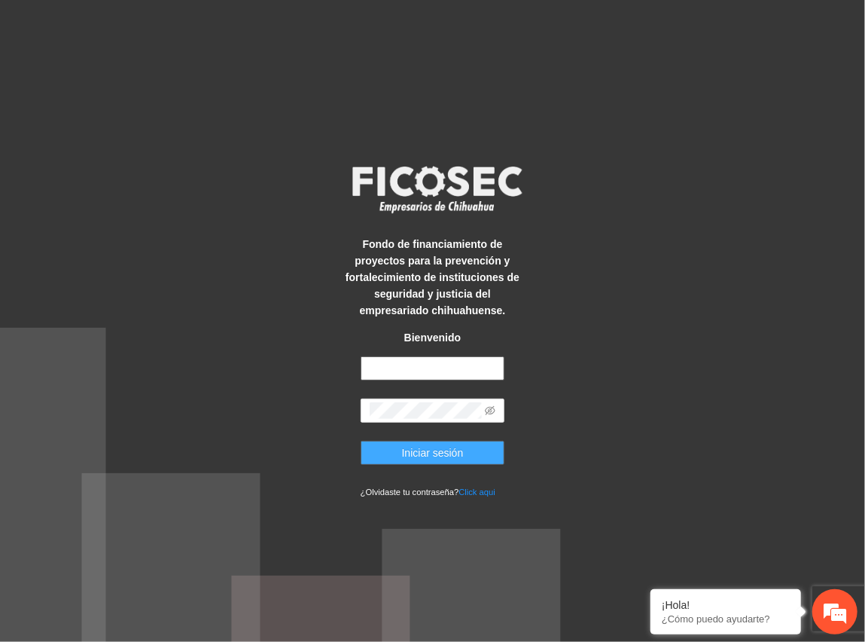
type input "**********"
click at [429, 449] on span "Iniciar sesión" at bounding box center [433, 452] width 62 height 17
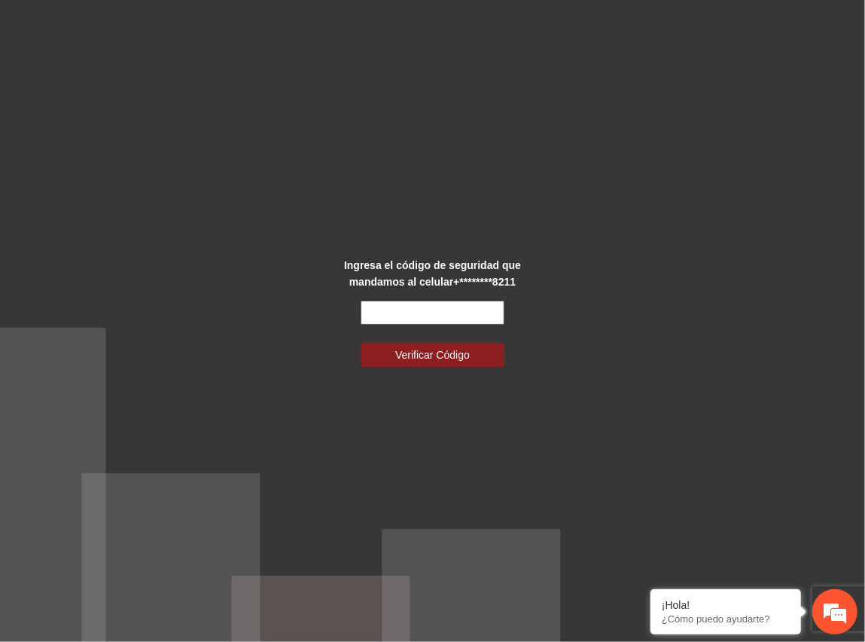
click at [410, 307] on input "text" at bounding box center [433, 313] width 145 height 24
type input "******"
click at [361, 343] on button "Verificar Código" at bounding box center [433, 355] width 145 height 24
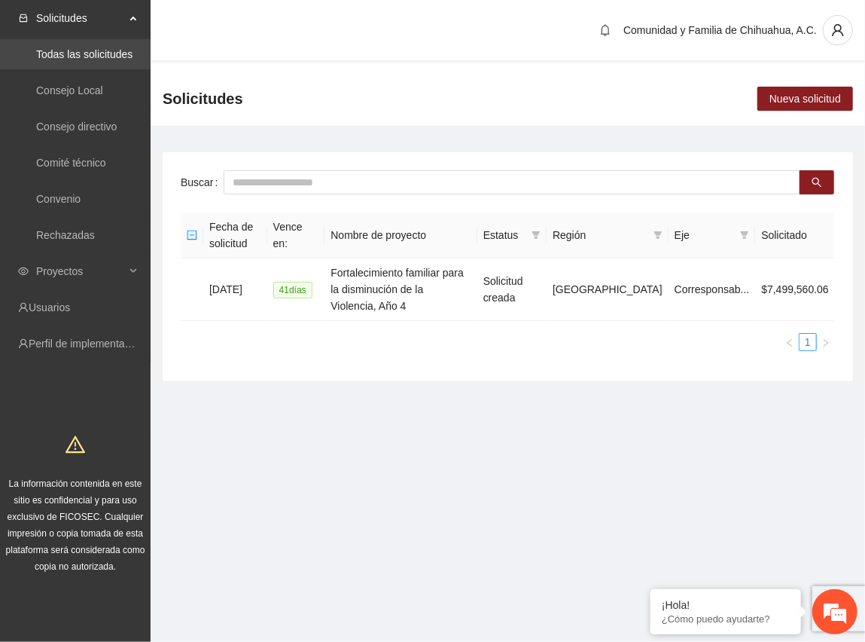
click at [91, 52] on link "Todas las solicitudes" at bounding box center [84, 54] width 96 height 12
click at [76, 229] on link "Rechazadas" at bounding box center [65, 235] width 59 height 12
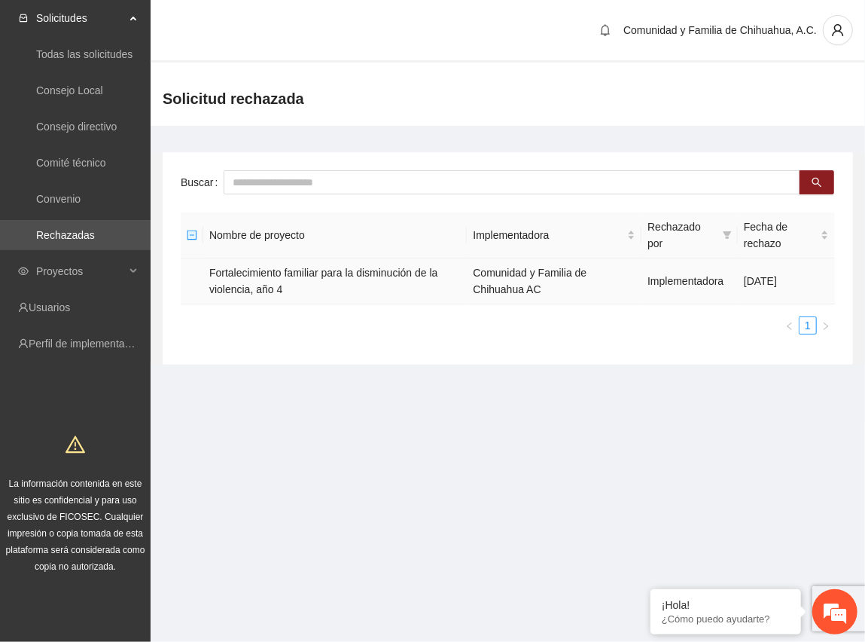
click at [226, 284] on td "Fortalecimiento familiar para la disminución de la violencia, año 4" at bounding box center [335, 281] width 264 height 46
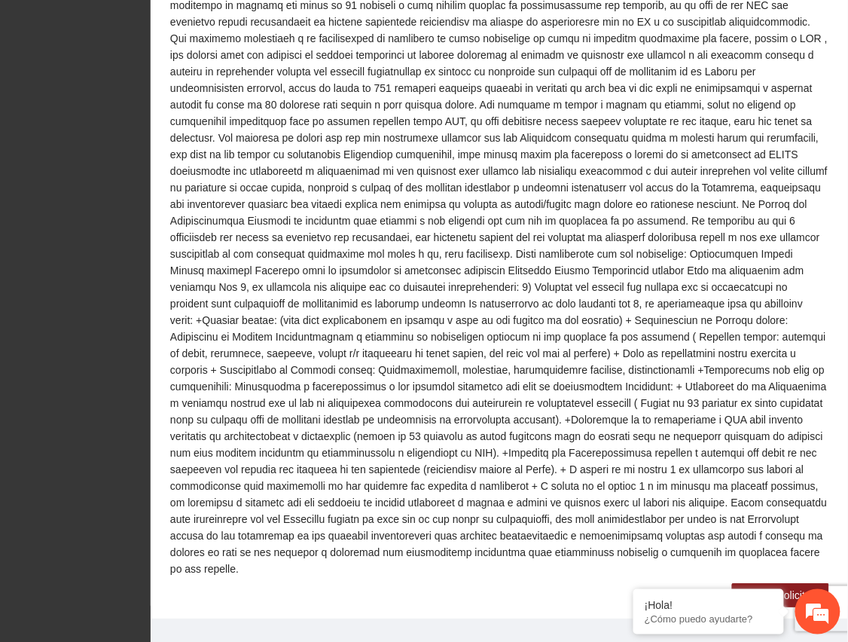
scroll to position [1020, 0]
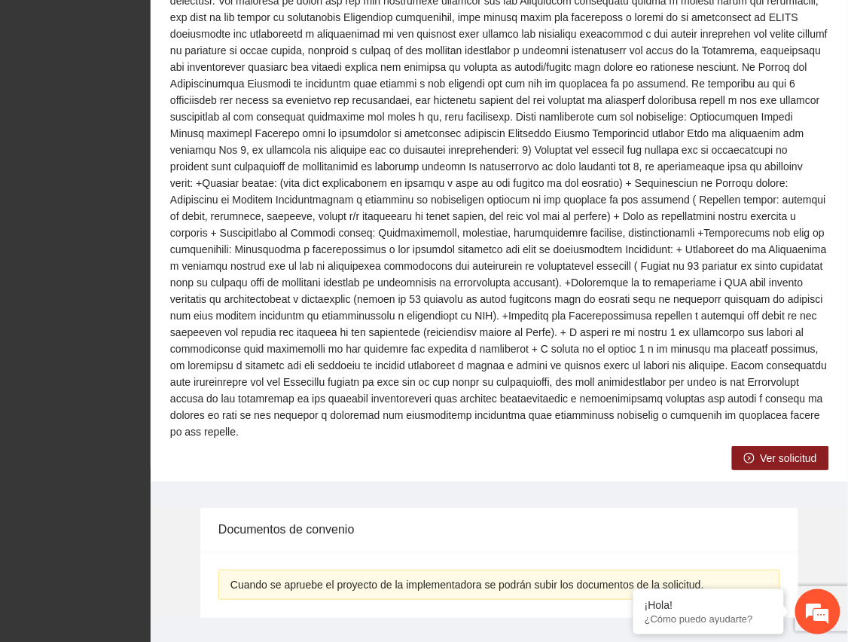
click at [770, 450] on span "Ver solicitud" at bounding box center [789, 458] width 56 height 17
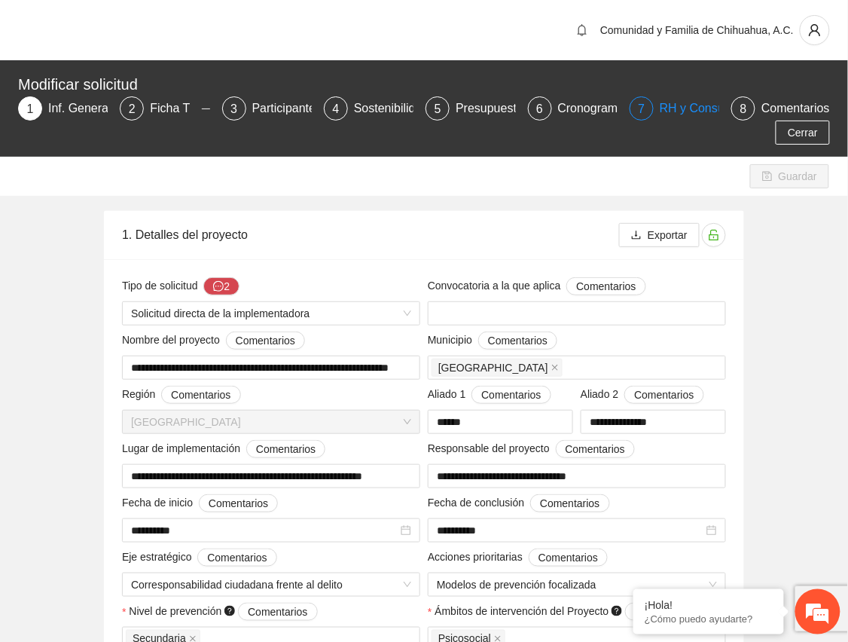
click at [667, 106] on div "RH y Consultores" at bounding box center [713, 108] width 106 height 24
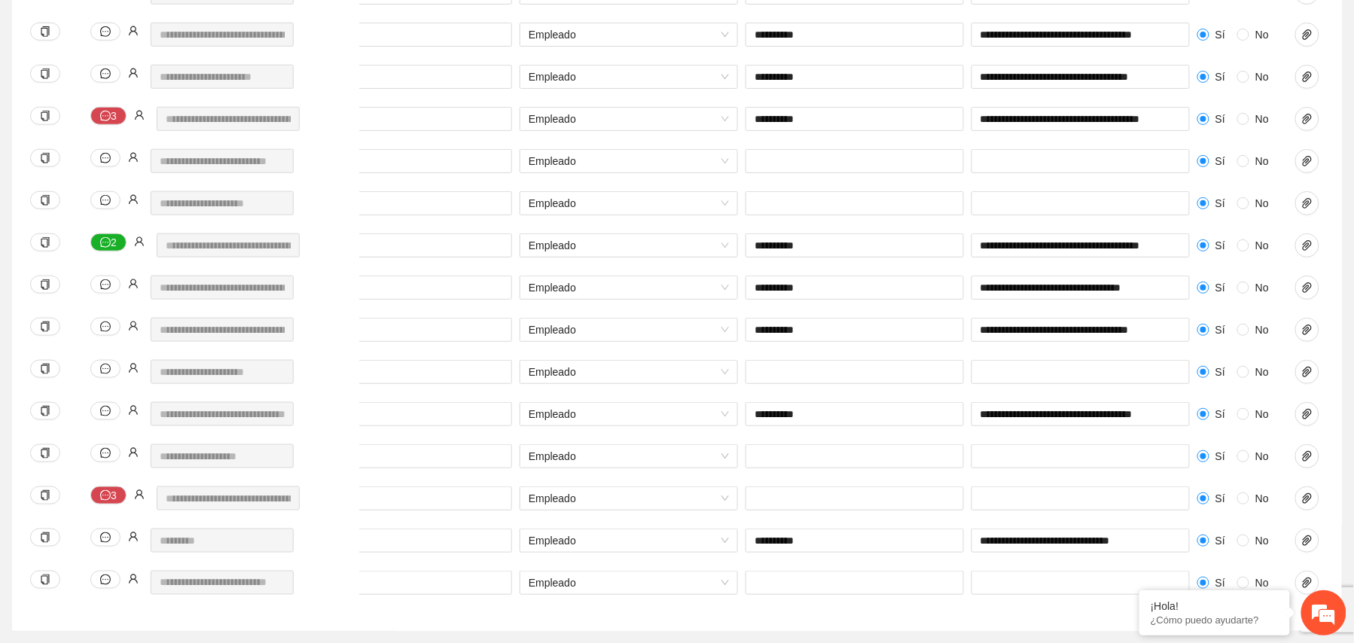
scroll to position [0, 465]
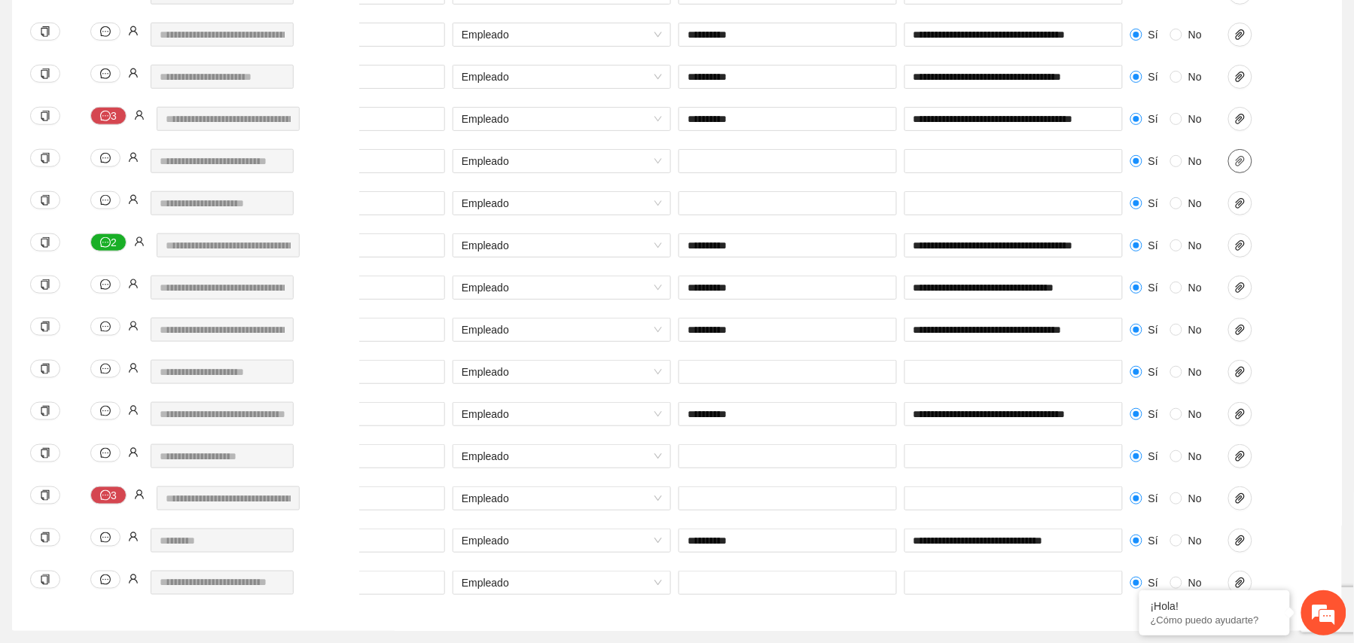
click at [865, 160] on icon "paper-clip" at bounding box center [1241, 161] width 12 height 12
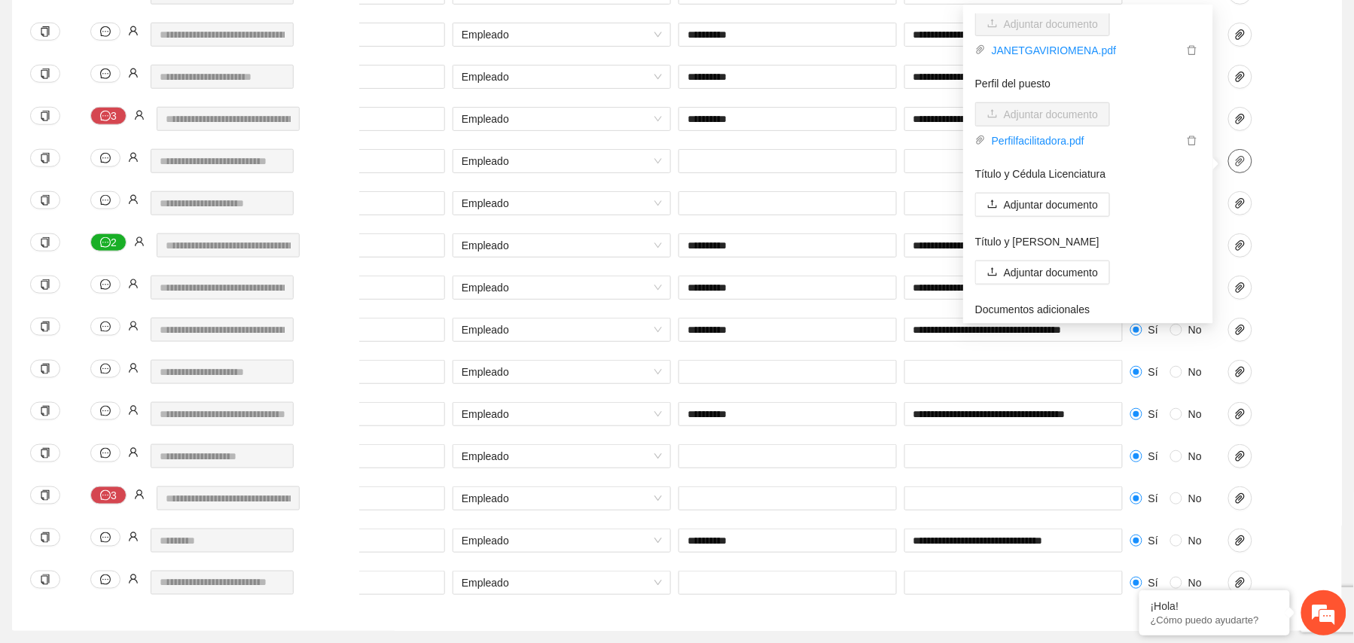
scroll to position [0, 0]
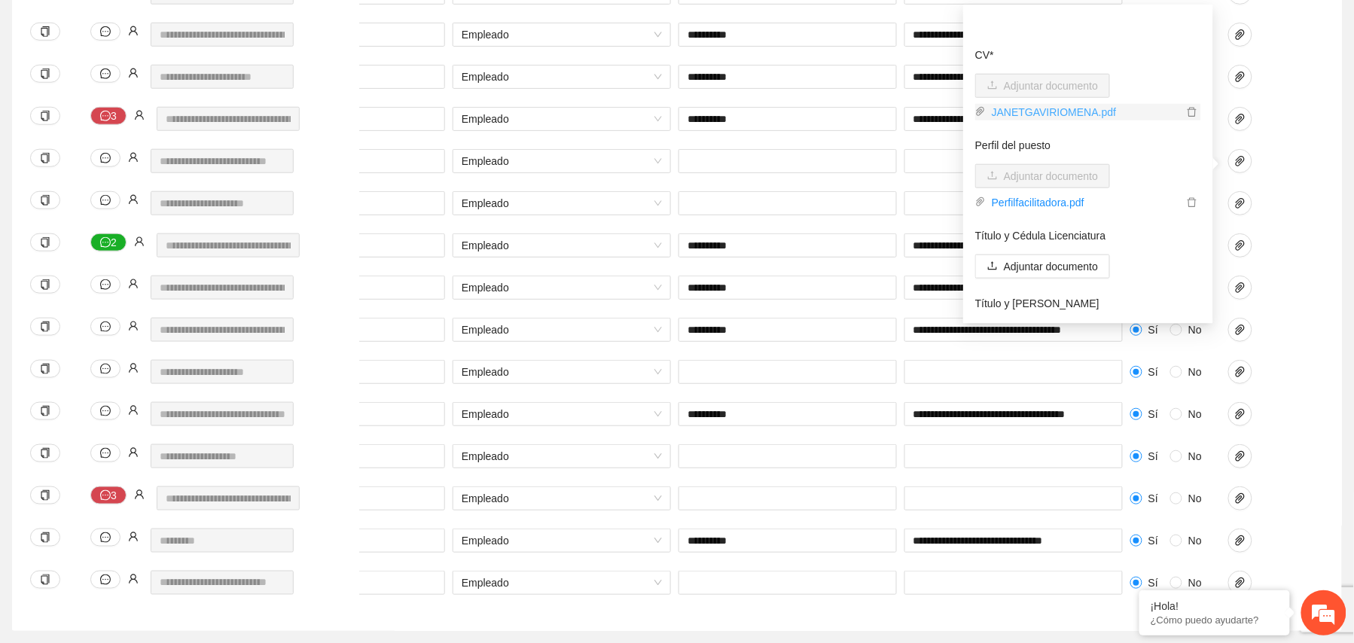
click at [865, 105] on link "JANETGAVIRIOMENA.pdf" at bounding box center [1084, 112] width 197 height 17
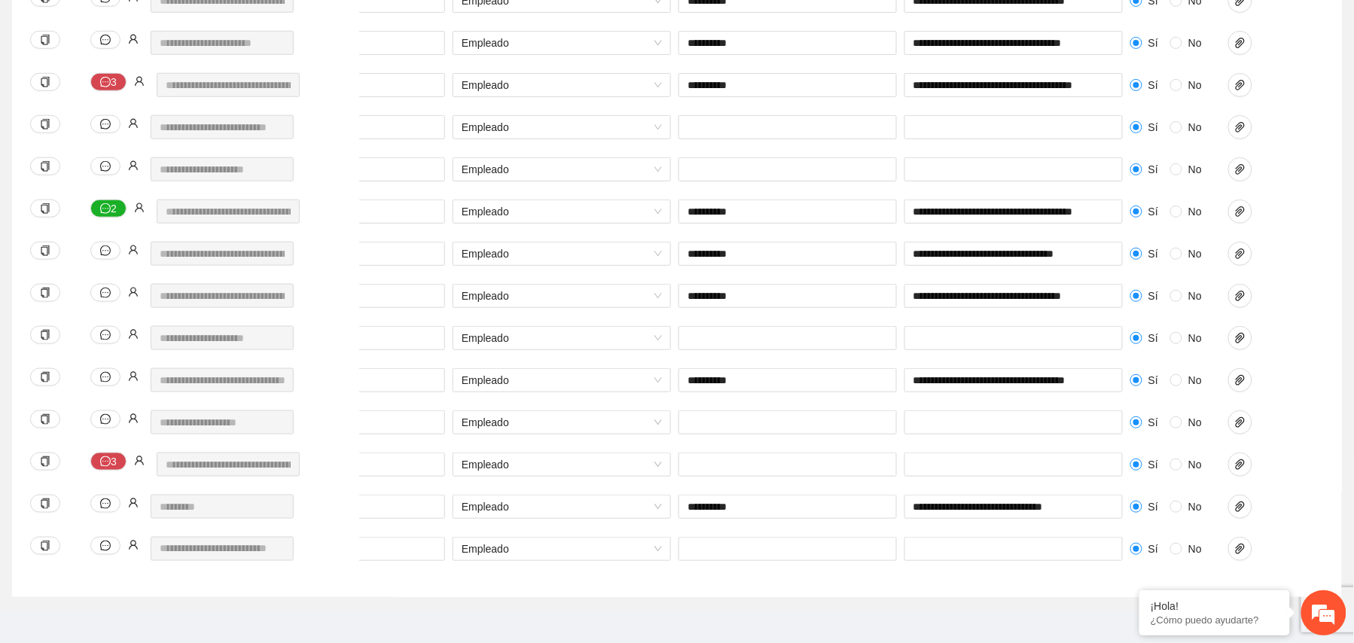
scroll to position [535, 0]
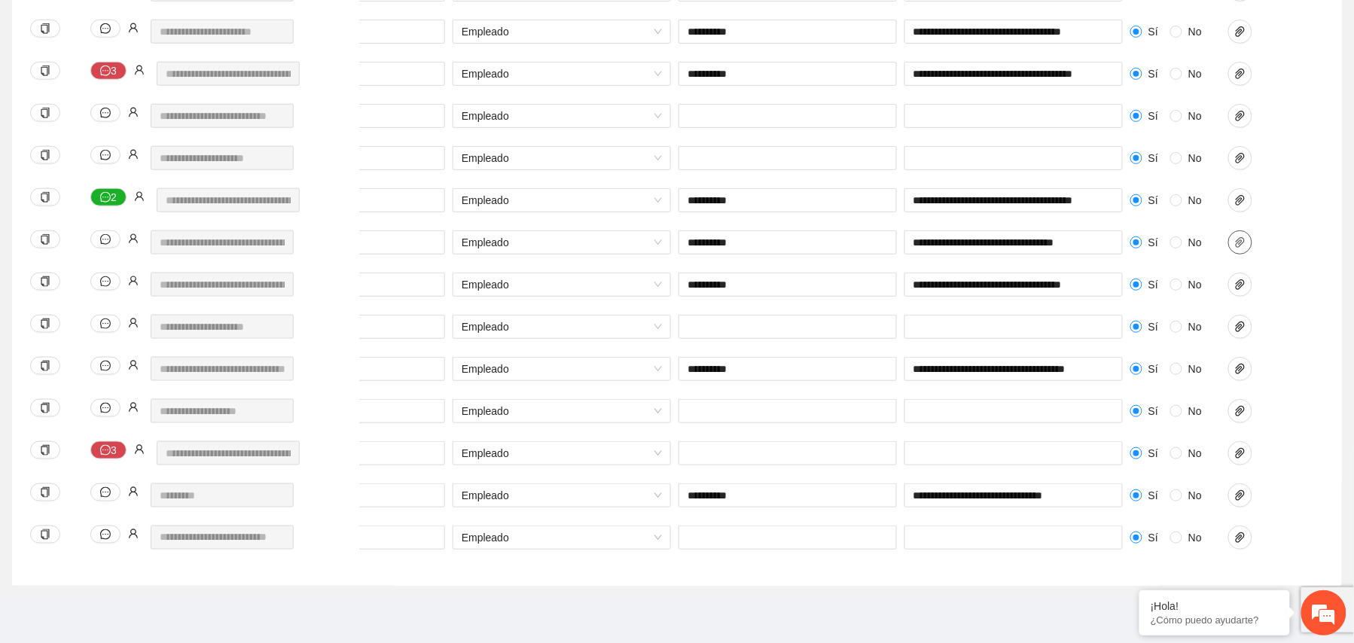
click at [865, 237] on icon "paper-clip" at bounding box center [1241, 243] width 12 height 12
click at [865, 194] on icon "paper-clip" at bounding box center [1241, 200] width 12 height 12
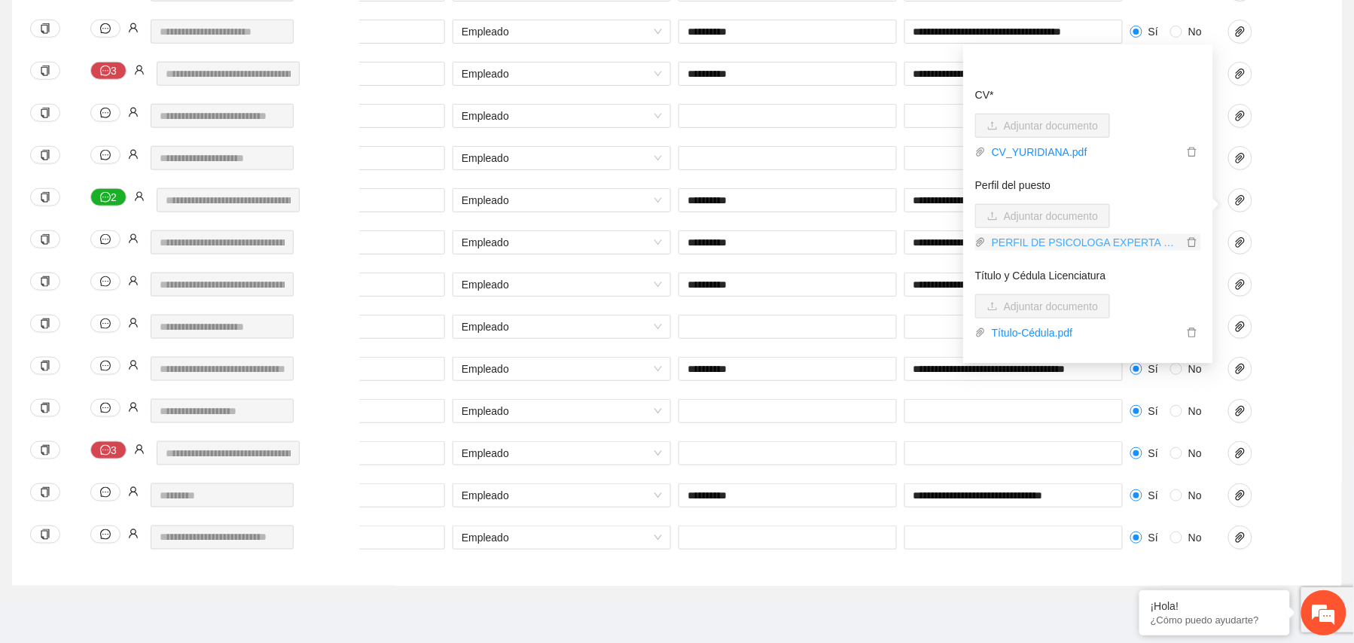
click at [865, 234] on link "PERFIL DE PSICOLOGA EXPERTA EN SESIONES FAMILIARES Y TERAPIA INDIVIDUAL PO.pdf" at bounding box center [1084, 242] width 197 height 17
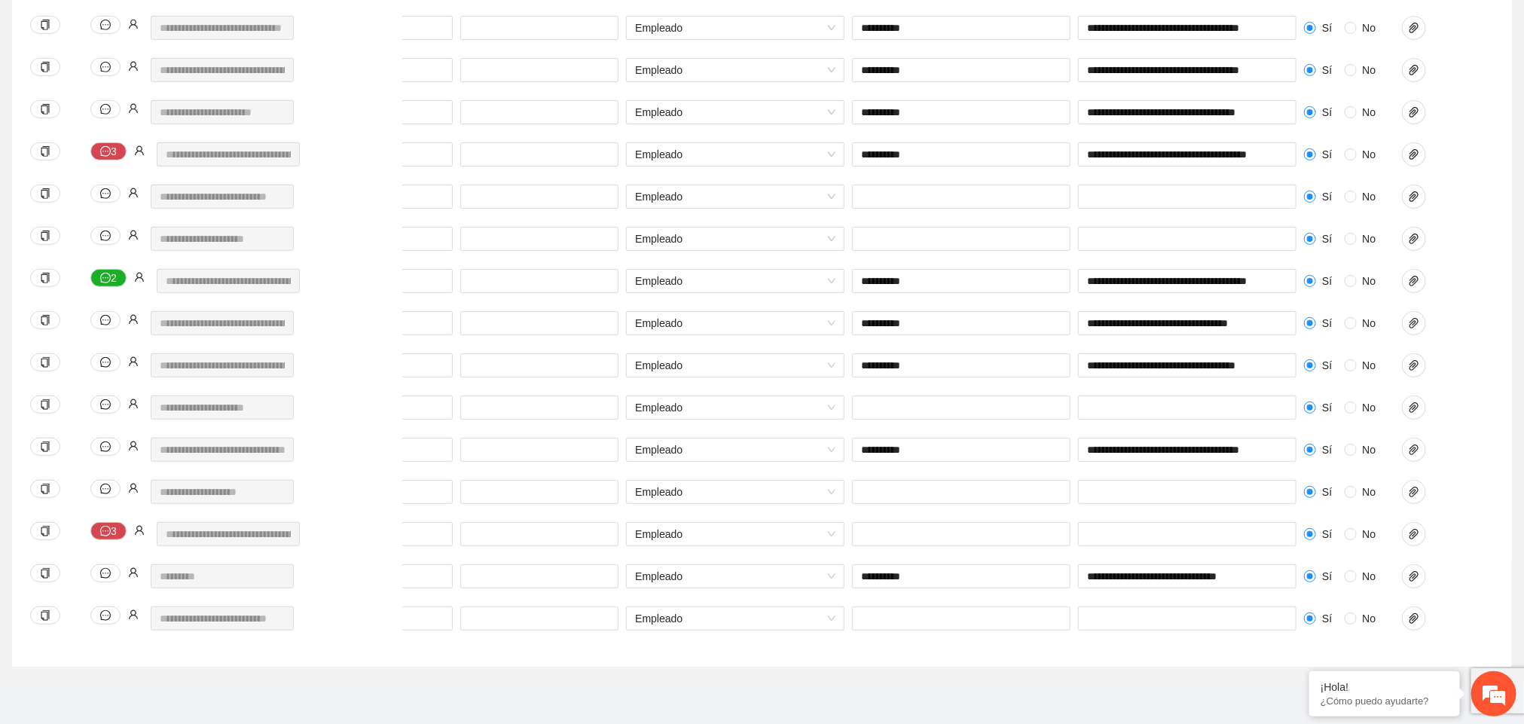
scroll to position [0, 344]
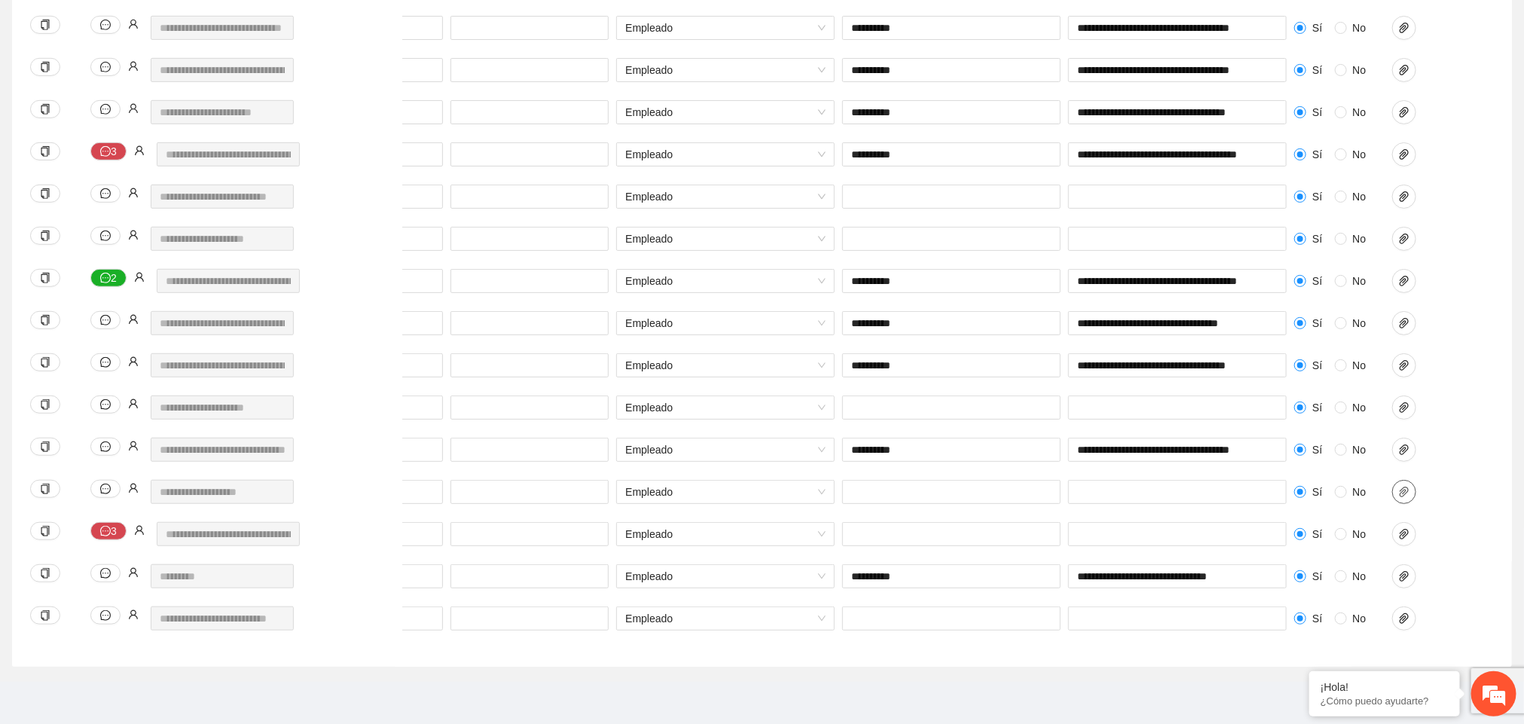
click at [865, 486] on icon "paper-clip" at bounding box center [1404, 492] width 12 height 12
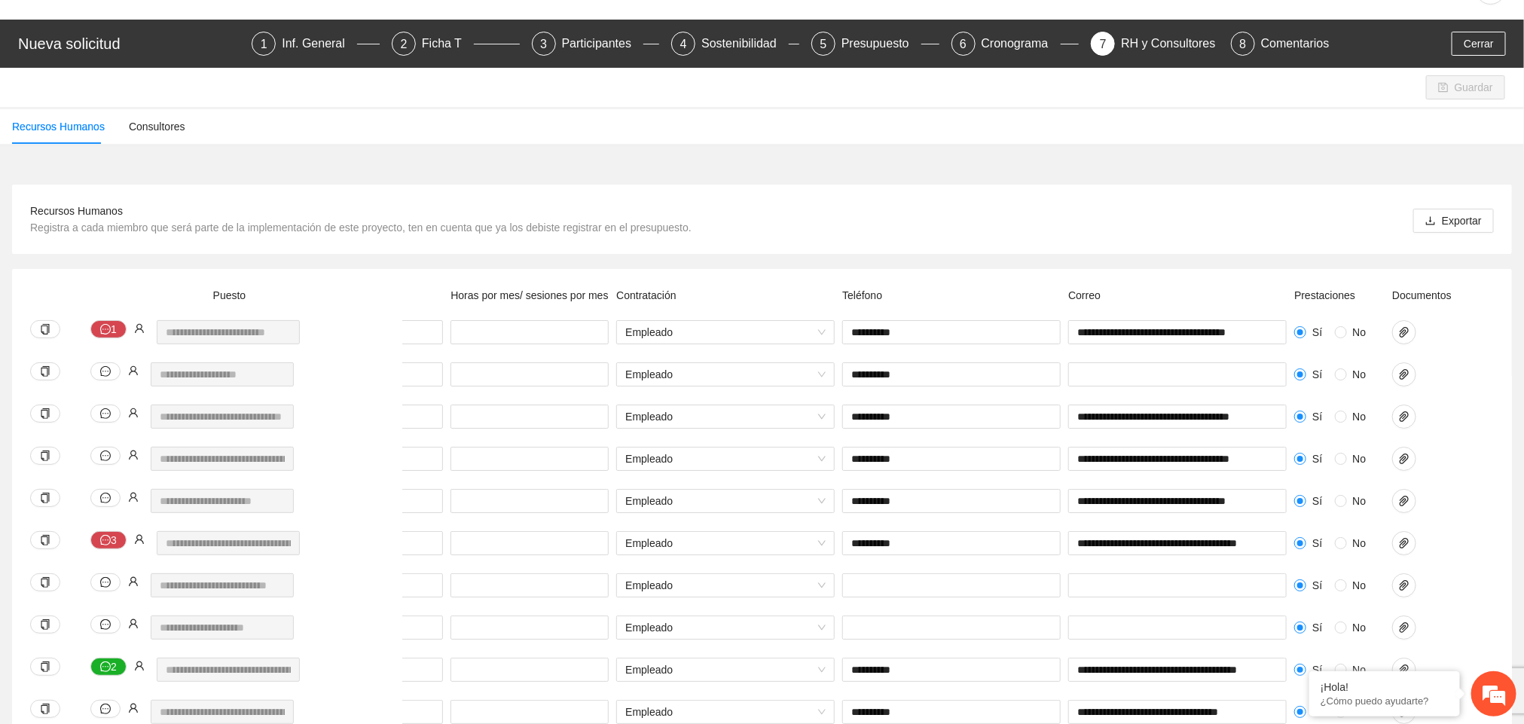
scroll to position [0, 0]
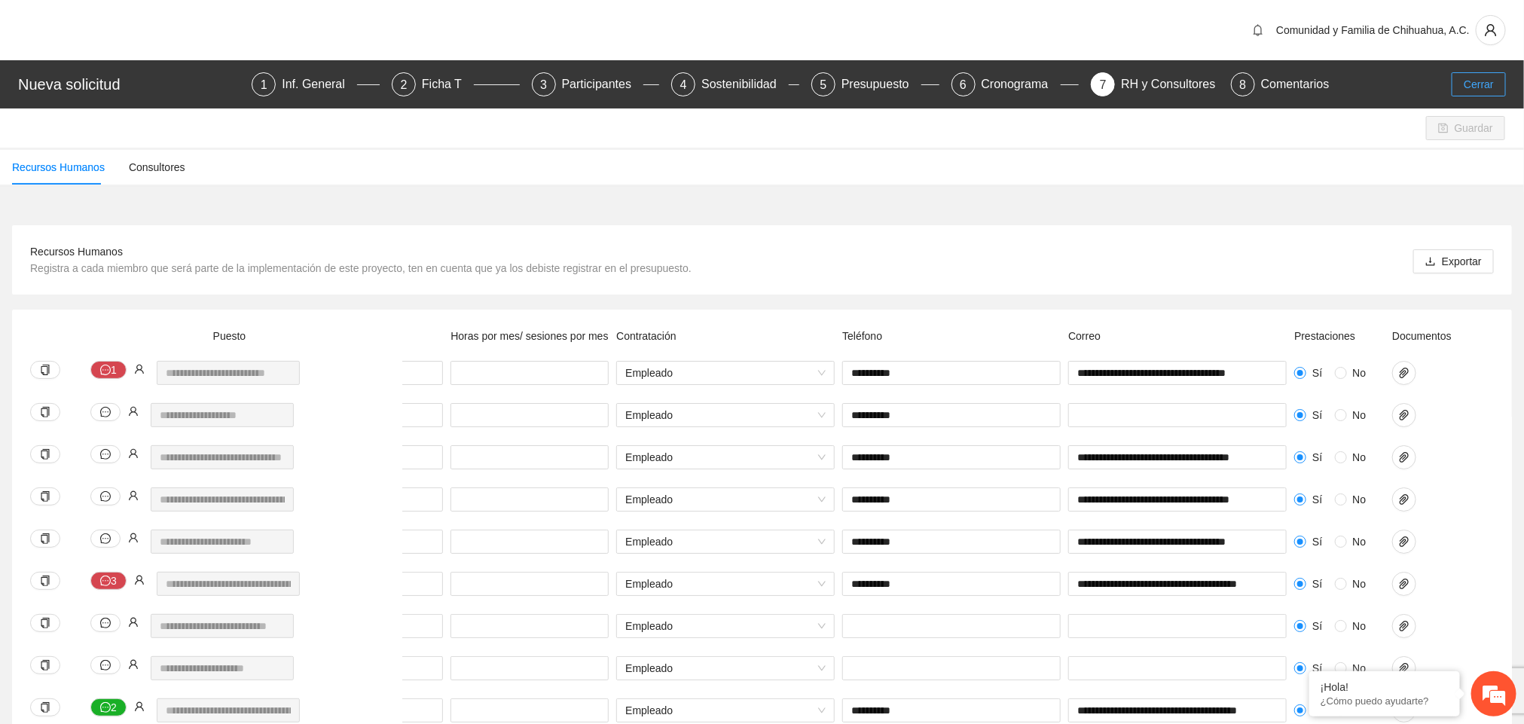
click at [865, 77] on span "Cerrar" at bounding box center [1479, 84] width 30 height 17
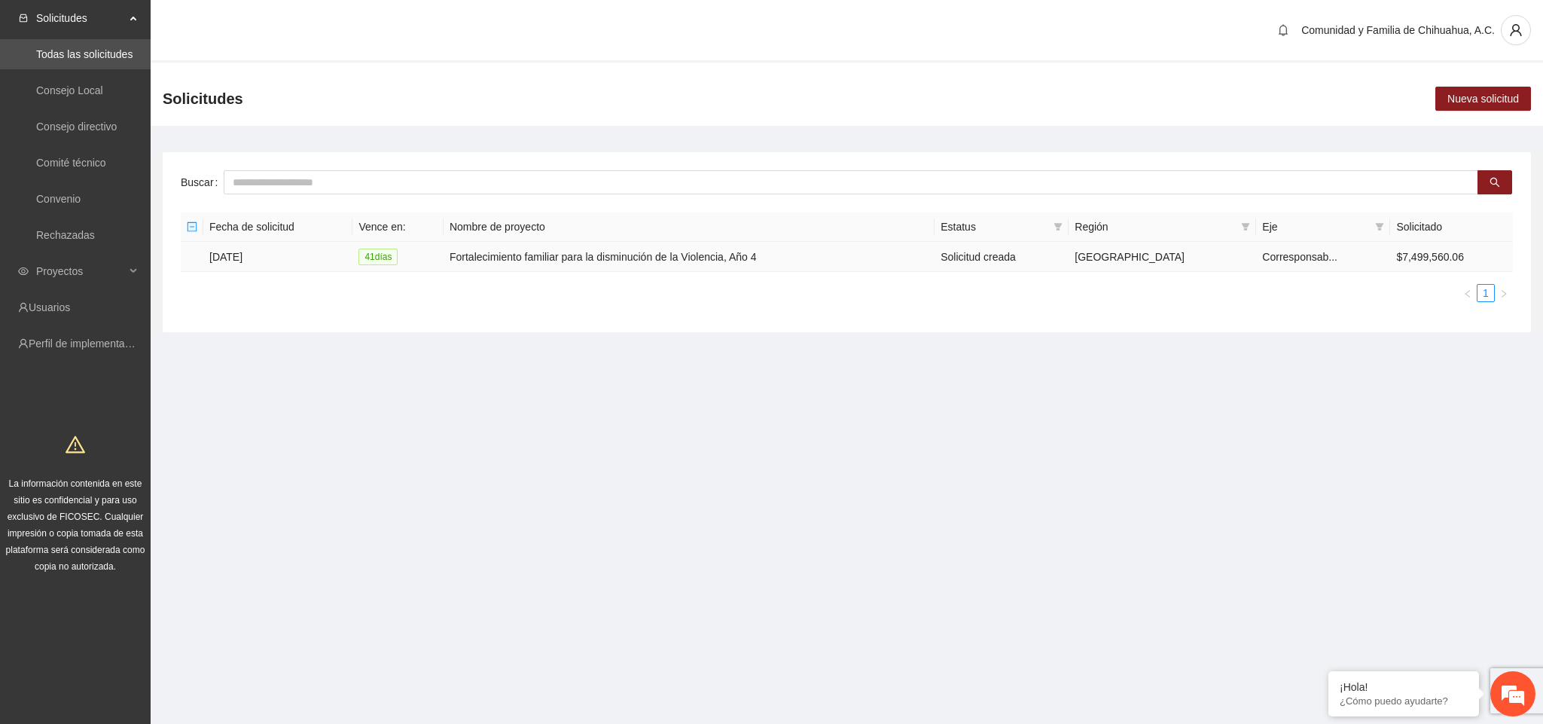
click at [236, 254] on td "[DATE]" at bounding box center [277, 257] width 149 height 30
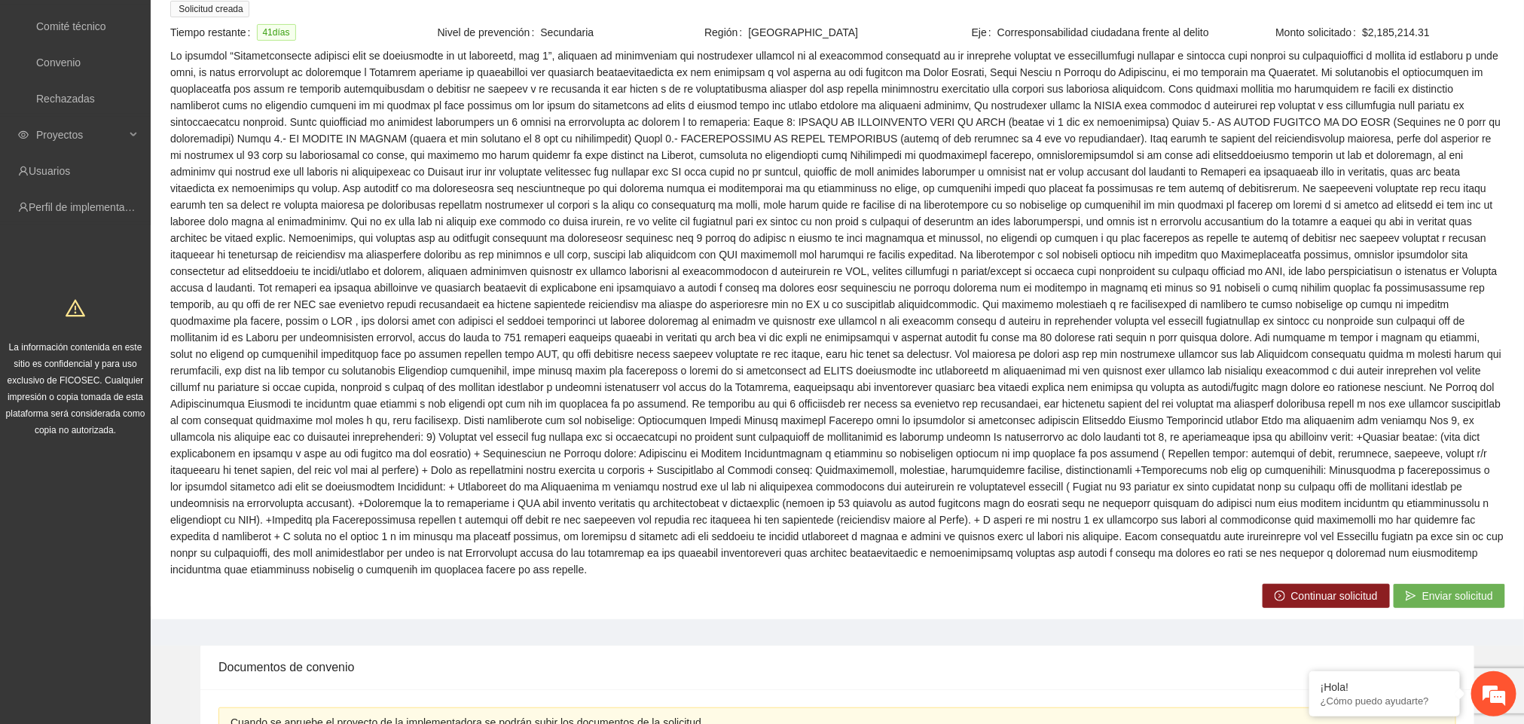
scroll to position [210, 0]
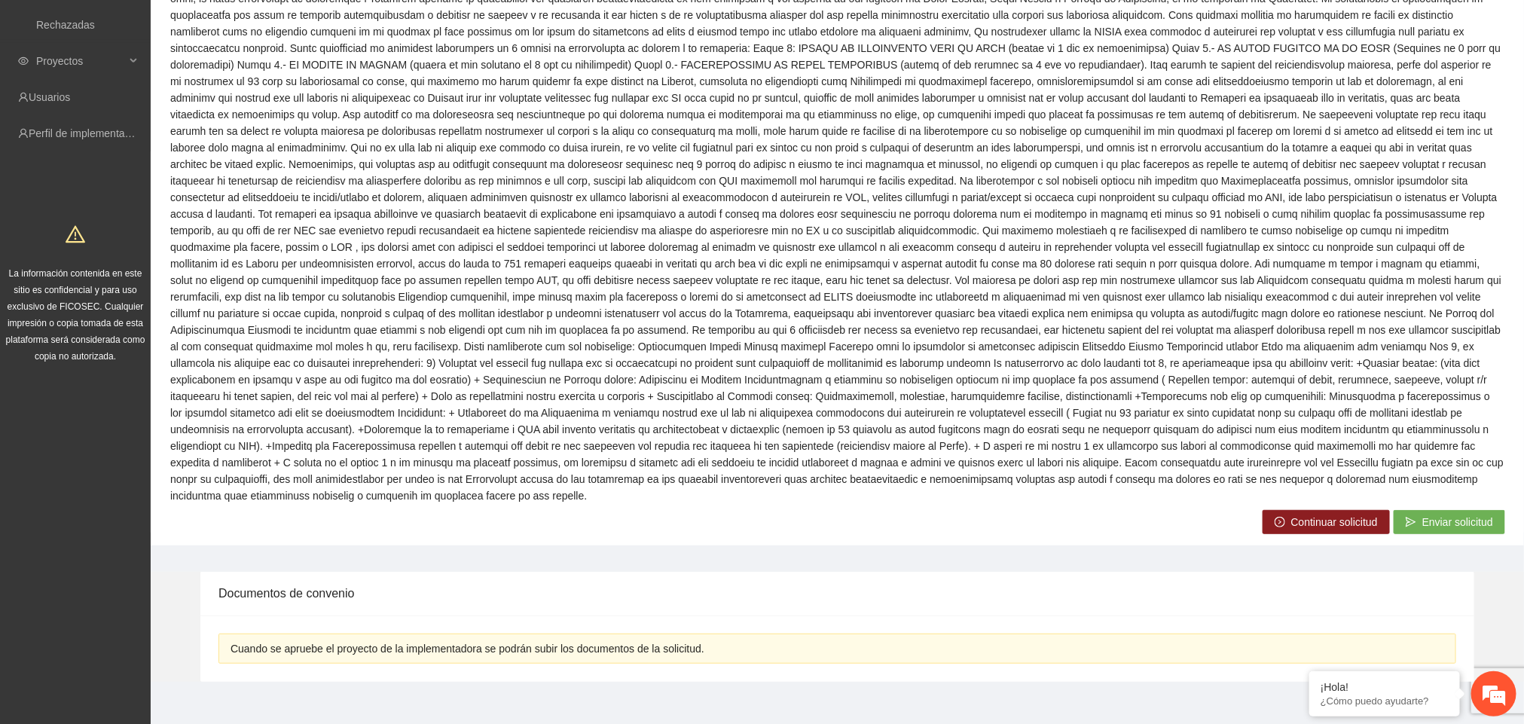
click at [865, 514] on span "Continuar solicitud" at bounding box center [1334, 522] width 87 height 17
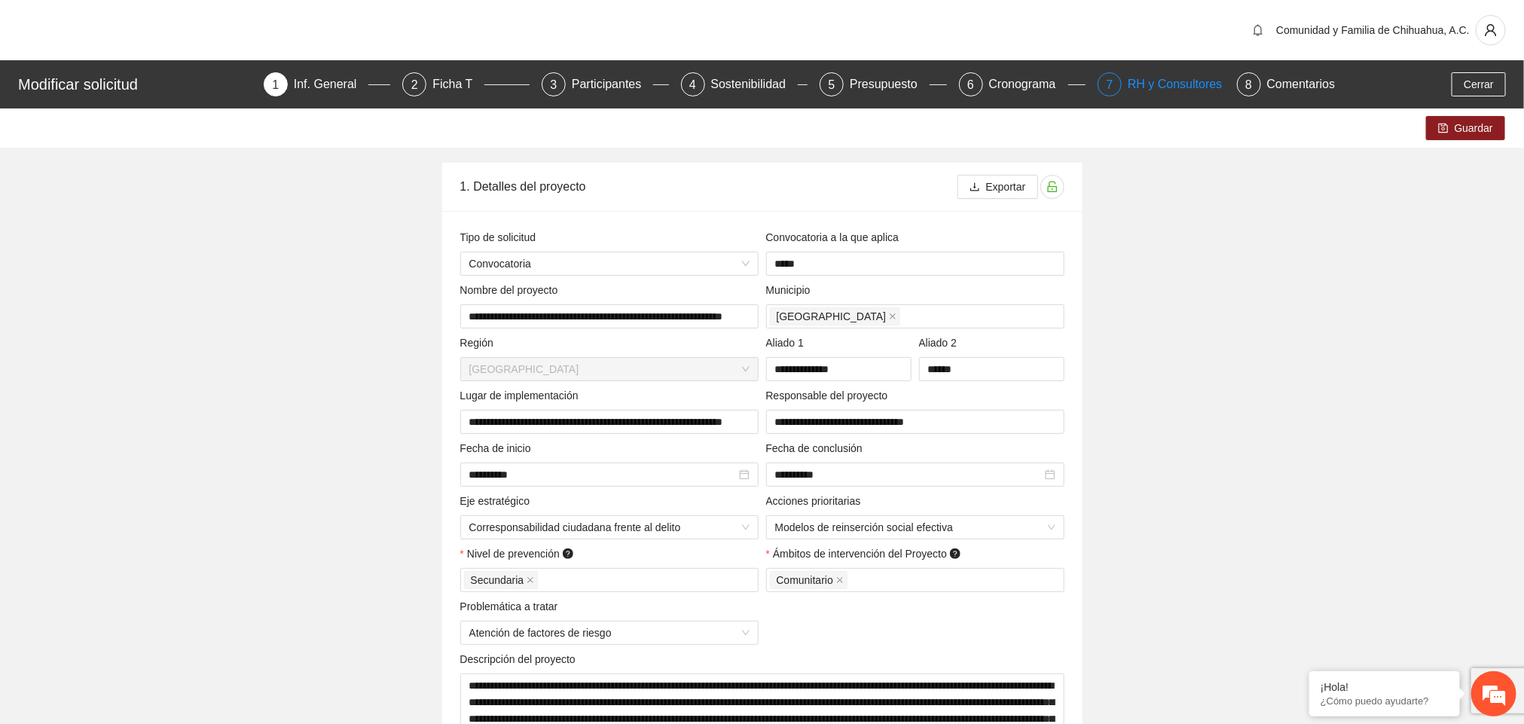
click at [865, 82] on div "RH y Consultores" at bounding box center [1181, 84] width 106 height 24
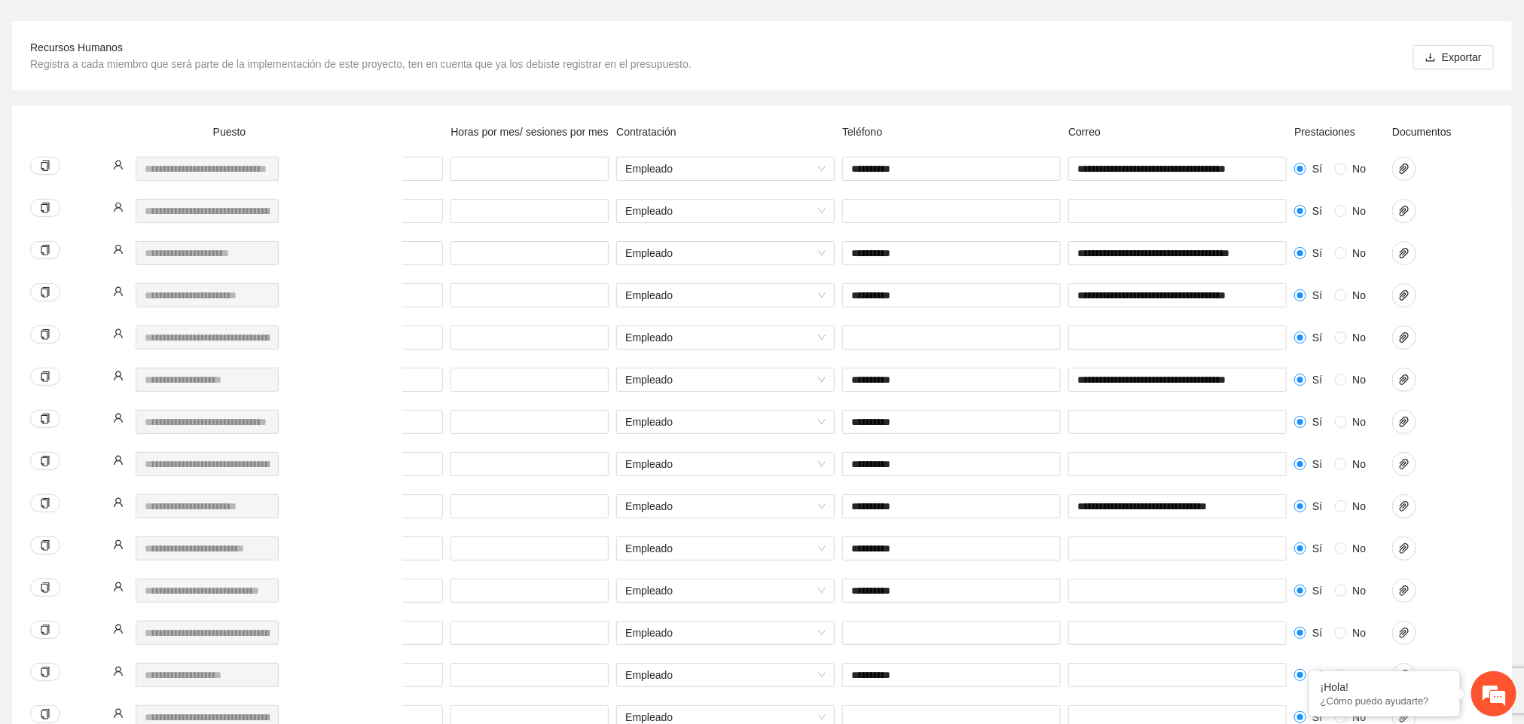
scroll to position [202, 0]
click at [865, 172] on icon "paper-clip" at bounding box center [1404, 171] width 12 height 12
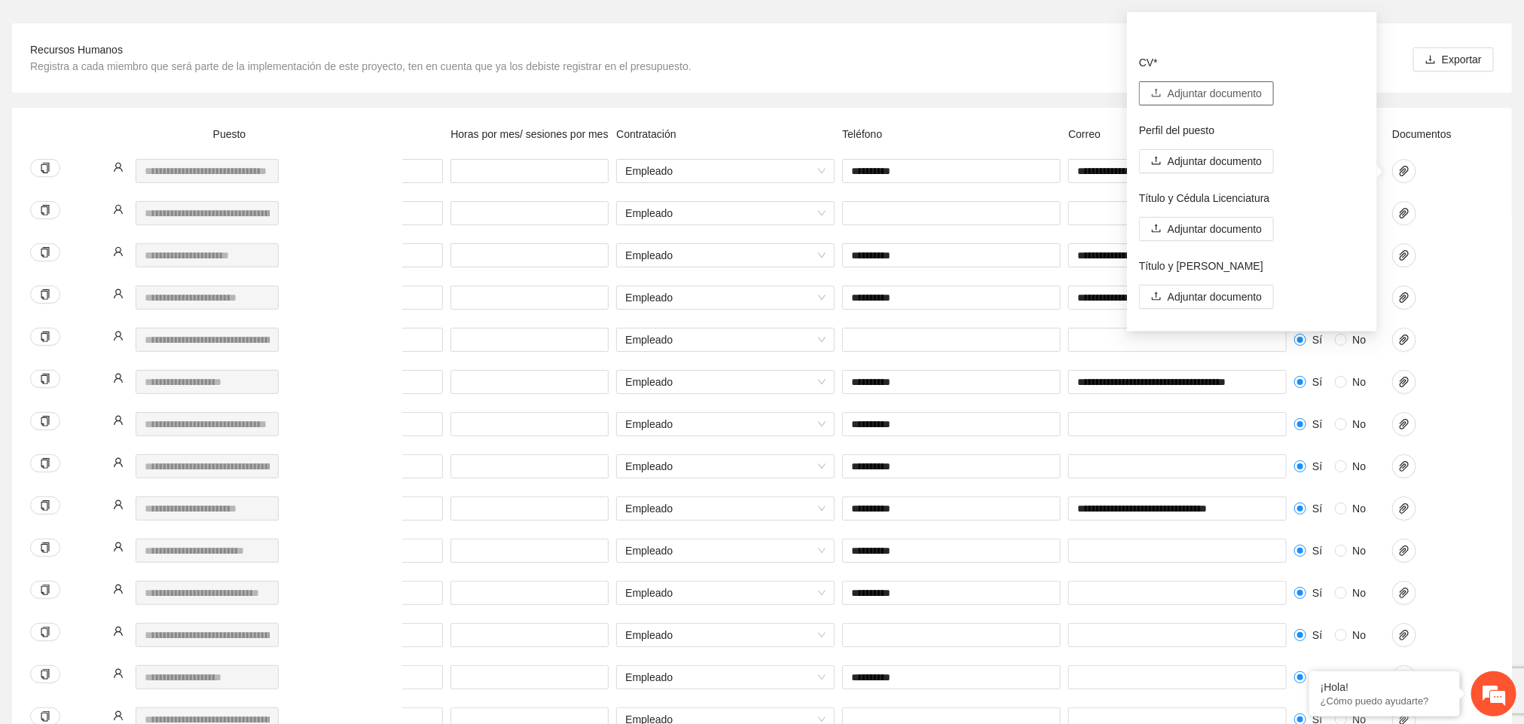
click at [865, 89] on span "Adjuntar documento" at bounding box center [1215, 93] width 94 height 17
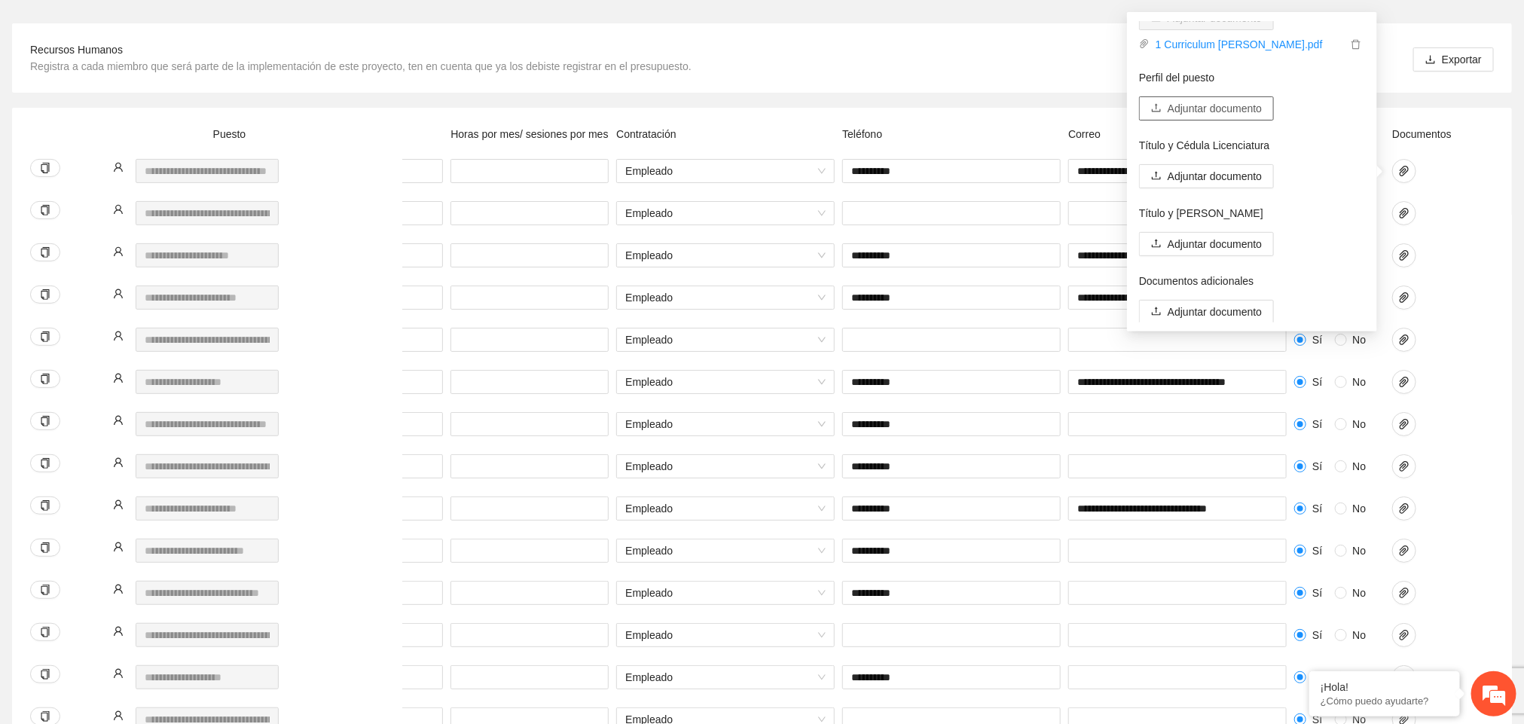
click at [865, 106] on span "Adjuntar documento" at bounding box center [1215, 108] width 94 height 17
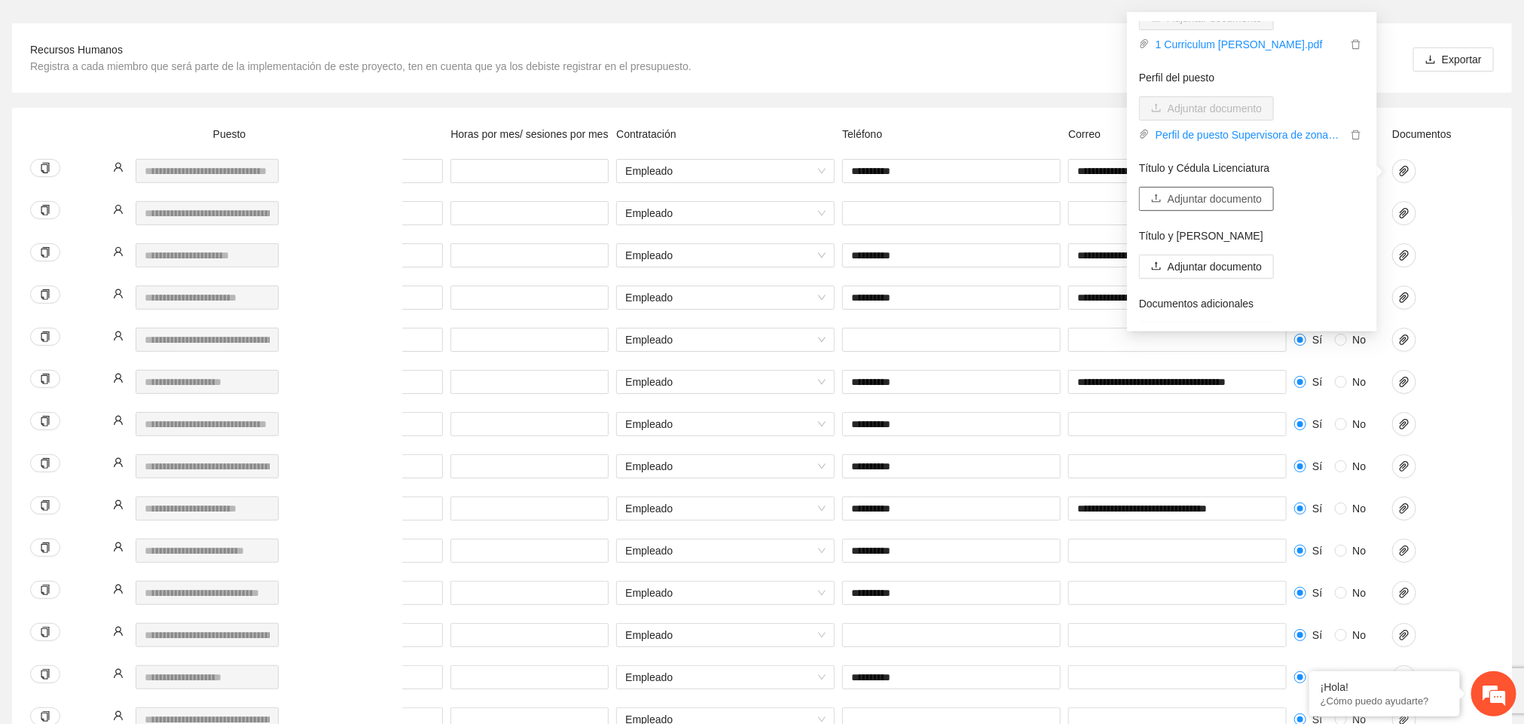
click at [865, 197] on span "Adjuntar documento" at bounding box center [1215, 199] width 94 height 17
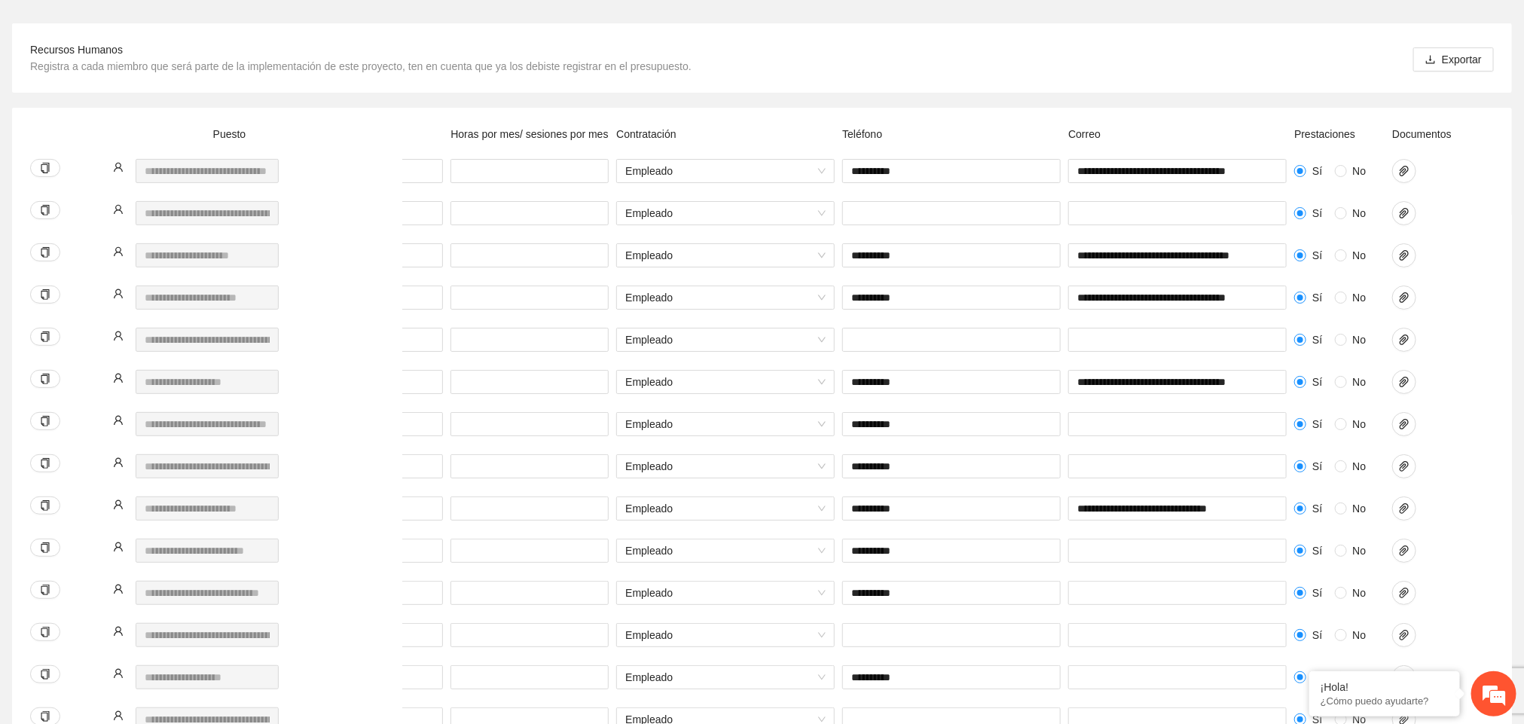
scroll to position [204, 0]
click at [865, 254] on icon "paper-clip" at bounding box center [1404, 253] width 9 height 11
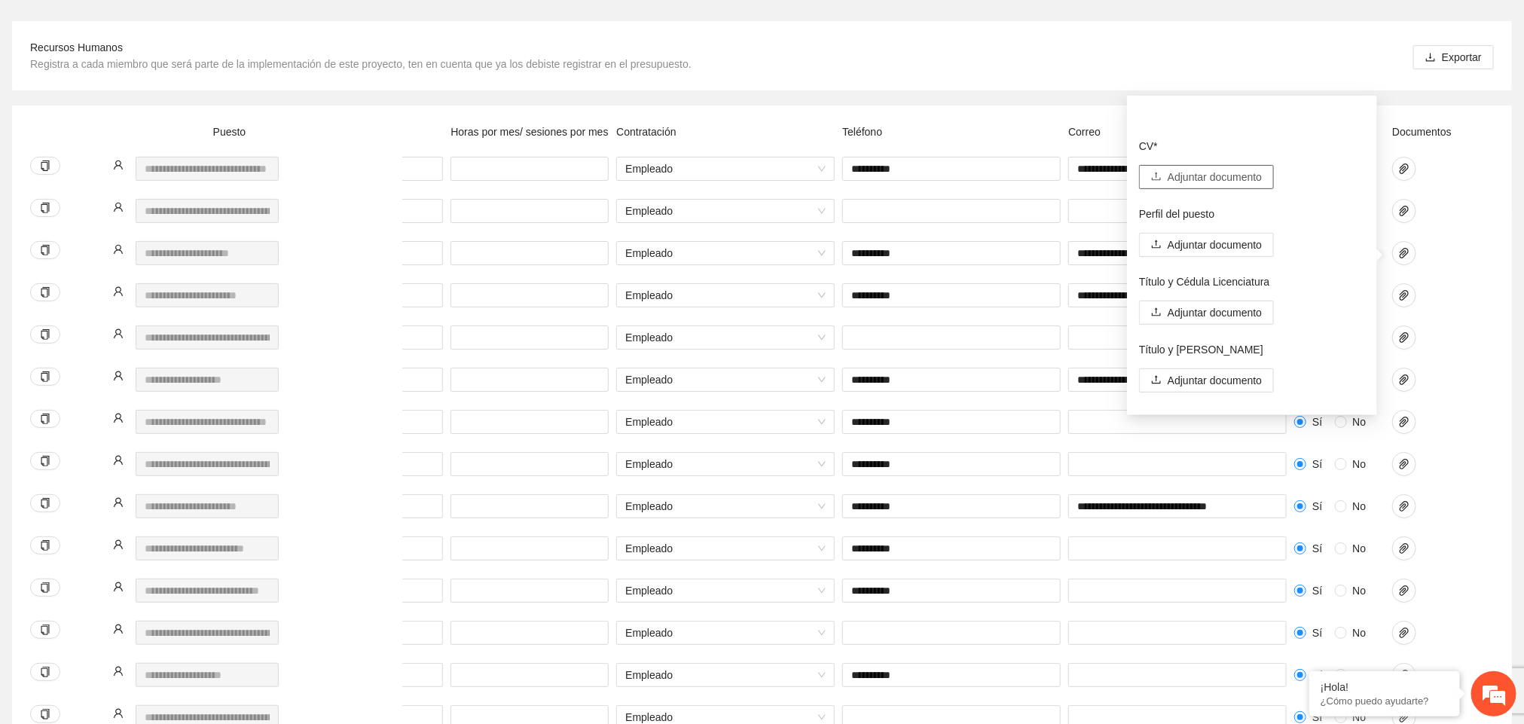
click at [865, 166] on button "Adjuntar documento" at bounding box center [1206, 177] width 135 height 24
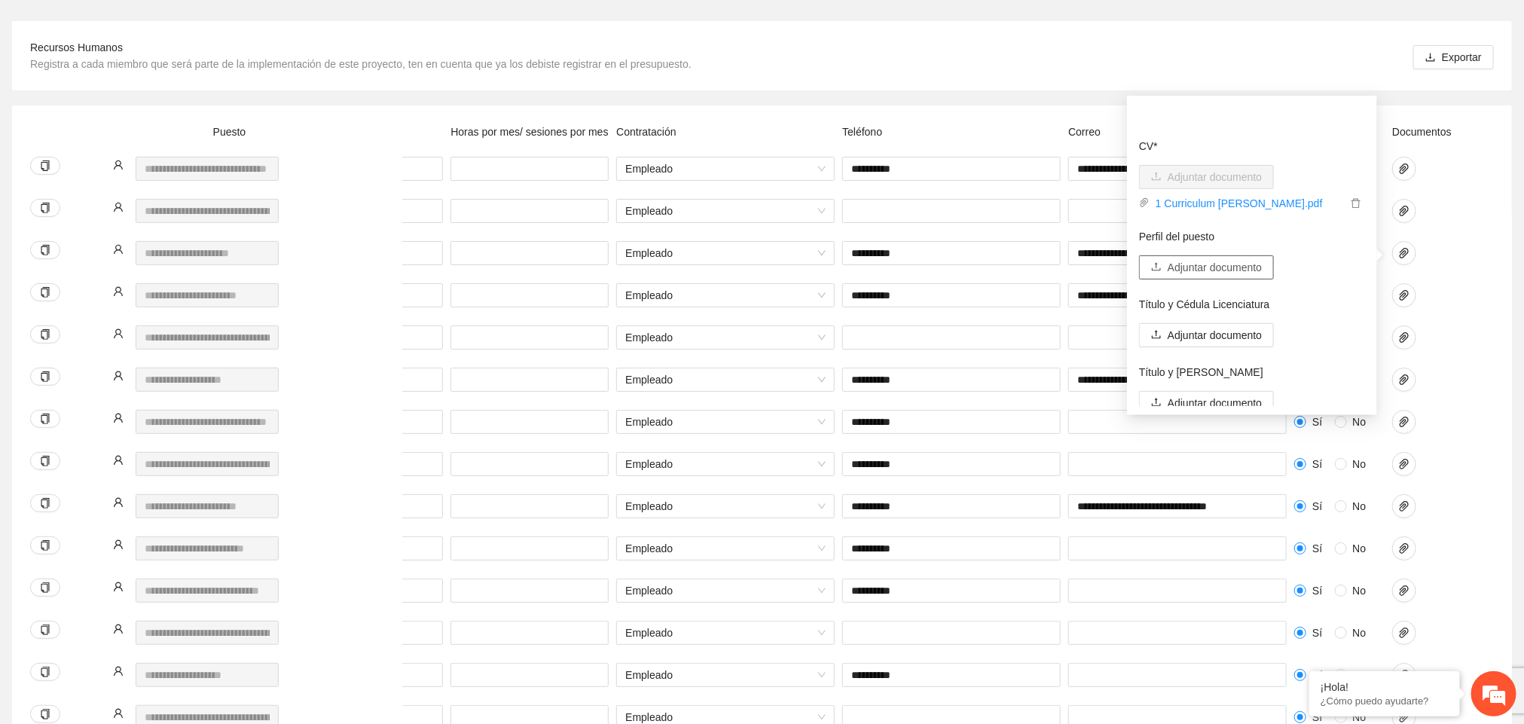
click at [865, 263] on span "Adjuntar documento" at bounding box center [1215, 267] width 94 height 17
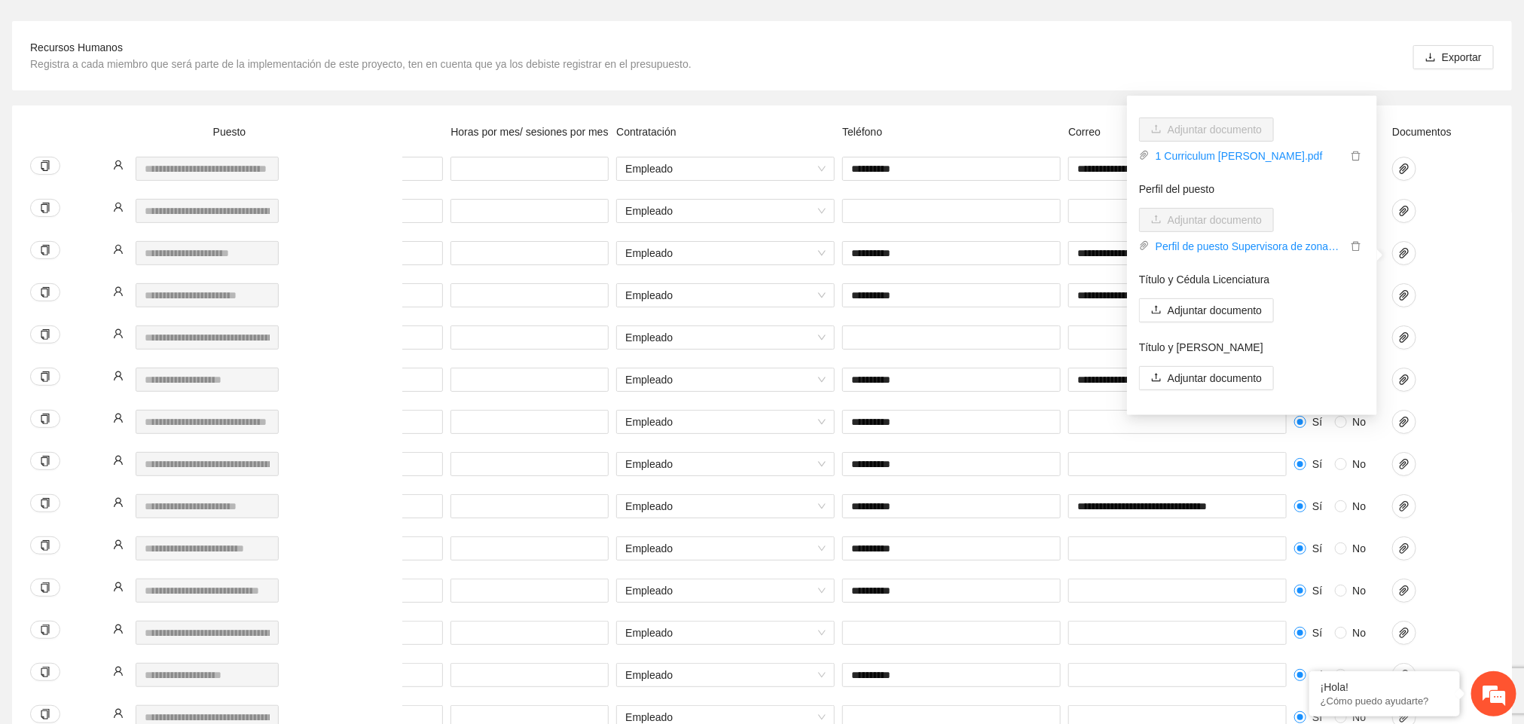
scroll to position [98, 0]
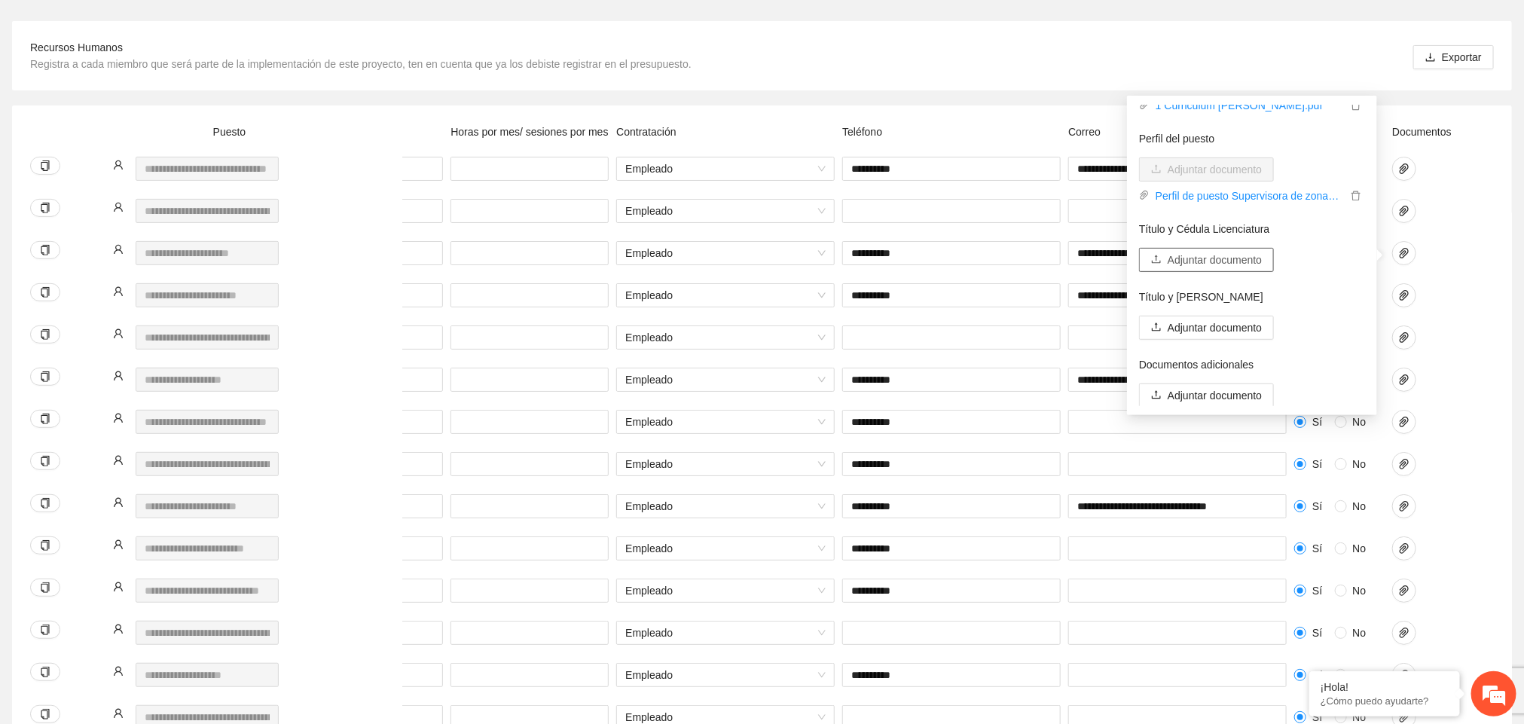
click at [865, 260] on span "Adjuntar documento" at bounding box center [1215, 260] width 94 height 17
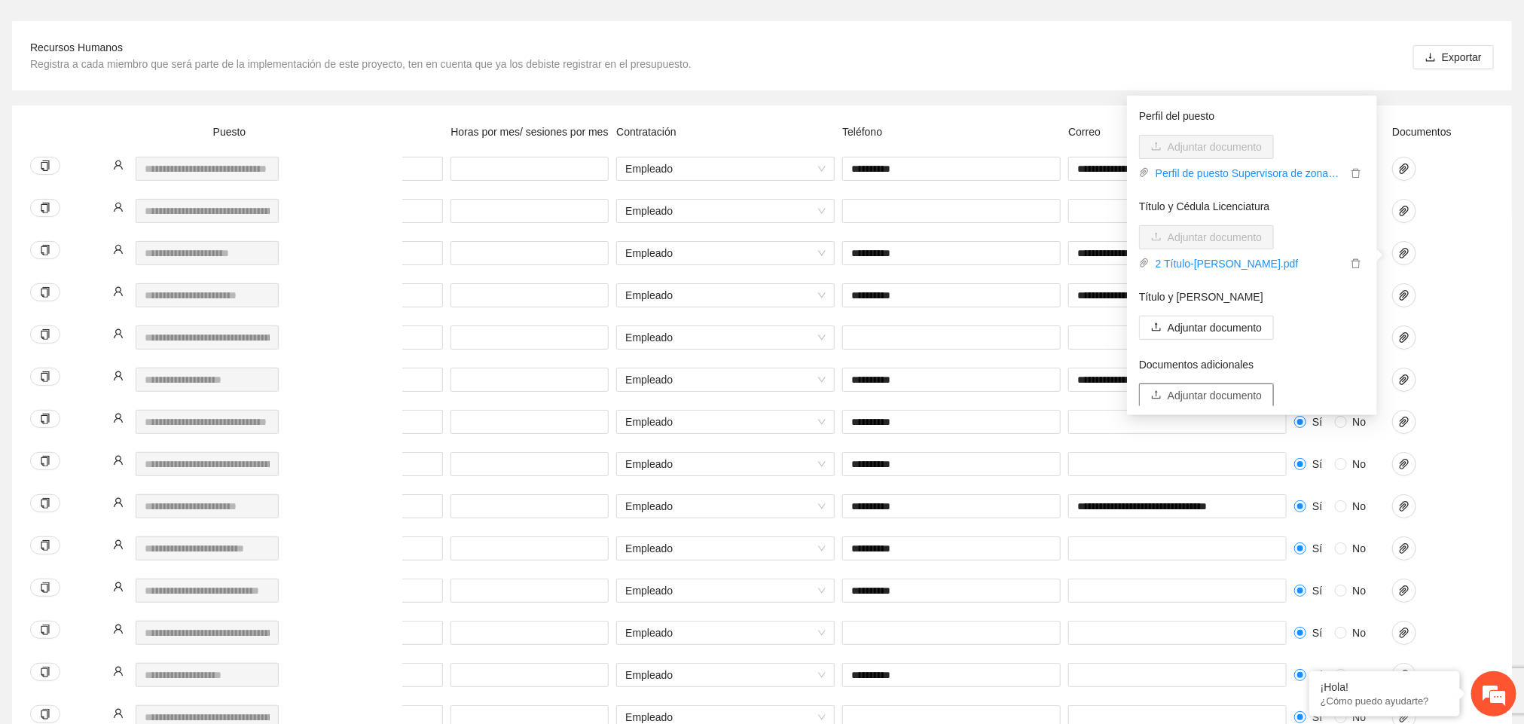
click at [865, 387] on span "Adjuntar documento" at bounding box center [1215, 395] width 94 height 17
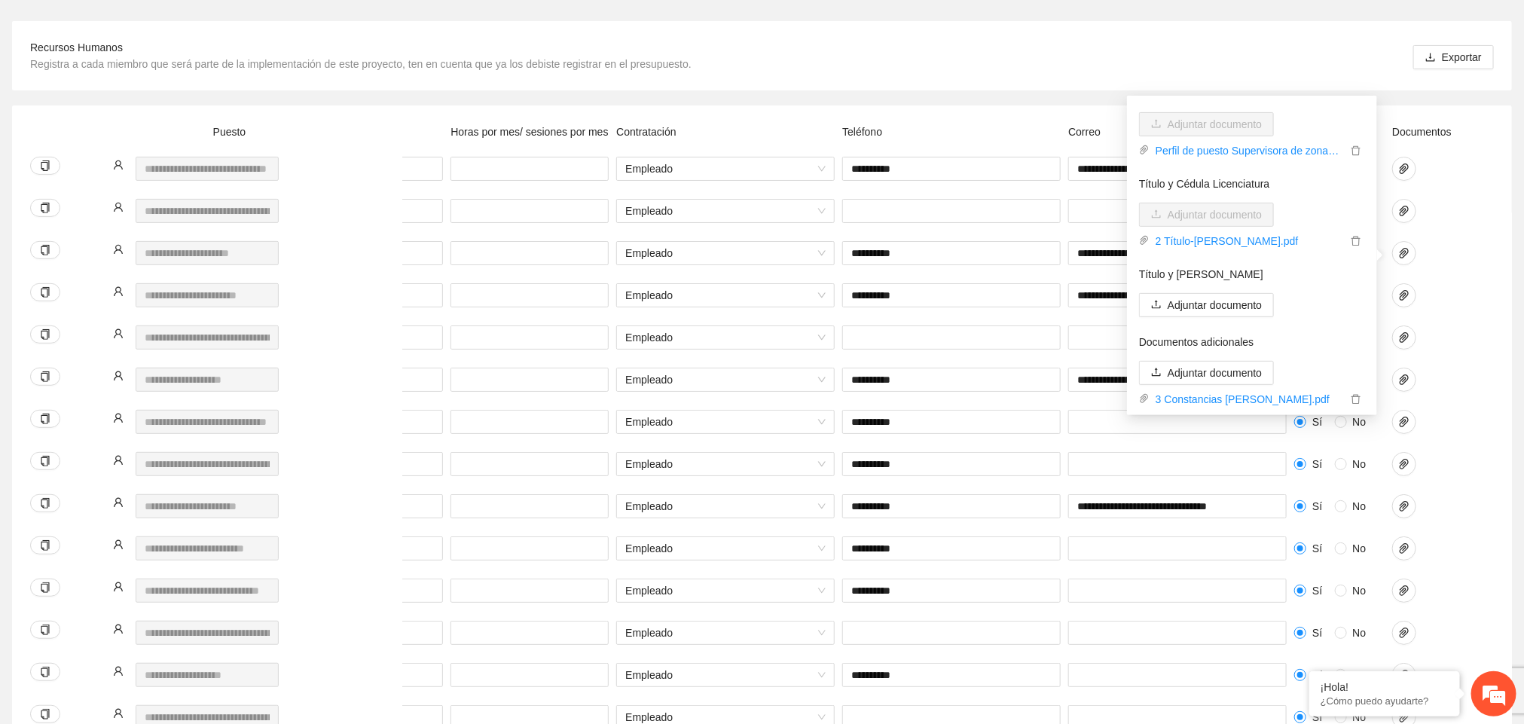
click at [865, 335] on div "Sí No Empleado Sí No" at bounding box center [774, 346] width 1439 height 42
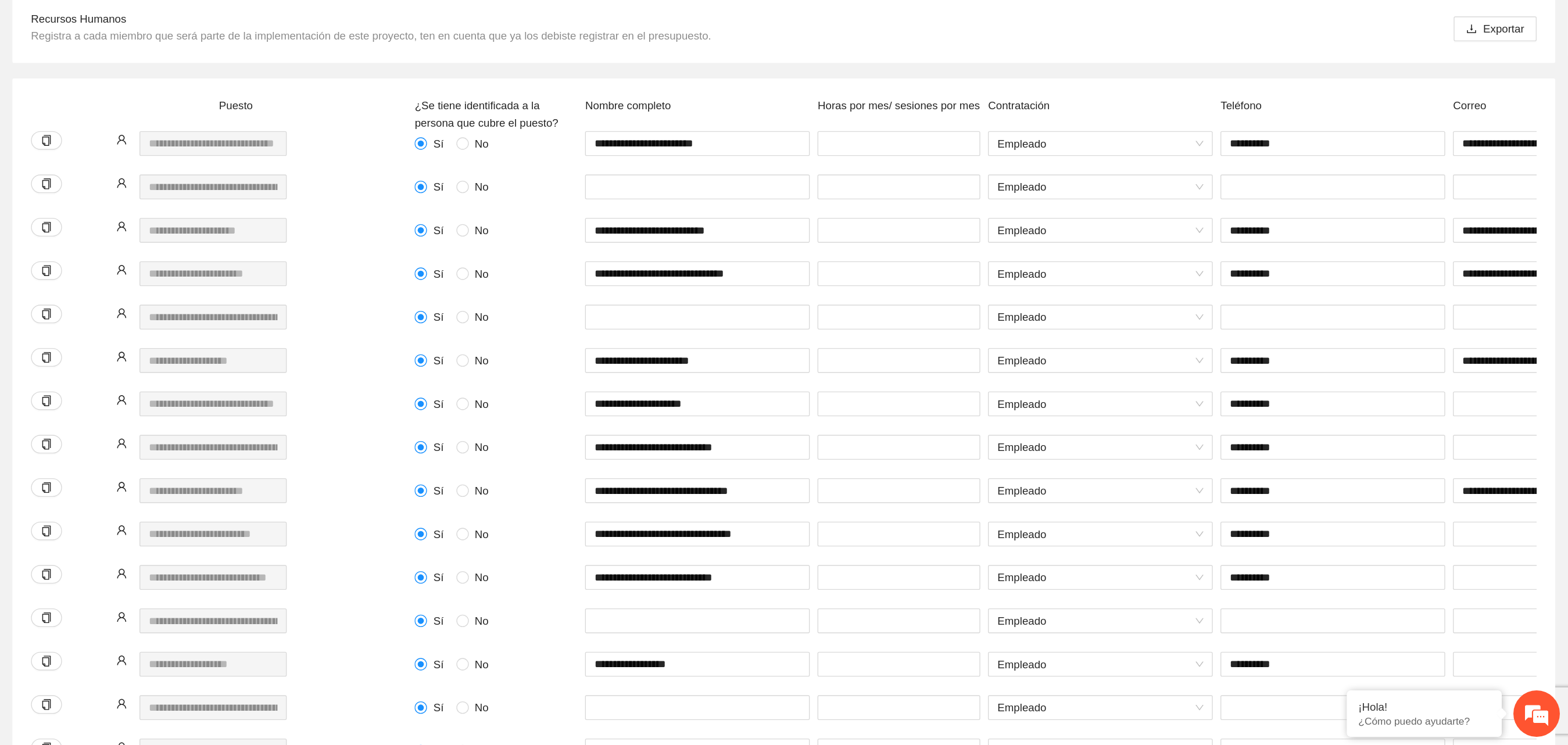
scroll to position [174, 0]
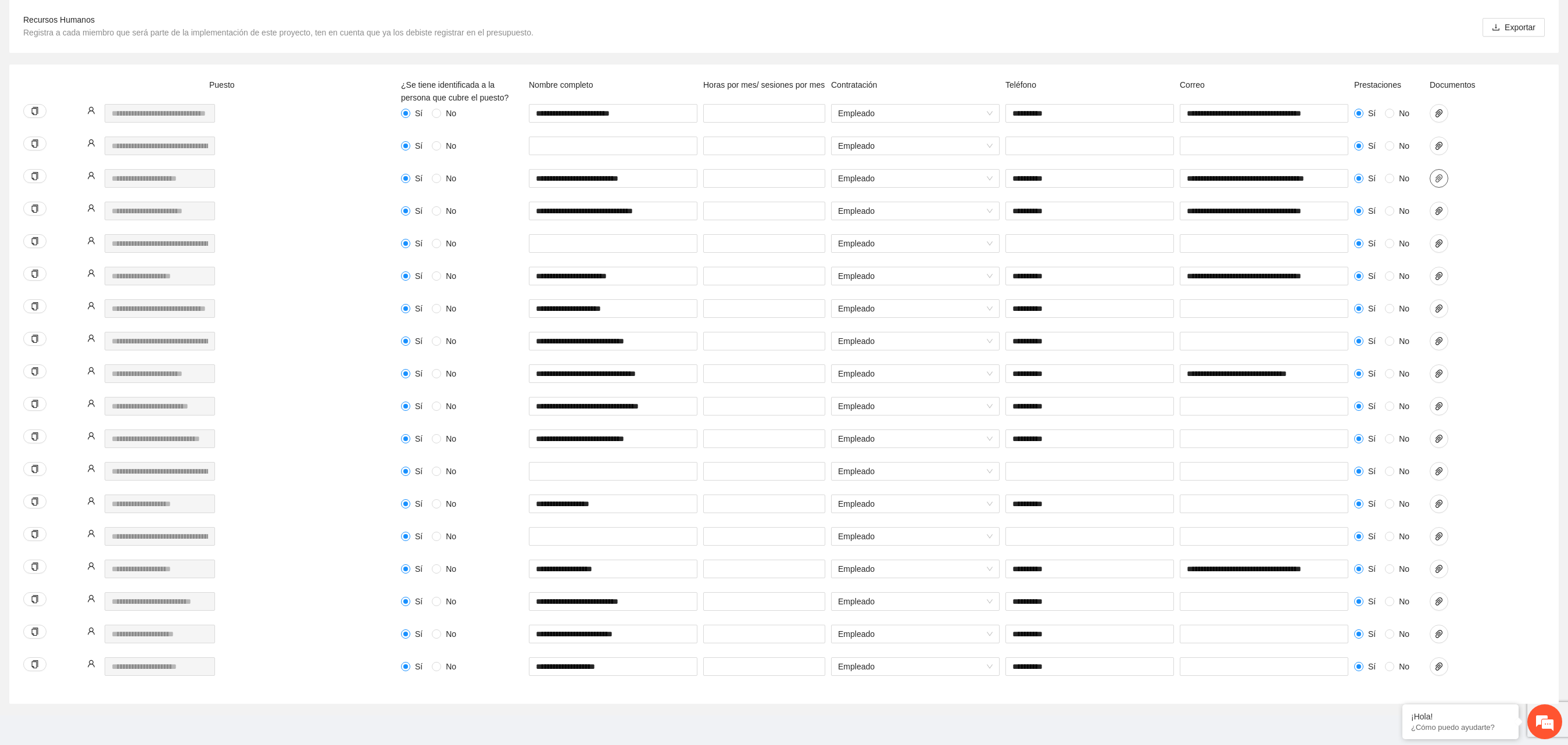
click at [667, 175] on icon "paper-clip" at bounding box center [1439, 178] width 9 height 9
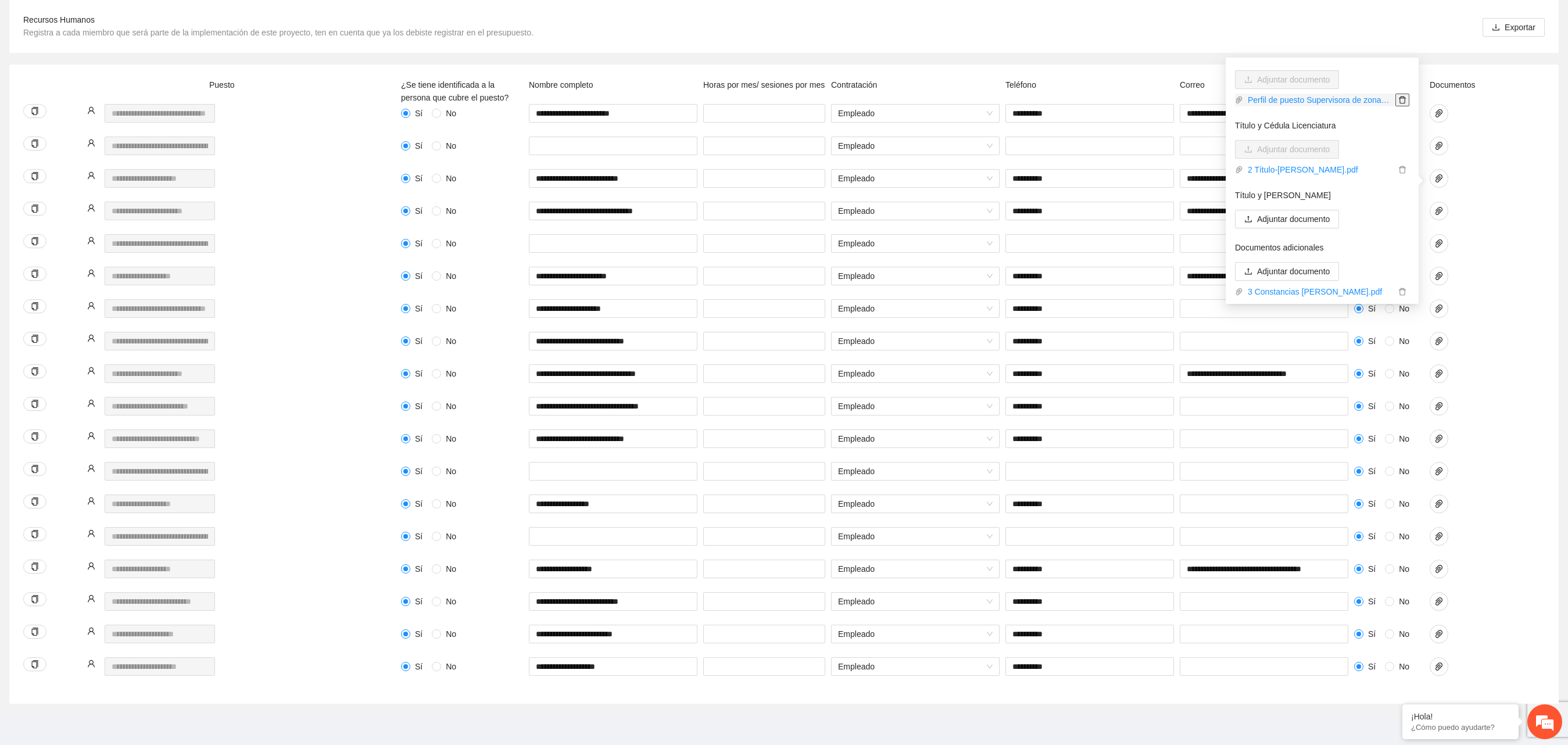
click at [667, 98] on icon "delete" at bounding box center [1402, 99] width 8 height 8
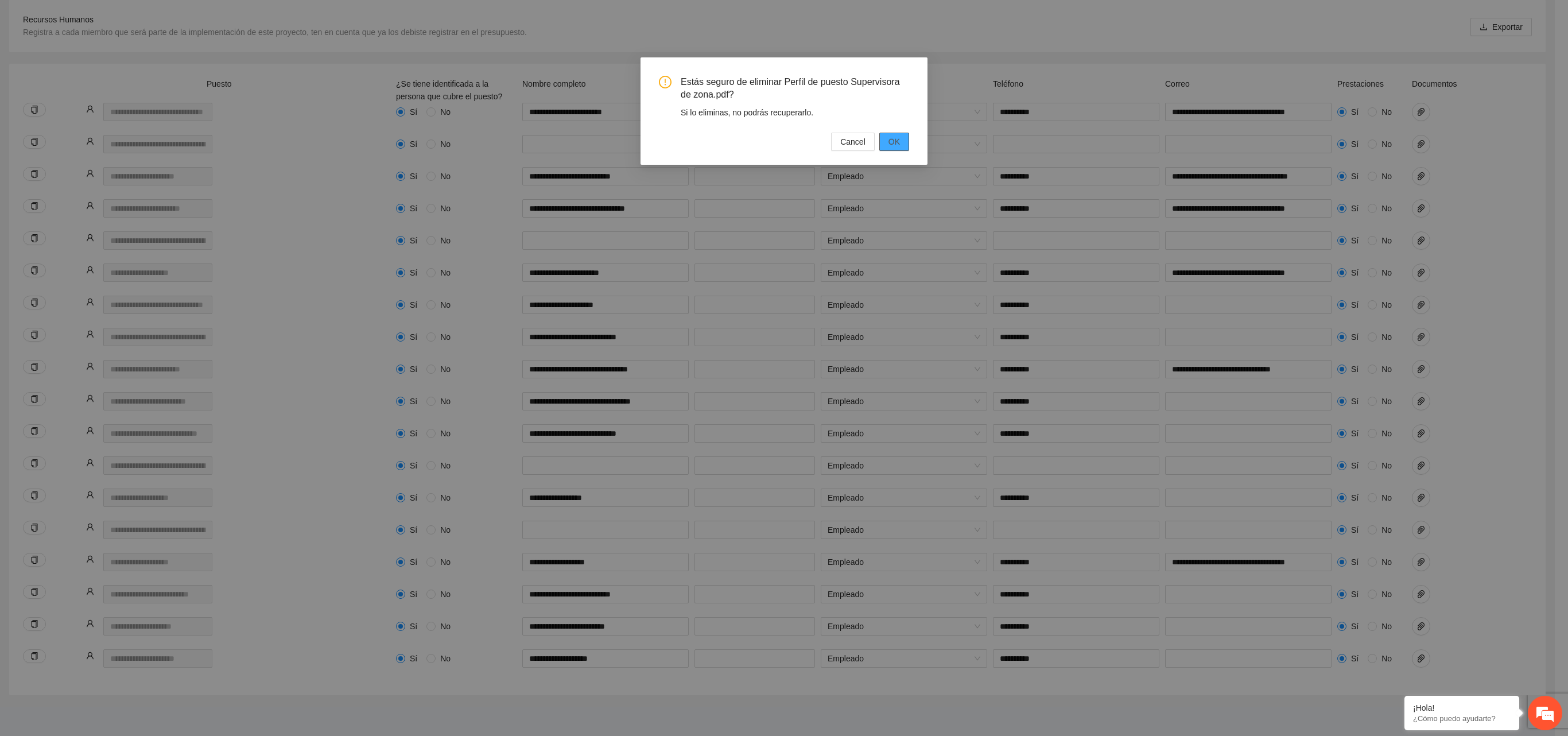
click at [659, 138] on span "OK" at bounding box center [894, 142] width 11 height 13
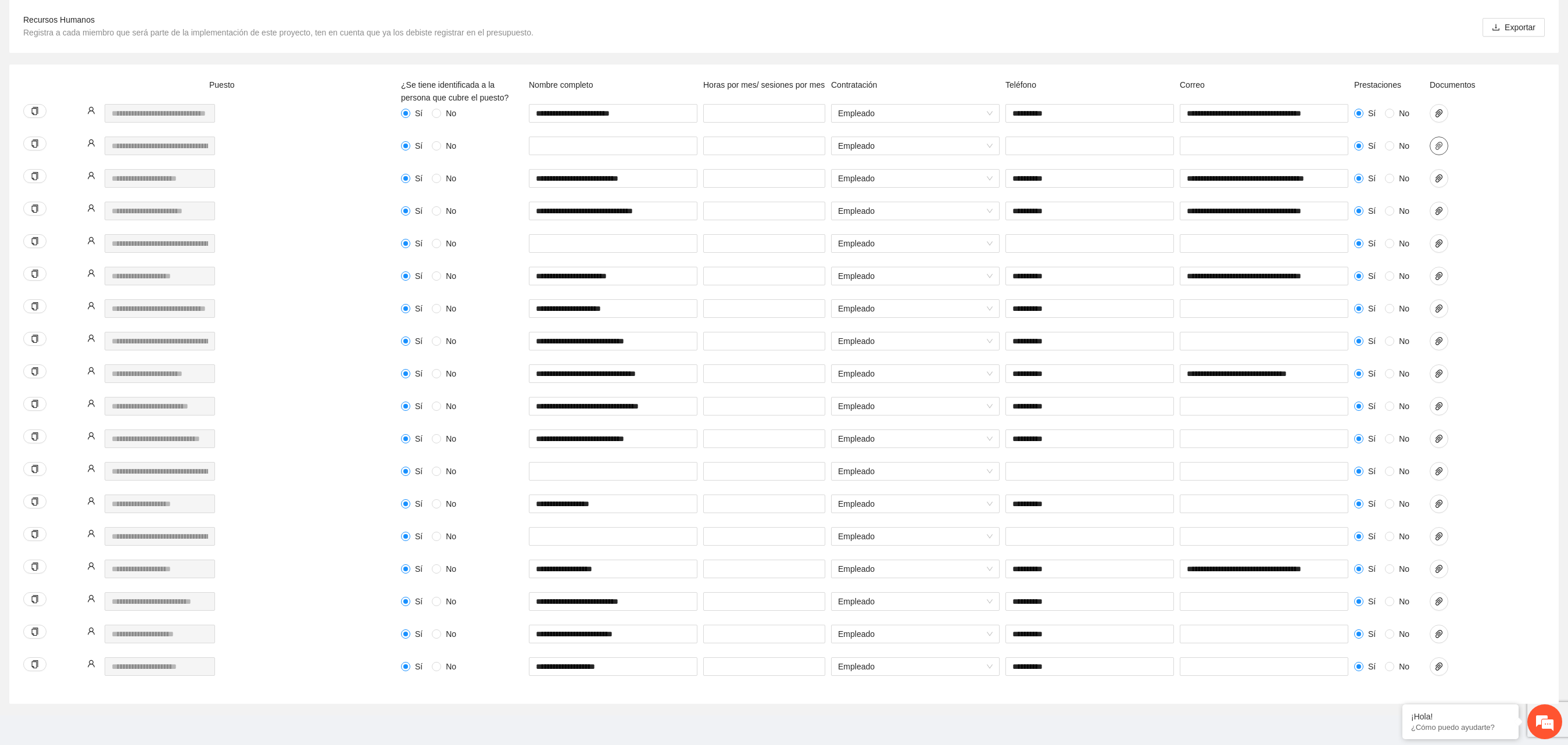
click at [667, 149] on icon "paper-clip" at bounding box center [1439, 146] width 7 height 8
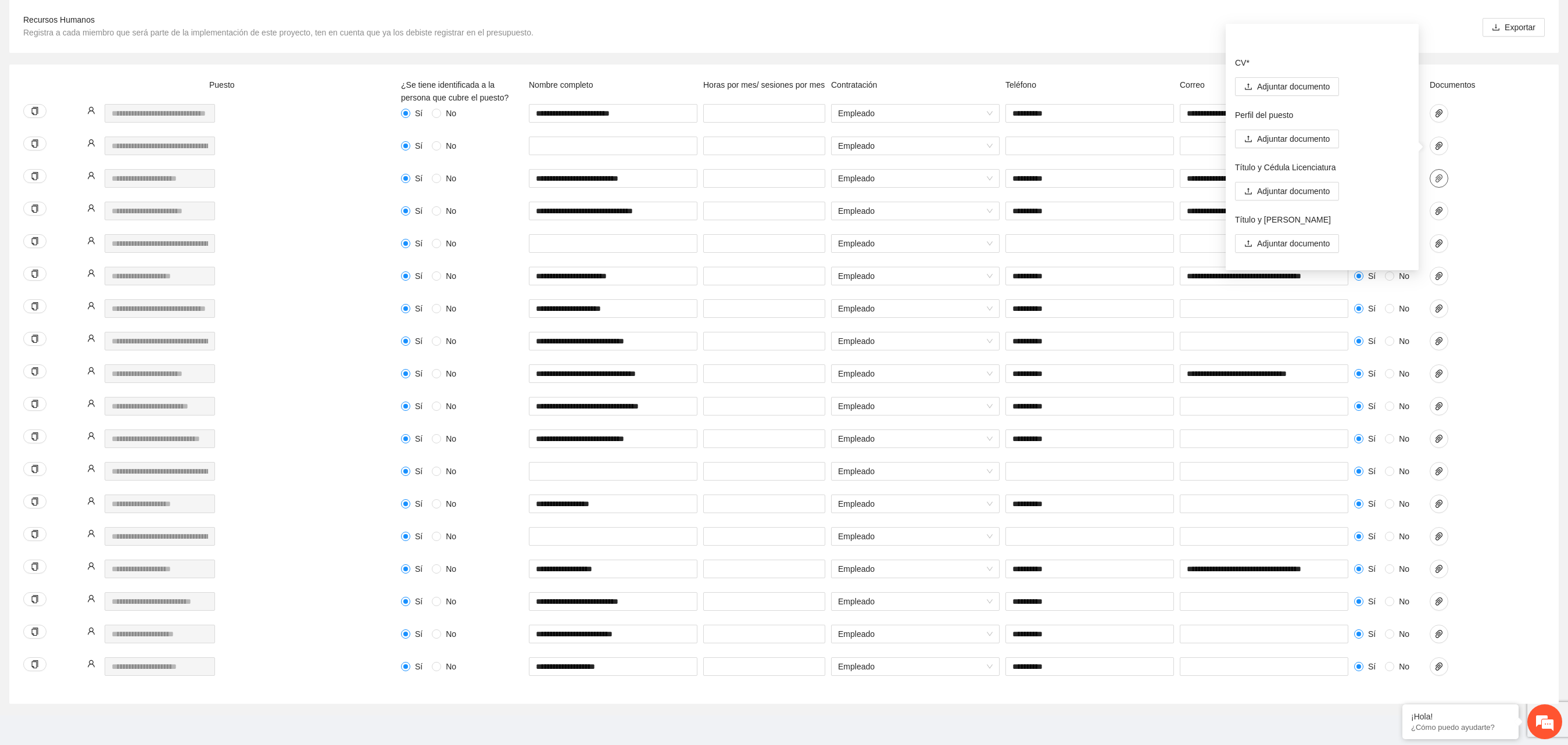
click at [667, 187] on button "button" at bounding box center [1439, 178] width 19 height 19
click at [667, 166] on icon "delete" at bounding box center [1402, 168] width 8 height 8
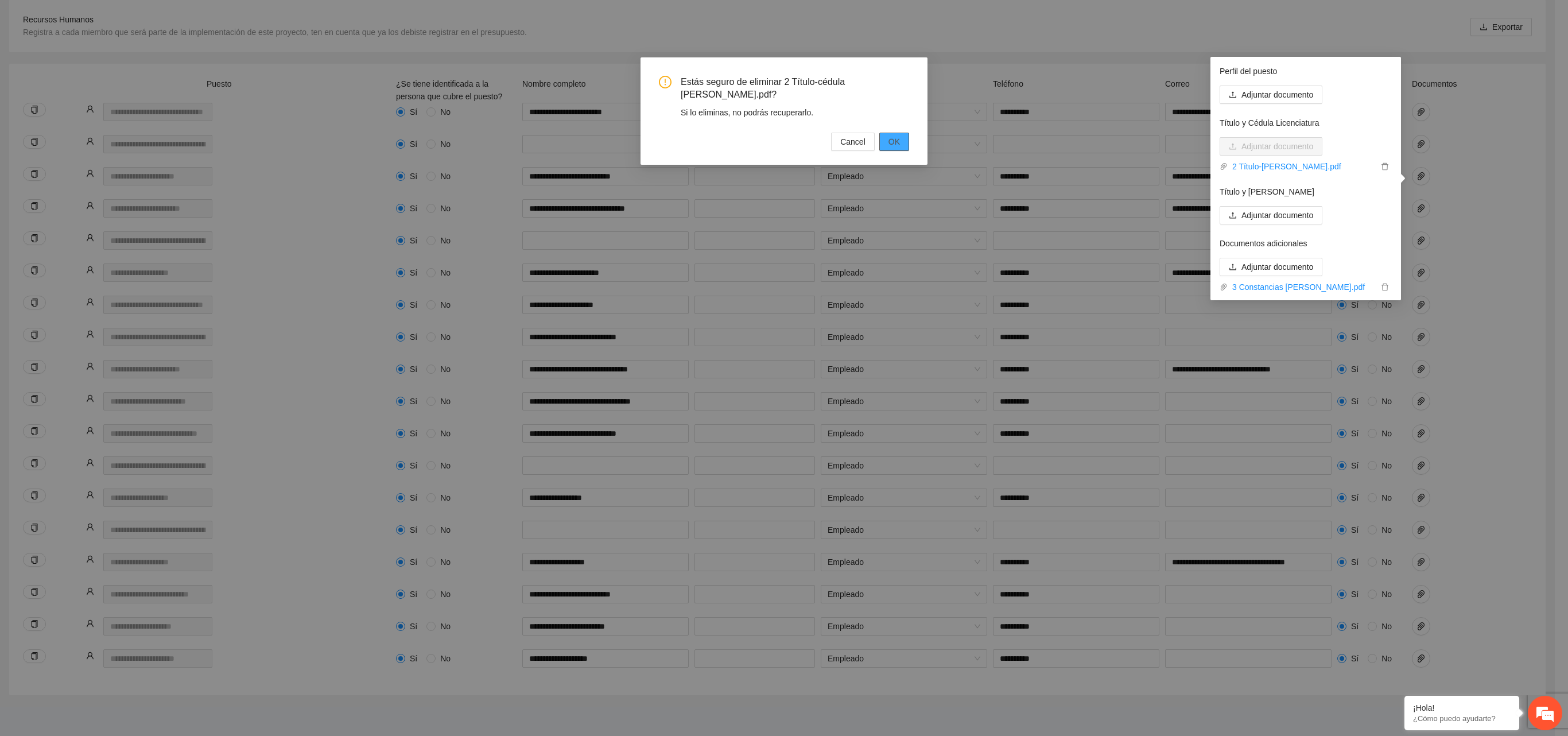
click at [659, 133] on button "OK" at bounding box center [894, 142] width 30 height 18
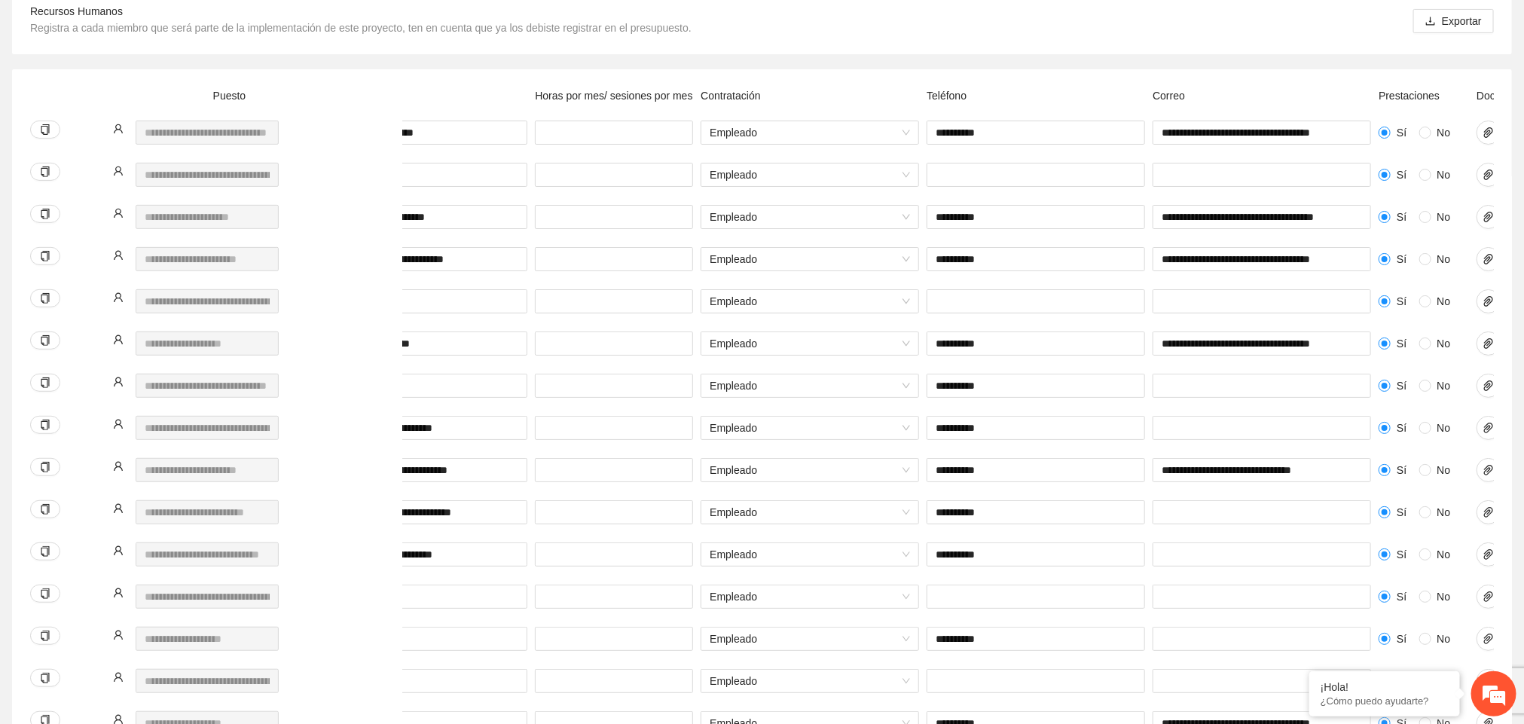
scroll to position [238, 0]
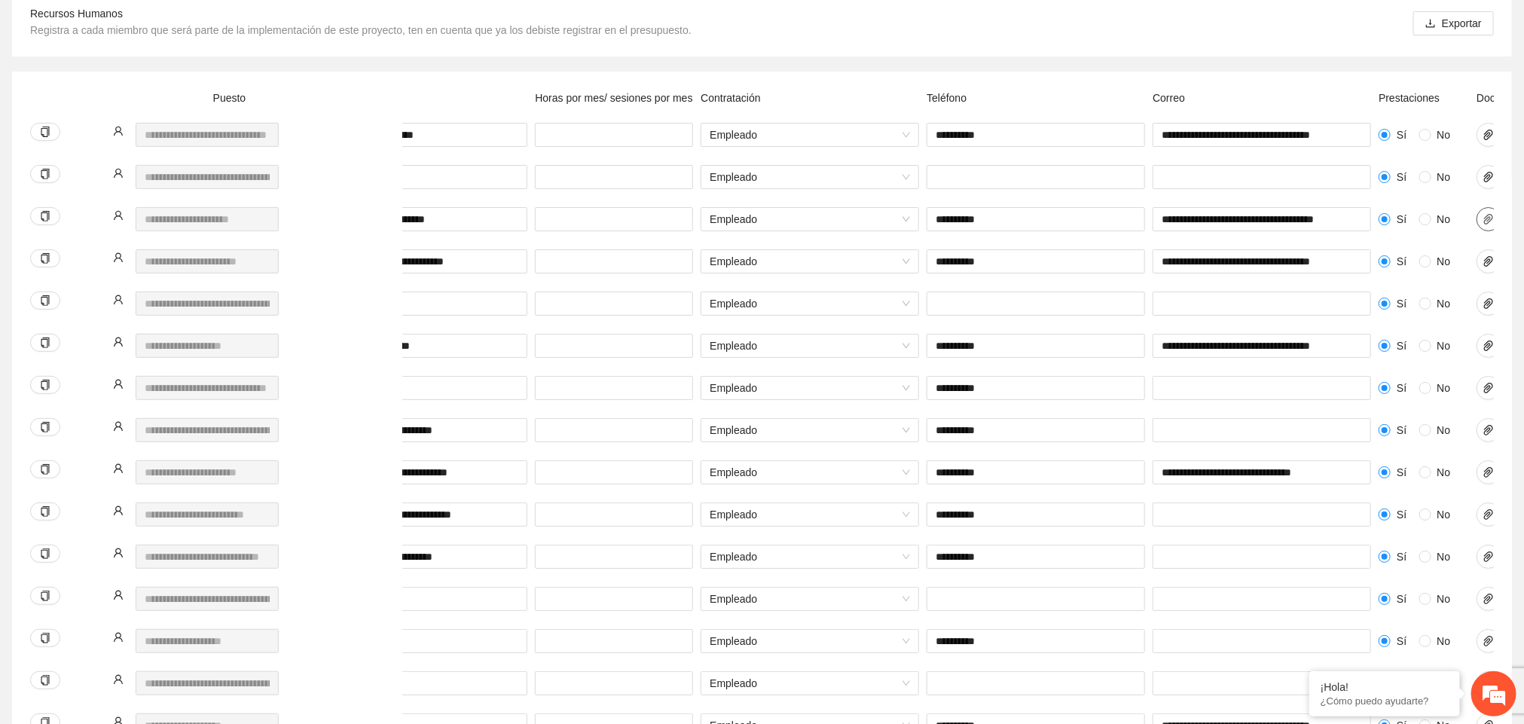
click at [865, 217] on icon "paper-clip" at bounding box center [1488, 219] width 12 height 12
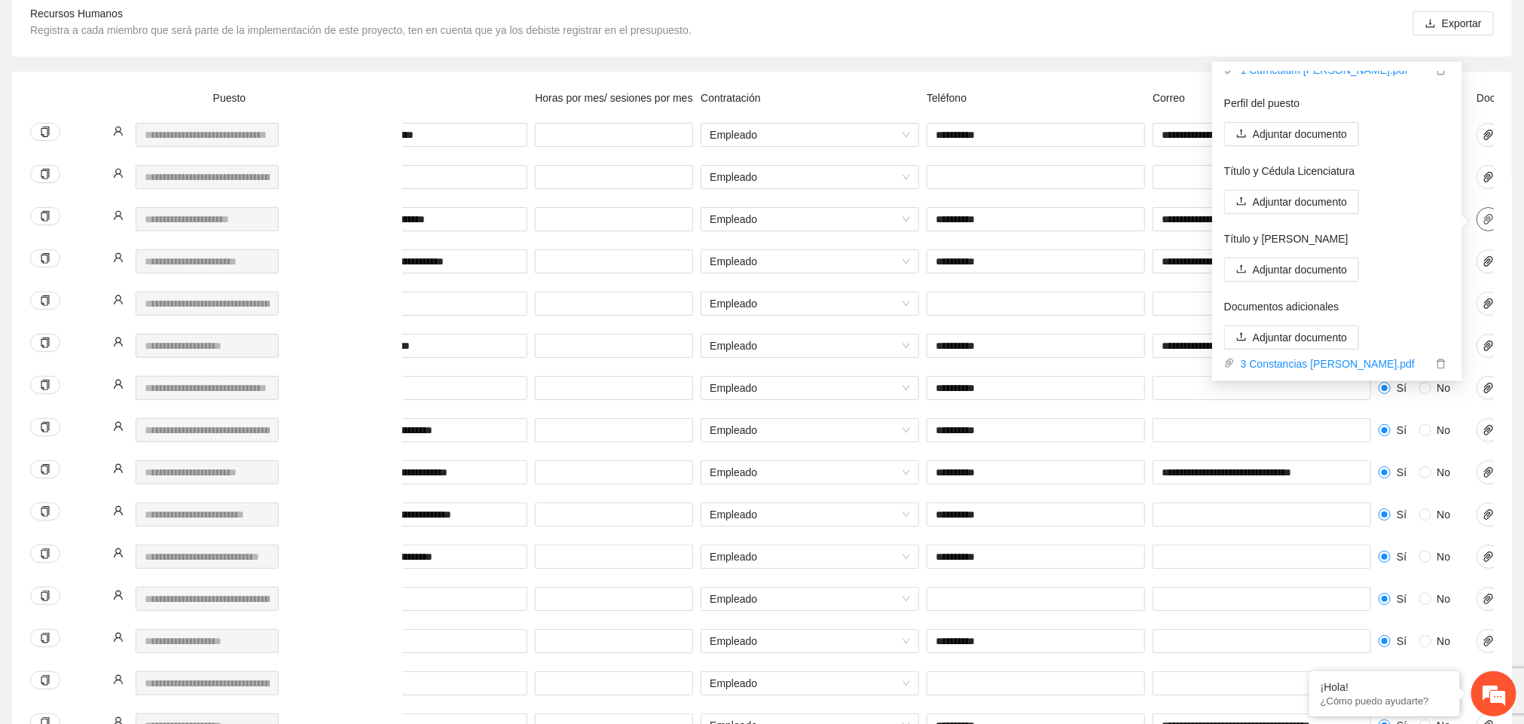
scroll to position [98, 0]
click at [865, 362] on icon "delete" at bounding box center [1441, 365] width 11 height 11
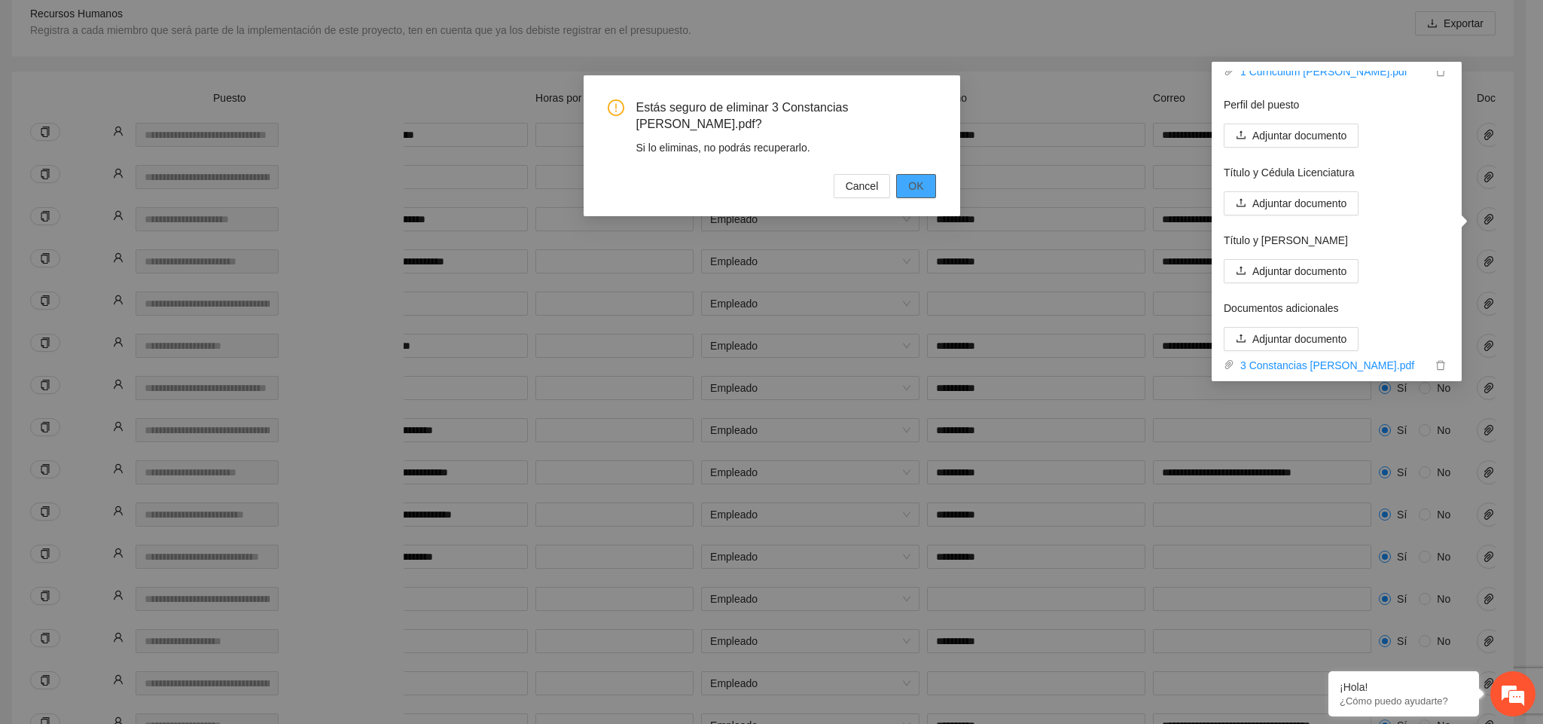
click at [865, 178] on span "OK" at bounding box center [915, 186] width 15 height 17
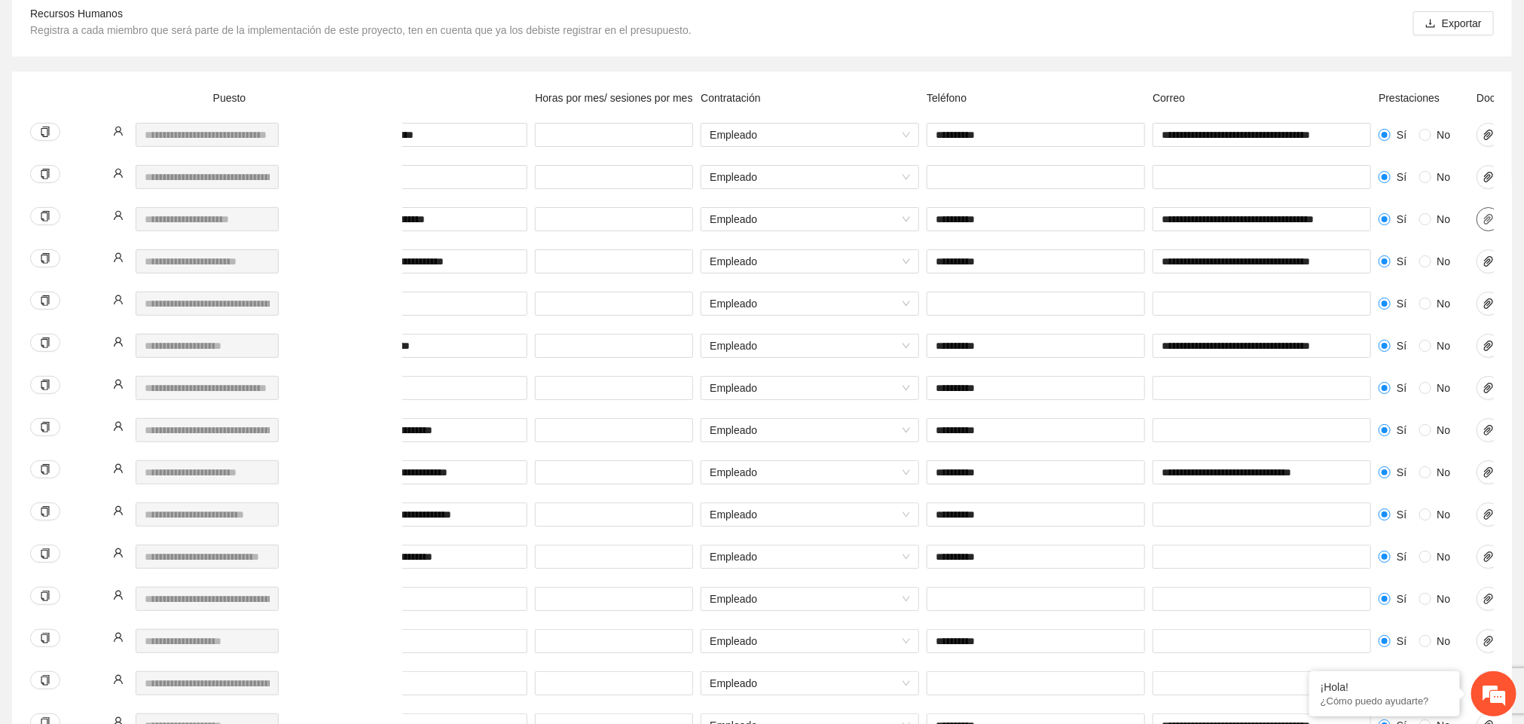
click at [865, 220] on icon "paper-clip" at bounding box center [1488, 219] width 12 height 12
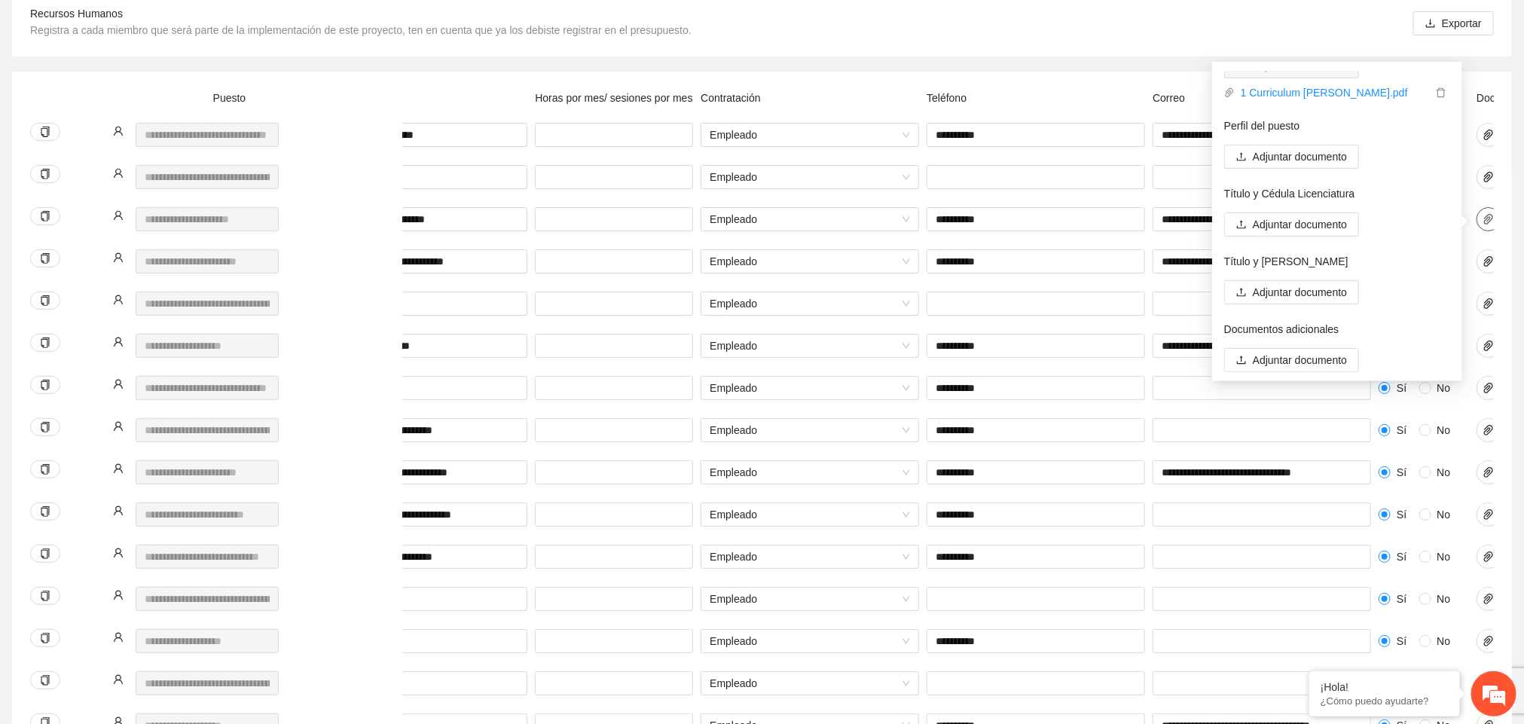
scroll to position [75, 0]
click at [865, 91] on icon "delete" at bounding box center [1441, 94] width 11 height 11
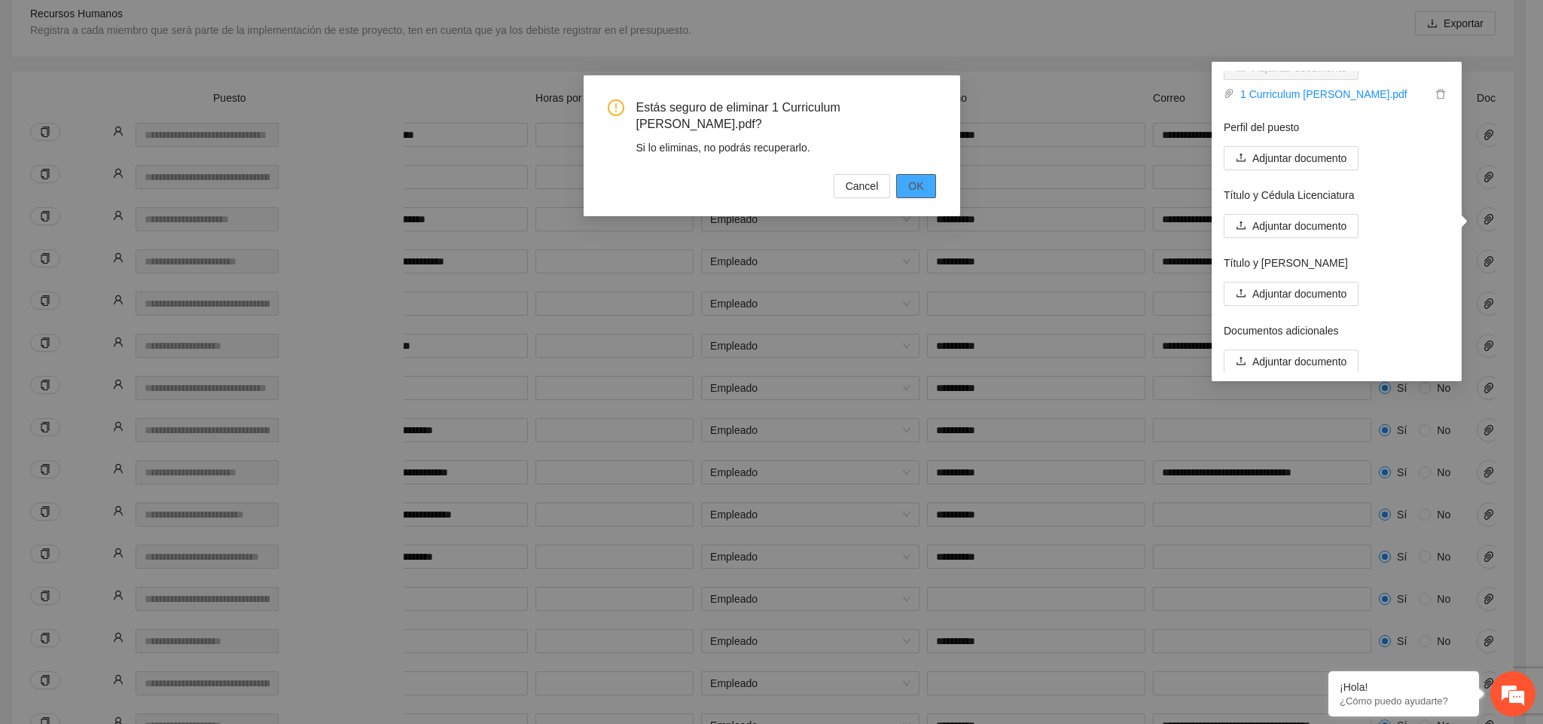
click at [865, 179] on span "OK" at bounding box center [915, 186] width 15 height 17
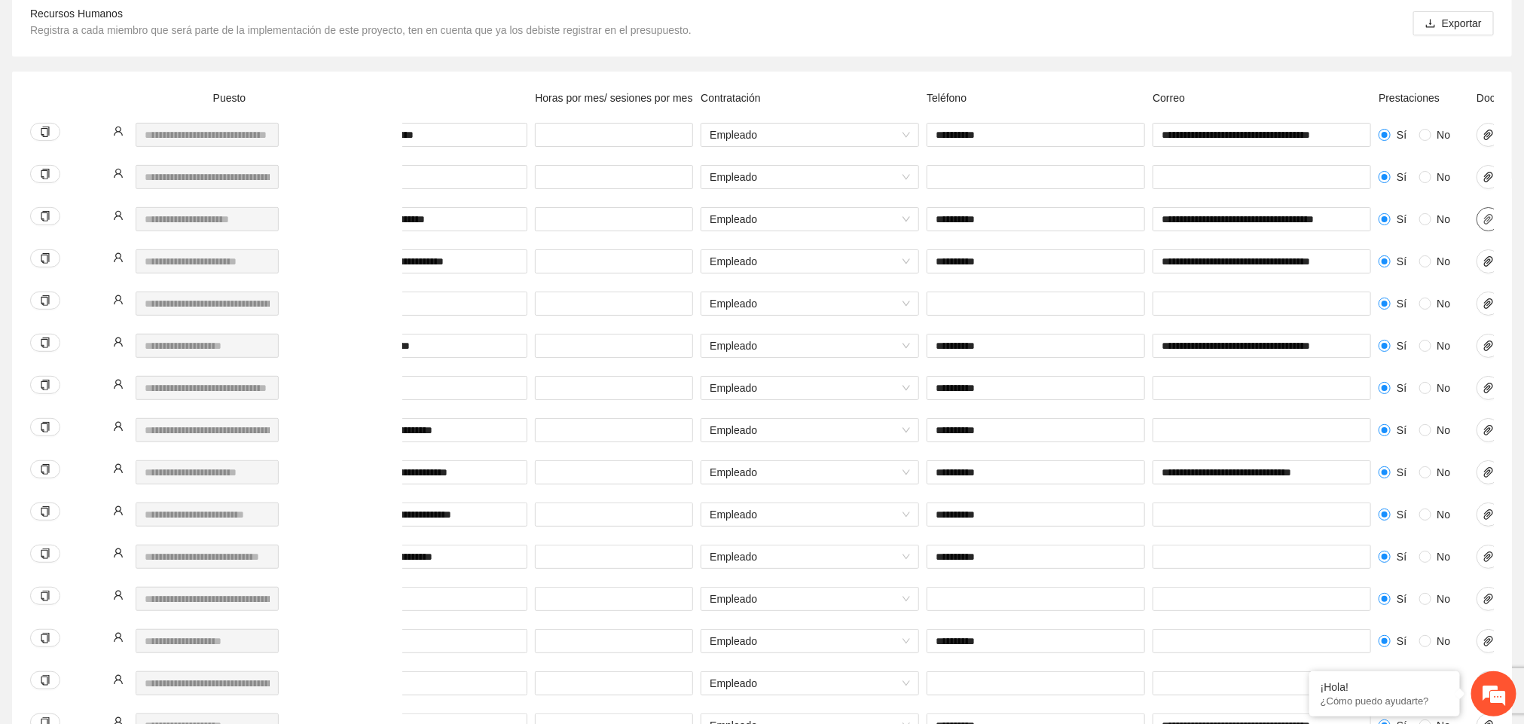
click at [865, 215] on icon "paper-clip" at bounding box center [1488, 219] width 12 height 12
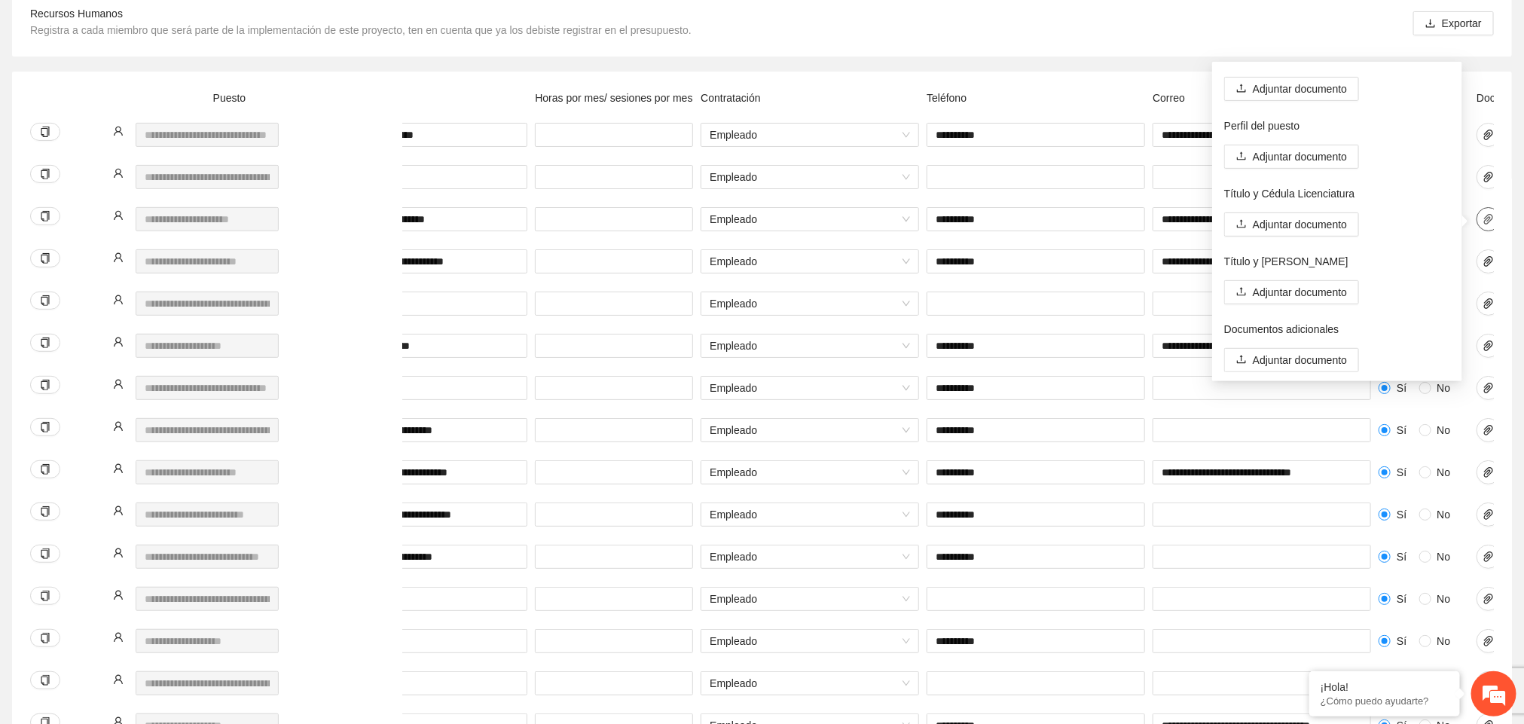
scroll to position [0, 0]
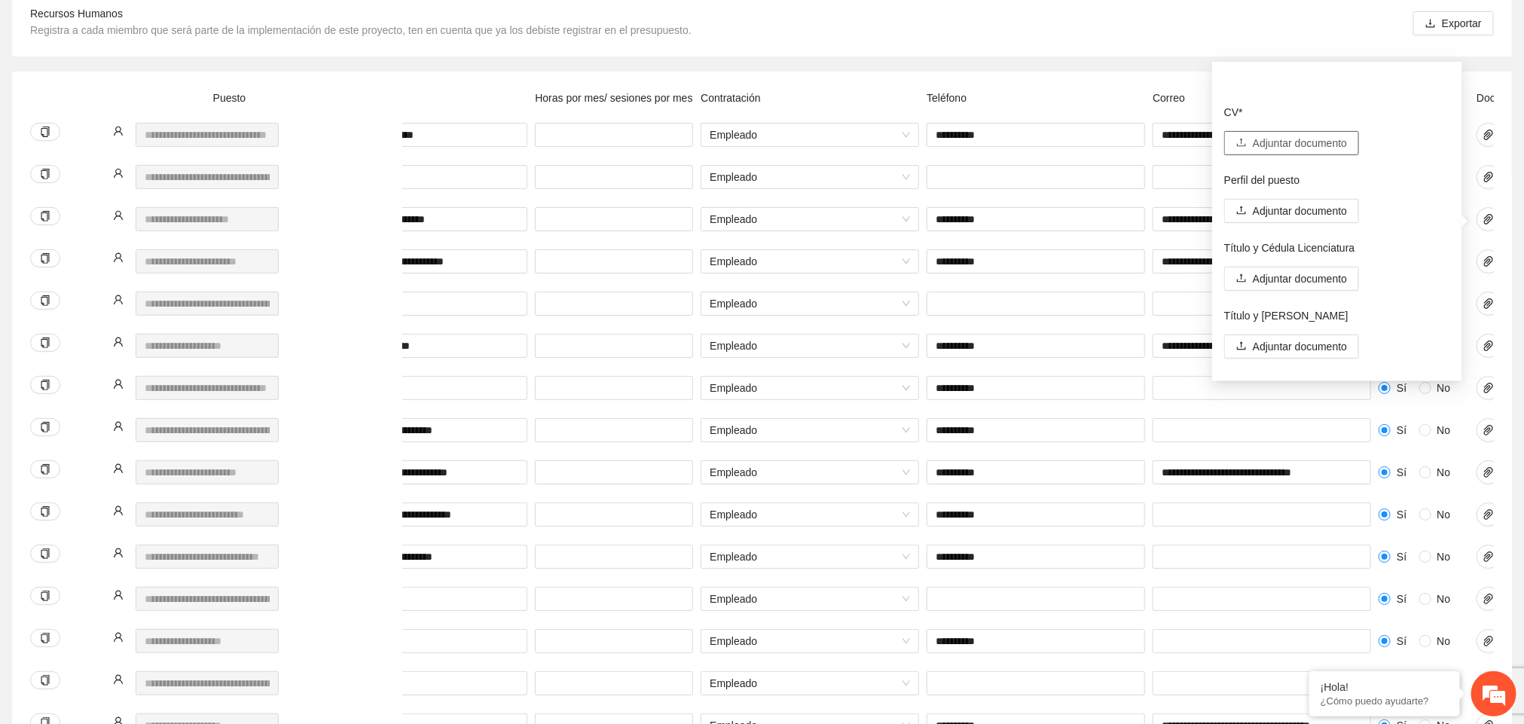
click at [865, 141] on span "Adjuntar documento" at bounding box center [1300, 143] width 94 height 17
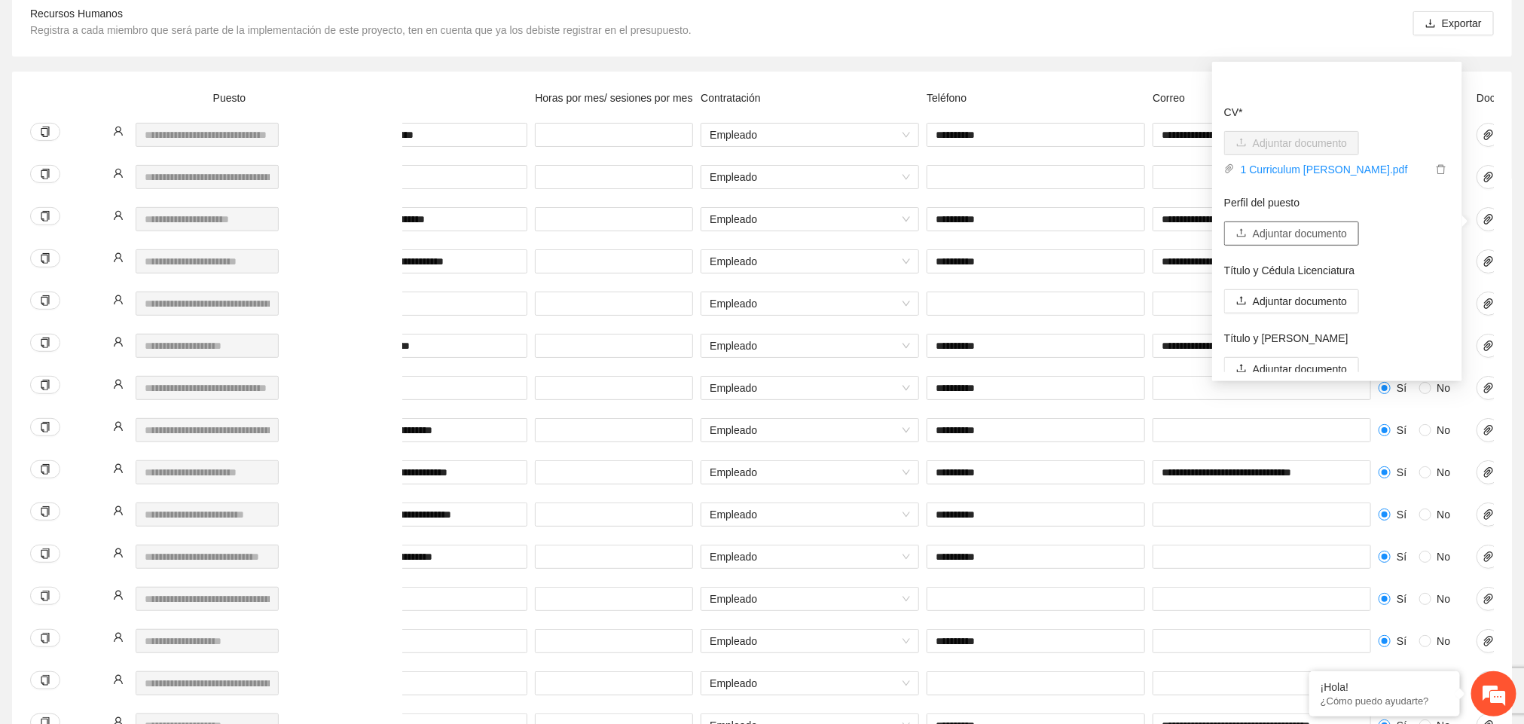
click at [865, 229] on span "Adjuntar documento" at bounding box center [1300, 233] width 94 height 17
click at [865, 258] on icon "delete" at bounding box center [1441, 260] width 11 height 11
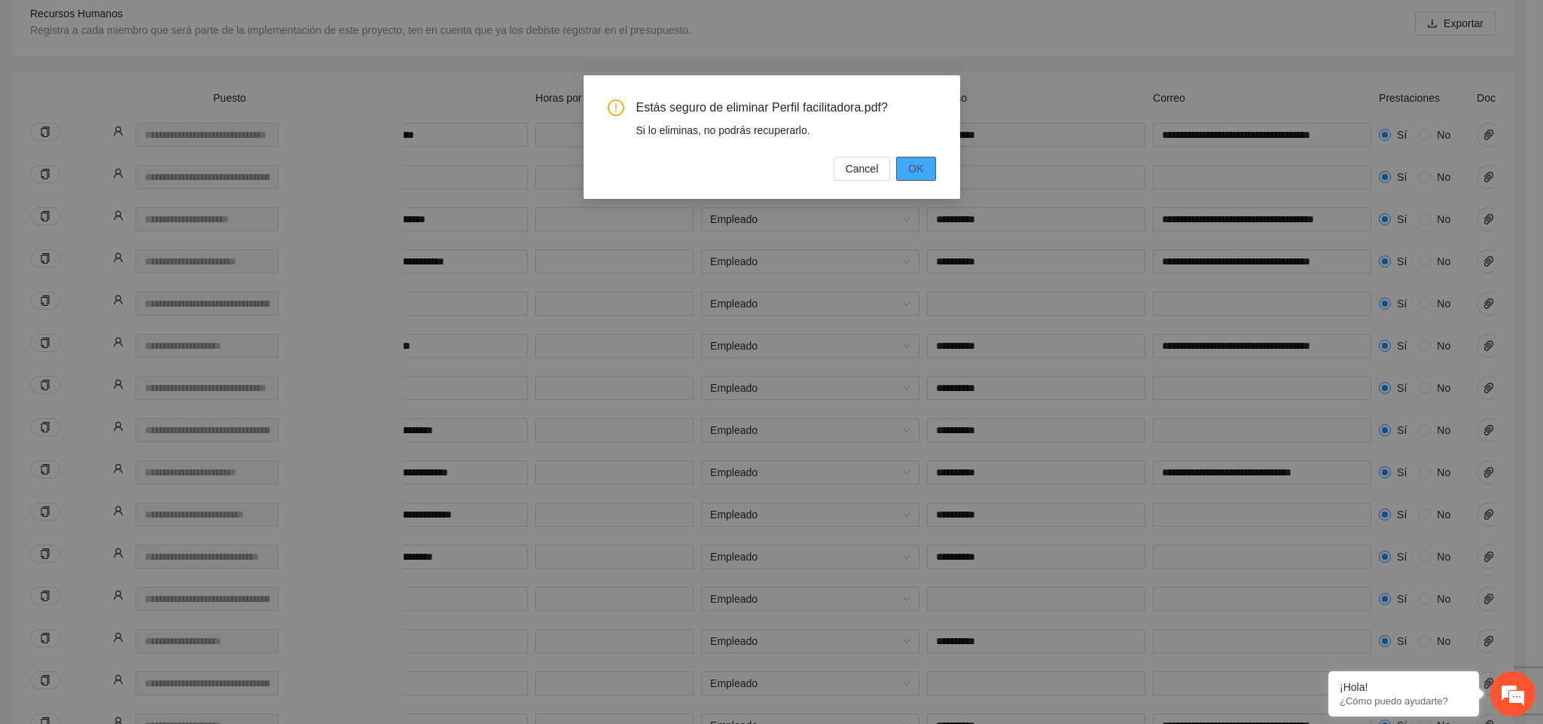
click at [865, 167] on span "OK" at bounding box center [915, 168] width 15 height 17
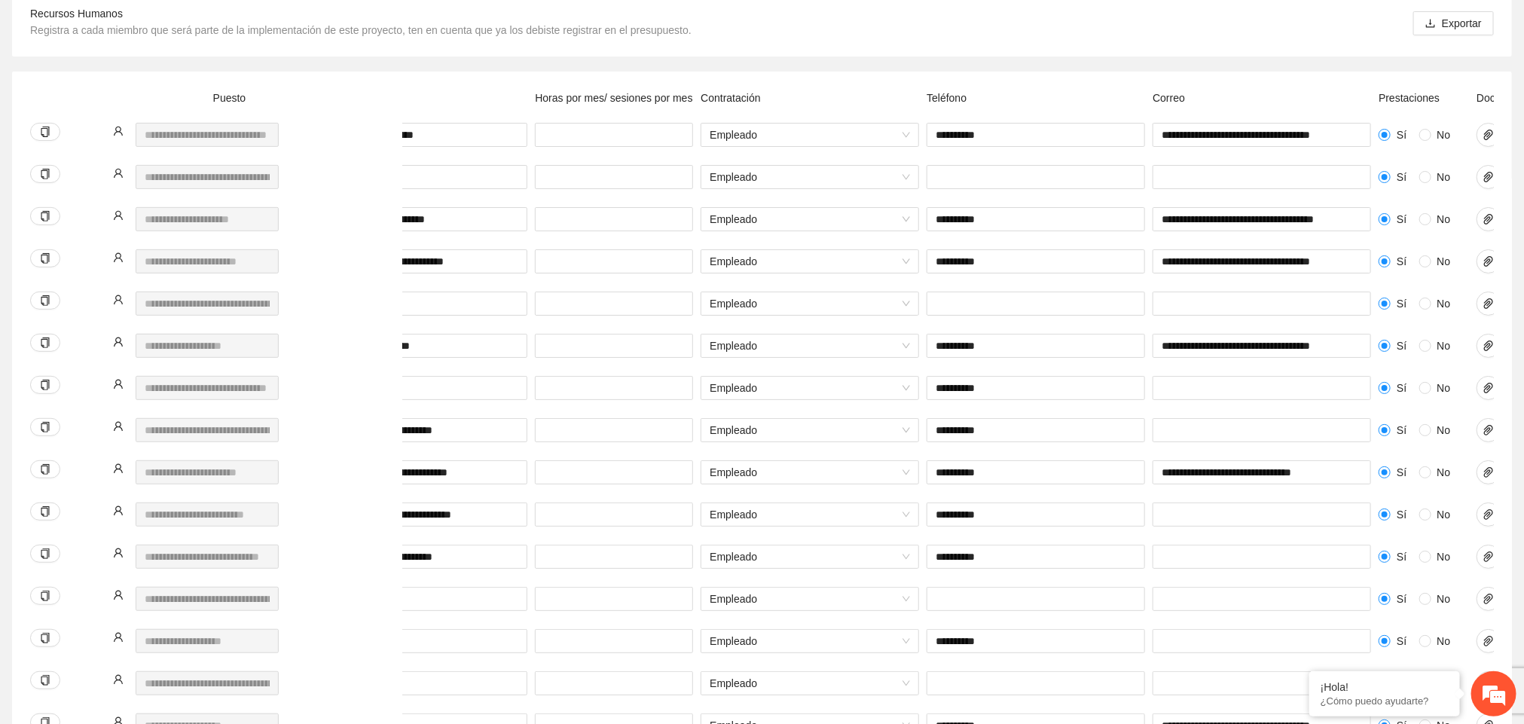
click at [865, 177] on div "**********" at bounding box center [762, 486] width 1500 height 829
click at [865, 221] on icon "paper-clip" at bounding box center [1488, 219] width 9 height 11
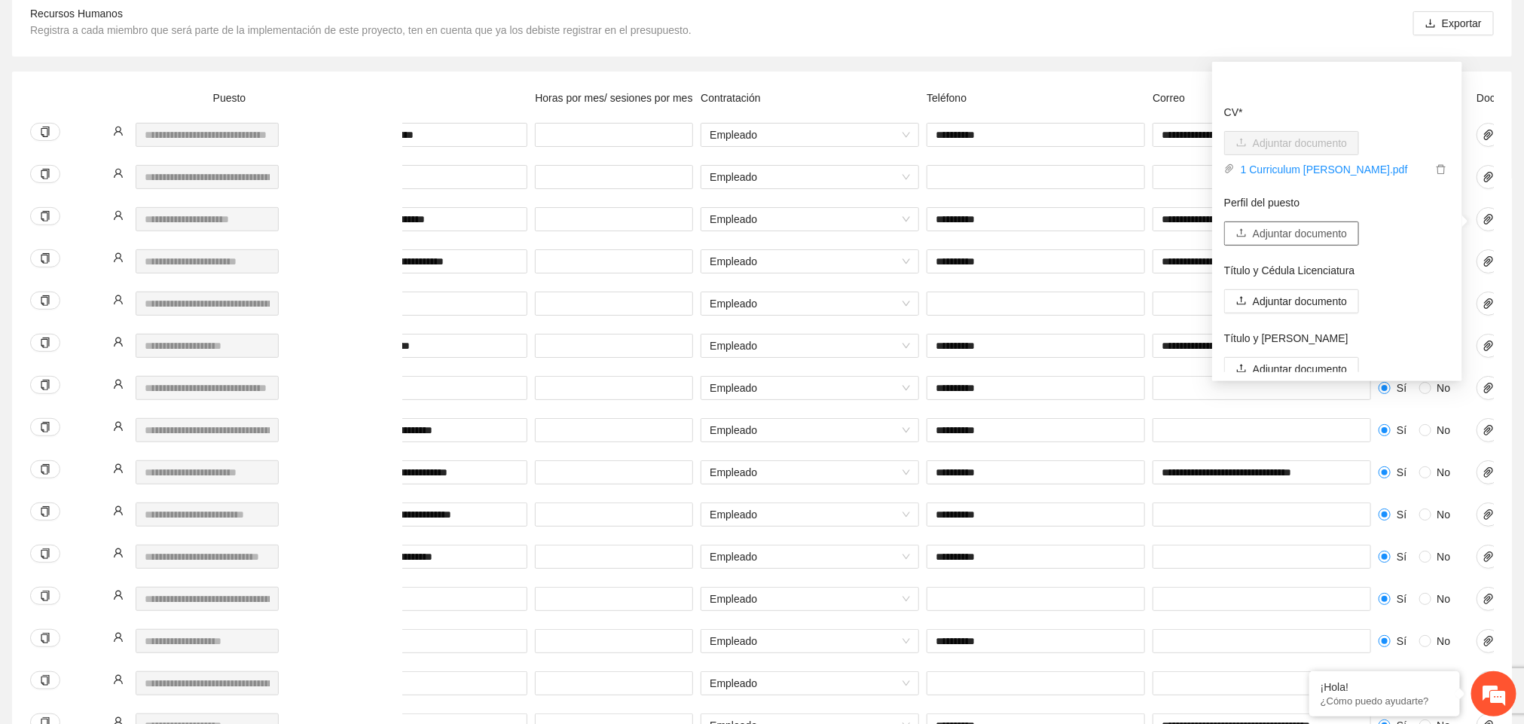
click at [865, 229] on span "Adjuntar documento" at bounding box center [1300, 233] width 94 height 17
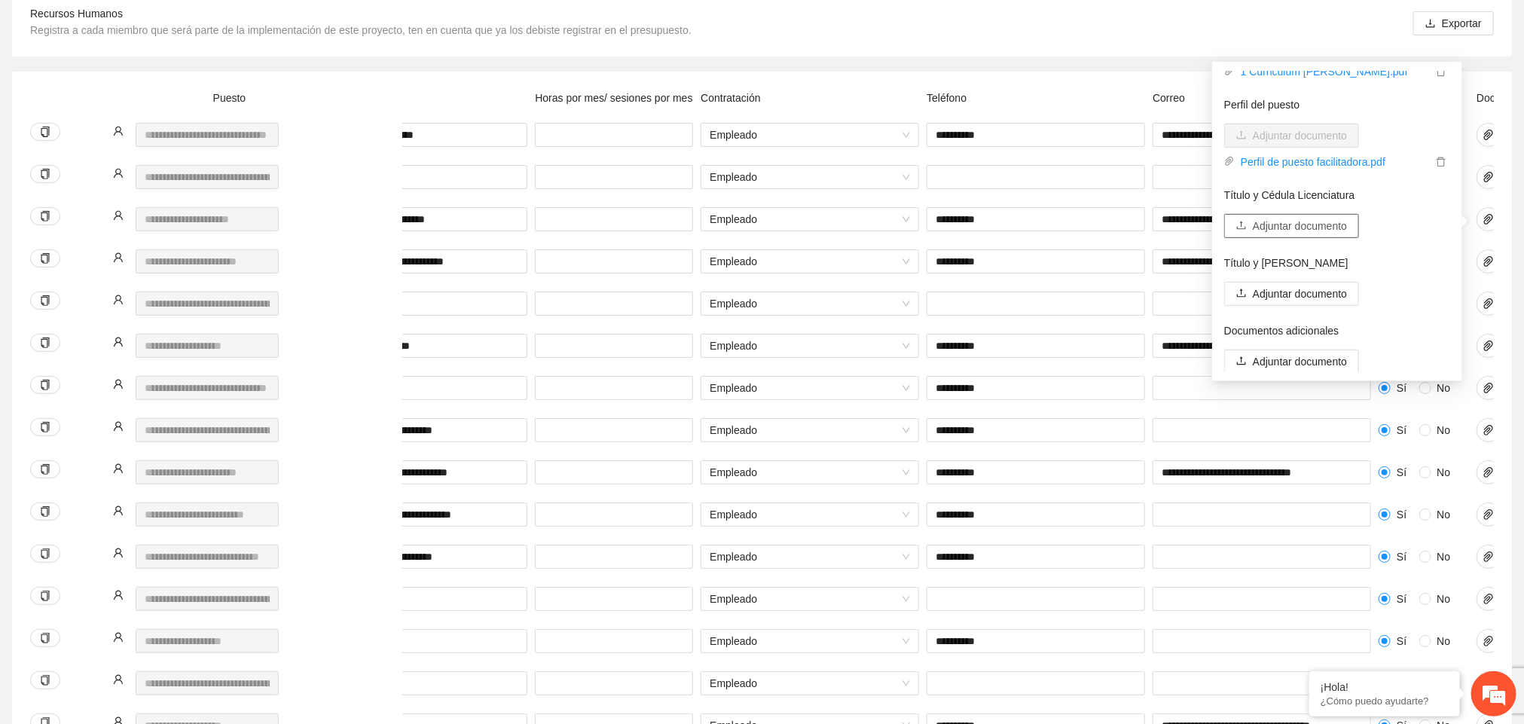
click at [865, 219] on span "Adjuntar documento" at bounding box center [1300, 226] width 94 height 17
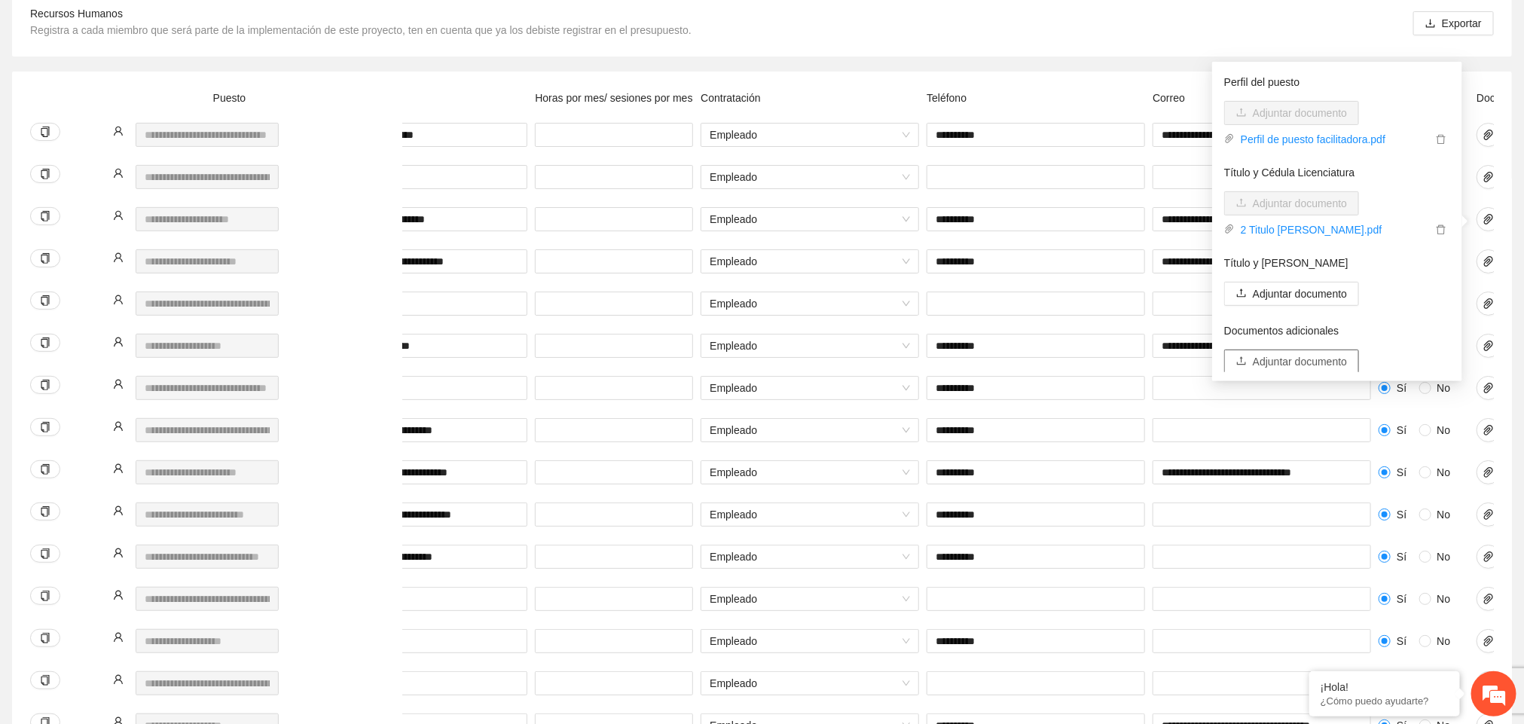
click at [865, 355] on span "Adjuntar documento" at bounding box center [1300, 361] width 94 height 17
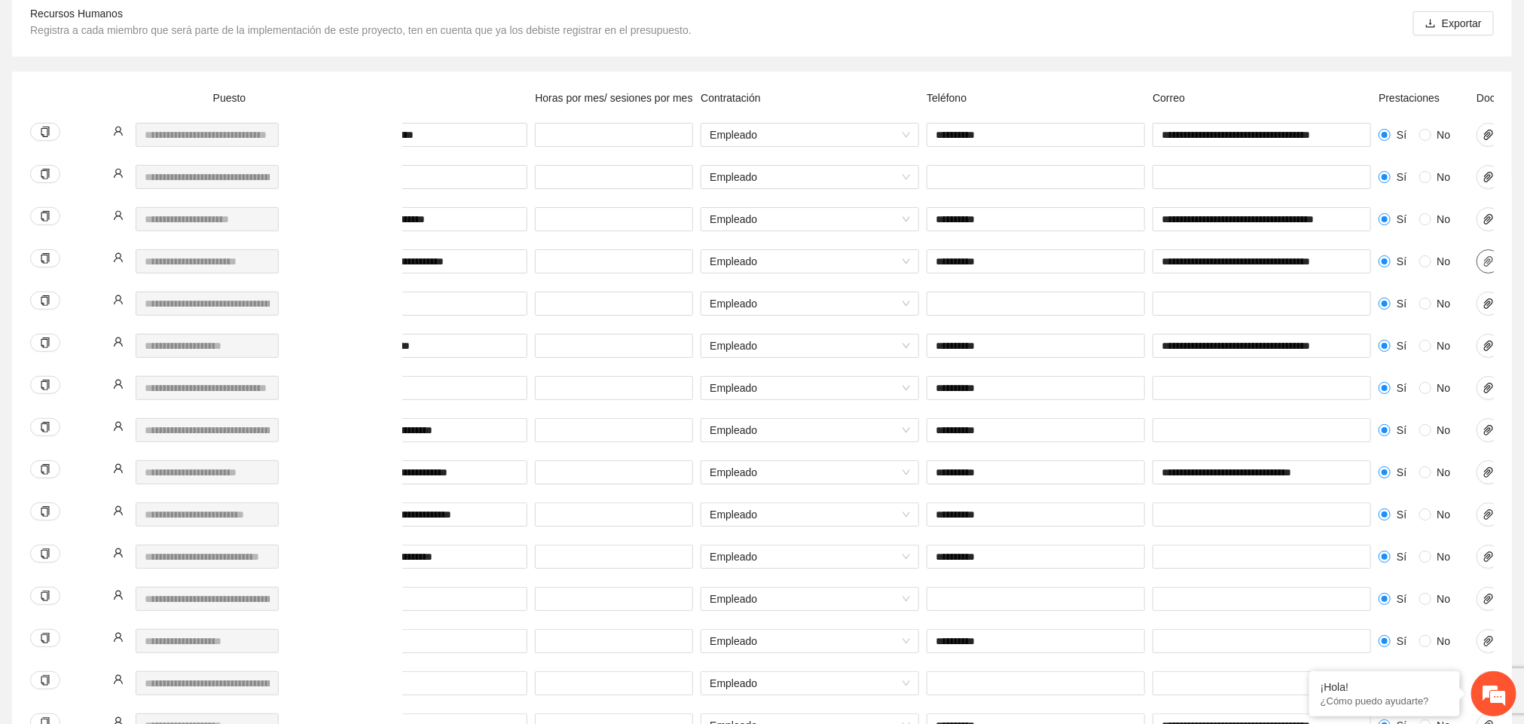
click at [865, 263] on icon "paper-clip" at bounding box center [1488, 261] width 9 height 11
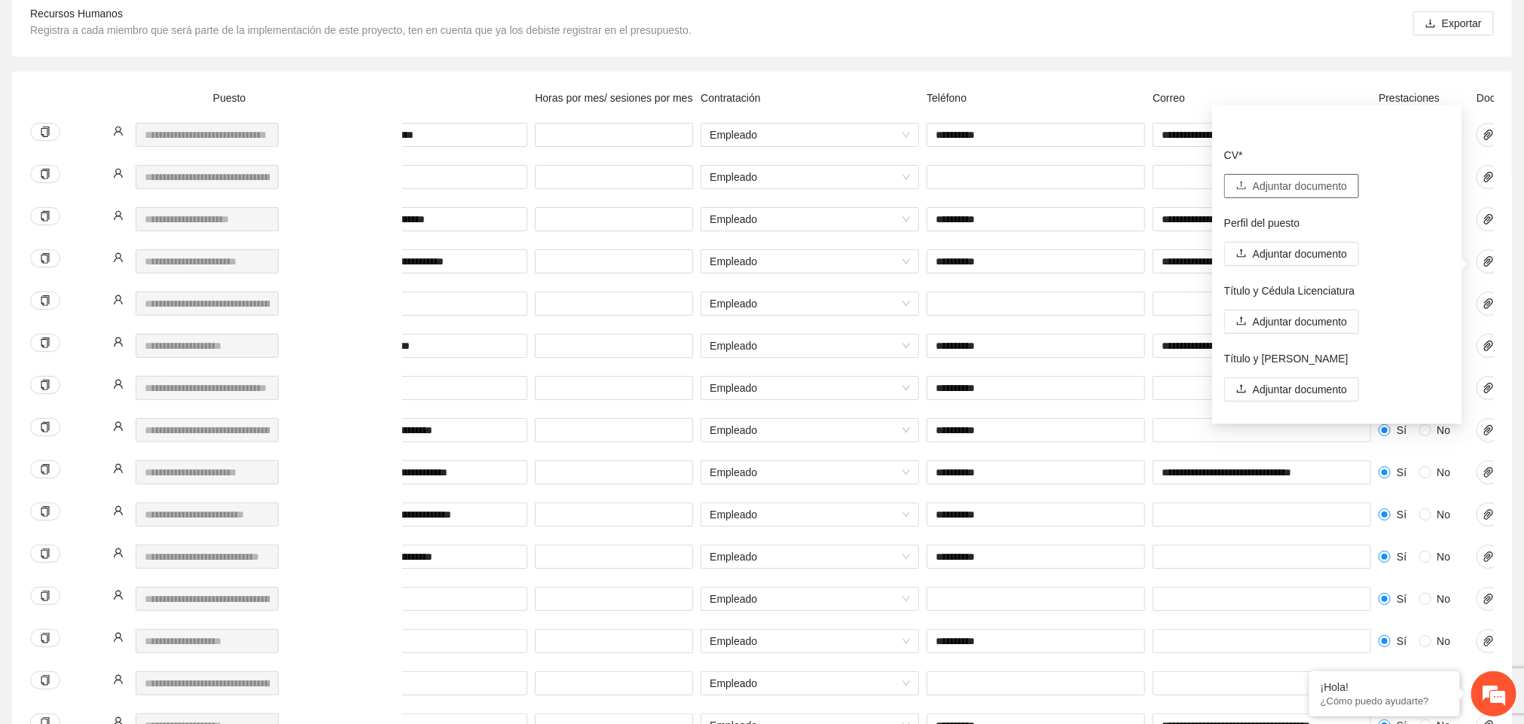
click at [865, 179] on span "Adjuntar documento" at bounding box center [1300, 186] width 94 height 17
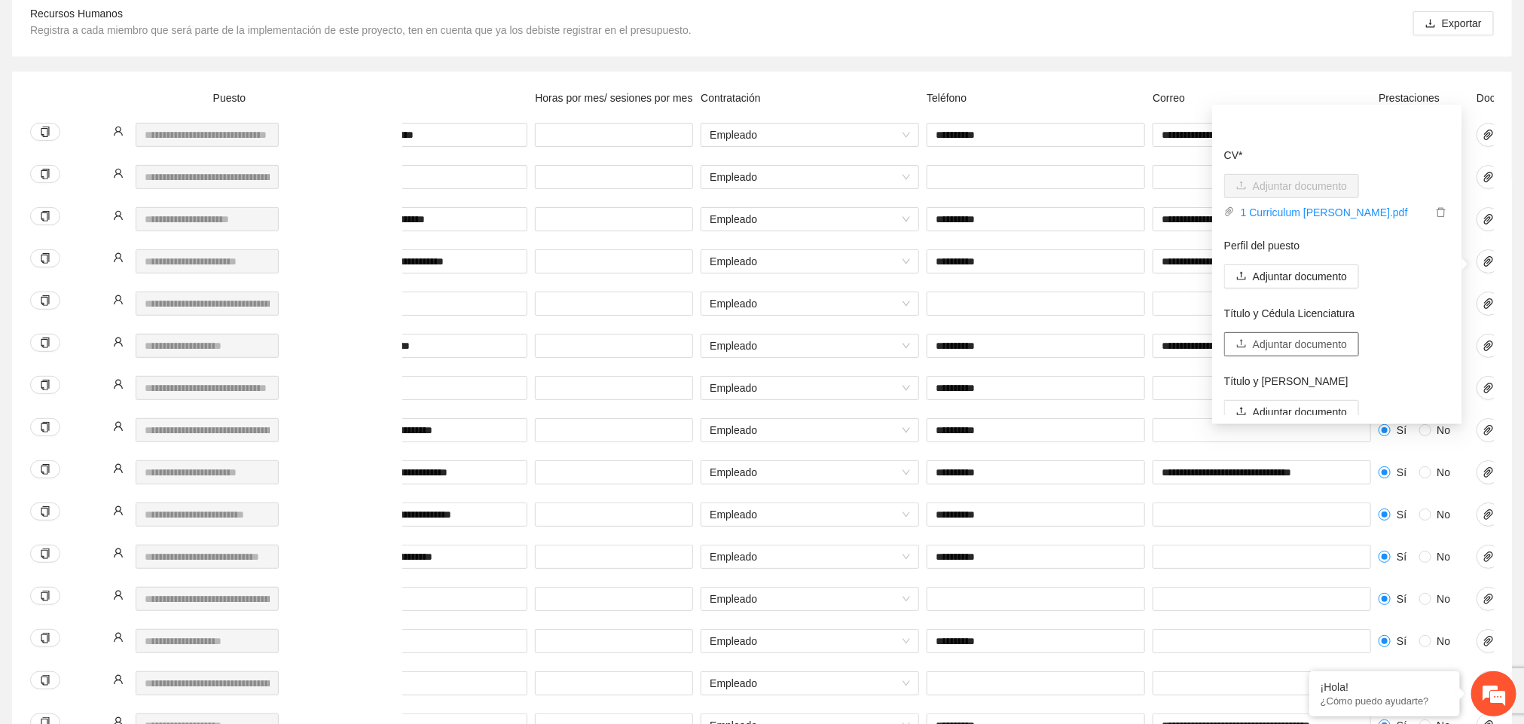
click at [865, 340] on span "Adjuntar documento" at bounding box center [1300, 344] width 94 height 17
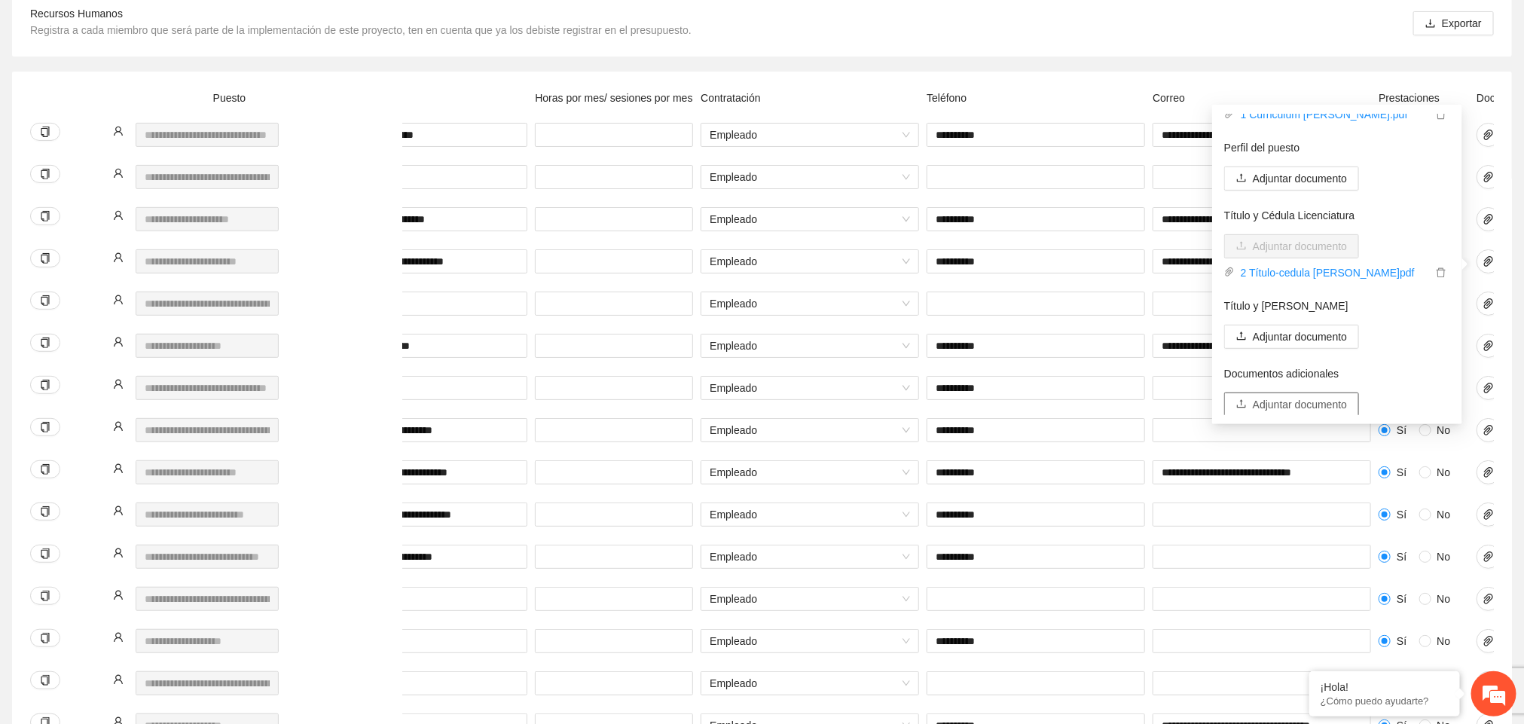
click at [865, 401] on span "Adjuntar documento" at bounding box center [1300, 404] width 94 height 17
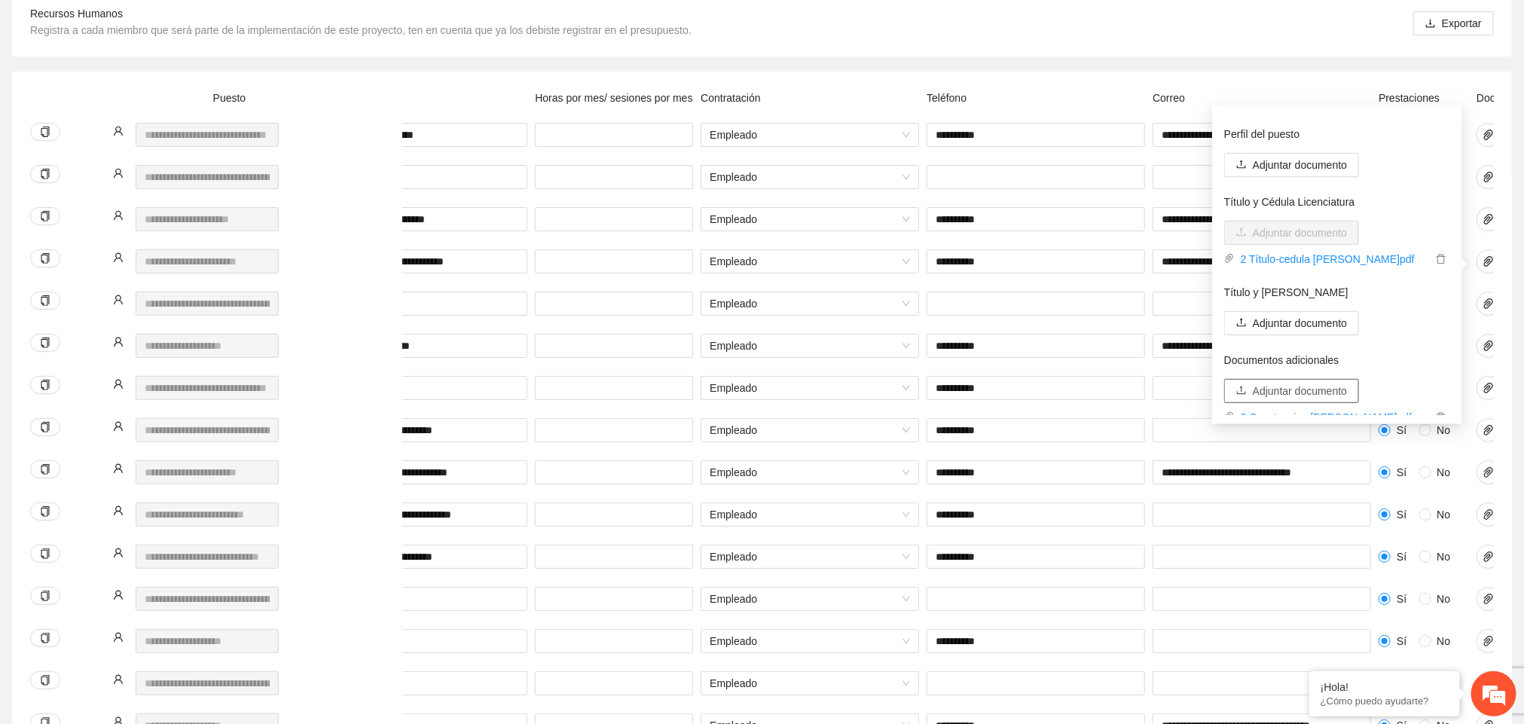
scroll to position [0, 0]
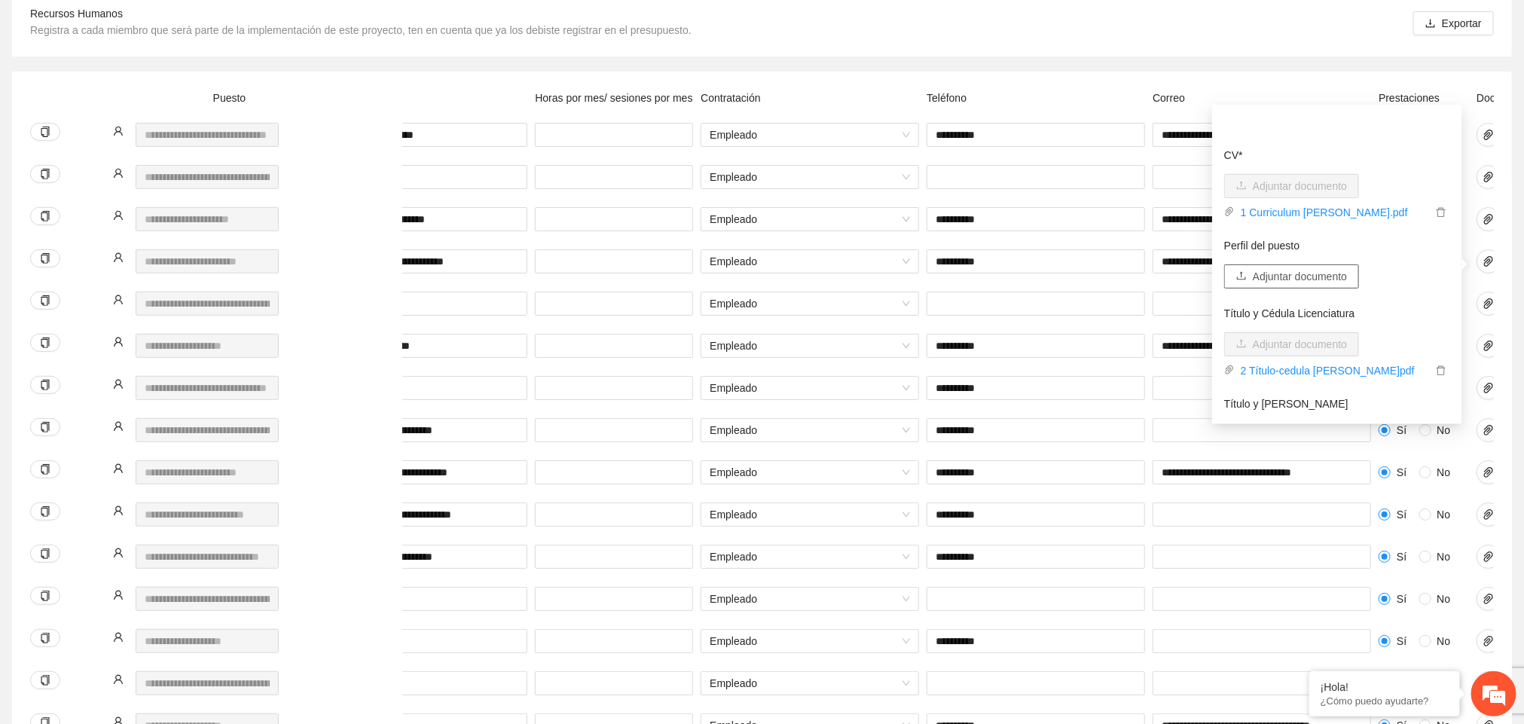
click at [865, 273] on span "Adjuntar documento" at bounding box center [1300, 276] width 94 height 17
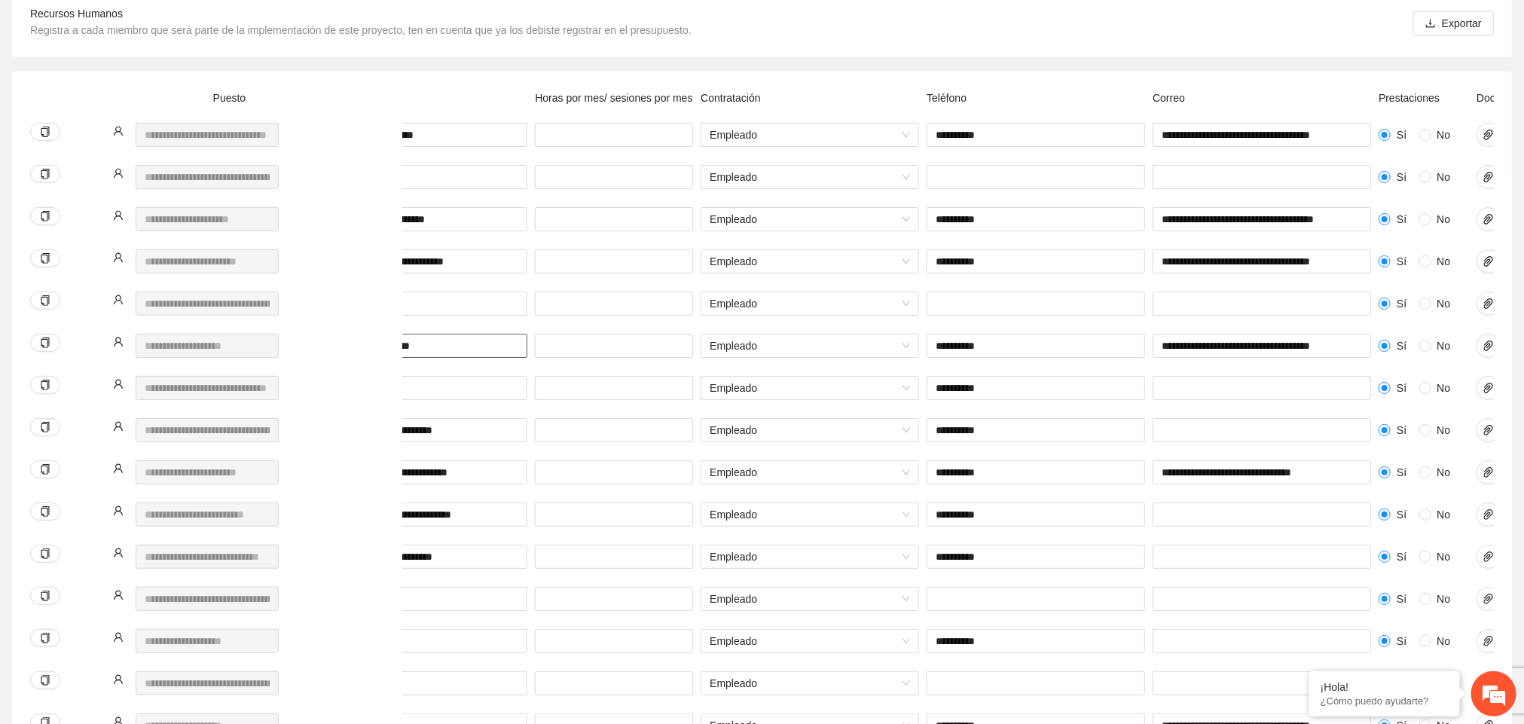
click at [469, 355] on input "**********" at bounding box center [418, 346] width 218 height 24
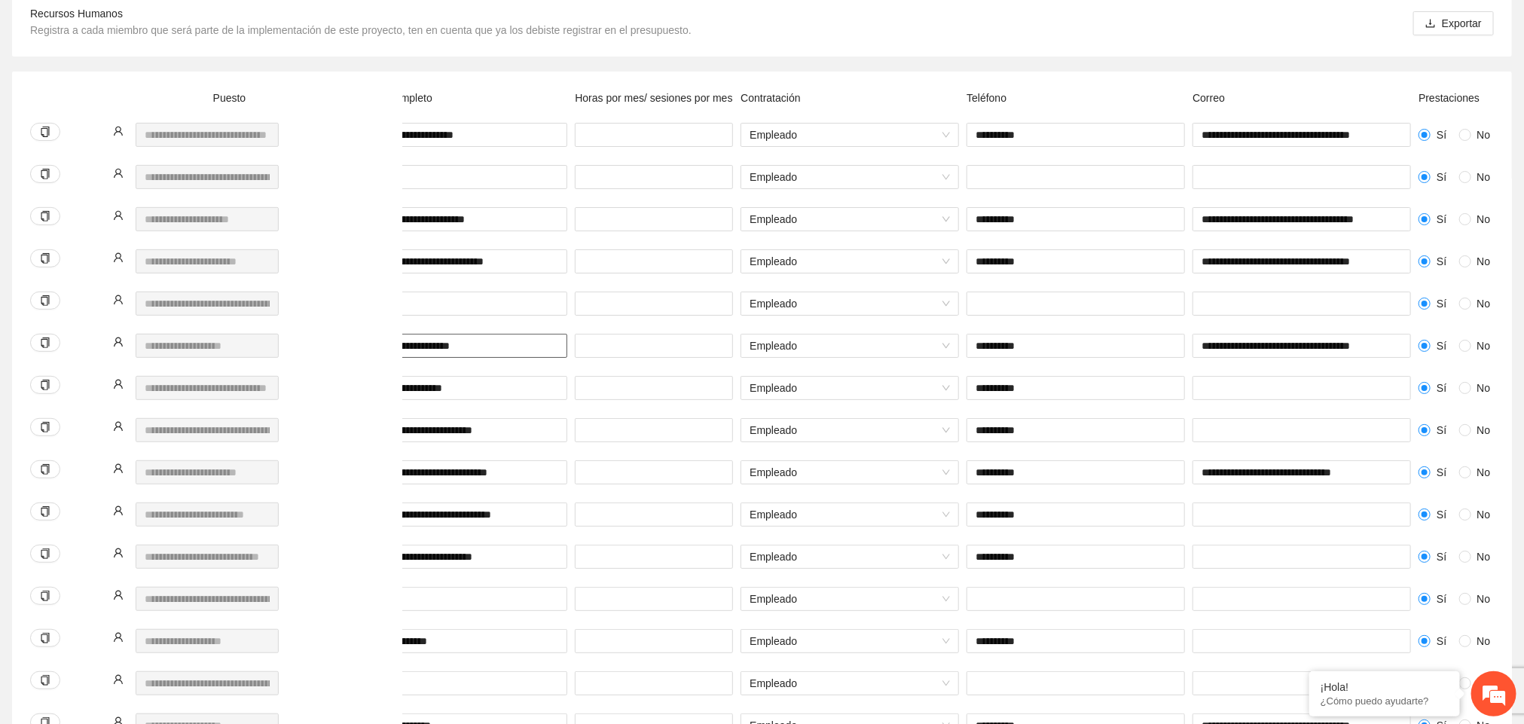
scroll to position [0, 258]
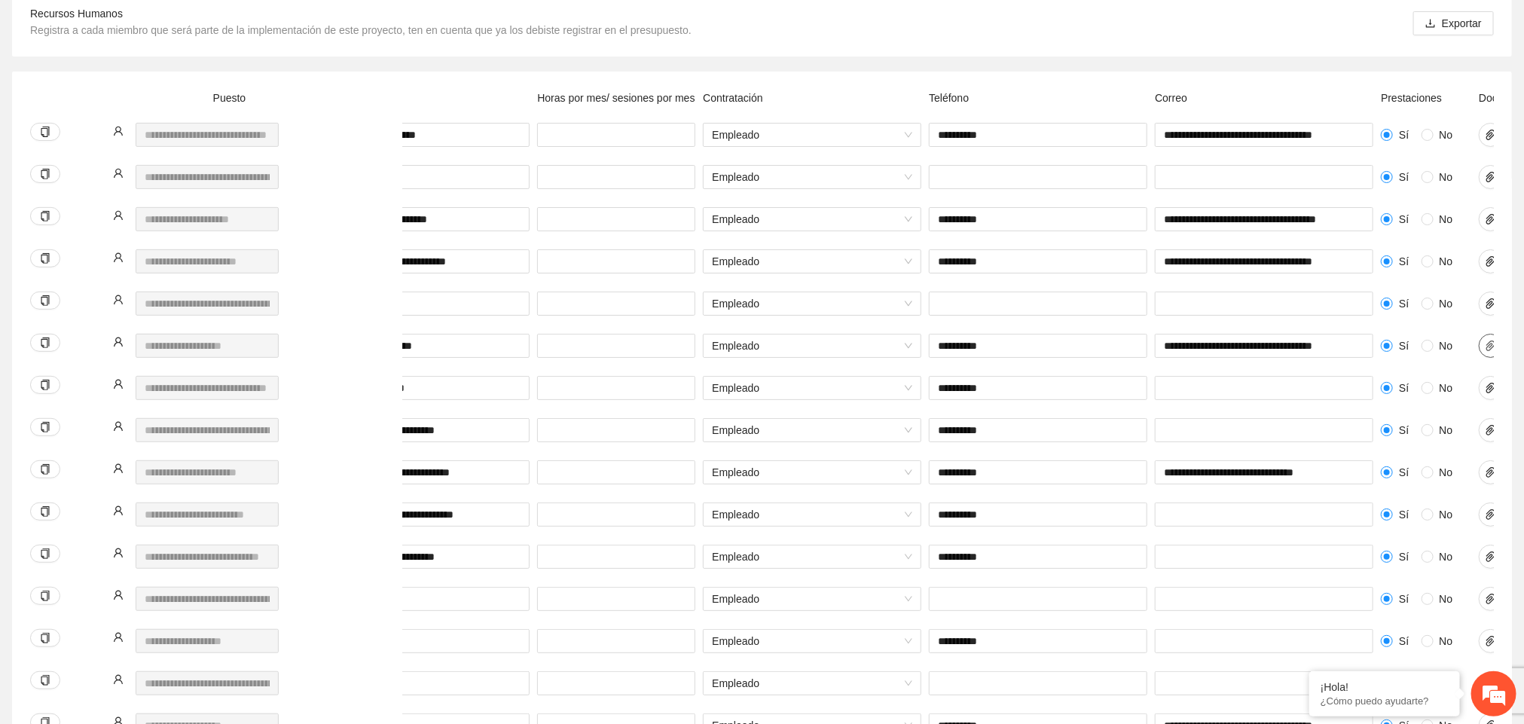
click at [865, 348] on span "paper-clip" at bounding box center [1490, 346] width 23 height 12
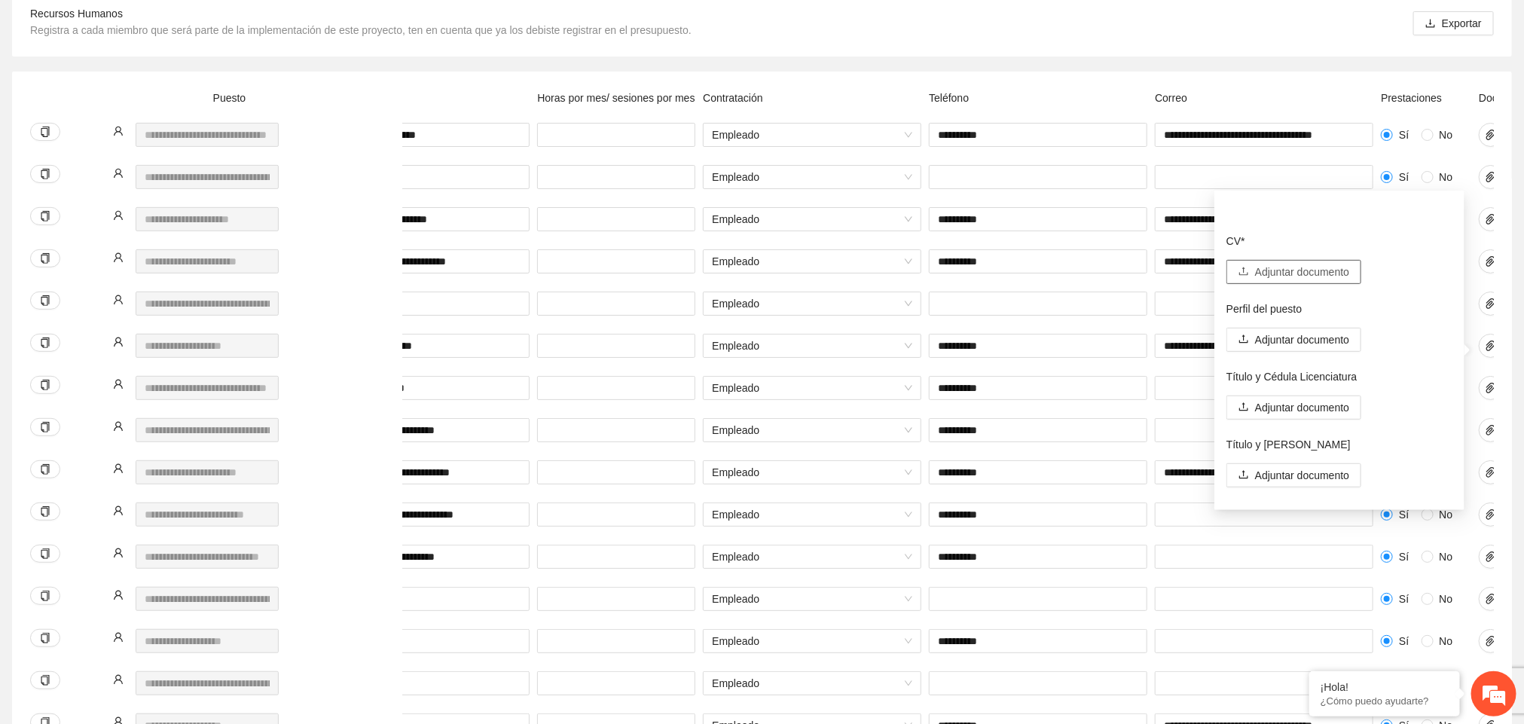
click at [865, 264] on span "Adjuntar documento" at bounding box center [1302, 272] width 94 height 17
click at [865, 337] on span "Adjuntar documento" at bounding box center [1302, 339] width 94 height 17
click at [865, 267] on span "Adjuntar documento" at bounding box center [1302, 272] width 94 height 17
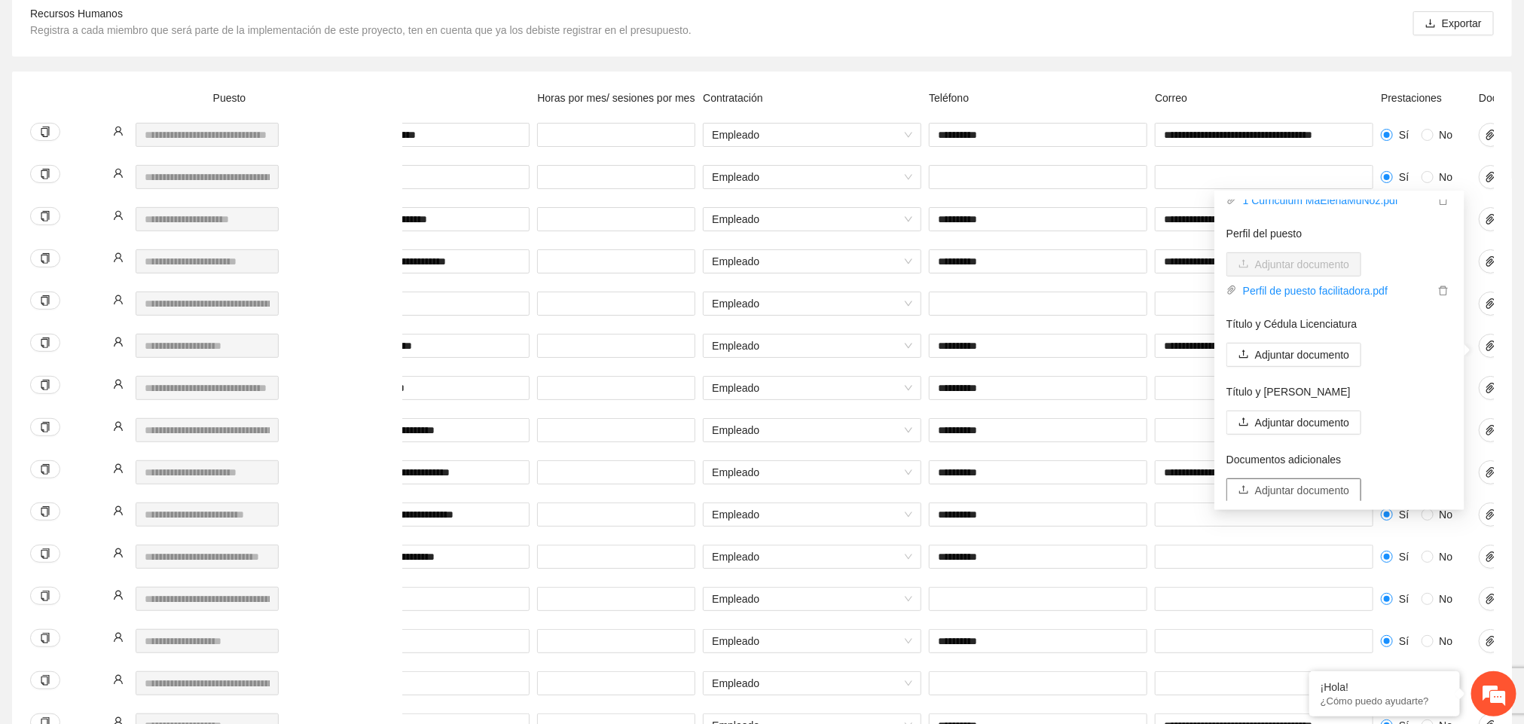
click at [865, 482] on span "Adjuntar documento" at bounding box center [1302, 490] width 94 height 17
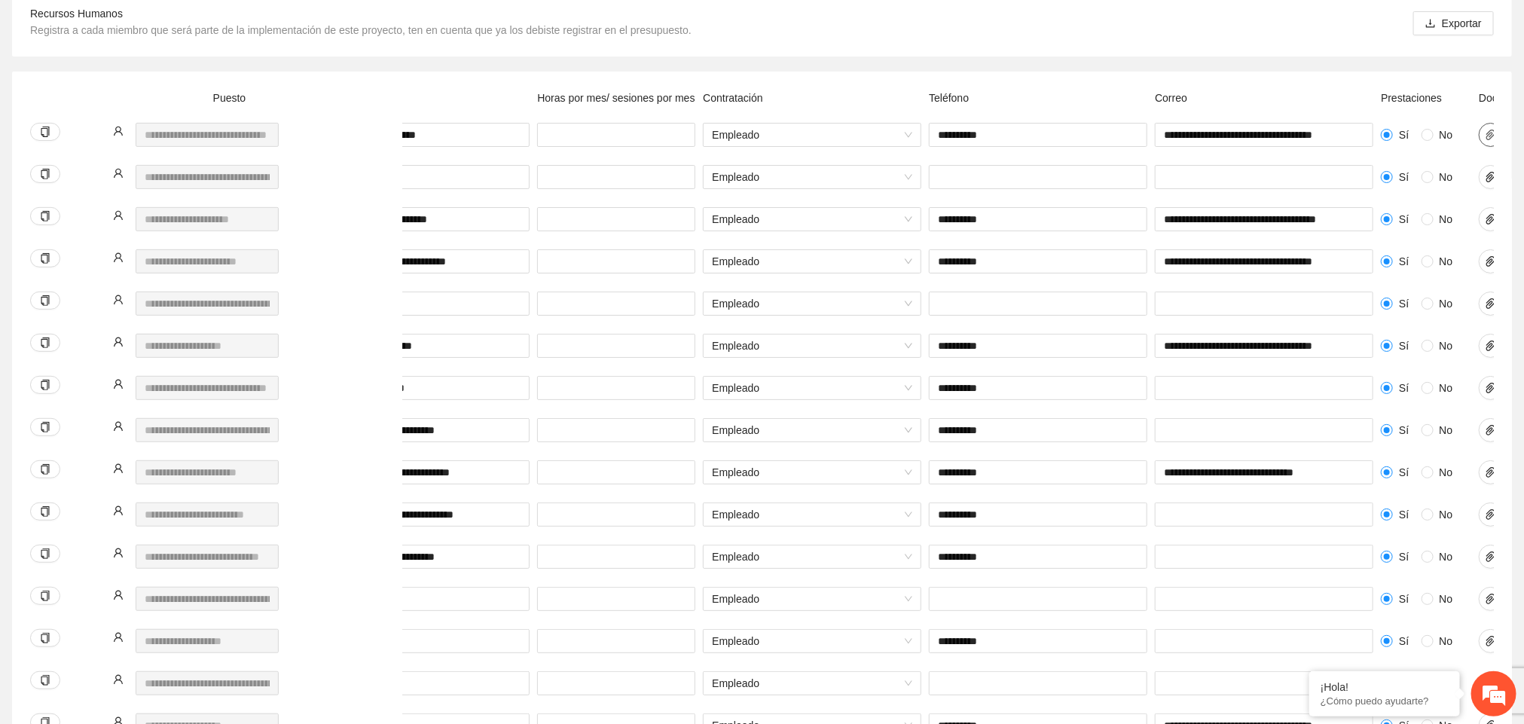
click at [865, 131] on icon "paper-clip" at bounding box center [1491, 135] width 12 height 12
click at [865, 222] on icon "paper-clip" at bounding box center [1490, 219] width 9 height 11
click at [865, 256] on span "paper-clip" at bounding box center [1490, 261] width 23 height 12
click at [865, 306] on icon "paper-clip" at bounding box center [1491, 304] width 12 height 12
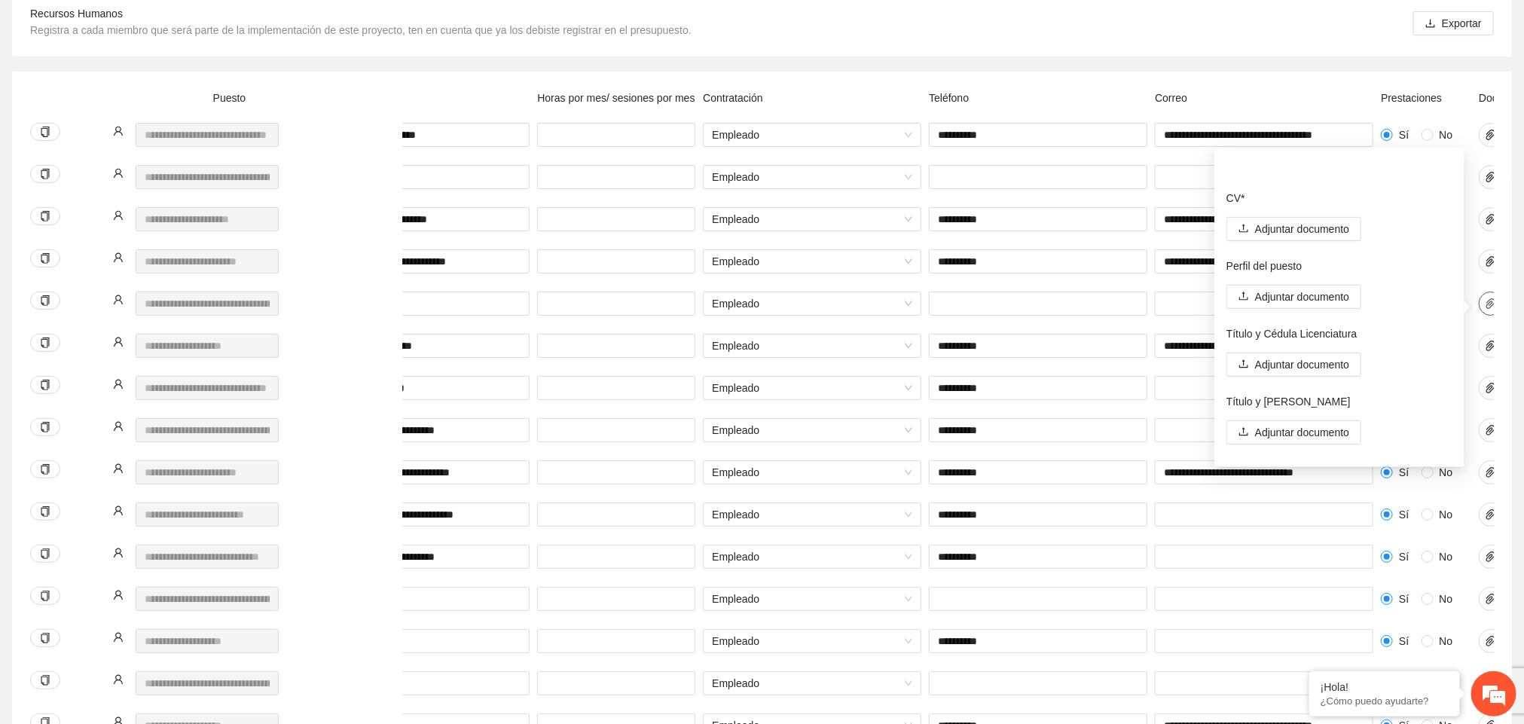
click at [865, 306] on icon "paper-clip" at bounding box center [1491, 304] width 12 height 12
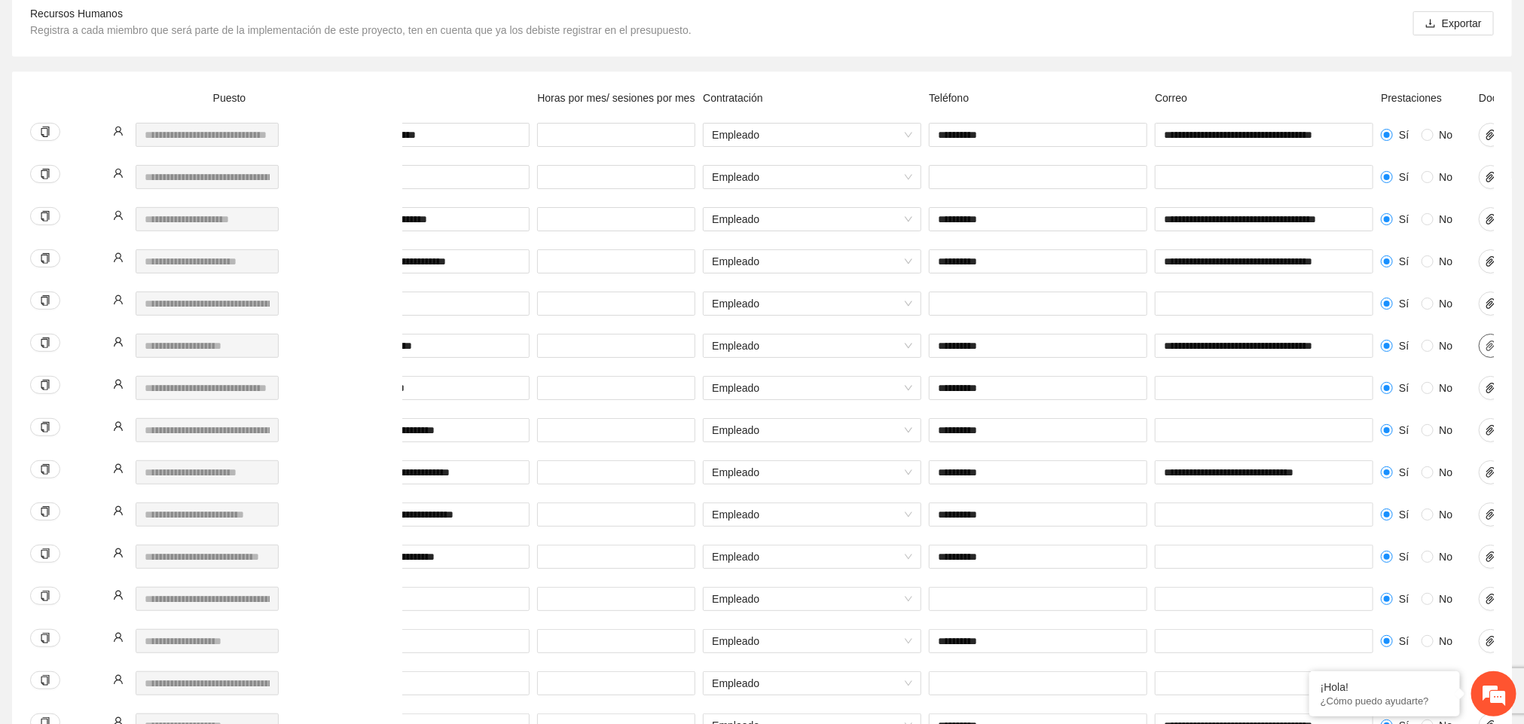
click at [865, 349] on icon "paper-clip" at bounding box center [1491, 346] width 12 height 12
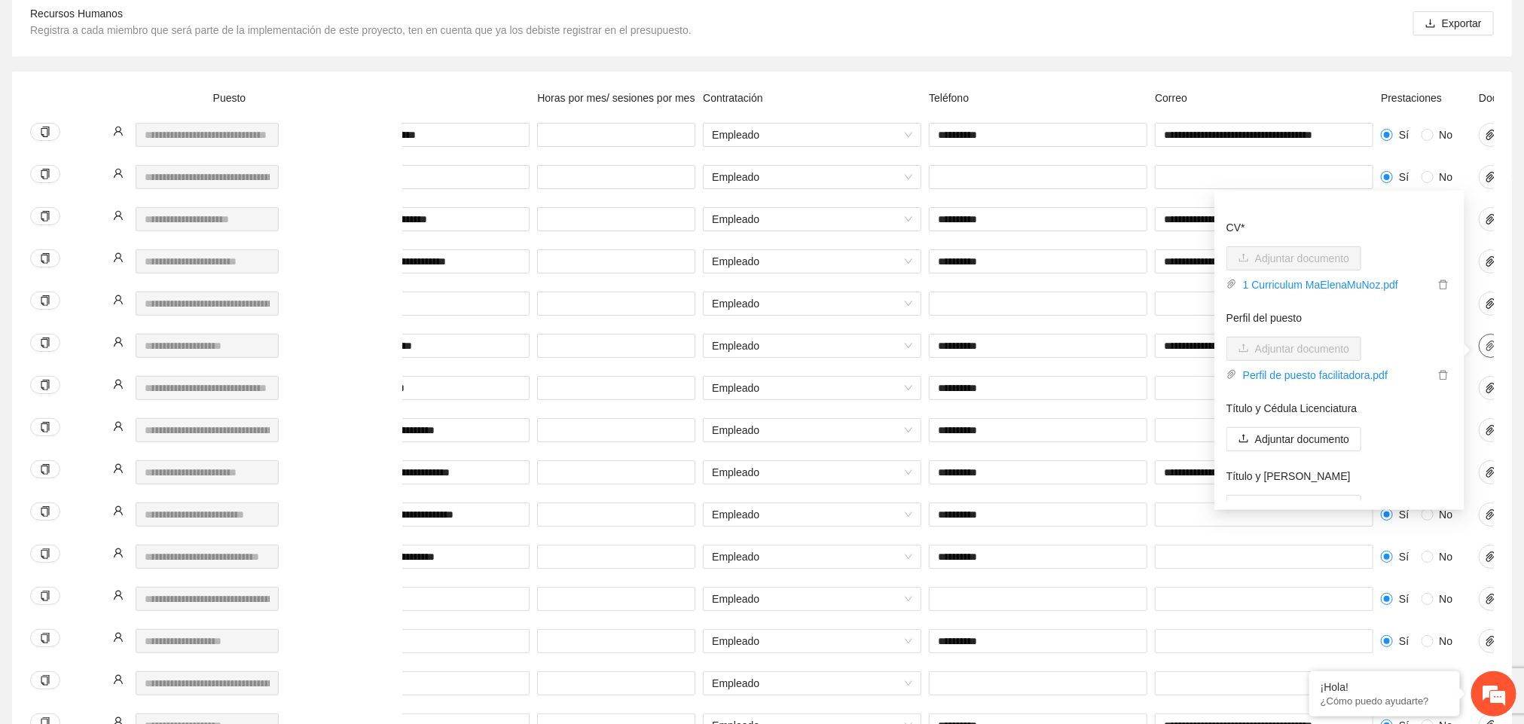
scroll to position [41, 0]
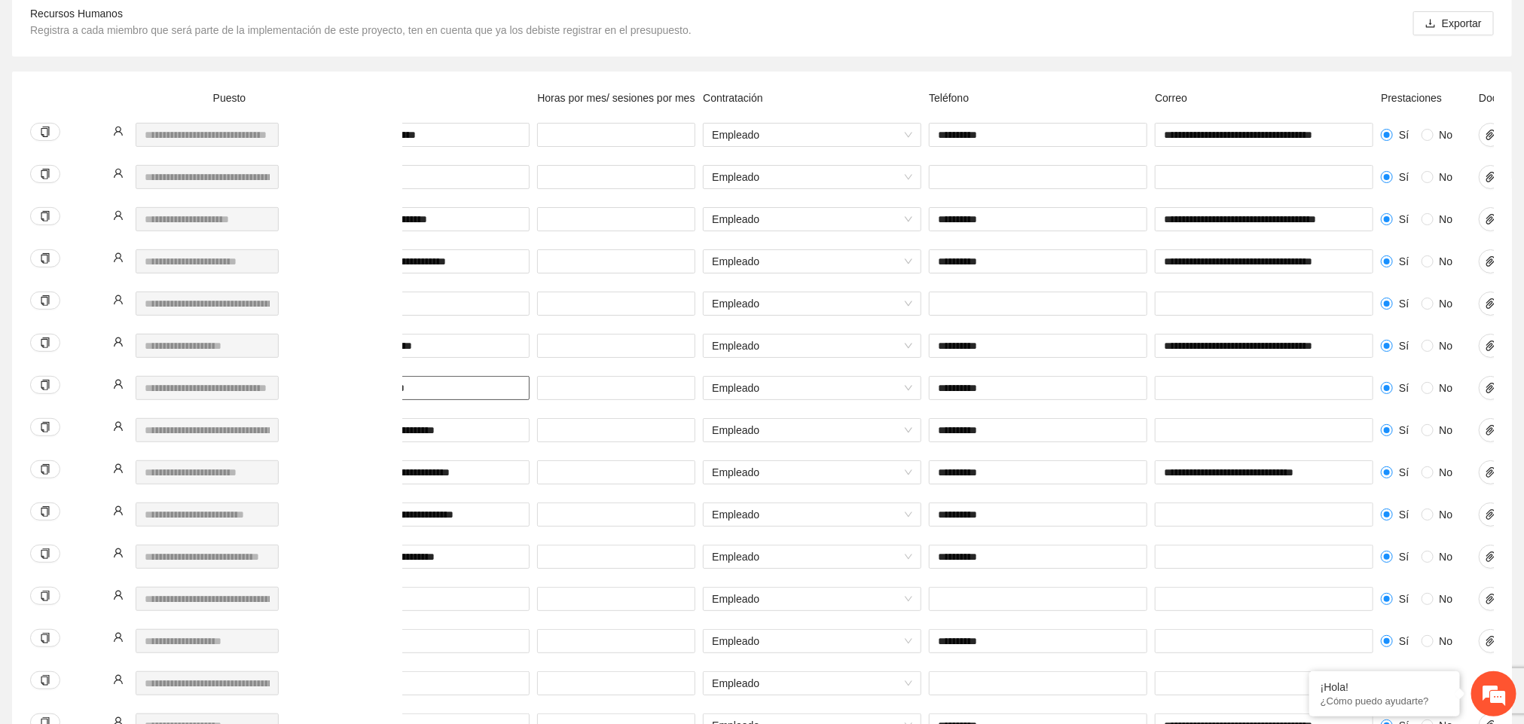
click at [466, 391] on input "**********" at bounding box center [420, 388] width 218 height 24
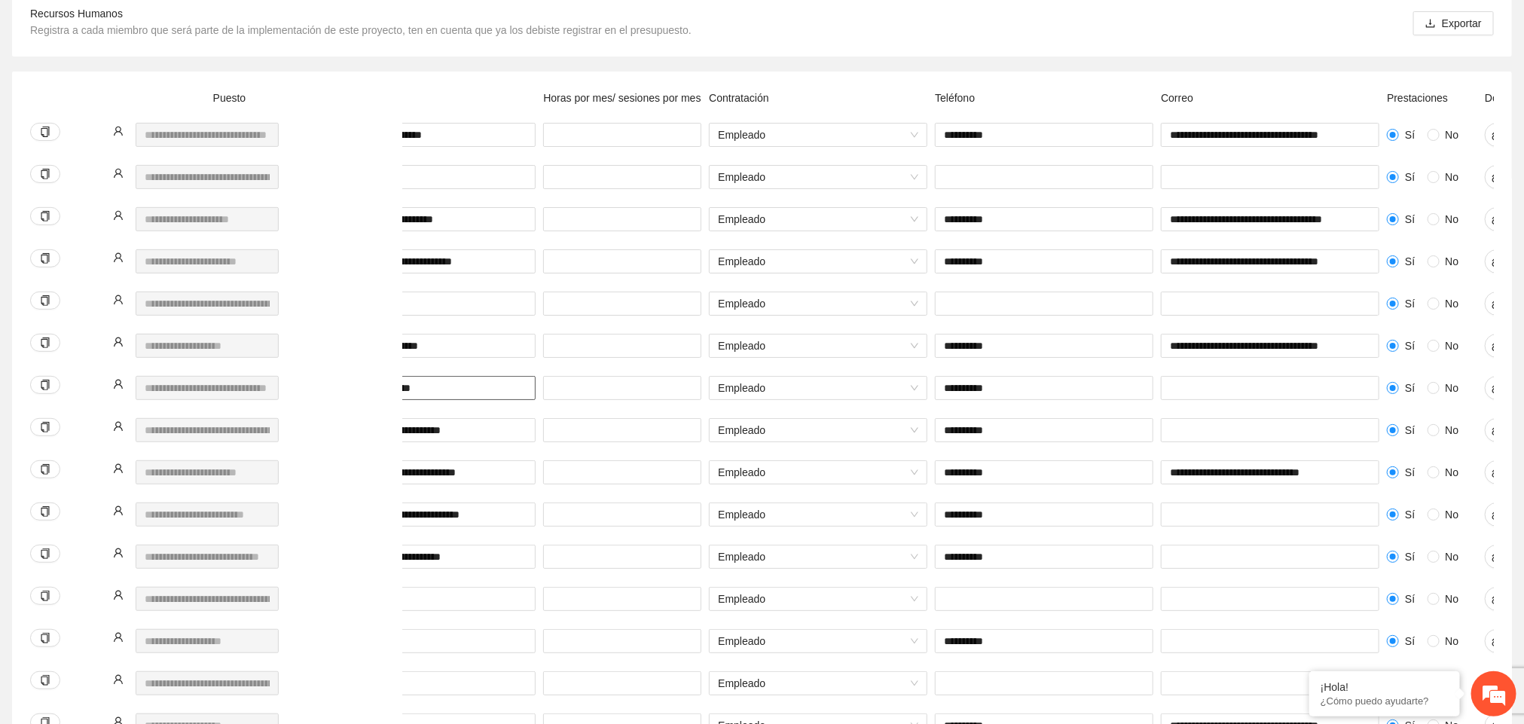
scroll to position [0, 289]
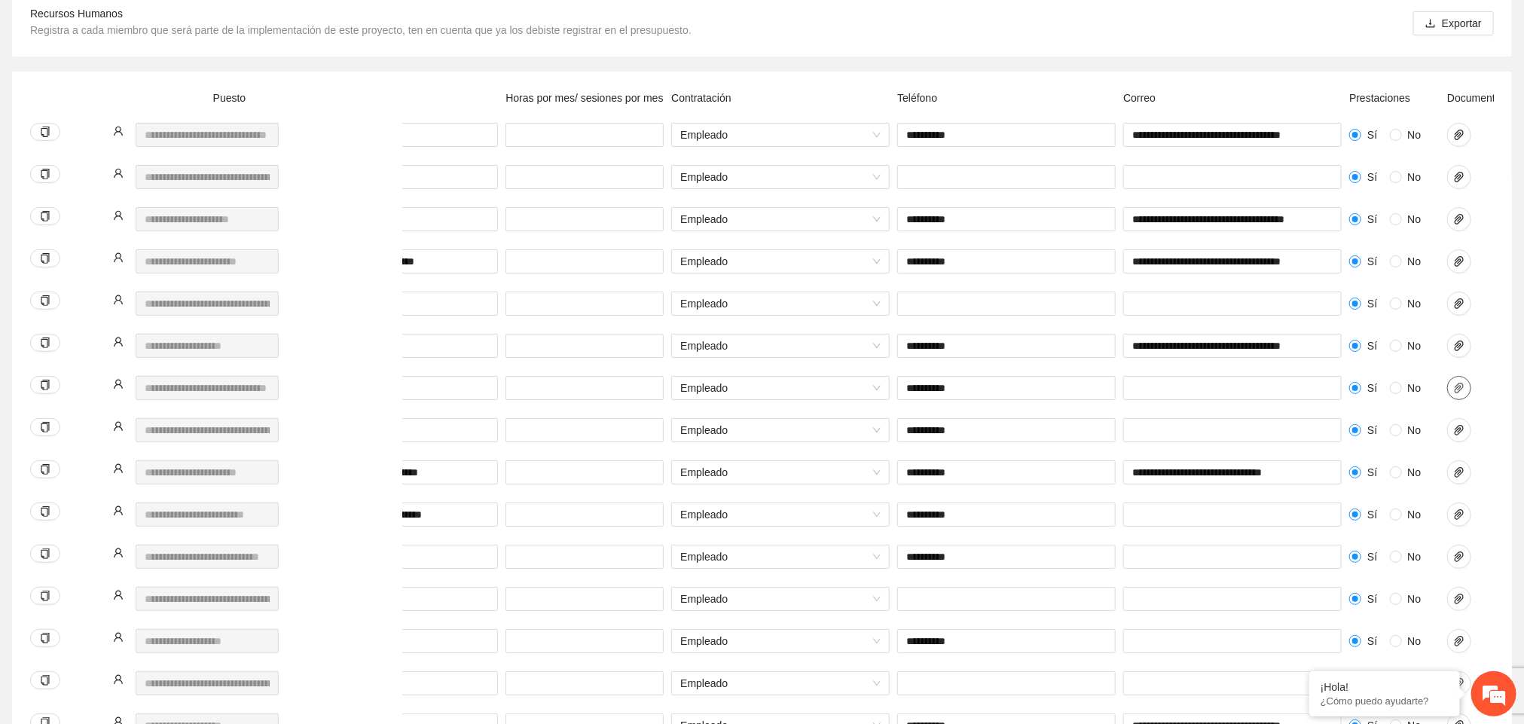
click at [865, 389] on icon "paper-clip" at bounding box center [1459, 388] width 12 height 12
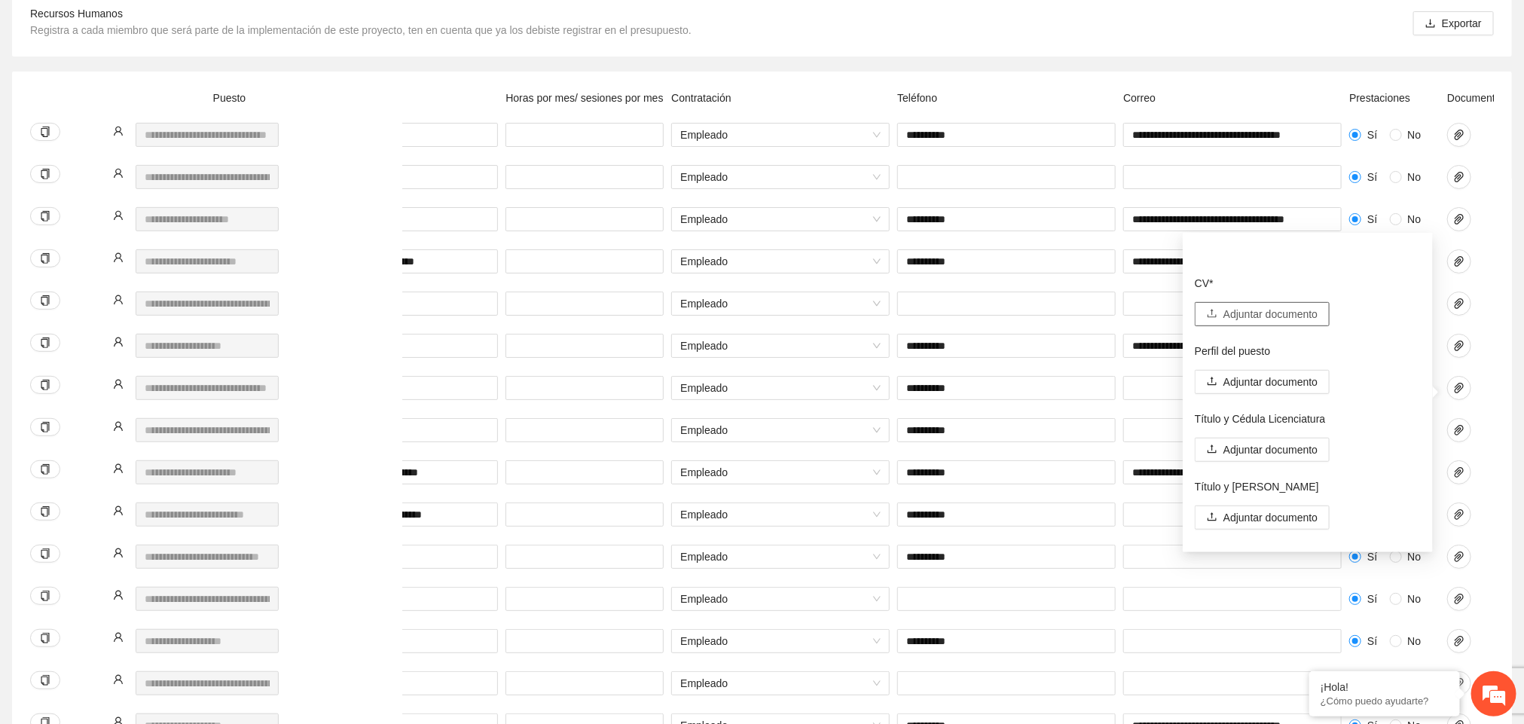
click at [865, 312] on span "Adjuntar documento" at bounding box center [1270, 314] width 94 height 17
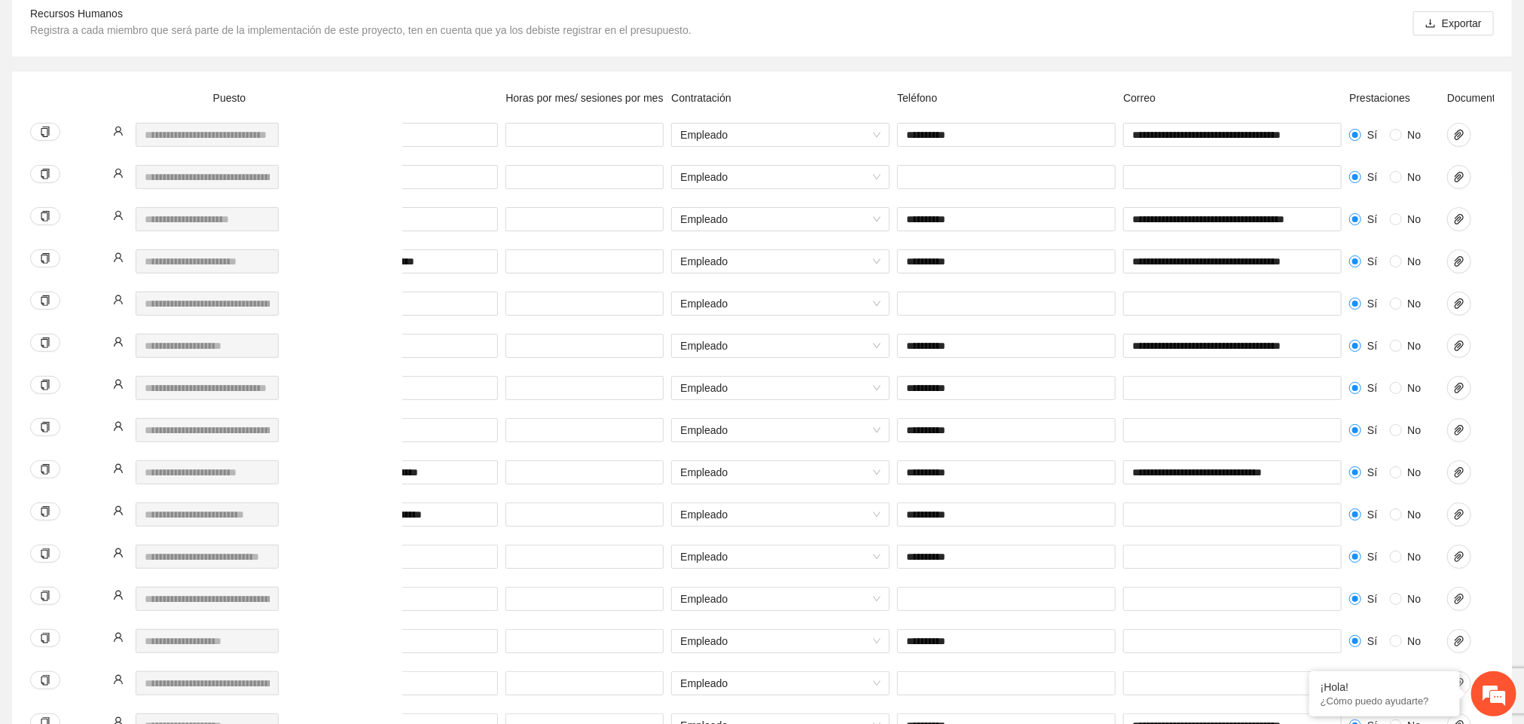
scroll to position [0, 0]
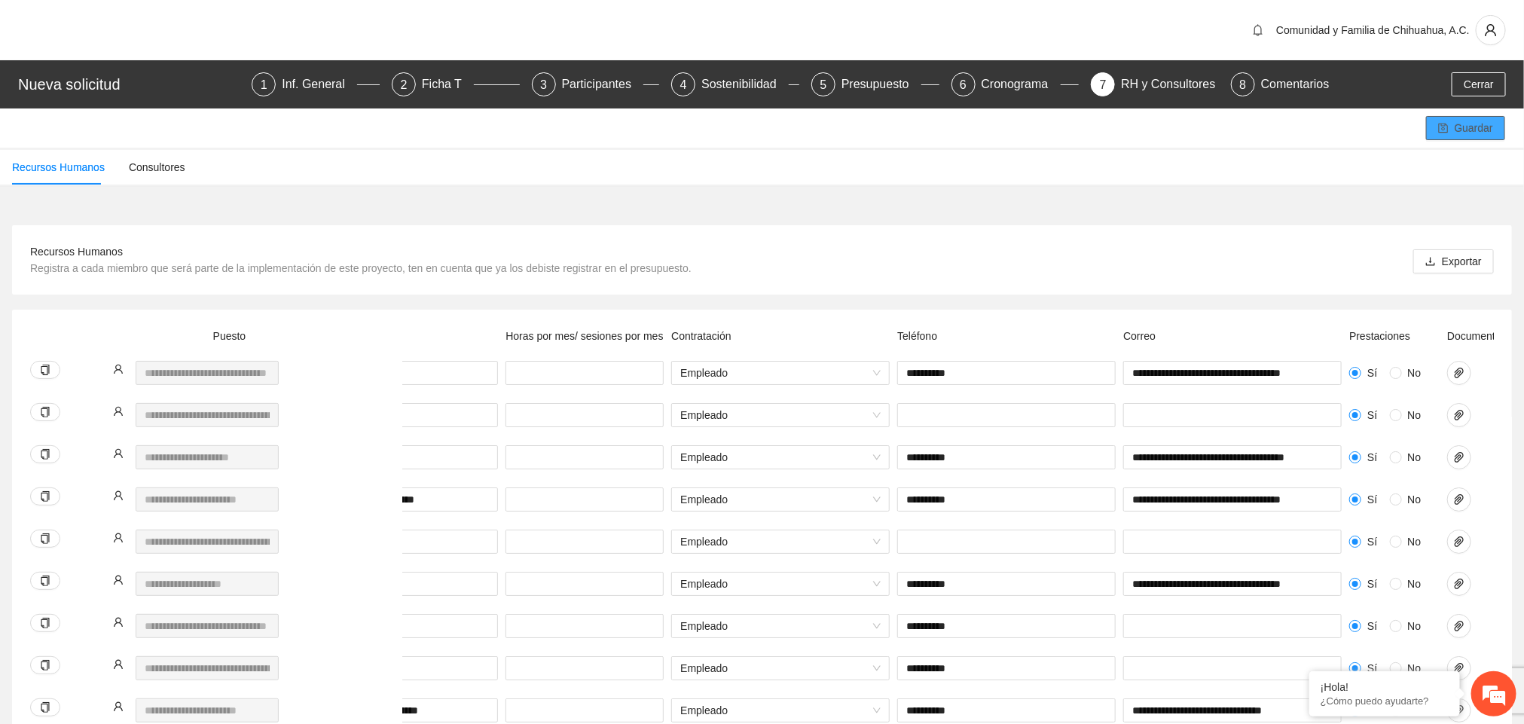
click at [865, 122] on button "Guardar" at bounding box center [1465, 128] width 79 height 24
click at [865, 27] on icon "user" at bounding box center [1491, 30] width 14 height 14
click at [865, 84] on span "Cerrar sesión" at bounding box center [1450, 86] width 95 height 17
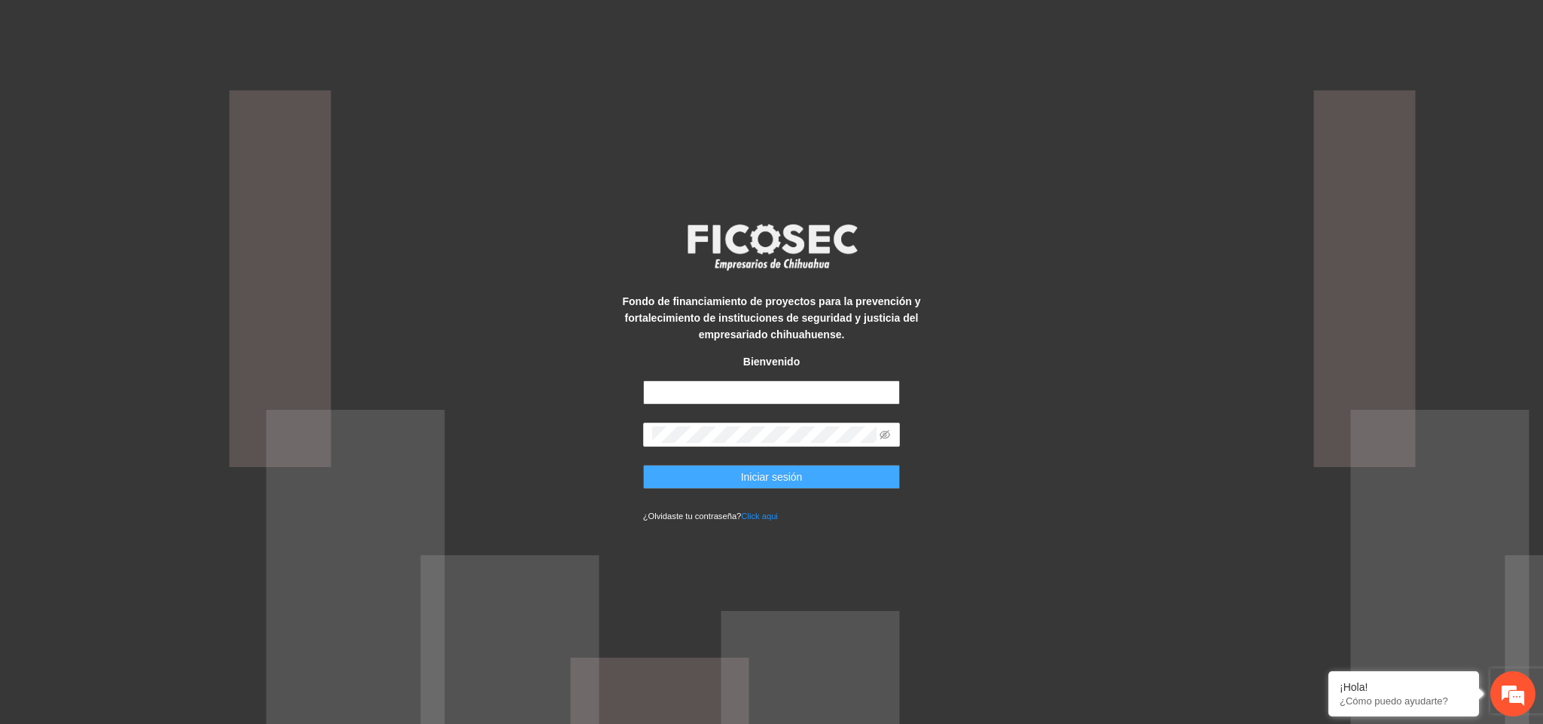
type input "**********"
click at [838, 468] on button "Iniciar sesión" at bounding box center [772, 477] width 258 height 24
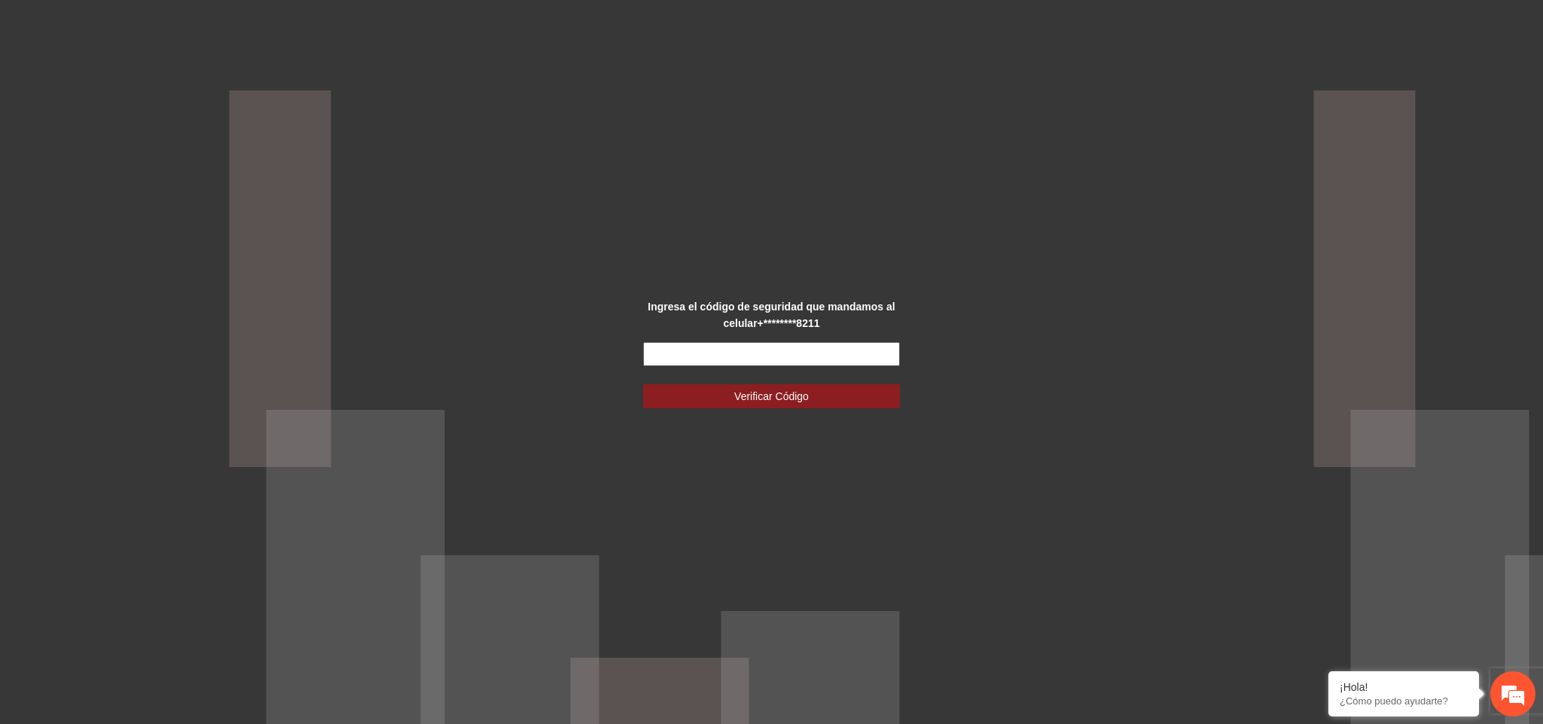
click at [803, 348] on input "text" at bounding box center [772, 354] width 258 height 24
click at [530, 197] on div "Ingresa el código de seguridad que mandamos al celular +********8211 Verificar …" at bounding box center [771, 362] width 1543 height 724
click at [660, 351] on input "text" at bounding box center [772, 354] width 258 height 24
paste input "******"
type input "******"
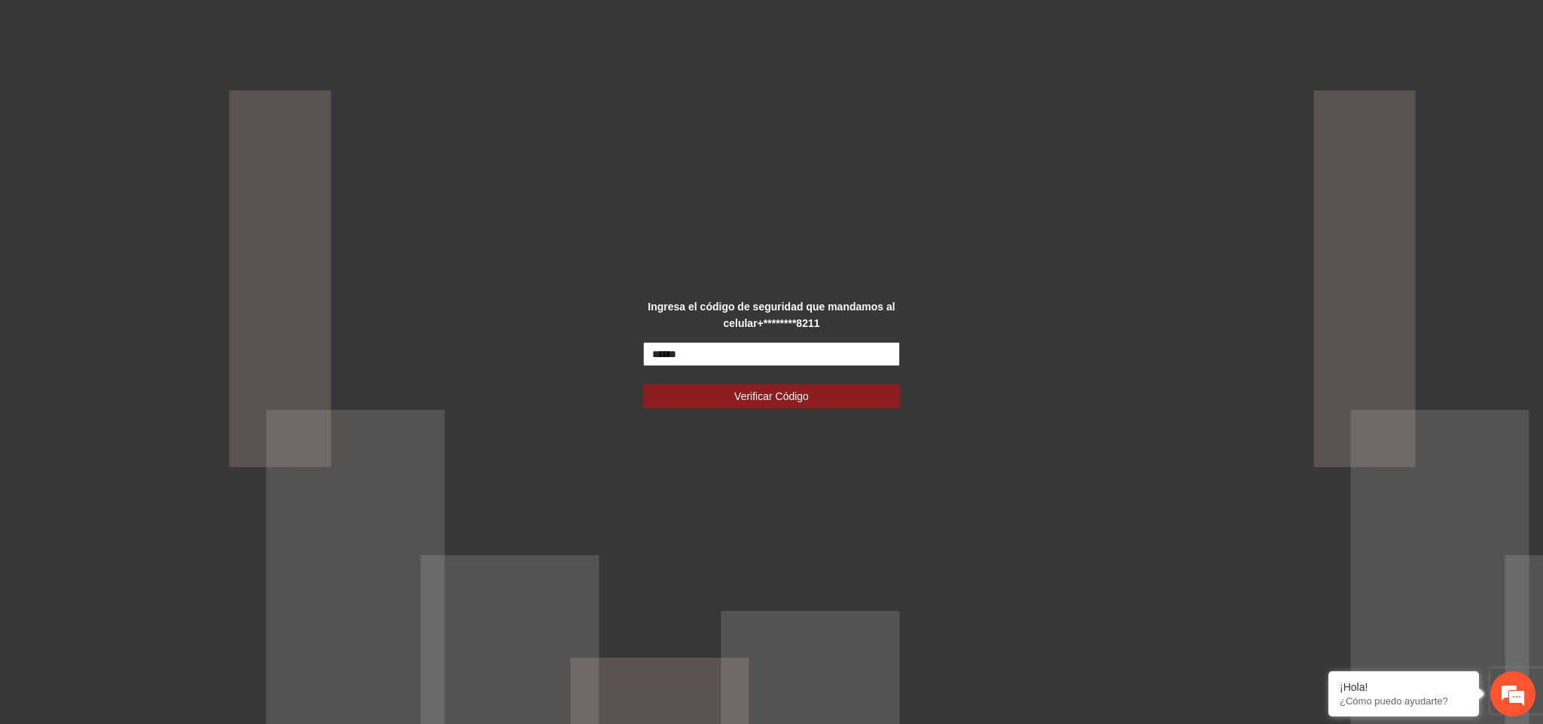
click at [643, 384] on button "Verificar Código" at bounding box center [772, 396] width 258 height 24
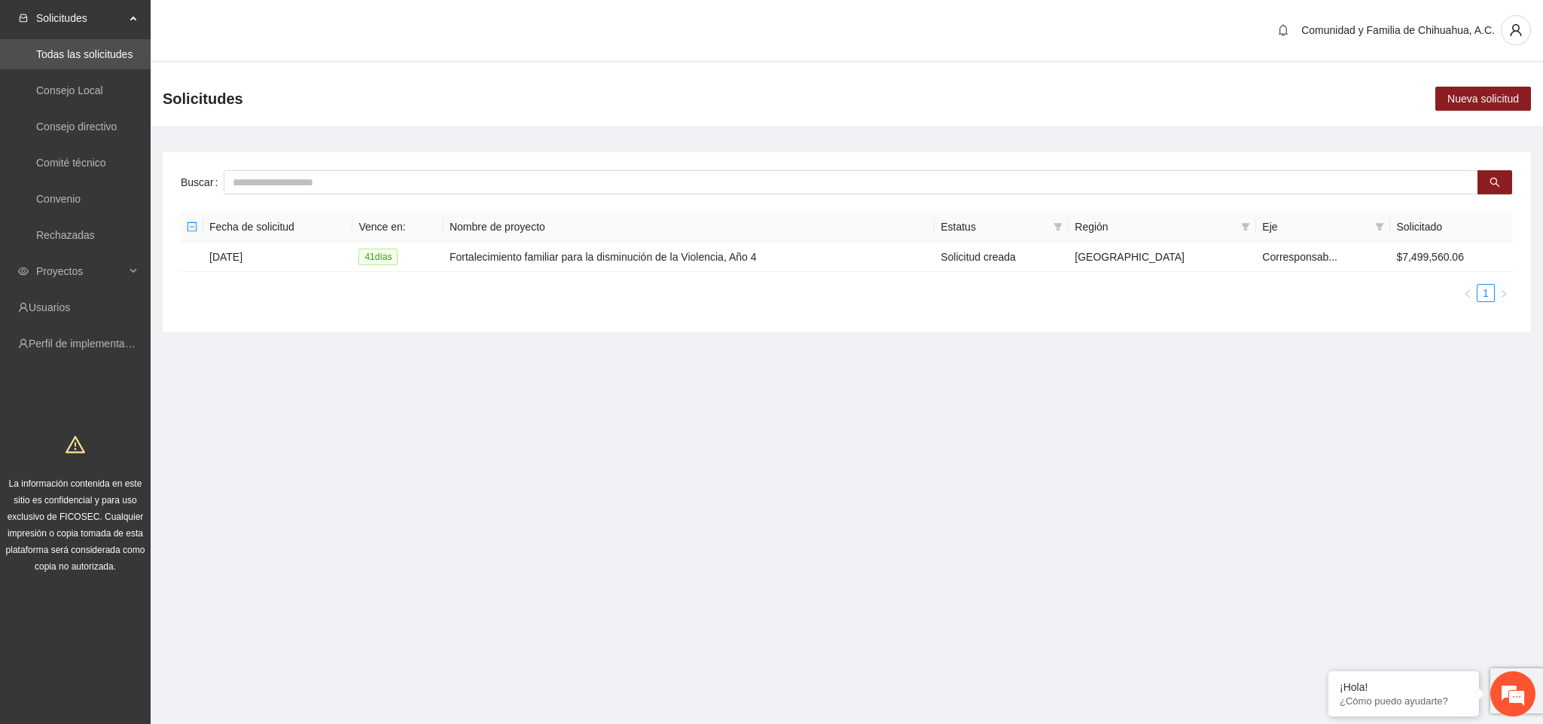
click at [301, 70] on div "Solicitudes Nueva solicitud" at bounding box center [847, 94] width 1393 height 63
click at [235, 254] on td "[DATE]" at bounding box center [277, 257] width 149 height 30
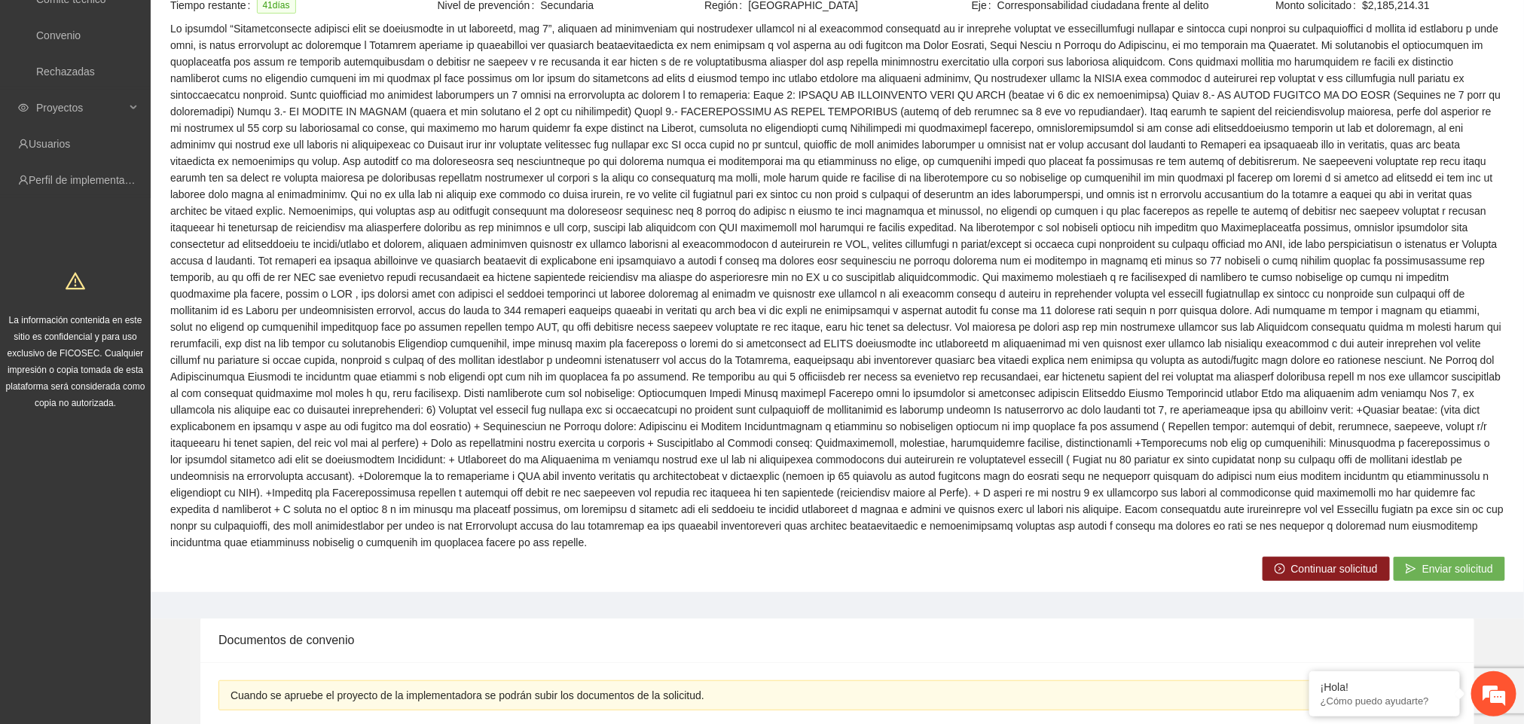
scroll to position [210, 0]
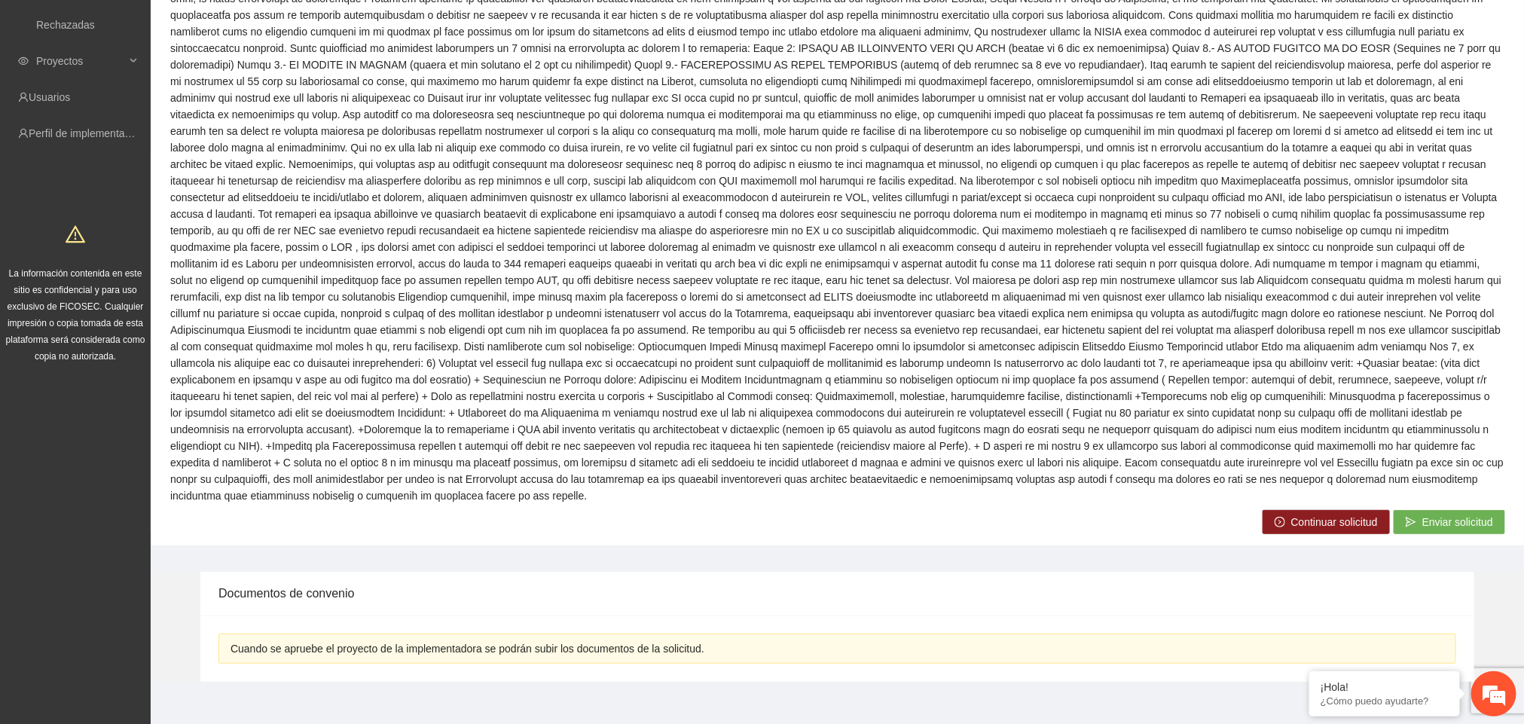
click at [1320, 514] on span "Continuar solicitud" at bounding box center [1334, 522] width 87 height 17
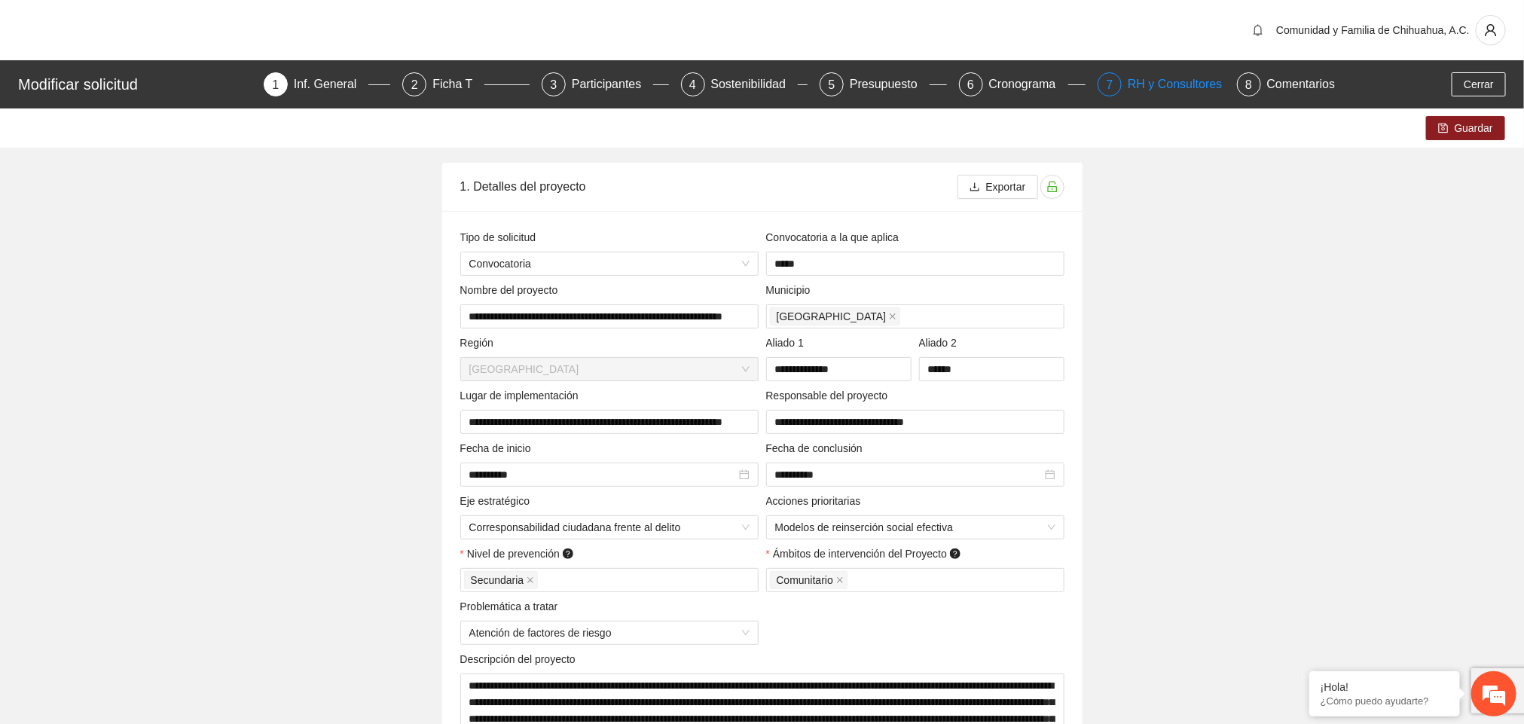
click at [1142, 84] on div "RH y Consultores" at bounding box center [1181, 84] width 106 height 24
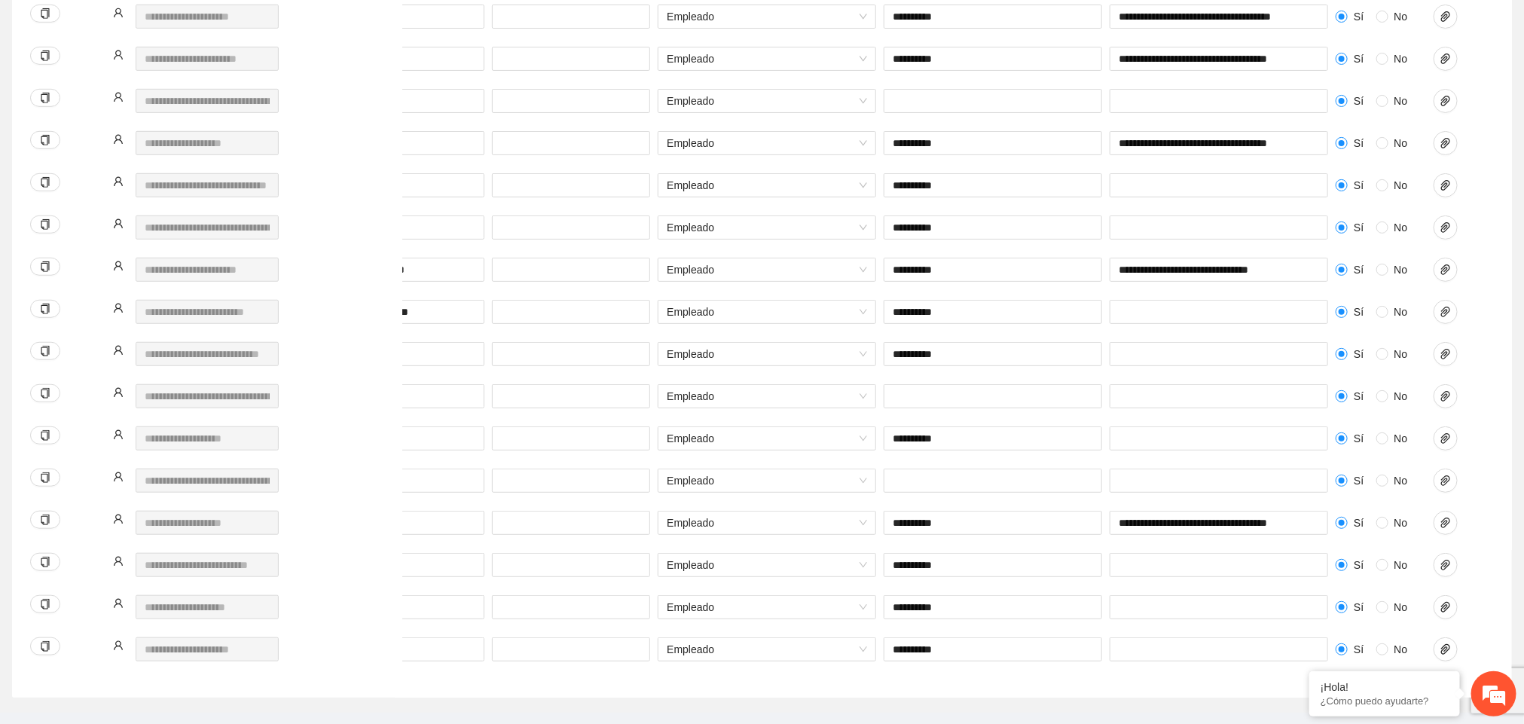
scroll to position [0, 344]
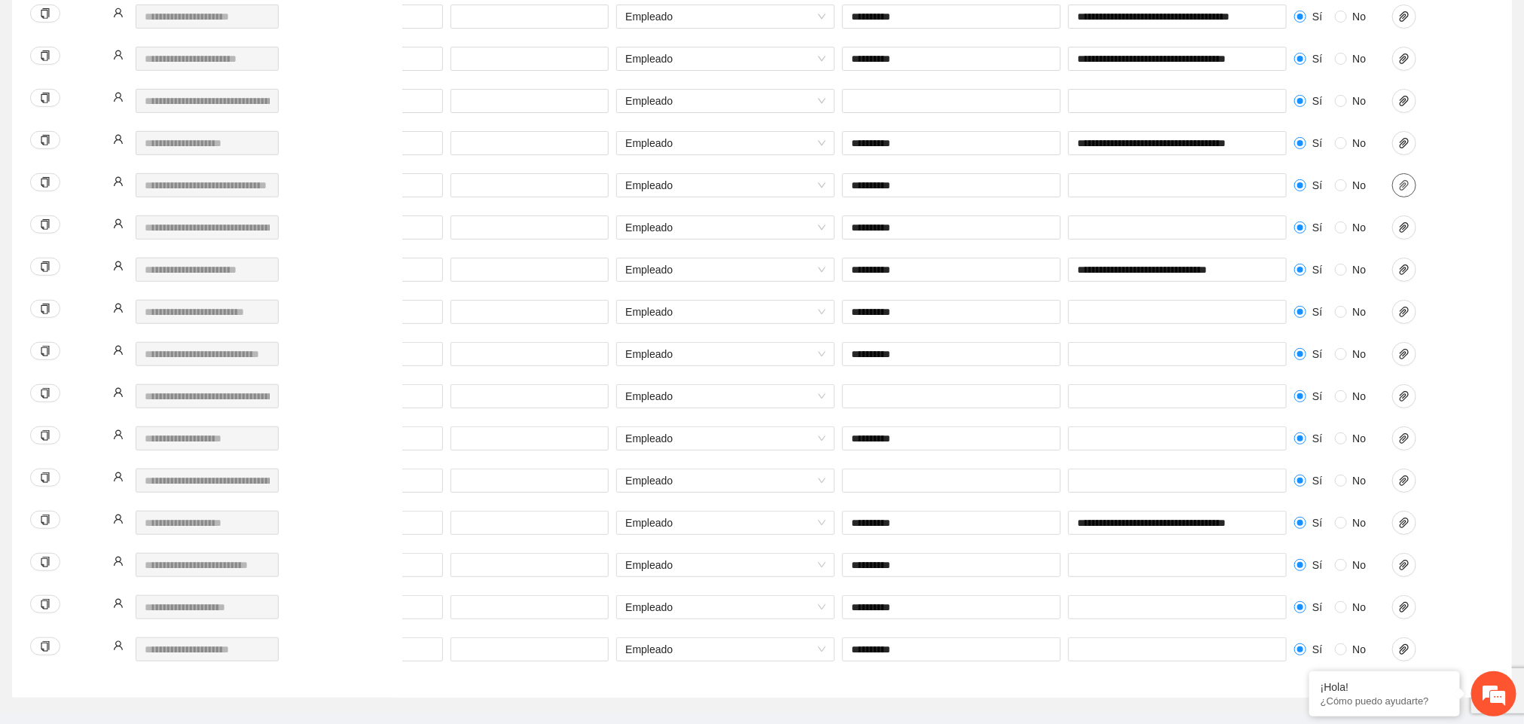
click at [1406, 185] on icon "paper-clip" at bounding box center [1404, 185] width 9 height 11
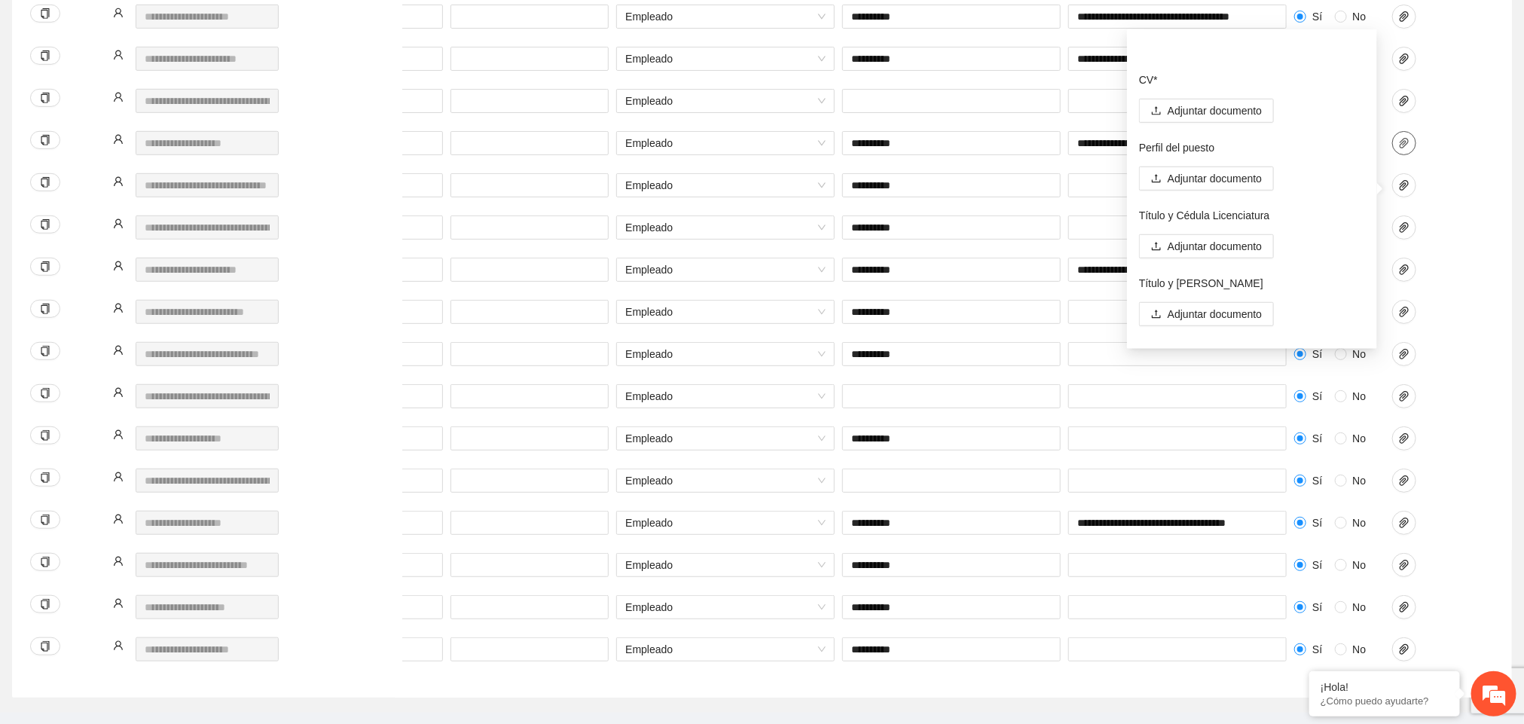
click at [1404, 154] on button "button" at bounding box center [1404, 143] width 24 height 24
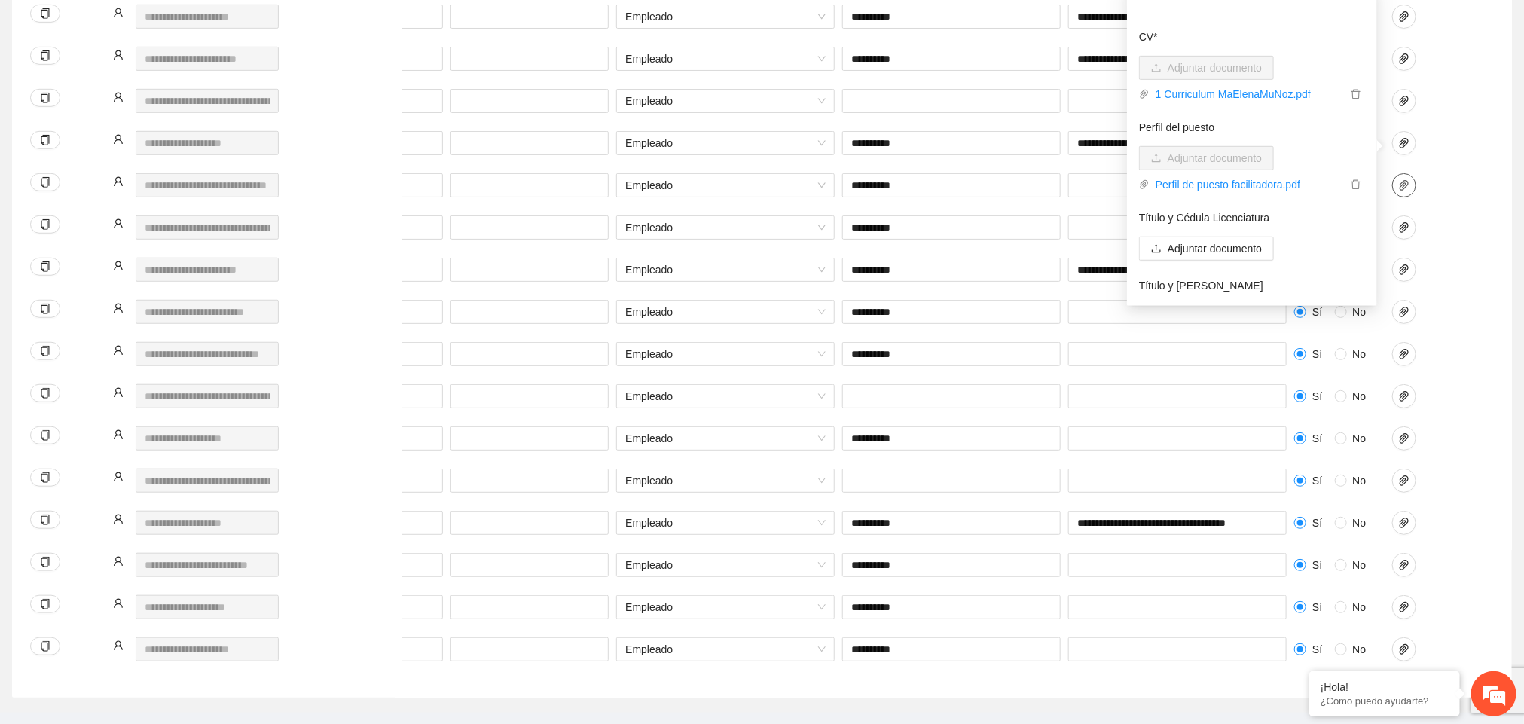
click at [1404, 191] on icon "paper-clip" at bounding box center [1404, 185] width 12 height 12
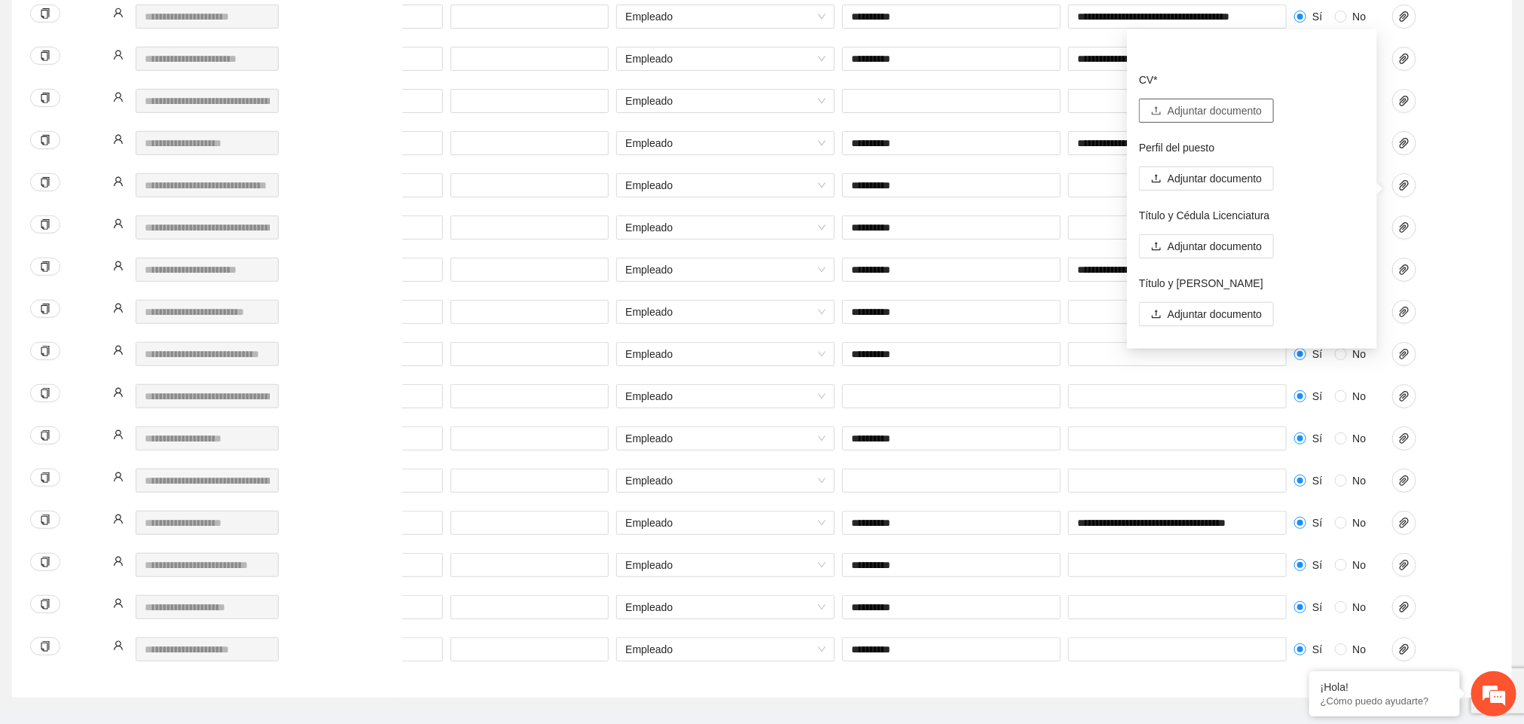
click at [1195, 106] on span "Adjuntar documento" at bounding box center [1215, 110] width 94 height 17
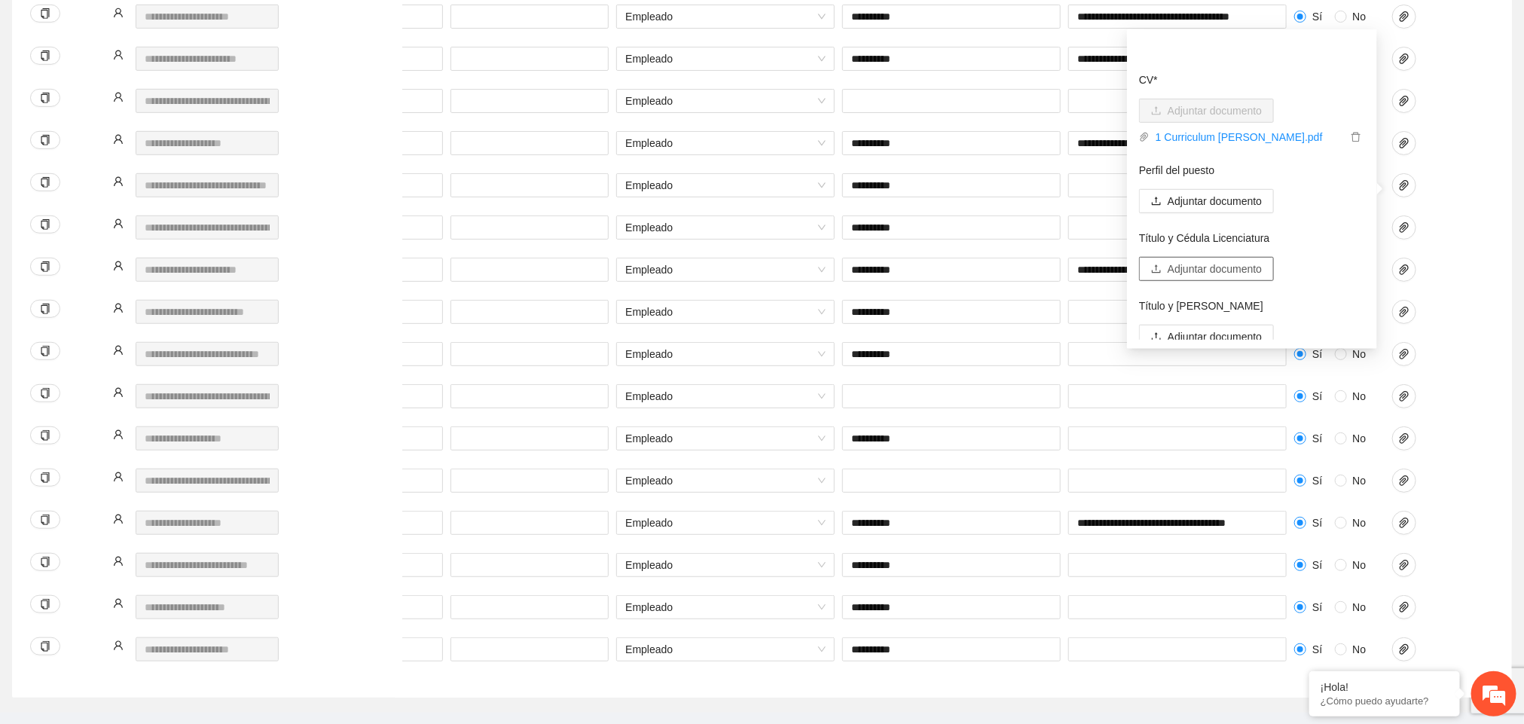
click at [1230, 270] on span "Adjuntar documento" at bounding box center [1215, 269] width 94 height 17
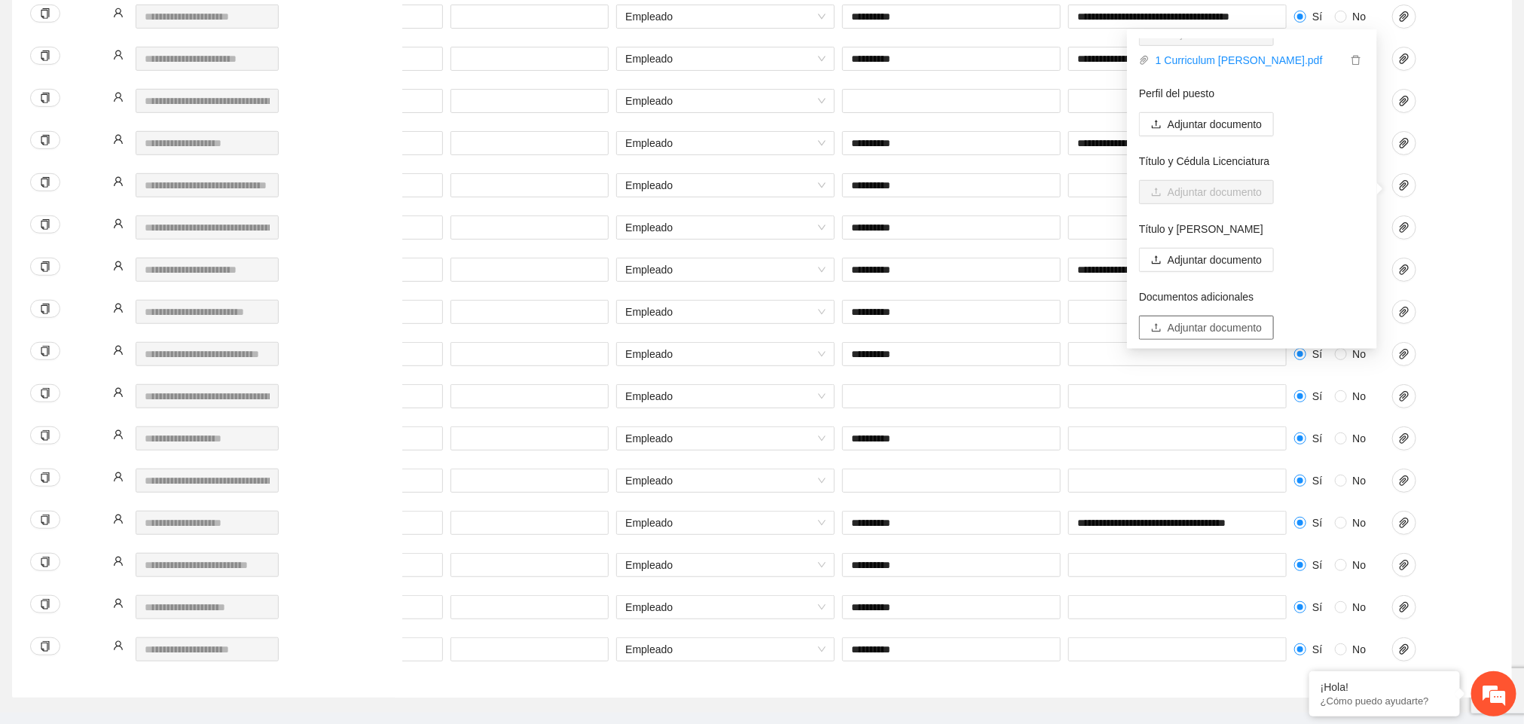
scroll to position [93, 0]
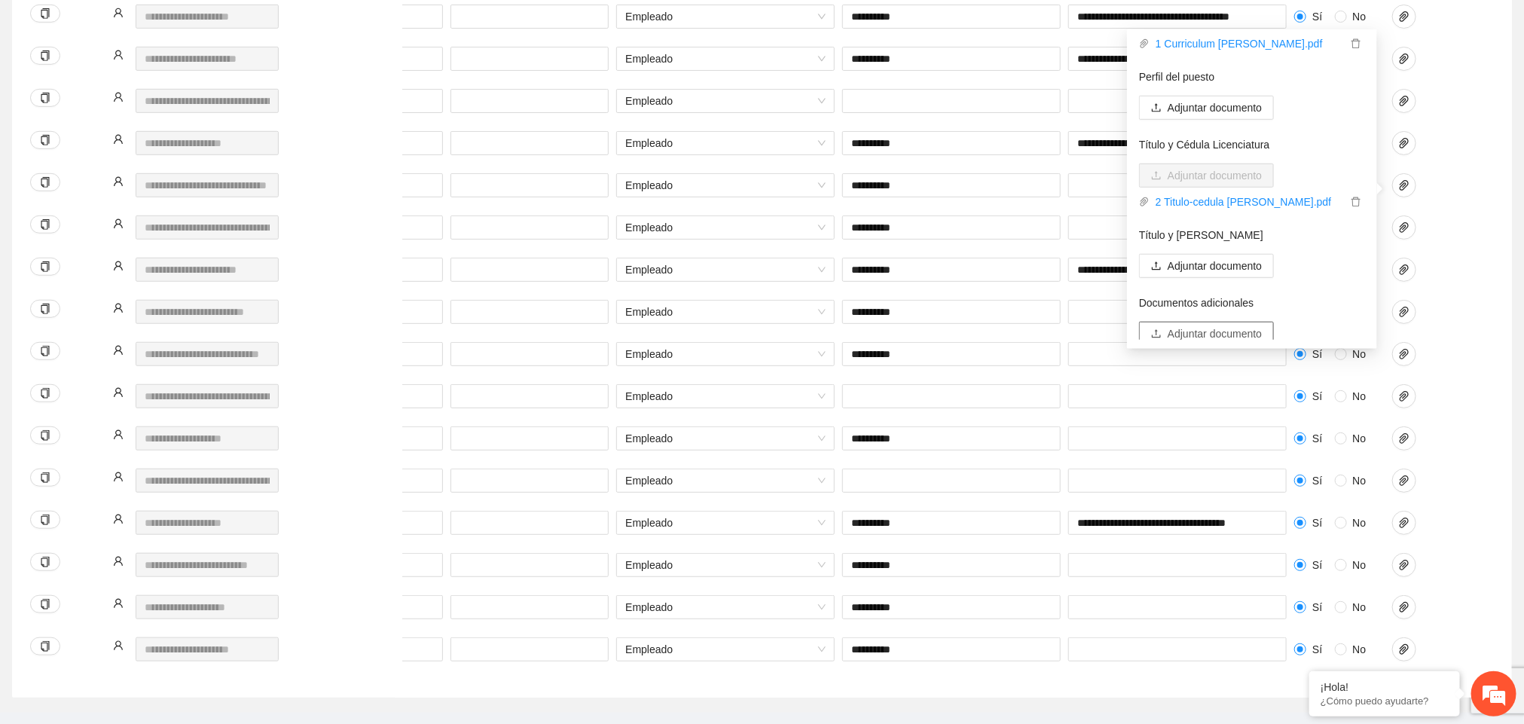
click at [1207, 328] on span "Adjuntar documento" at bounding box center [1215, 333] width 94 height 17
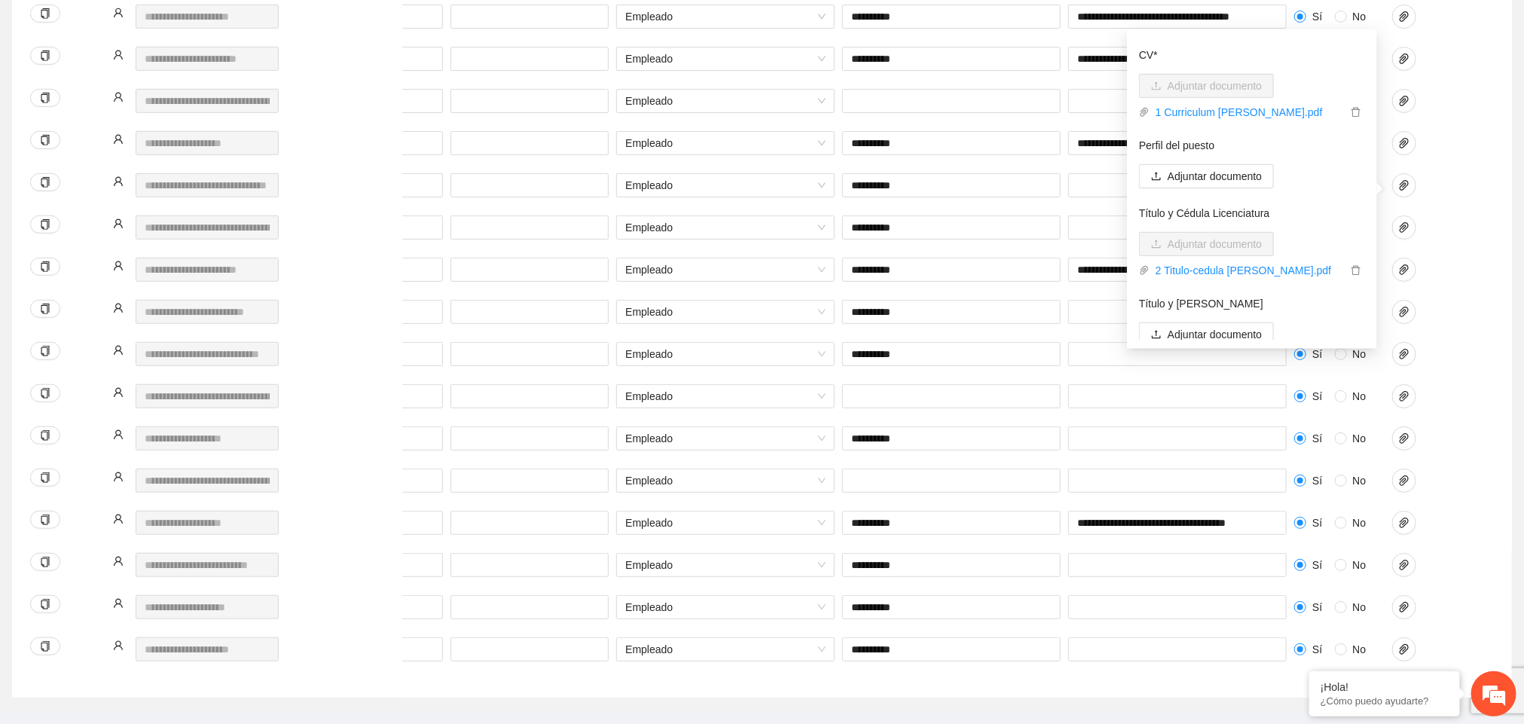
scroll to position [21, 0]
click at [1211, 166] on div "CV* Adjuntar documento 1 Curriculum [PERSON_NAME].pdf Perfil del puesto Adjunta…" at bounding box center [1252, 188] width 226 height 301
click at [1211, 179] on span "Adjuntar documento" at bounding box center [1215, 180] width 94 height 17
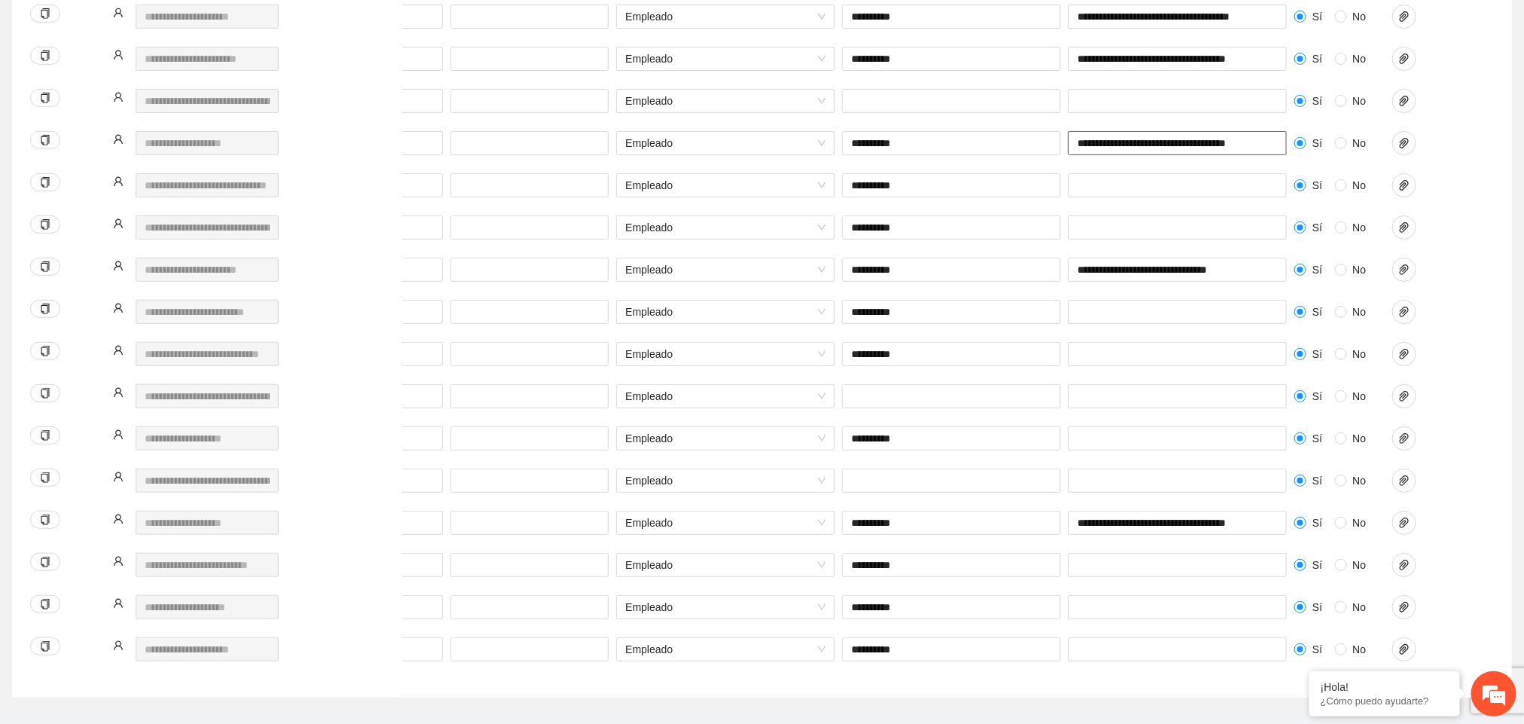
scroll to position [0, 5]
drag, startPoint x: 1076, startPoint y: 142, endPoint x: 1278, endPoint y: 142, distance: 201.9
click at [1278, 142] on input "**********" at bounding box center [1177, 143] width 218 height 25
click at [1212, 188] on input "text" at bounding box center [1177, 186] width 218 height 24
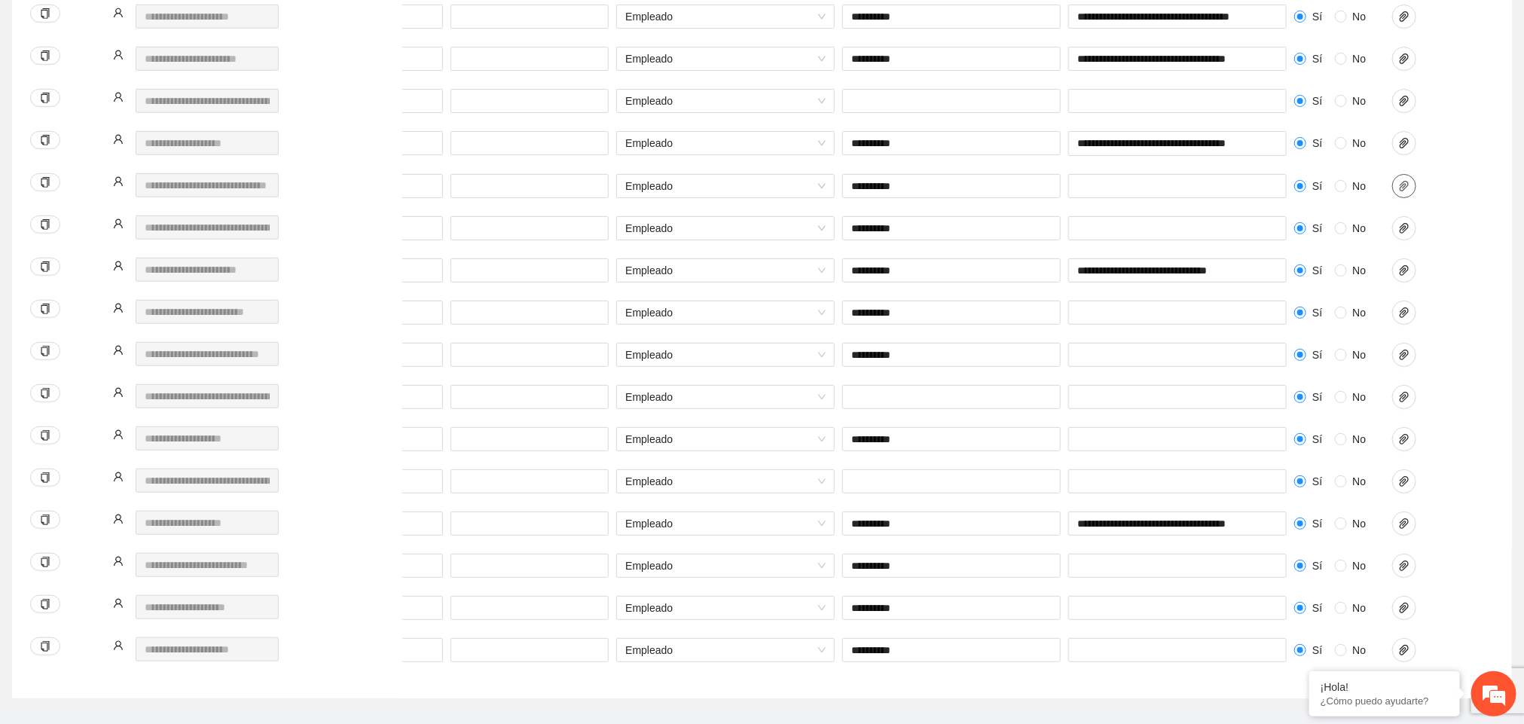
click at [1415, 188] on span "paper-clip" at bounding box center [1404, 186] width 23 height 12
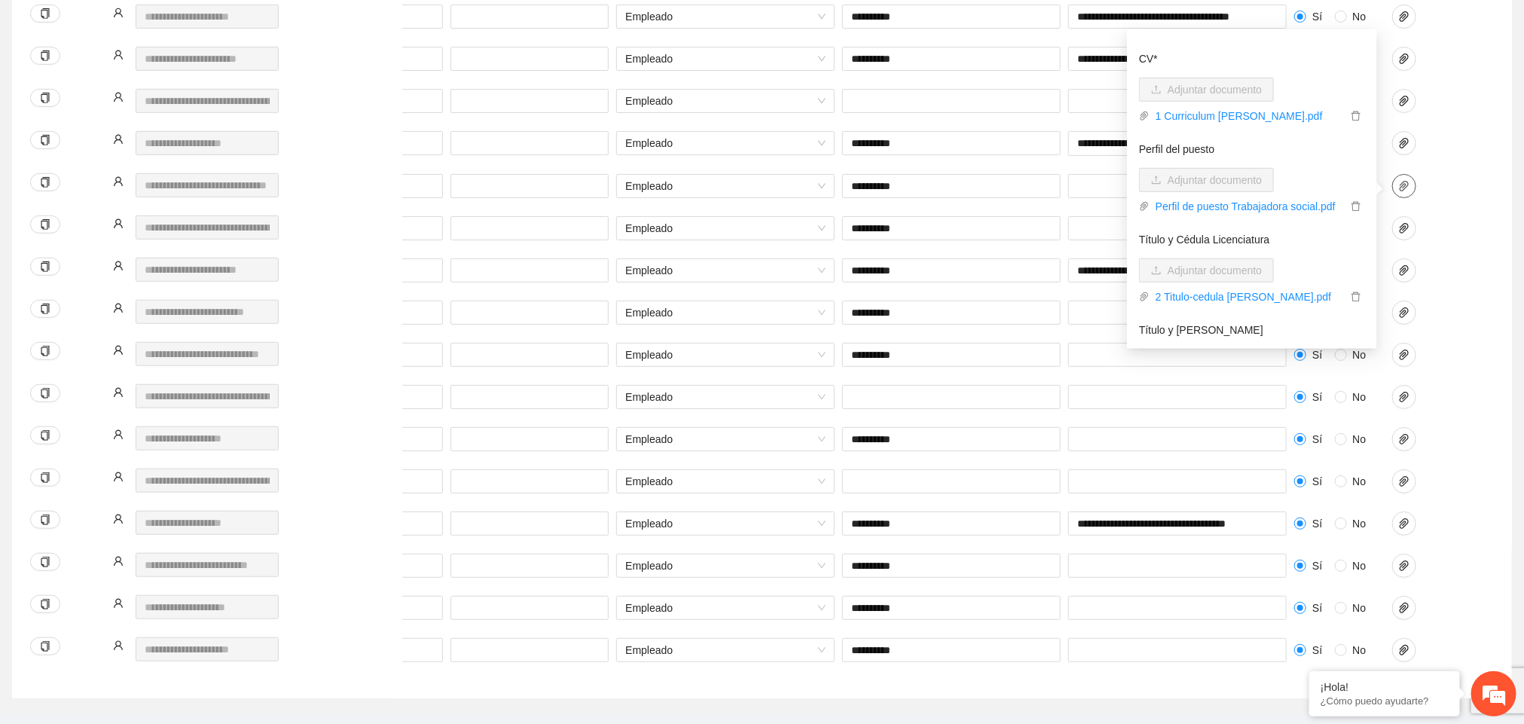
click at [1415, 188] on span "paper-clip" at bounding box center [1404, 186] width 23 height 12
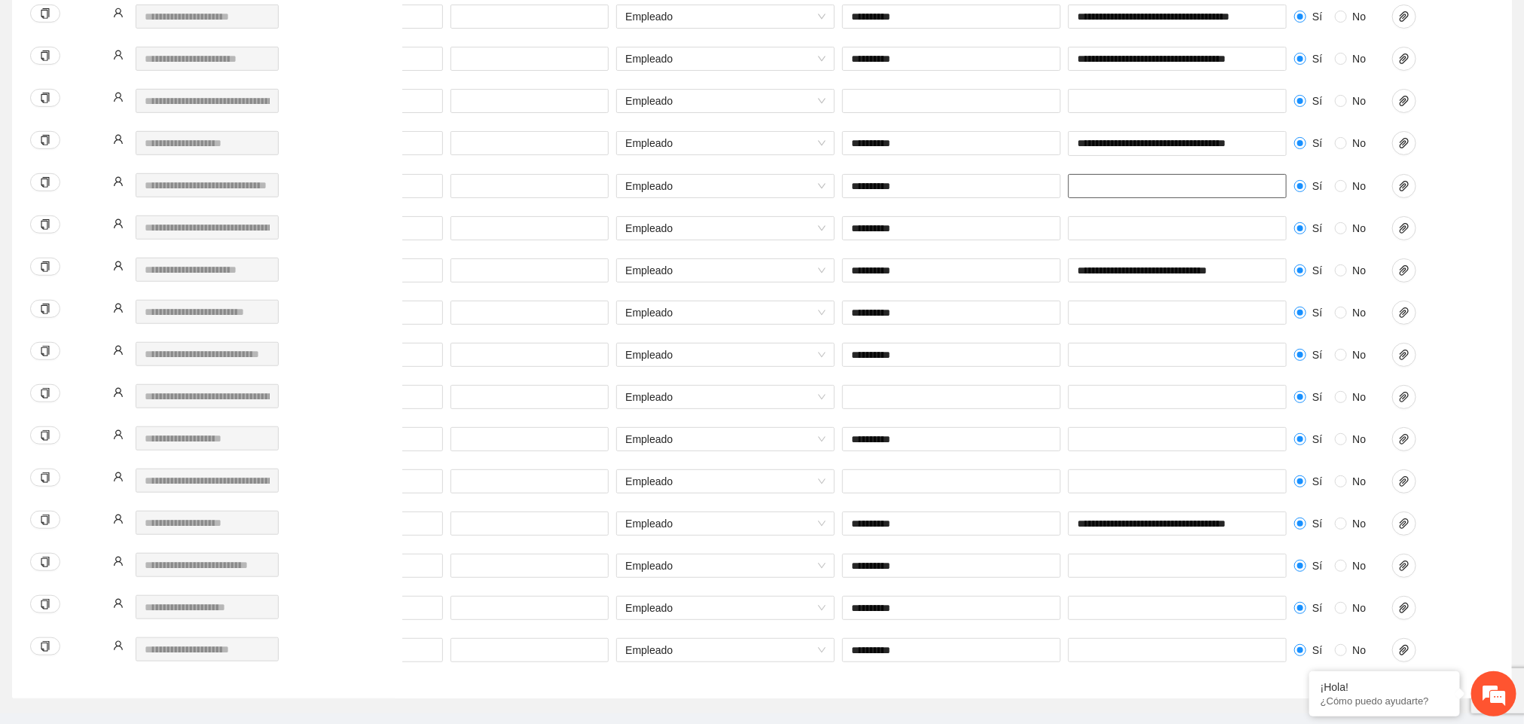
click at [1247, 190] on input "text" at bounding box center [1177, 186] width 218 height 24
paste input "**********"
click at [1144, 194] on input "**********" at bounding box center [1177, 186] width 218 height 25
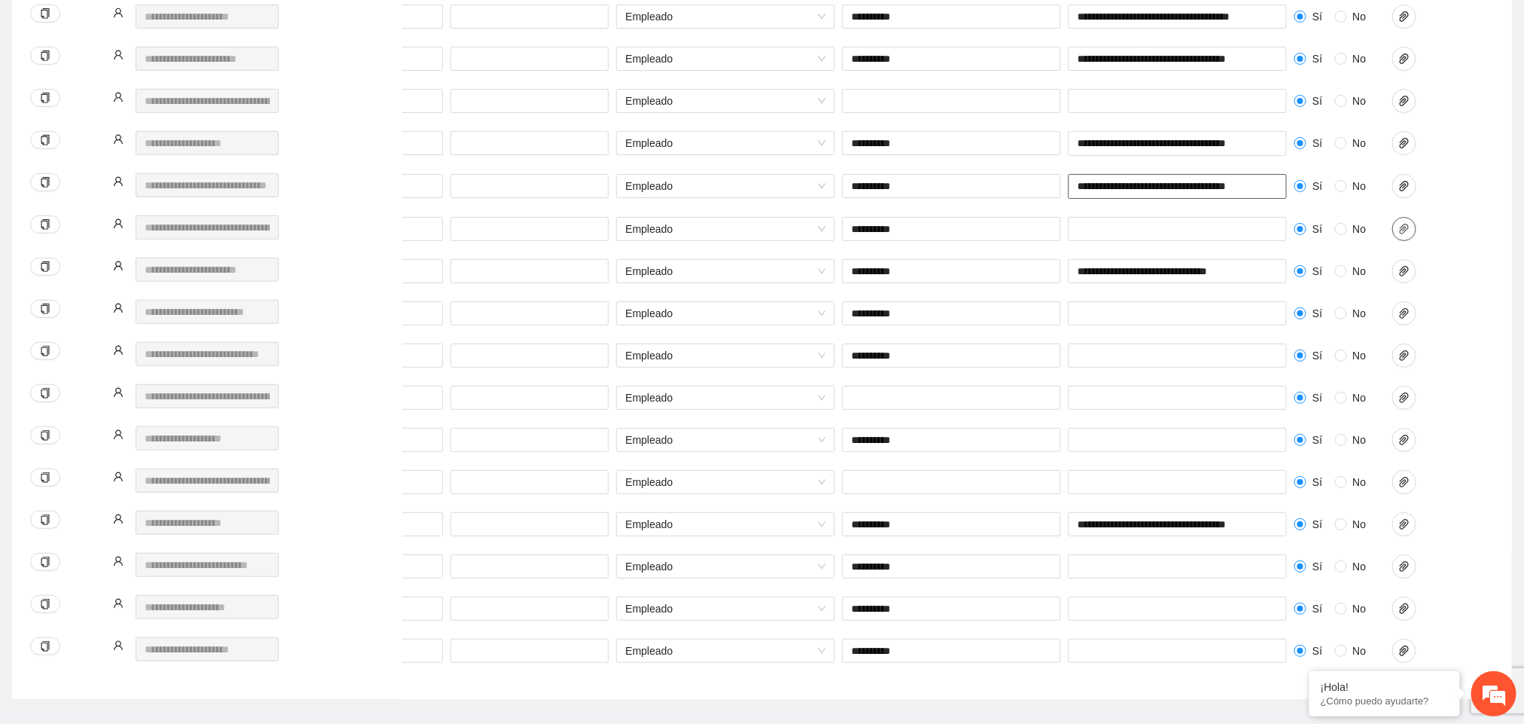
type input "**********"
click at [1400, 224] on button "button" at bounding box center [1404, 229] width 24 height 24
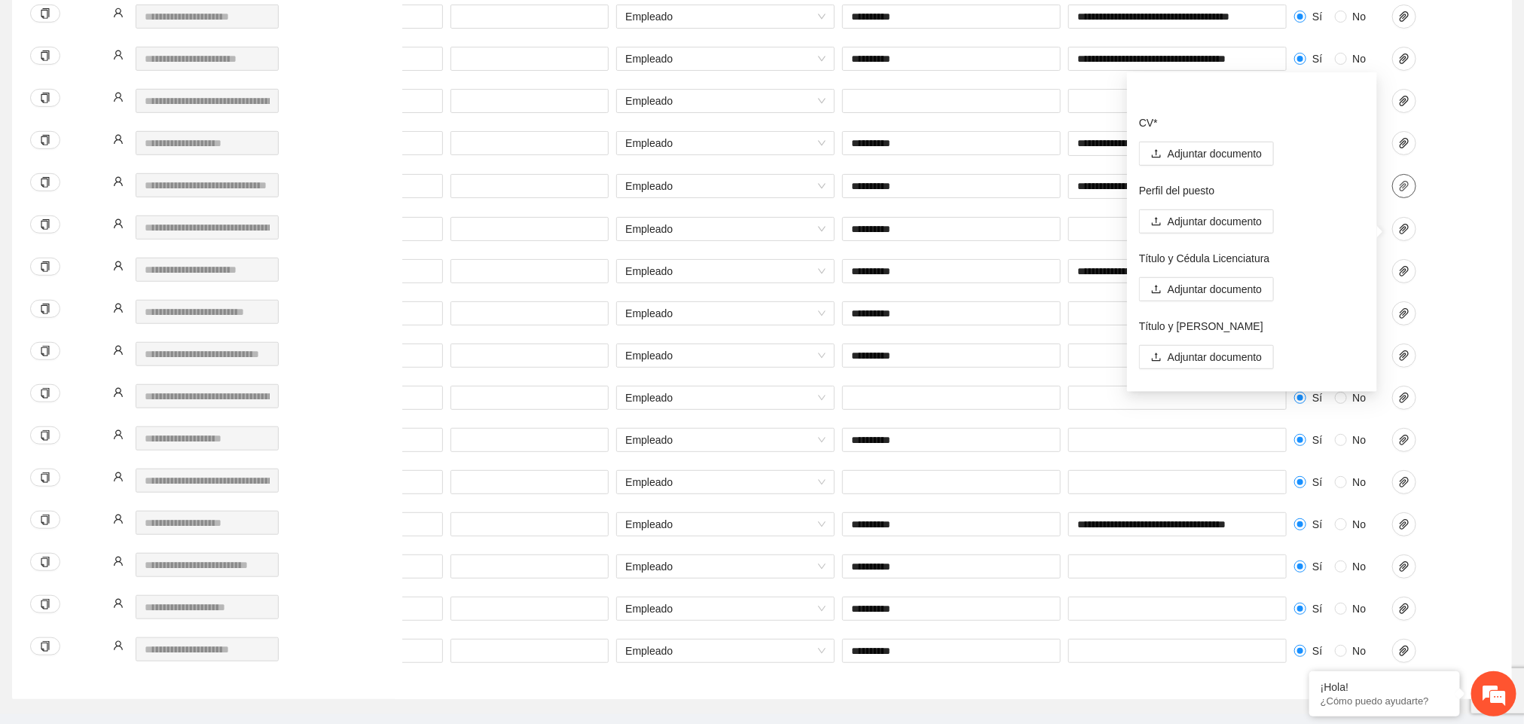
click at [1398, 192] on icon "paper-clip" at bounding box center [1404, 186] width 12 height 12
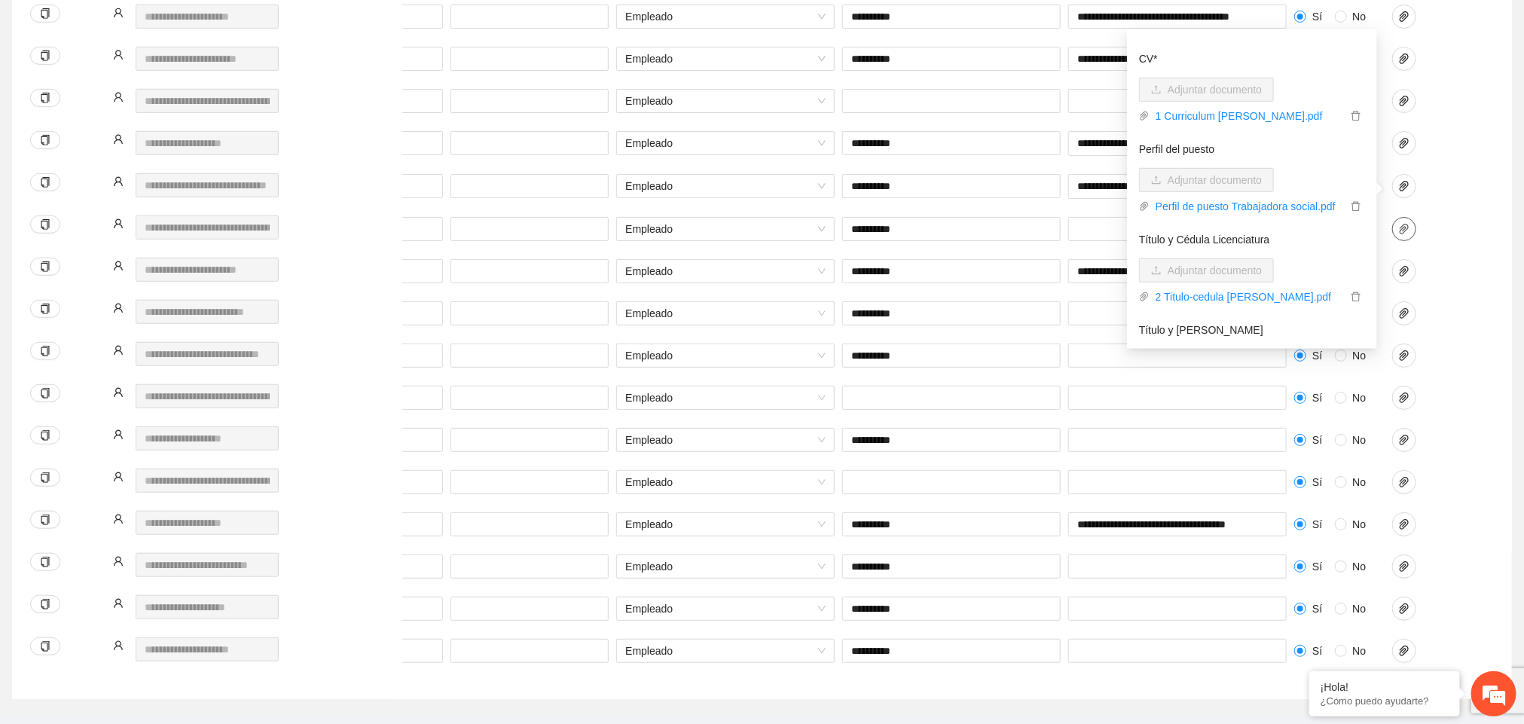
click at [1398, 228] on icon "paper-clip" at bounding box center [1404, 229] width 12 height 12
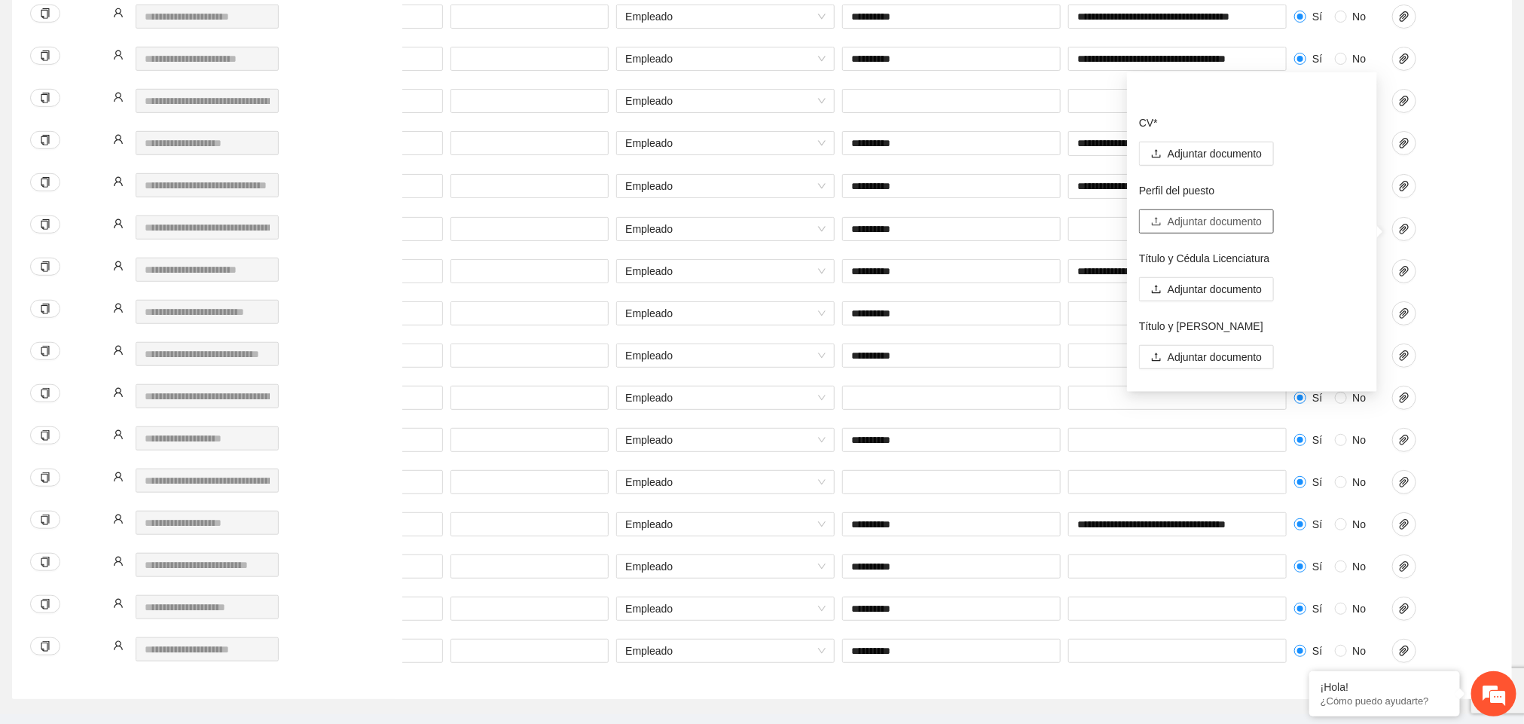
click at [1210, 218] on span "Adjuntar documento" at bounding box center [1215, 221] width 94 height 17
click at [1230, 160] on span "Adjuntar documento" at bounding box center [1215, 153] width 94 height 17
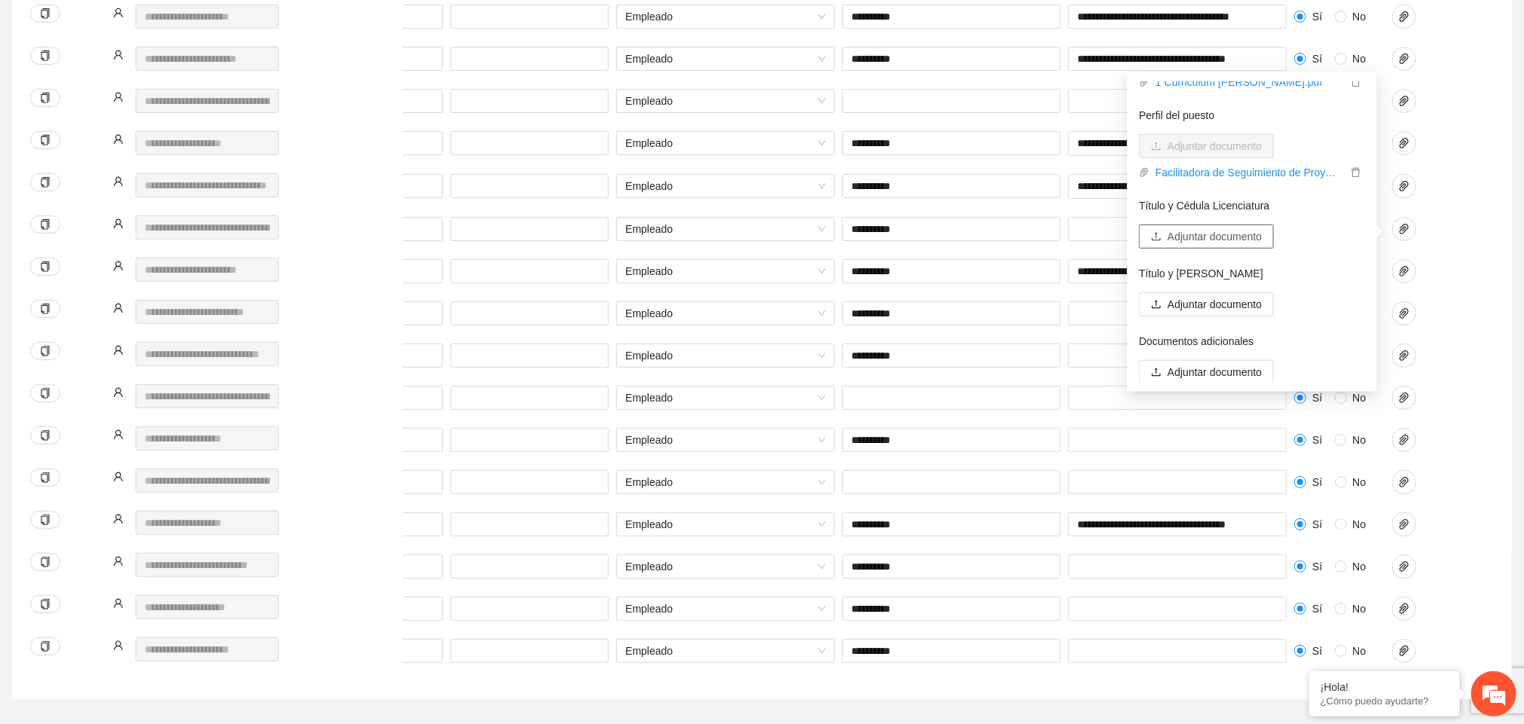
click at [1244, 235] on span "Adjuntar documento" at bounding box center [1215, 236] width 94 height 17
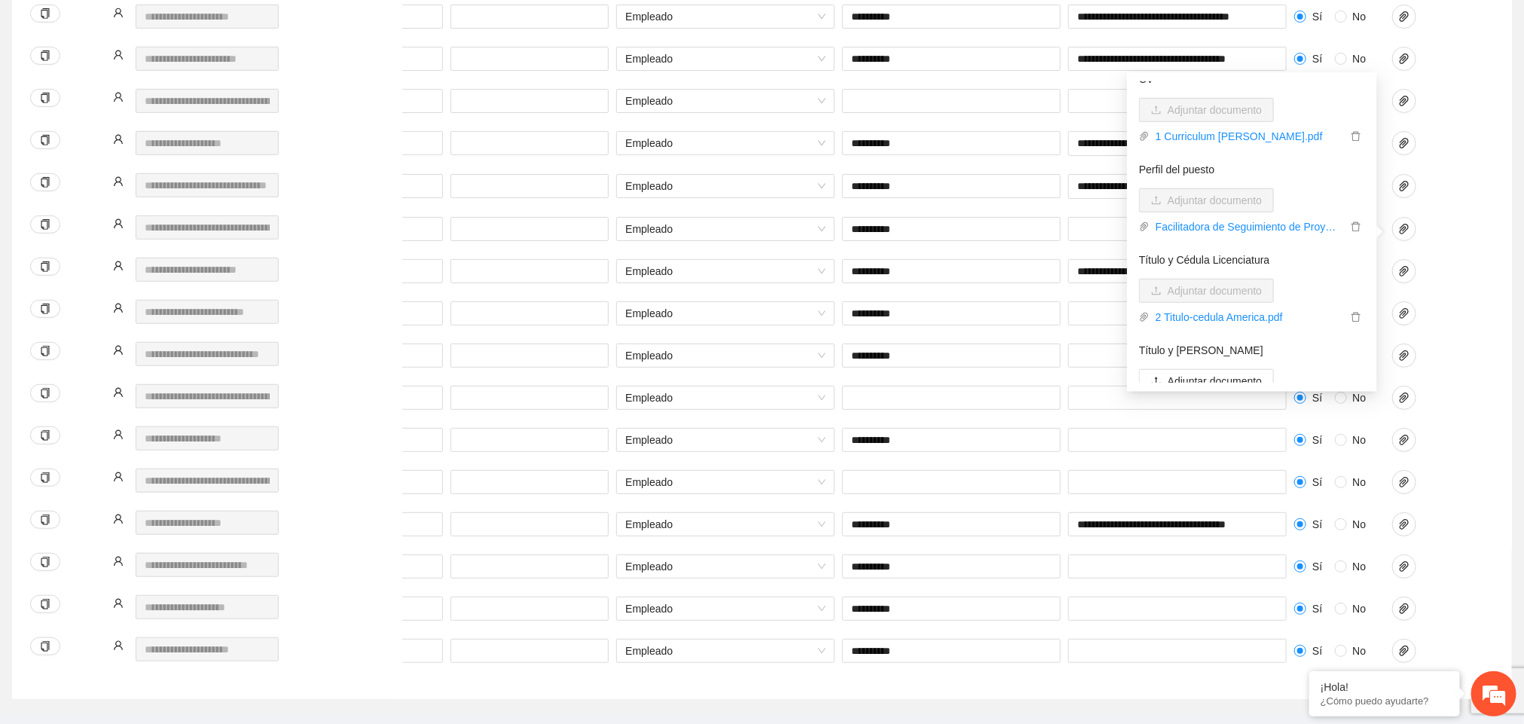
scroll to position [41, 0]
click at [1481, 258] on div "**********" at bounding box center [774, 238] width 1439 height 42
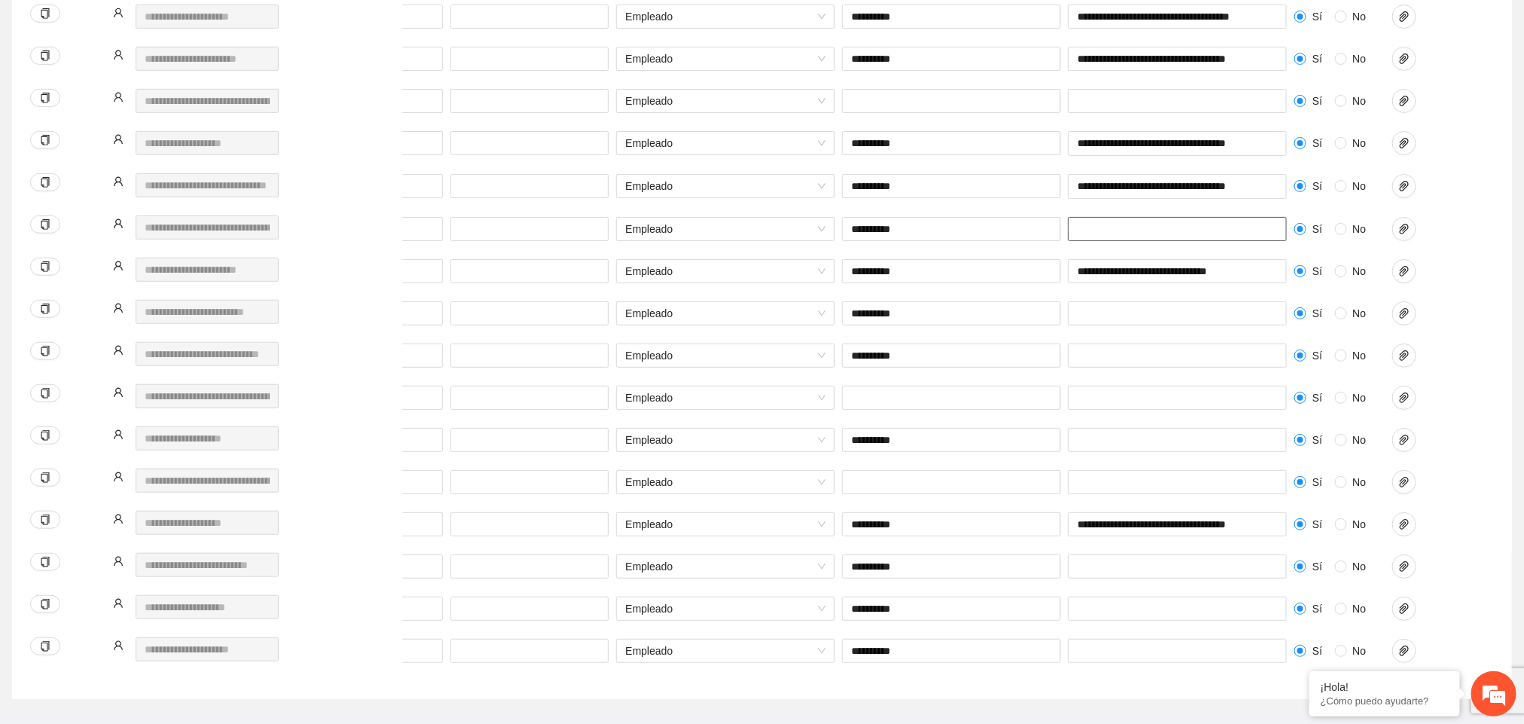
click at [1223, 227] on input "text" at bounding box center [1177, 229] width 218 height 24
click at [1133, 233] on input "**********" at bounding box center [1177, 229] width 218 height 24
type input "**********"
click at [1133, 271] on input "**********" at bounding box center [1177, 271] width 218 height 24
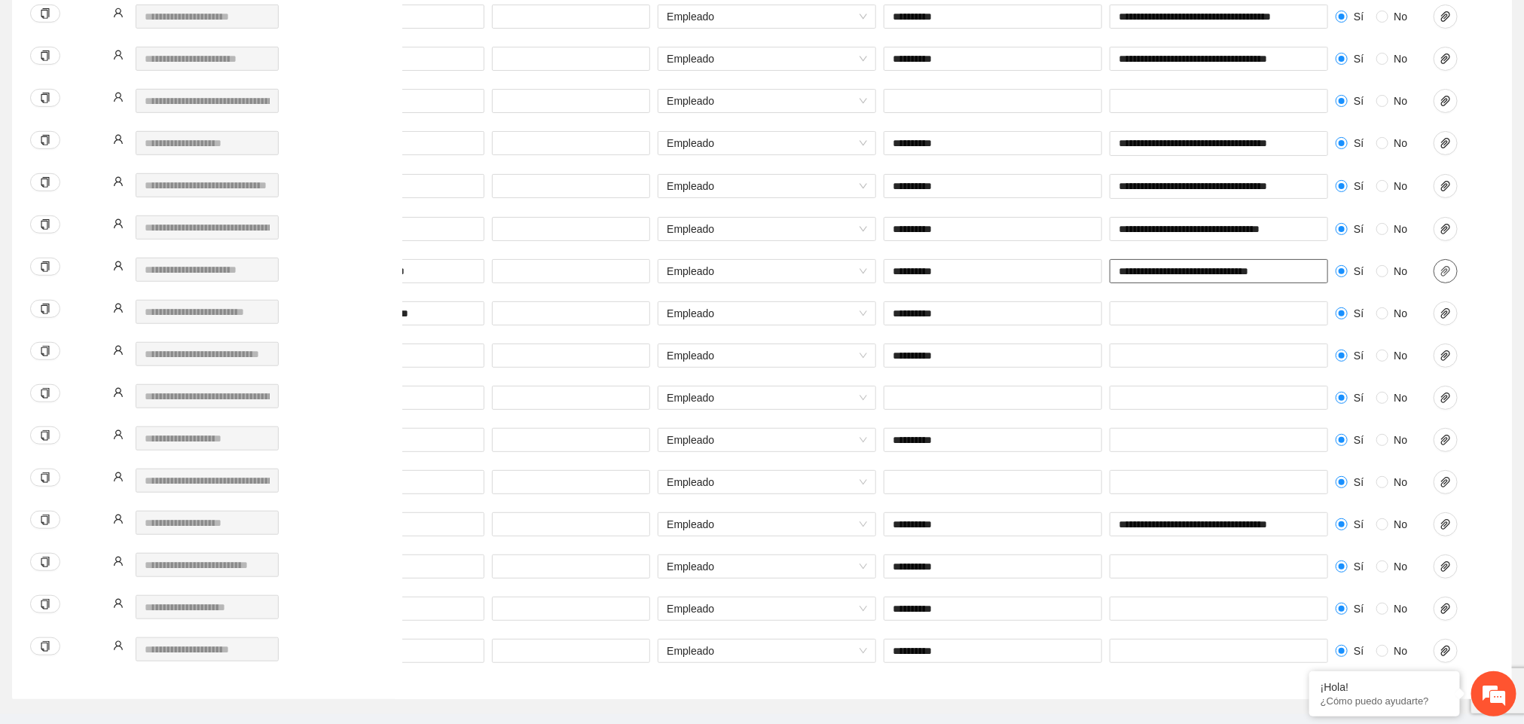
scroll to position [0, 340]
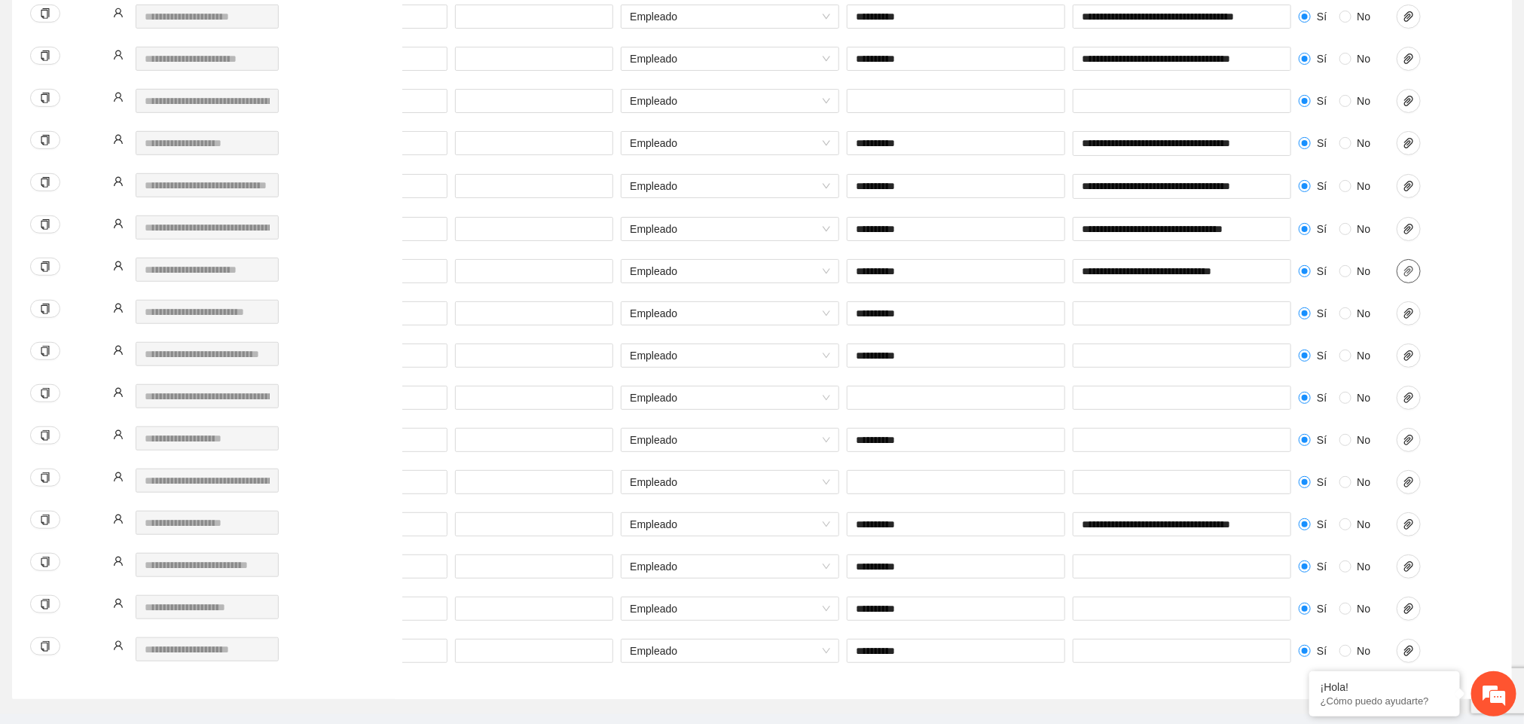
click at [1408, 270] on icon "paper-clip" at bounding box center [1409, 271] width 12 height 12
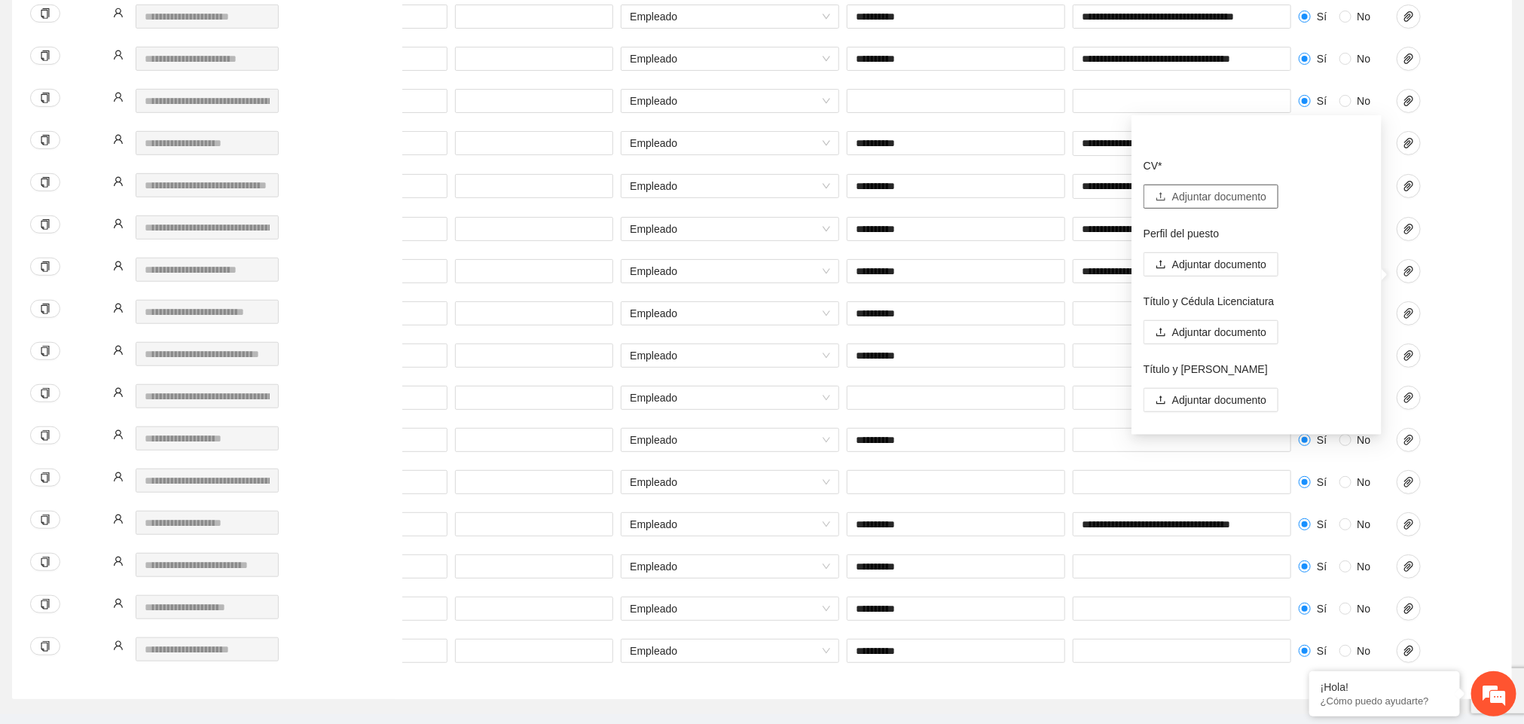
click at [1234, 193] on span "Adjuntar documento" at bounding box center [1219, 196] width 94 height 17
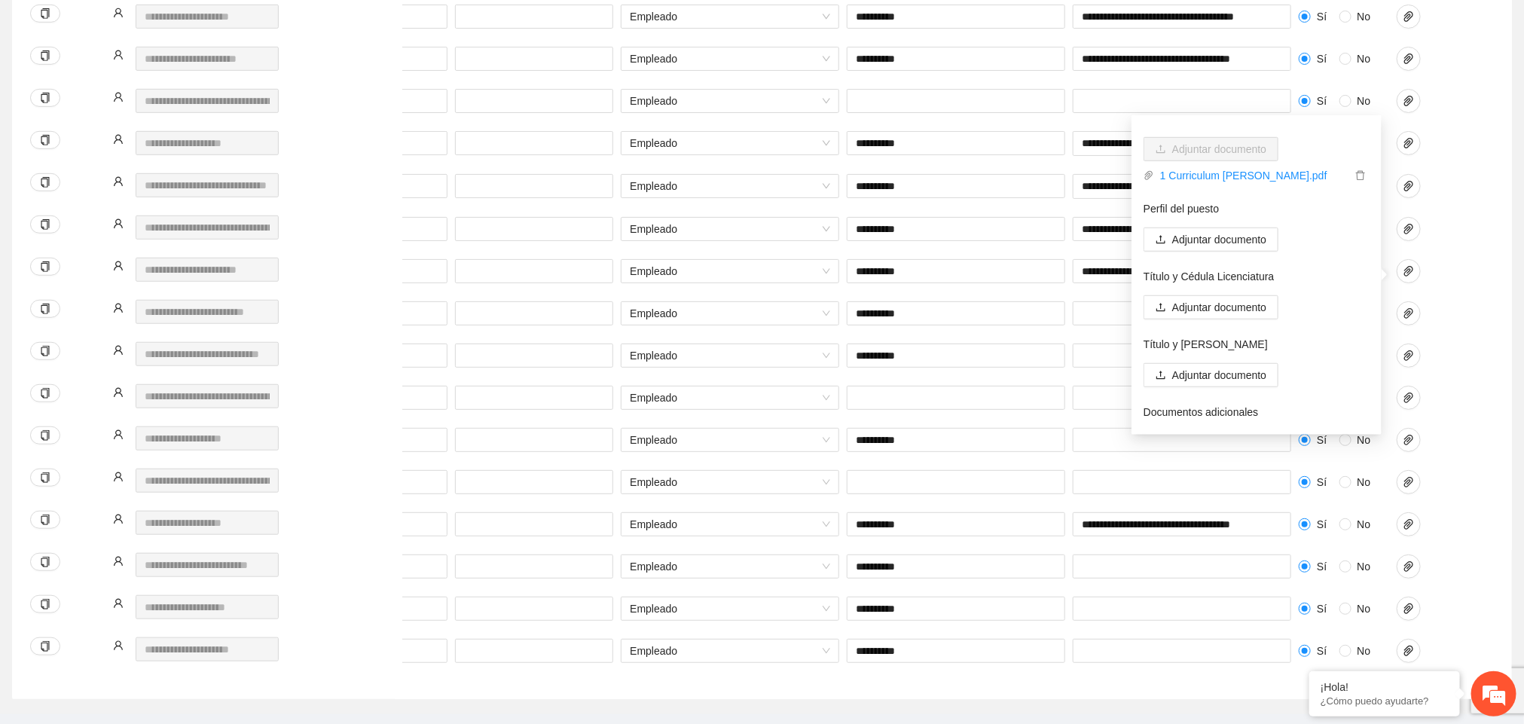
scroll to position [75, 0]
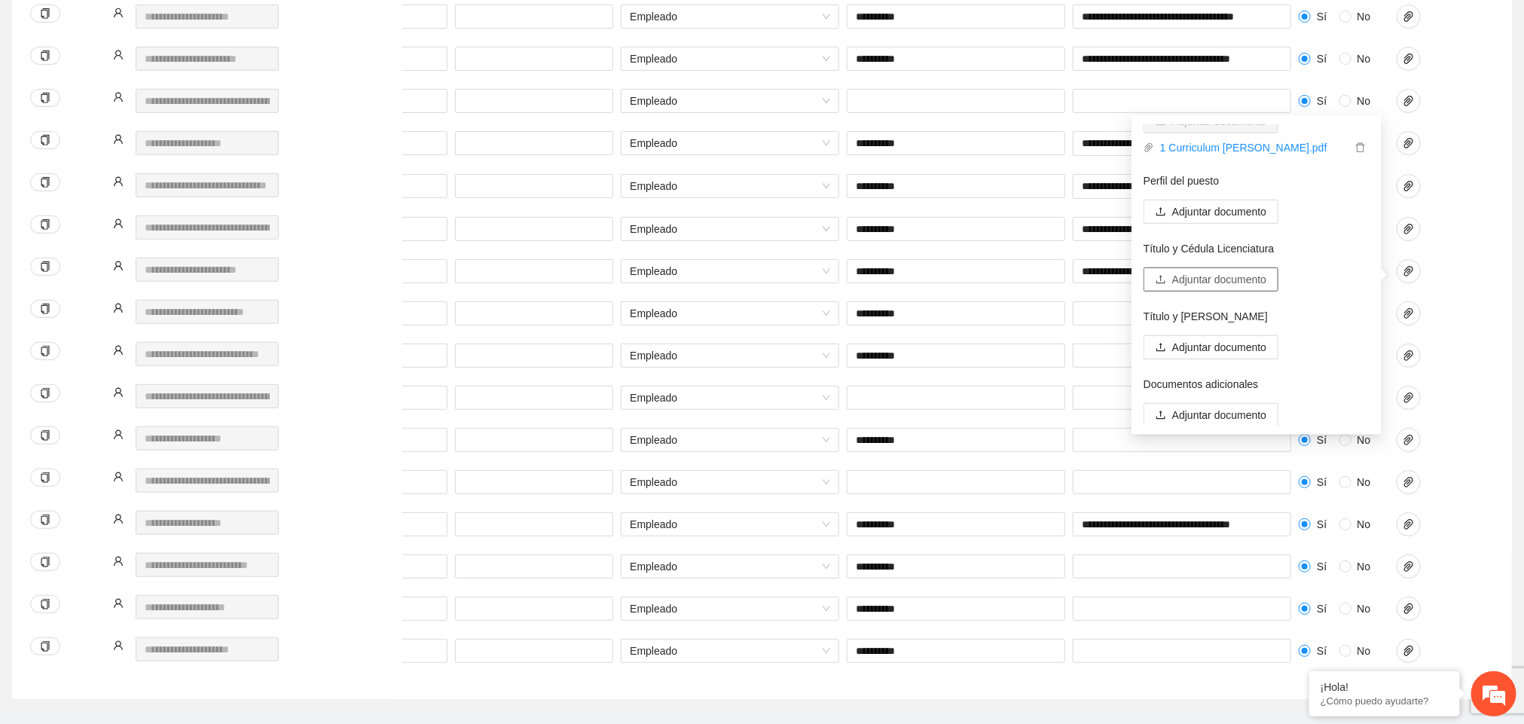
click at [1243, 279] on span "Adjuntar documento" at bounding box center [1219, 279] width 94 height 17
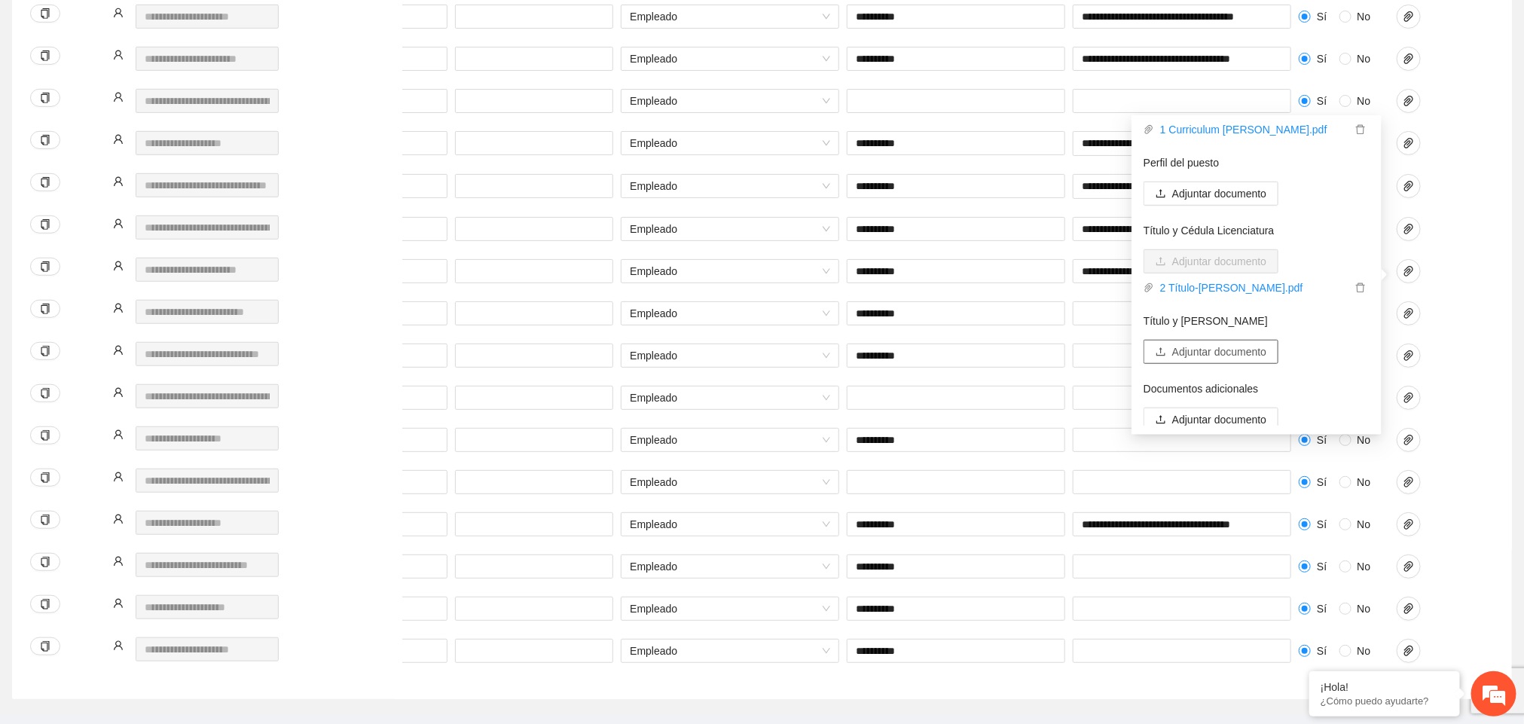
click at [1203, 350] on span "Adjuntar documento" at bounding box center [1219, 351] width 94 height 17
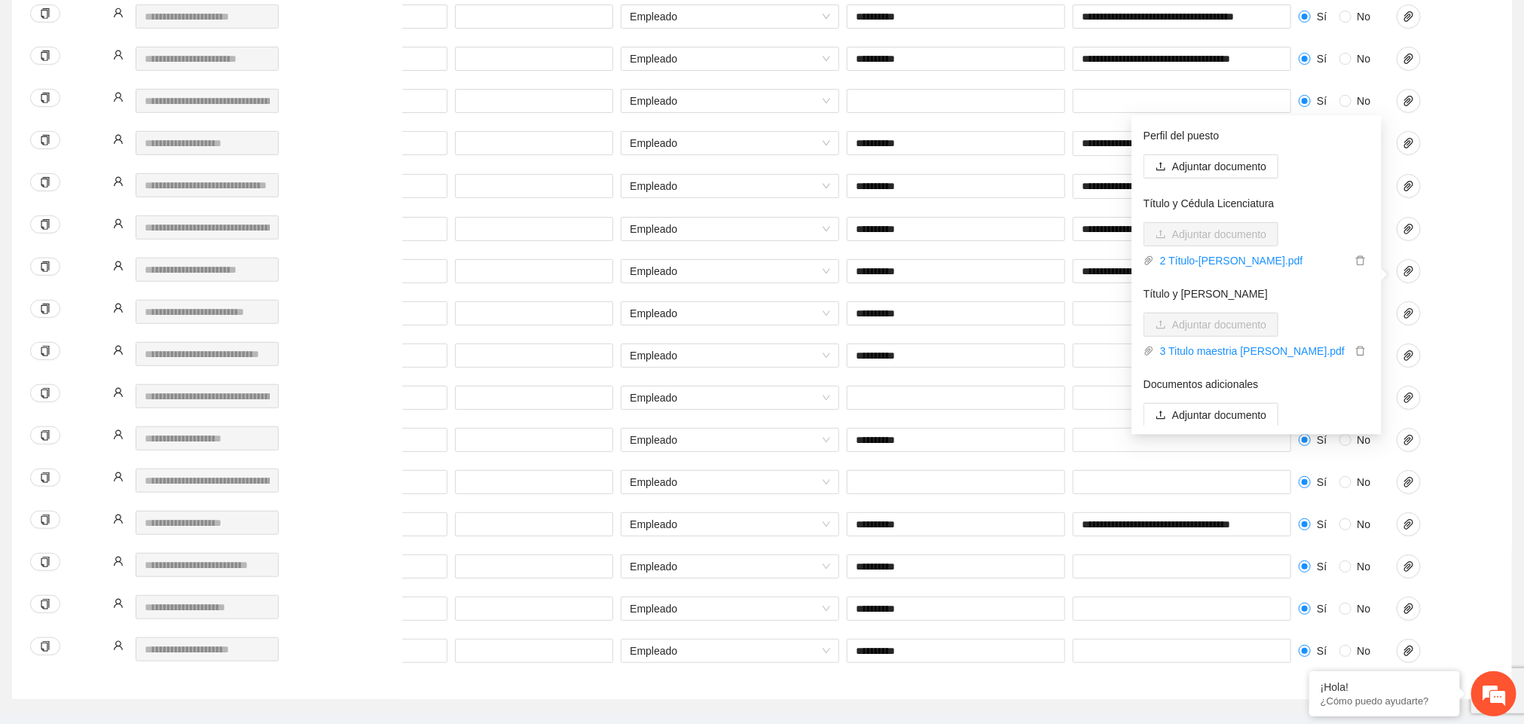
click at [1458, 269] on div at bounding box center [1431, 271] width 68 height 24
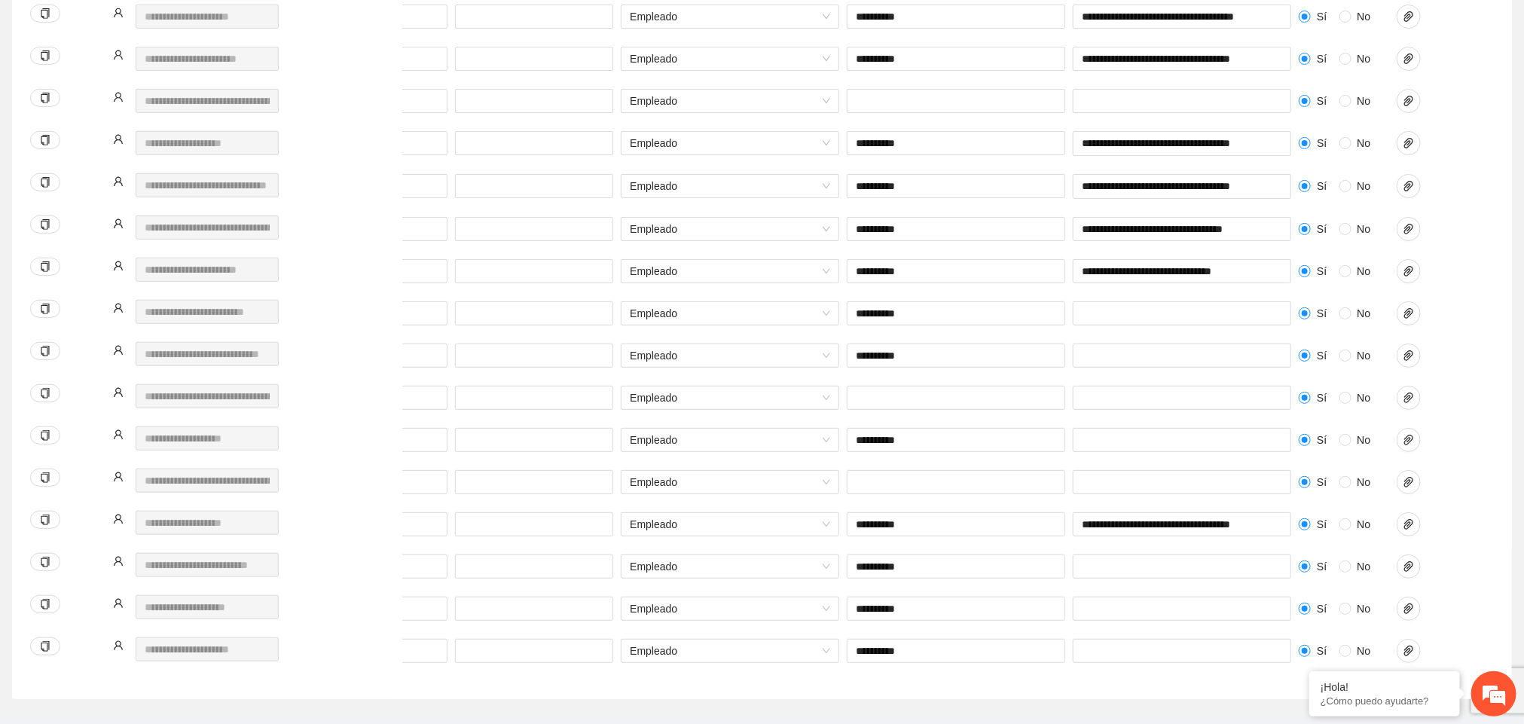
click at [1458, 269] on div at bounding box center [1431, 271] width 68 height 24
click at [1229, 316] on input "text" at bounding box center [1182, 313] width 218 height 24
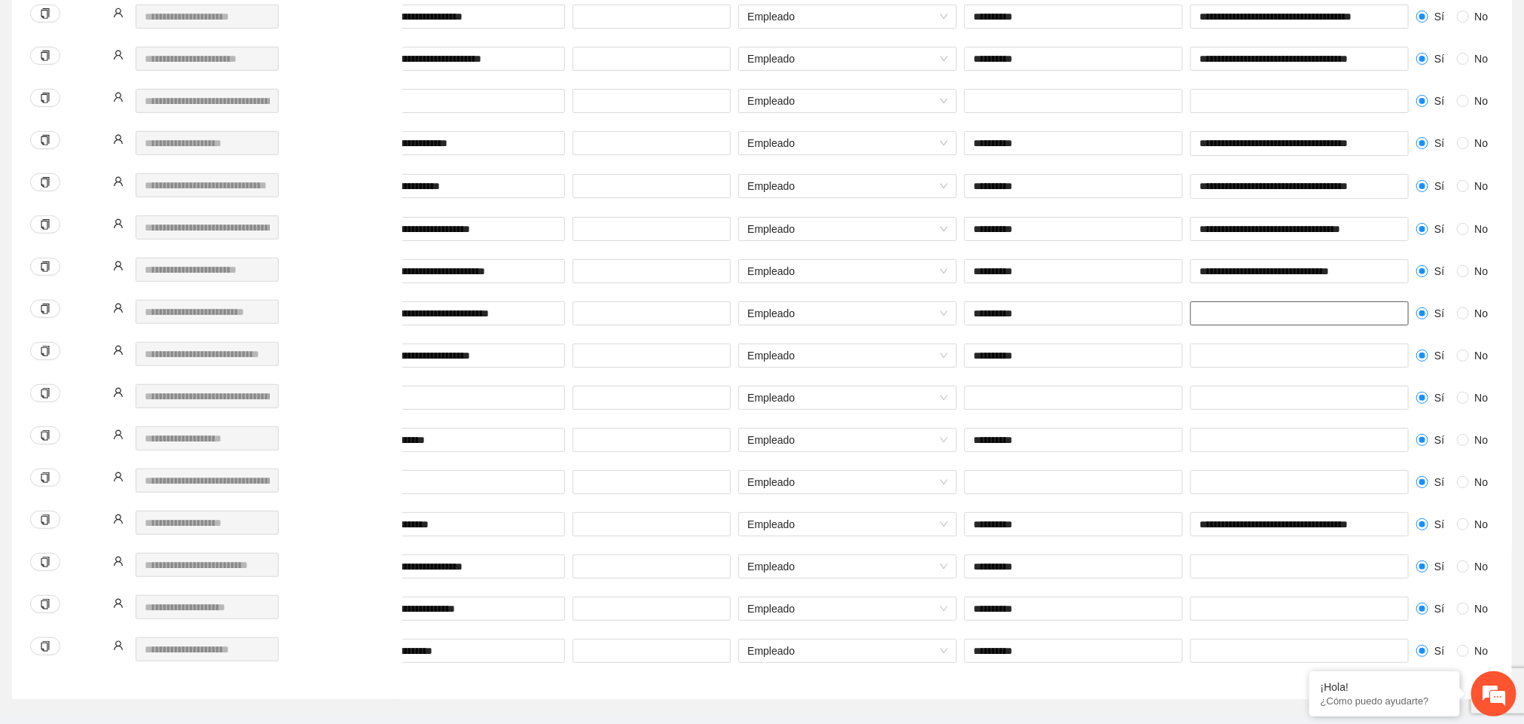
scroll to position [0, 260]
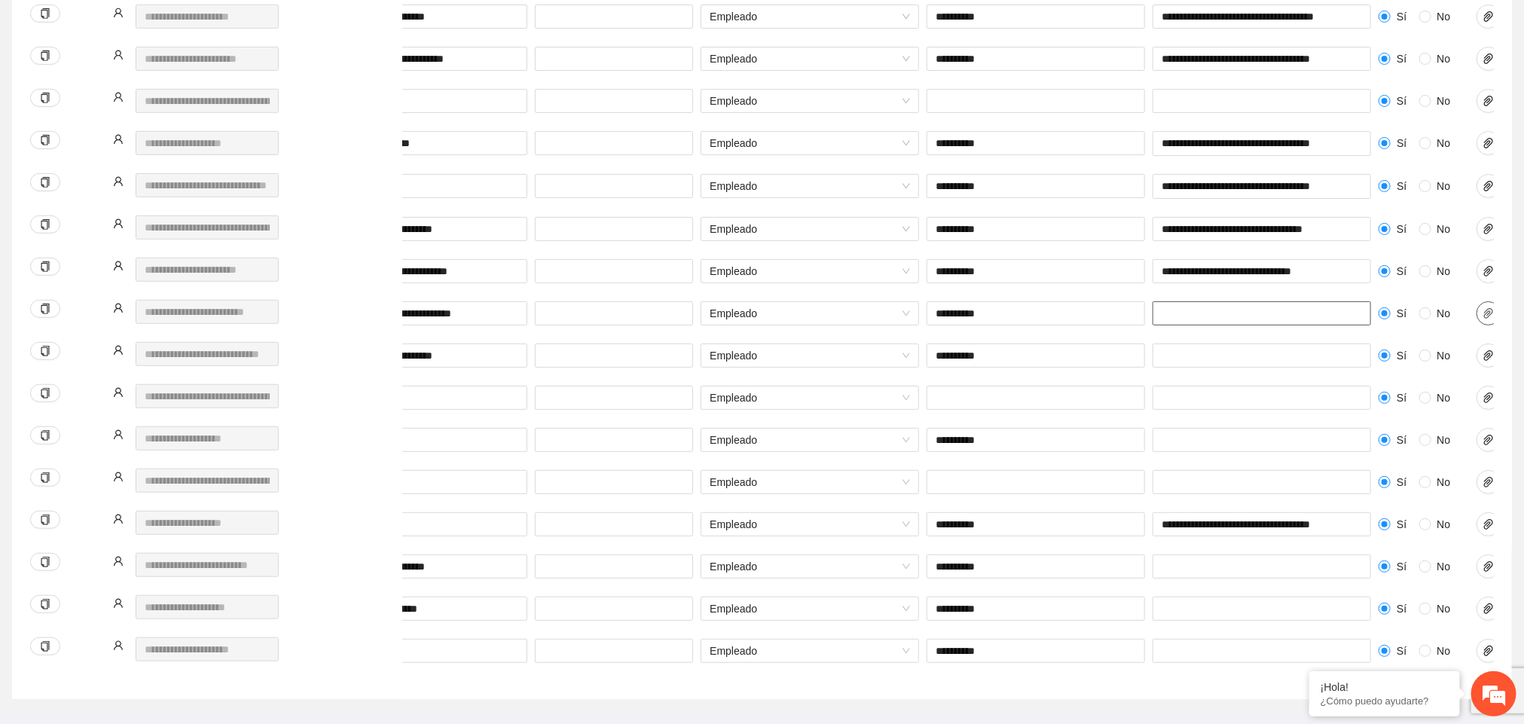
drag, startPoint x: 1348, startPoint y: 319, endPoint x: 1492, endPoint y: 319, distance: 144.6
click at [1492, 319] on div "**********" at bounding box center [858, 322] width 1439 height 42
click at [1492, 319] on icon "paper-clip" at bounding box center [1488, 313] width 12 height 12
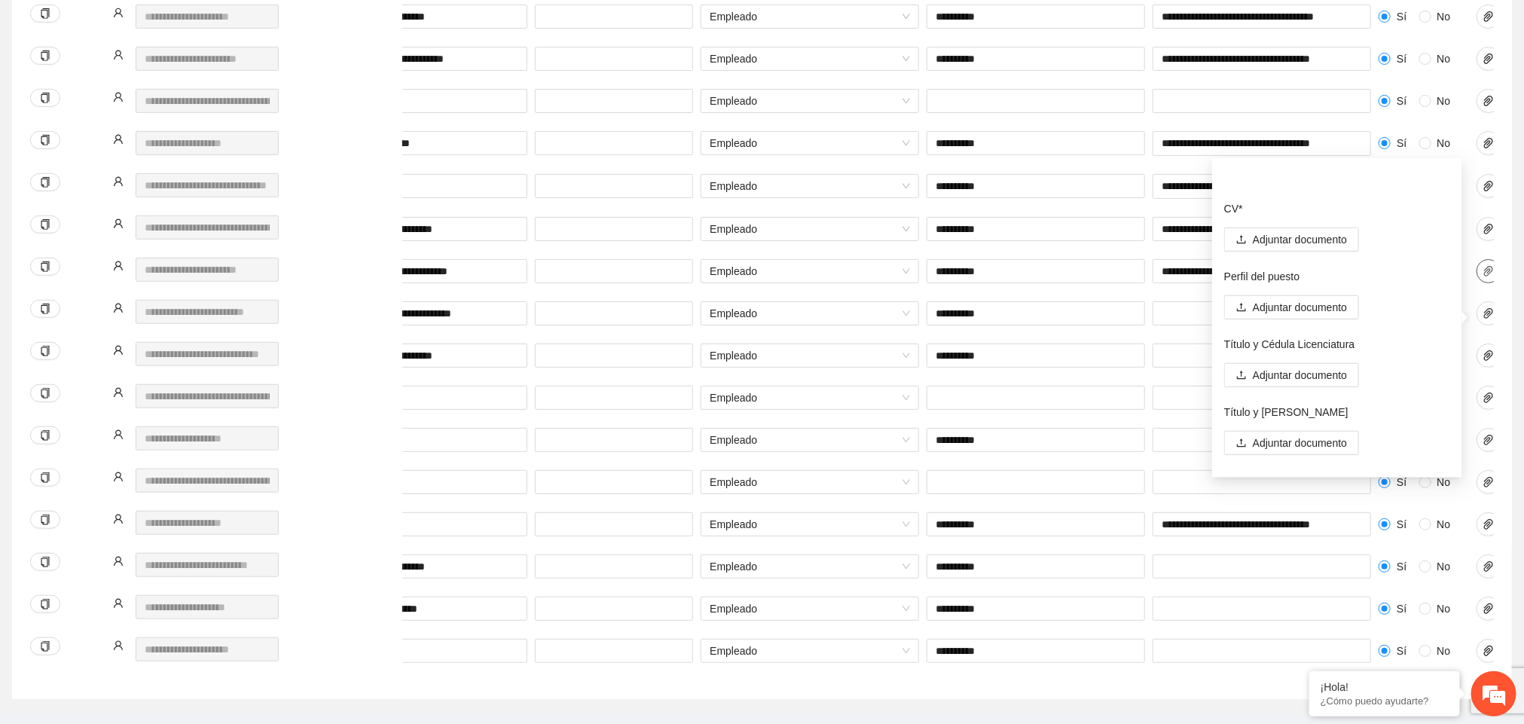
click at [1480, 272] on span "paper-clip" at bounding box center [1488, 271] width 23 height 12
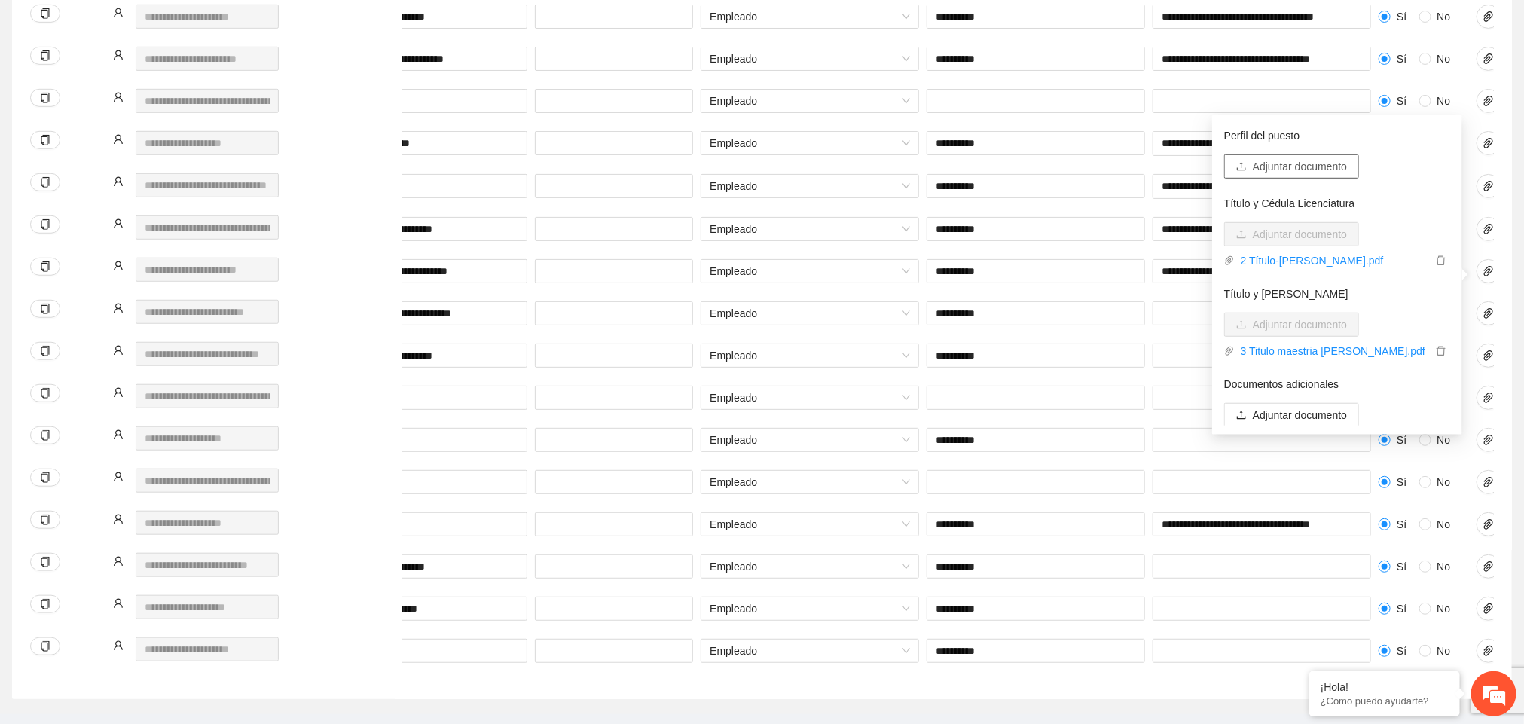
click at [1308, 166] on span "Adjuntar documento" at bounding box center [1300, 166] width 94 height 17
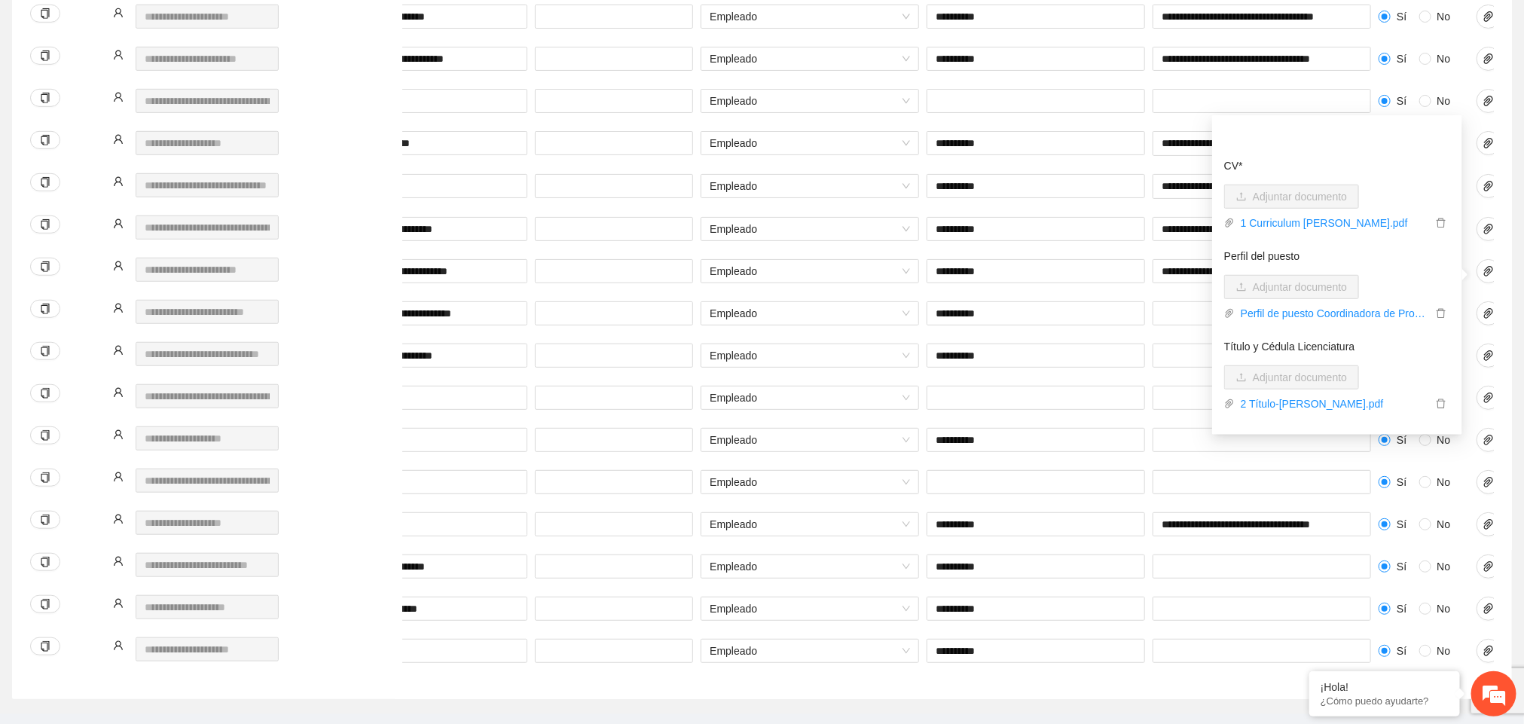
scroll to position [143, 0]
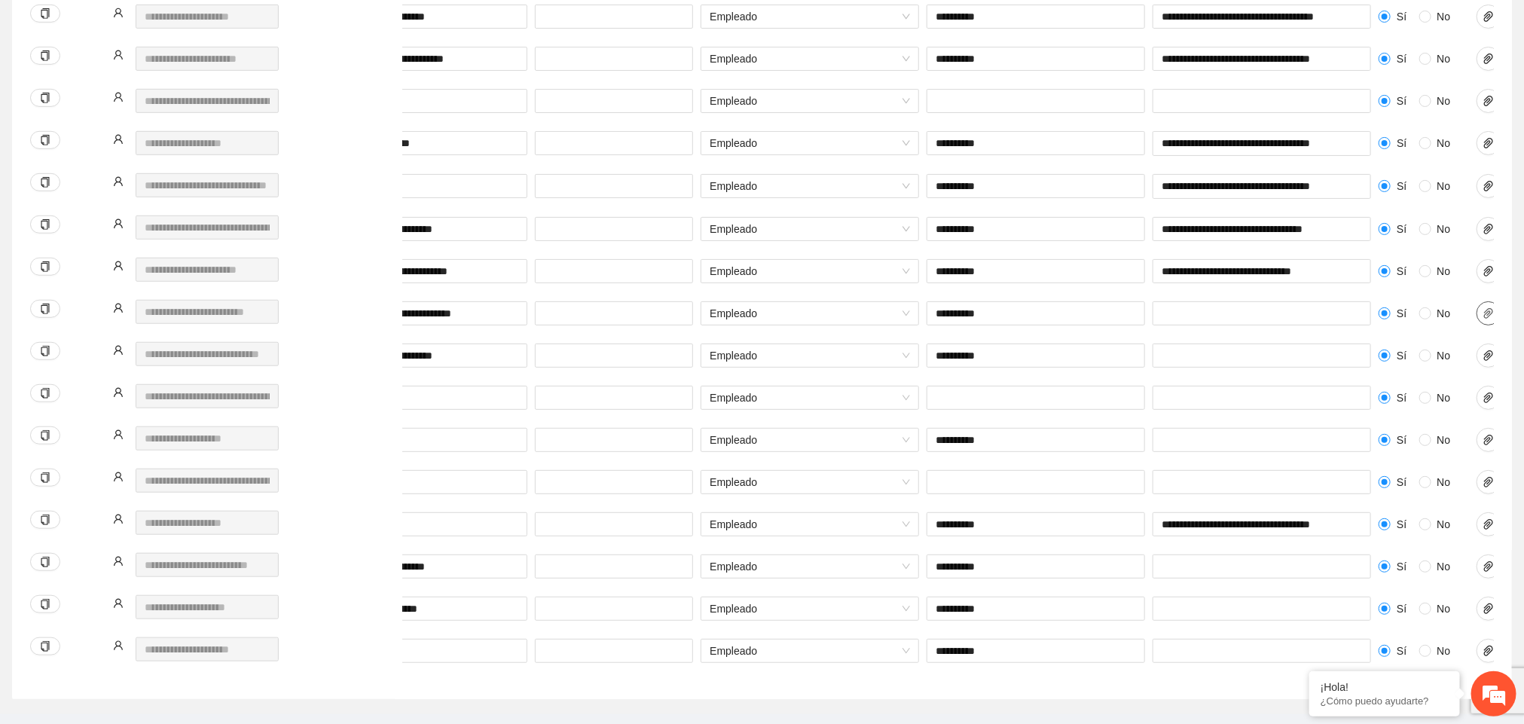
click at [1485, 319] on icon "paper-clip" at bounding box center [1488, 313] width 9 height 11
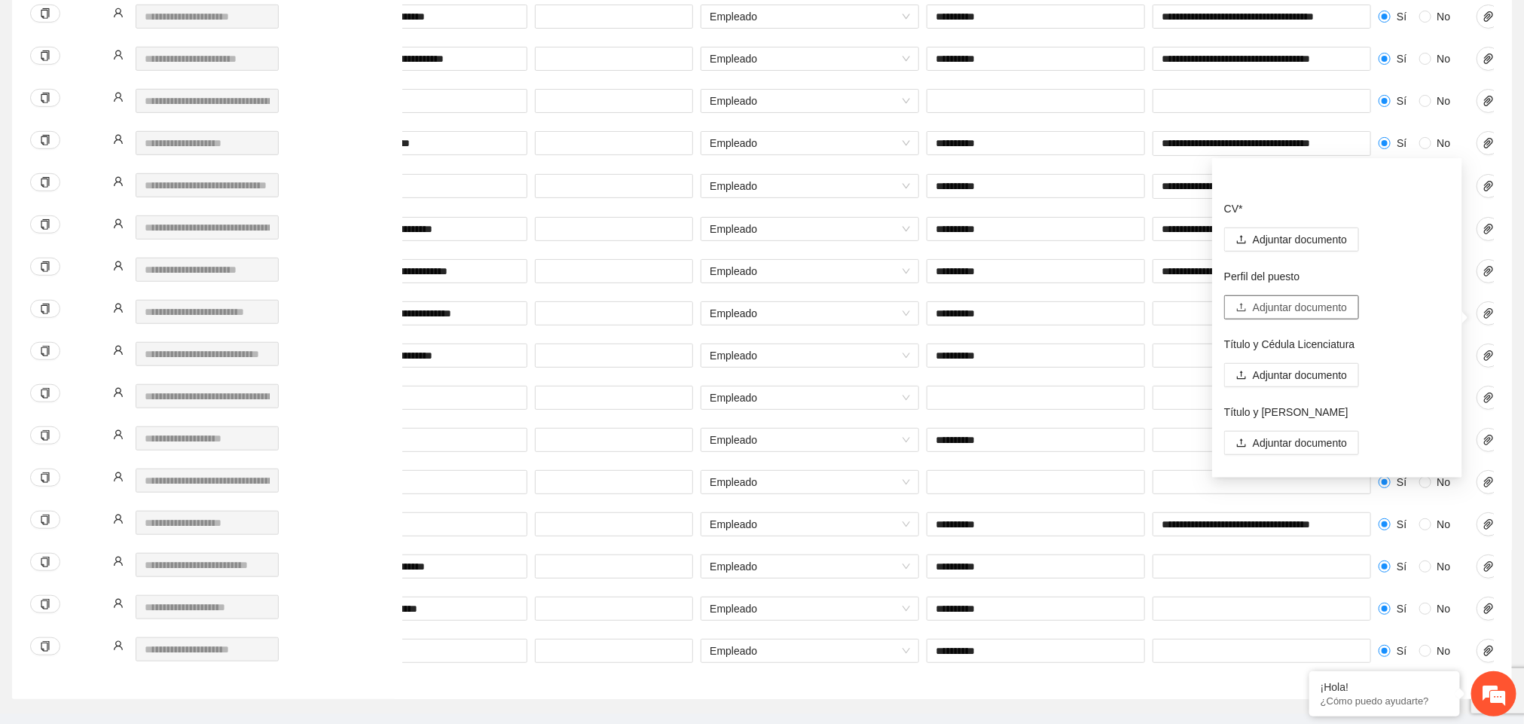
click at [1317, 307] on span "Adjuntar documento" at bounding box center [1300, 307] width 94 height 17
click at [1333, 240] on span "Adjuntar documento" at bounding box center [1300, 239] width 94 height 17
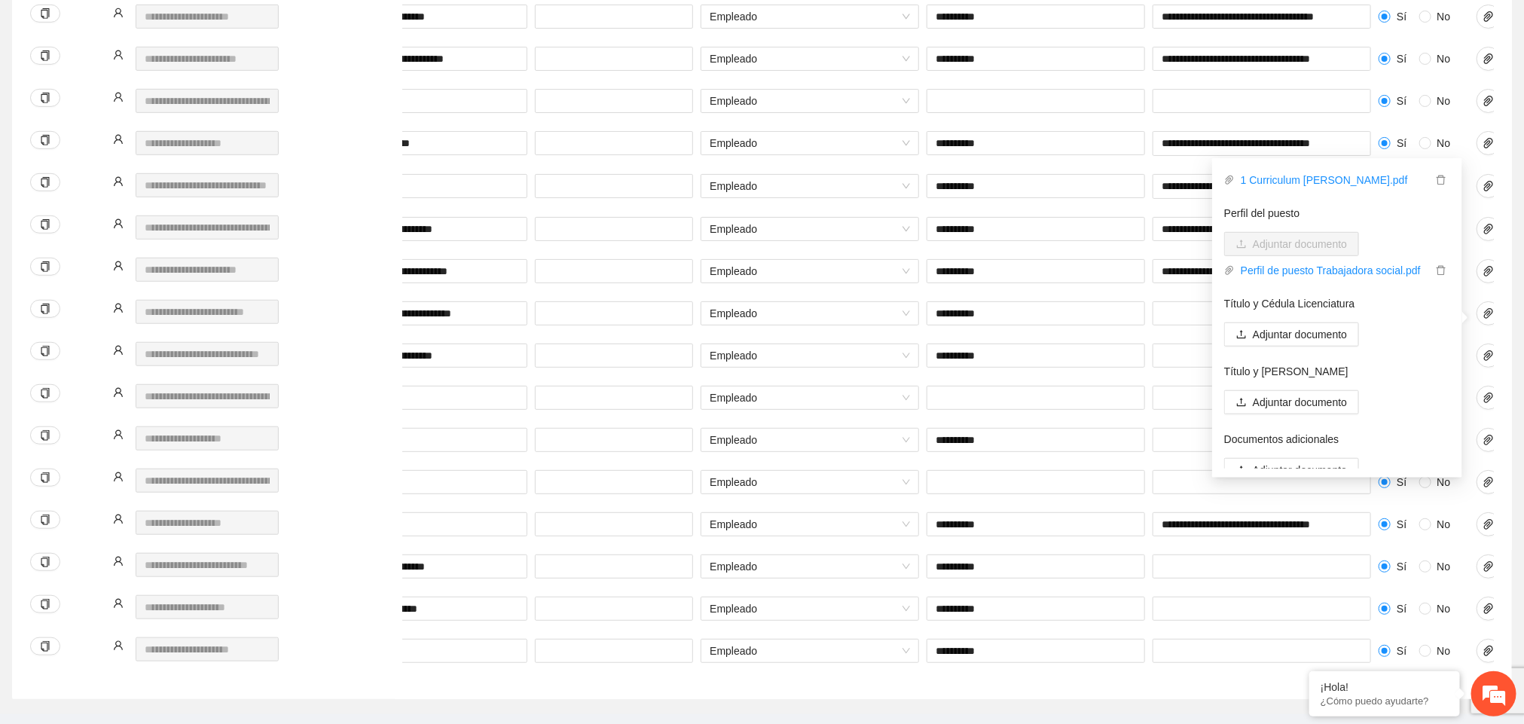
scroll to position [98, 0]
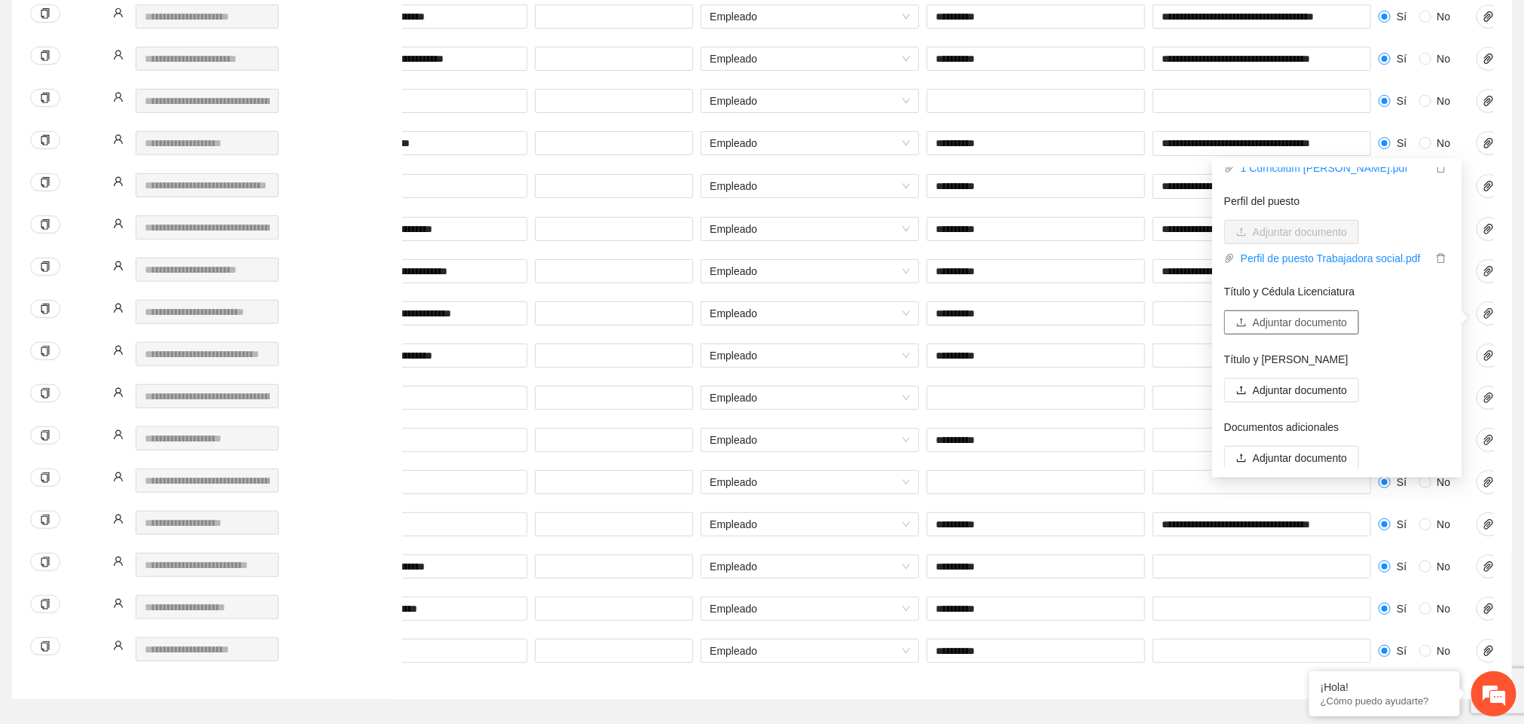
click at [1296, 319] on span "Adjuntar documento" at bounding box center [1300, 322] width 94 height 17
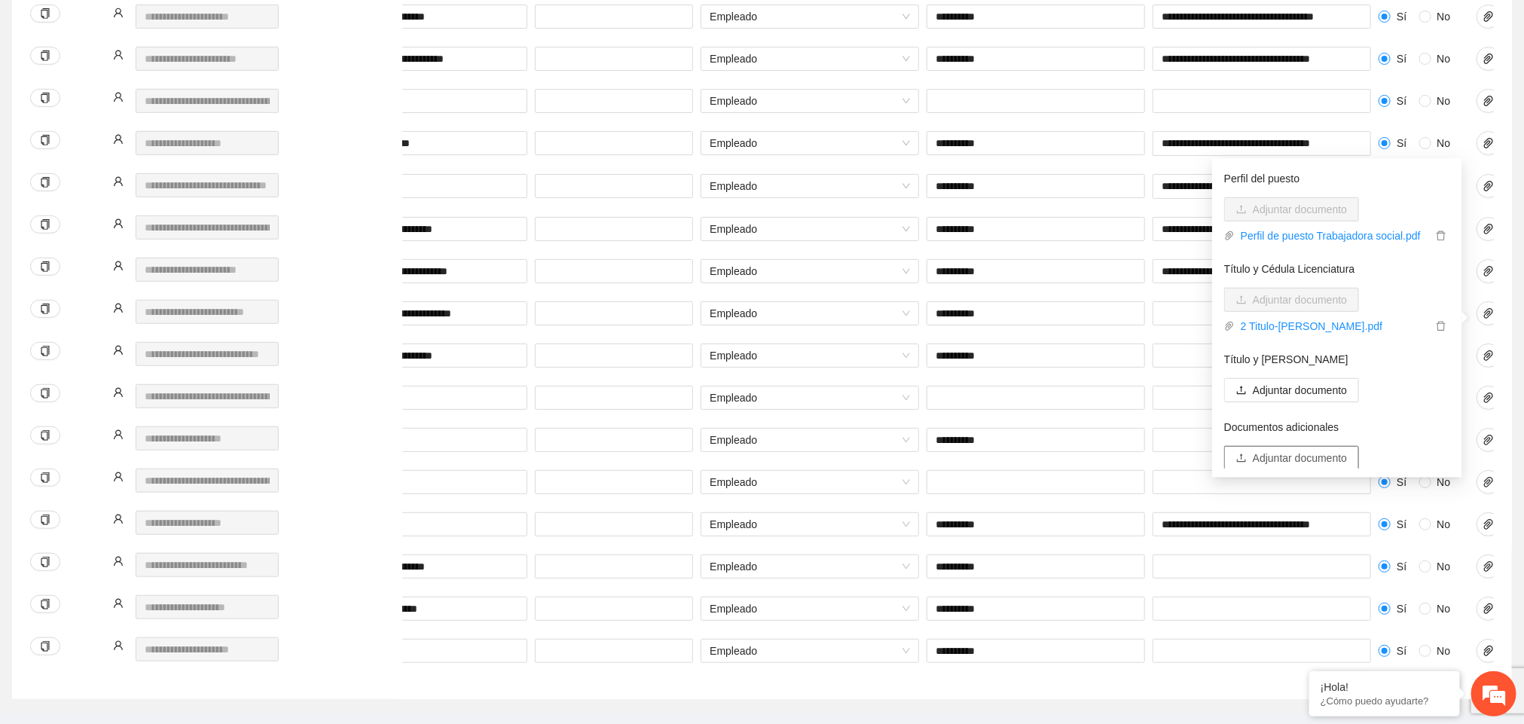
click at [1293, 456] on span "Adjuntar documento" at bounding box center [1300, 458] width 94 height 17
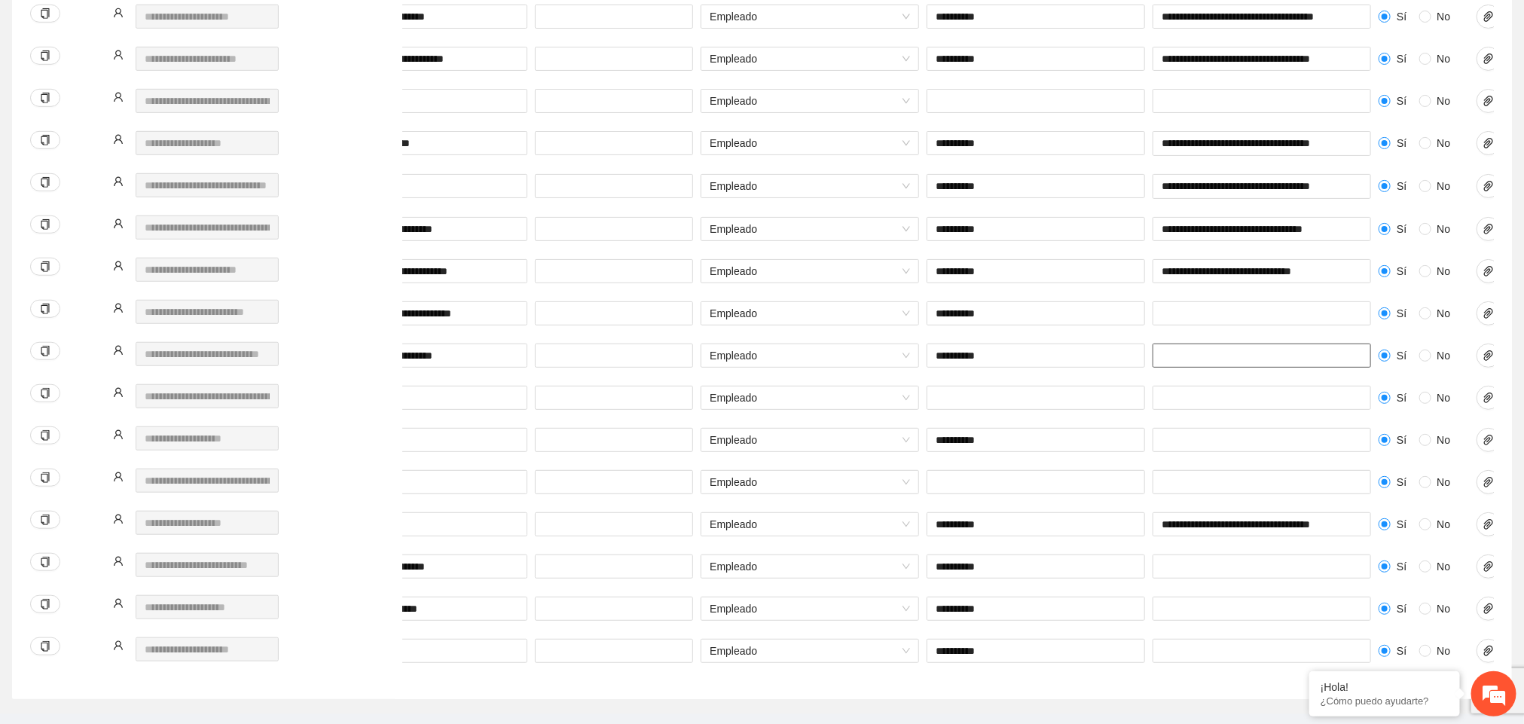
click at [1304, 367] on input "text" at bounding box center [1261, 355] width 218 height 24
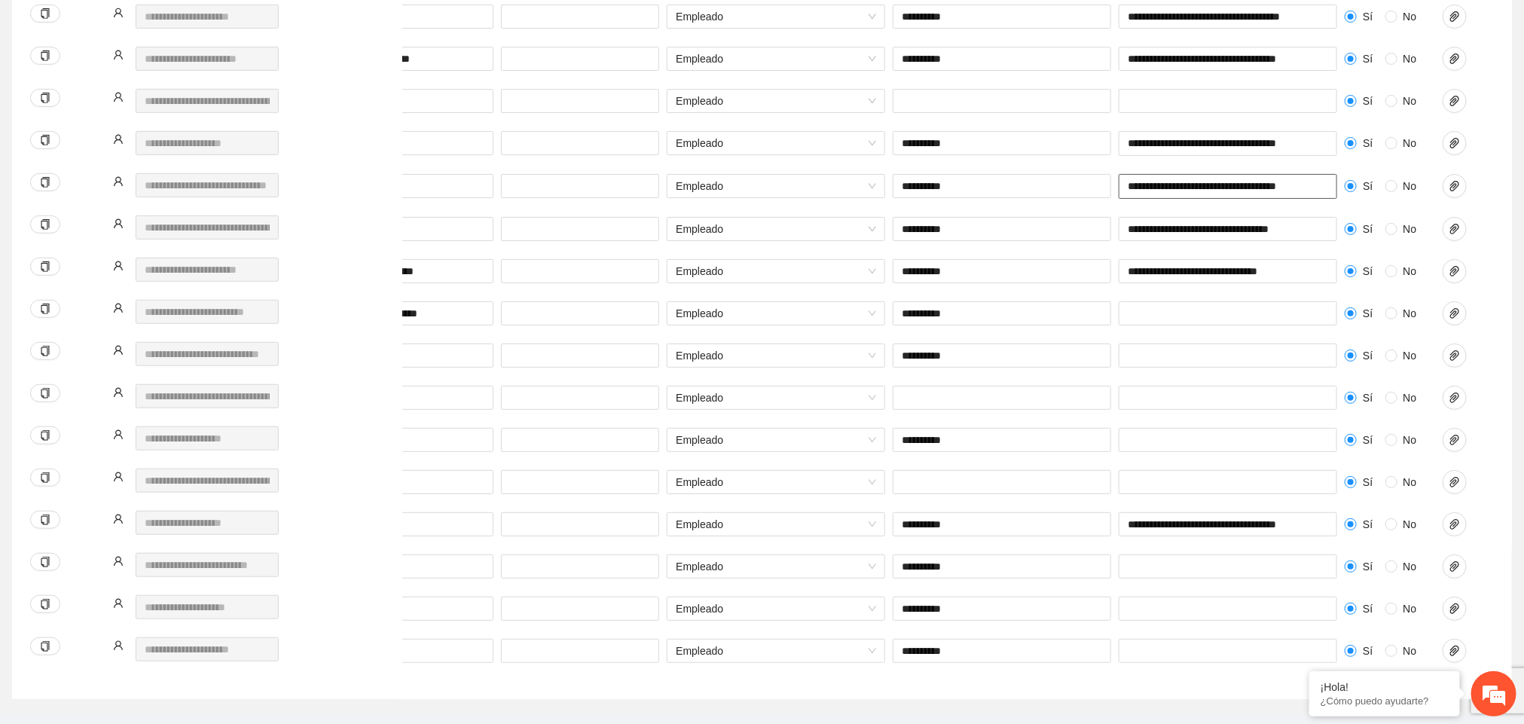
scroll to position [0, 5]
drag, startPoint x: 1126, startPoint y: 188, endPoint x: 1375, endPoint y: 197, distance: 248.7
click at [1375, 197] on div "**********" at bounding box center [824, 195] width 1439 height 43
click at [1259, 316] on input "text" at bounding box center [1228, 313] width 218 height 24
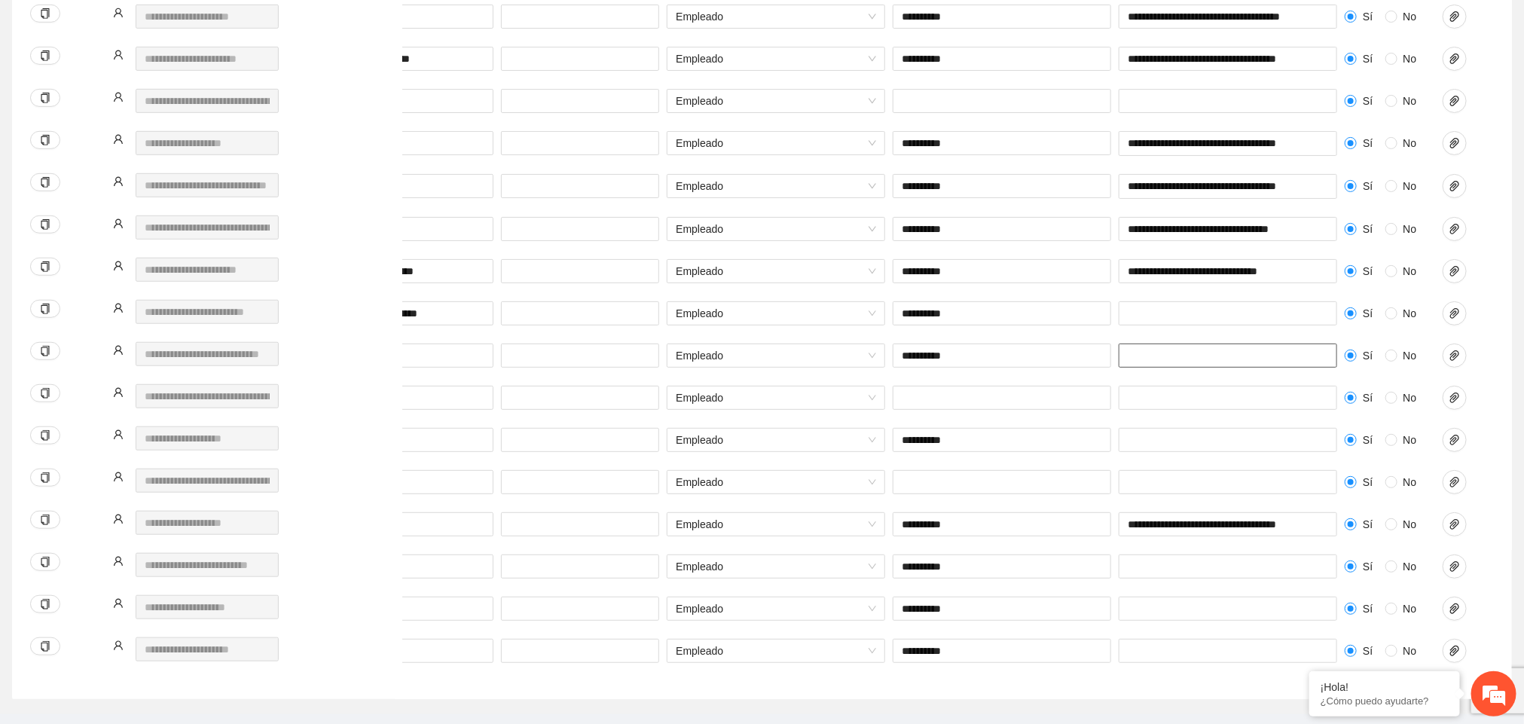
click at [1186, 359] on input "text" at bounding box center [1228, 355] width 218 height 24
paste input "**********"
type input "**********"
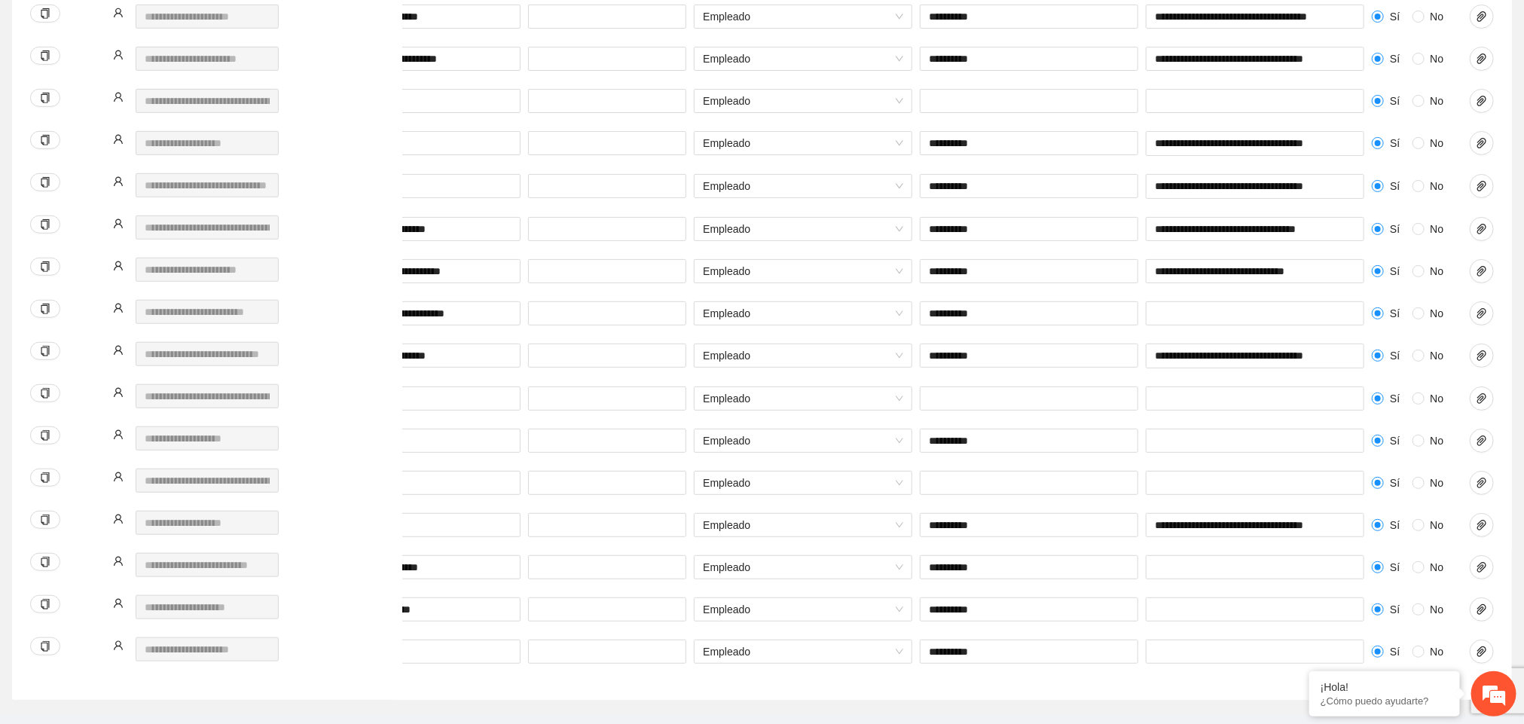
scroll to position [0, 267]
click at [1483, 360] on icon "paper-clip" at bounding box center [1481, 356] width 12 height 12
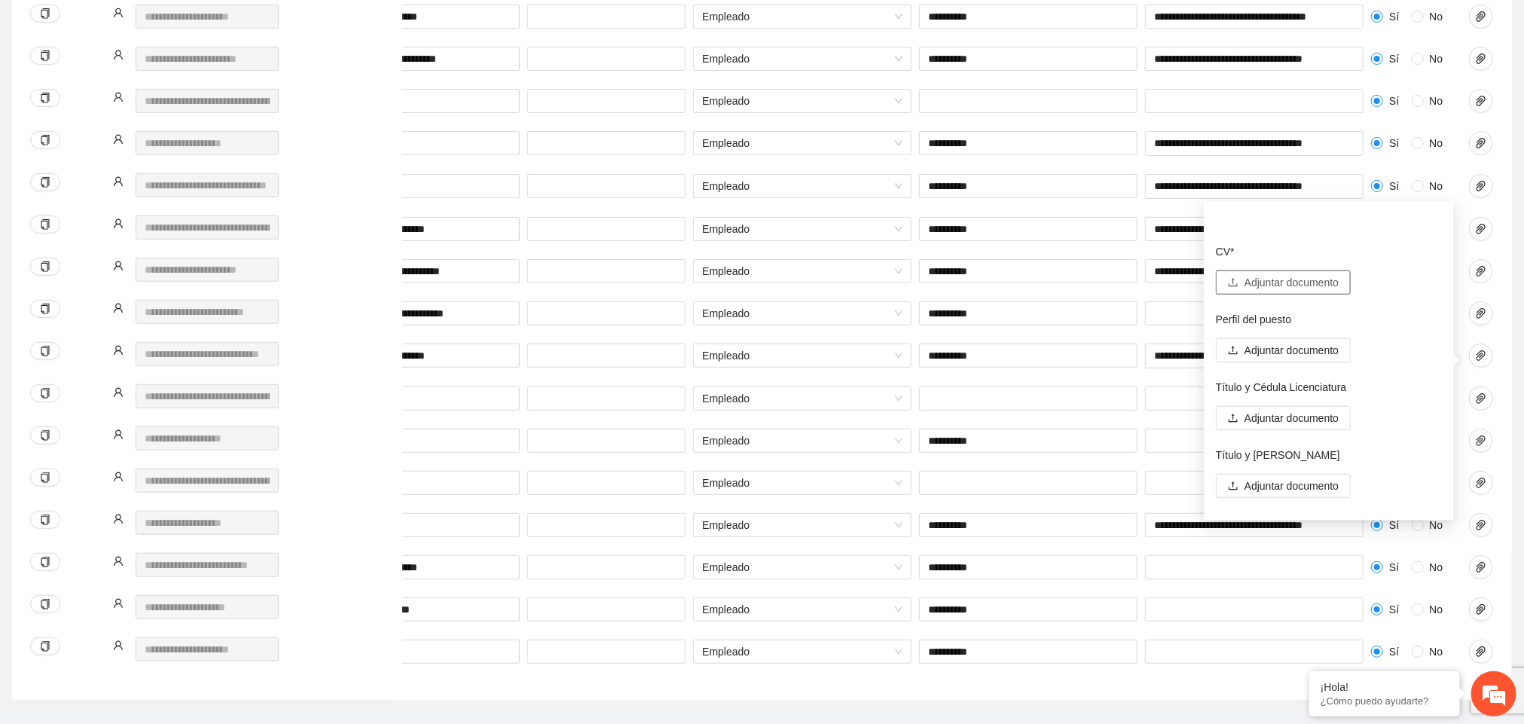
click at [1275, 274] on span "Adjuntar documento" at bounding box center [1291, 282] width 94 height 17
click at [1293, 444] on span "Adjuntar documento" at bounding box center [1291, 440] width 94 height 17
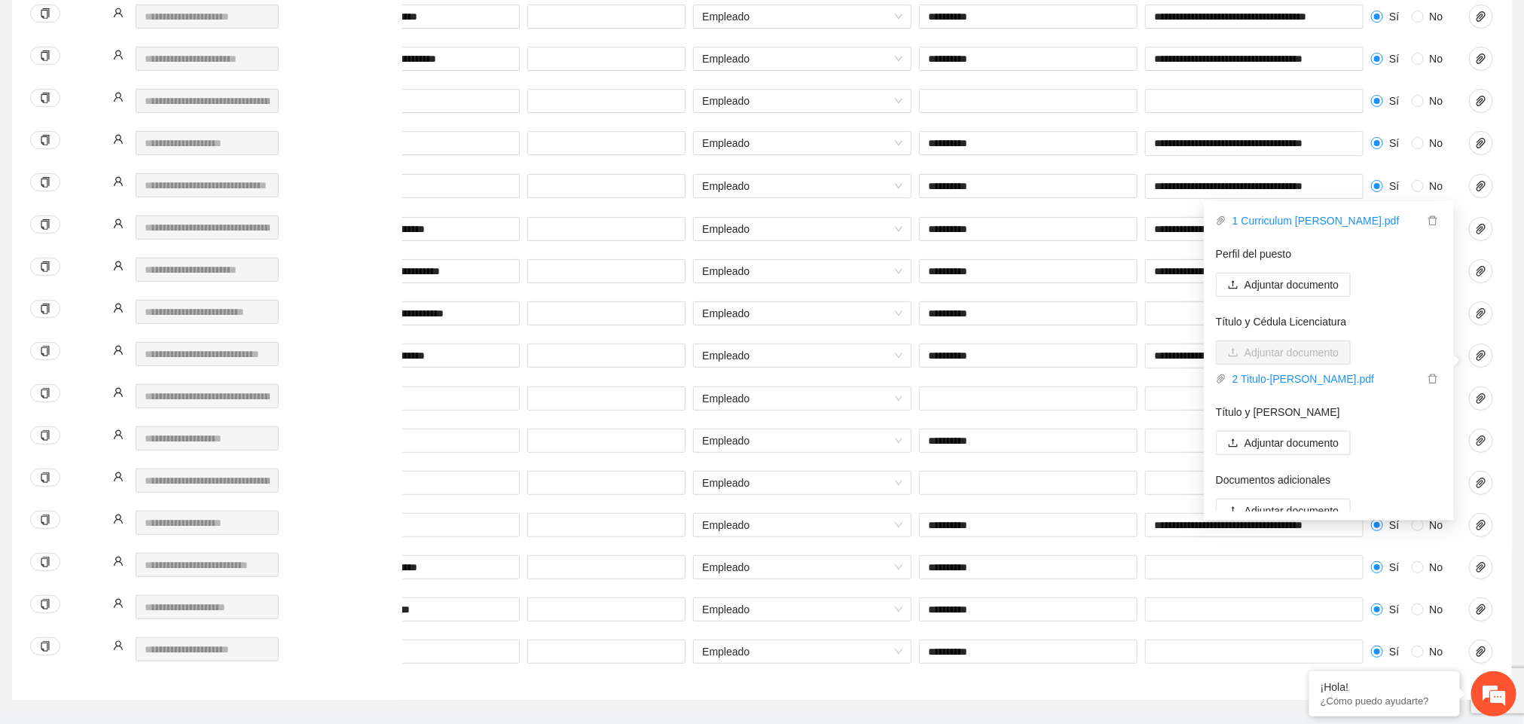
scroll to position [98, 0]
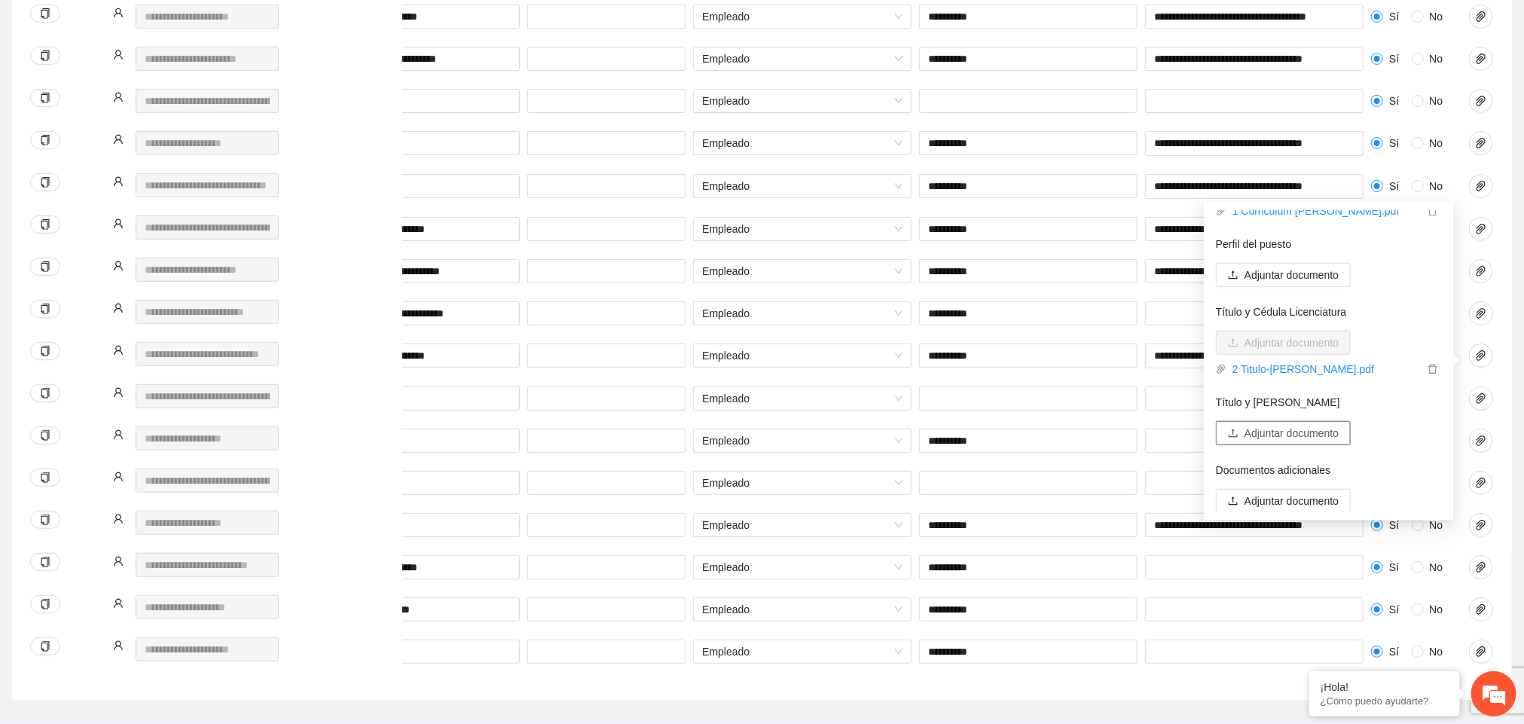
click at [1324, 425] on span "Adjuntar documento" at bounding box center [1291, 433] width 94 height 17
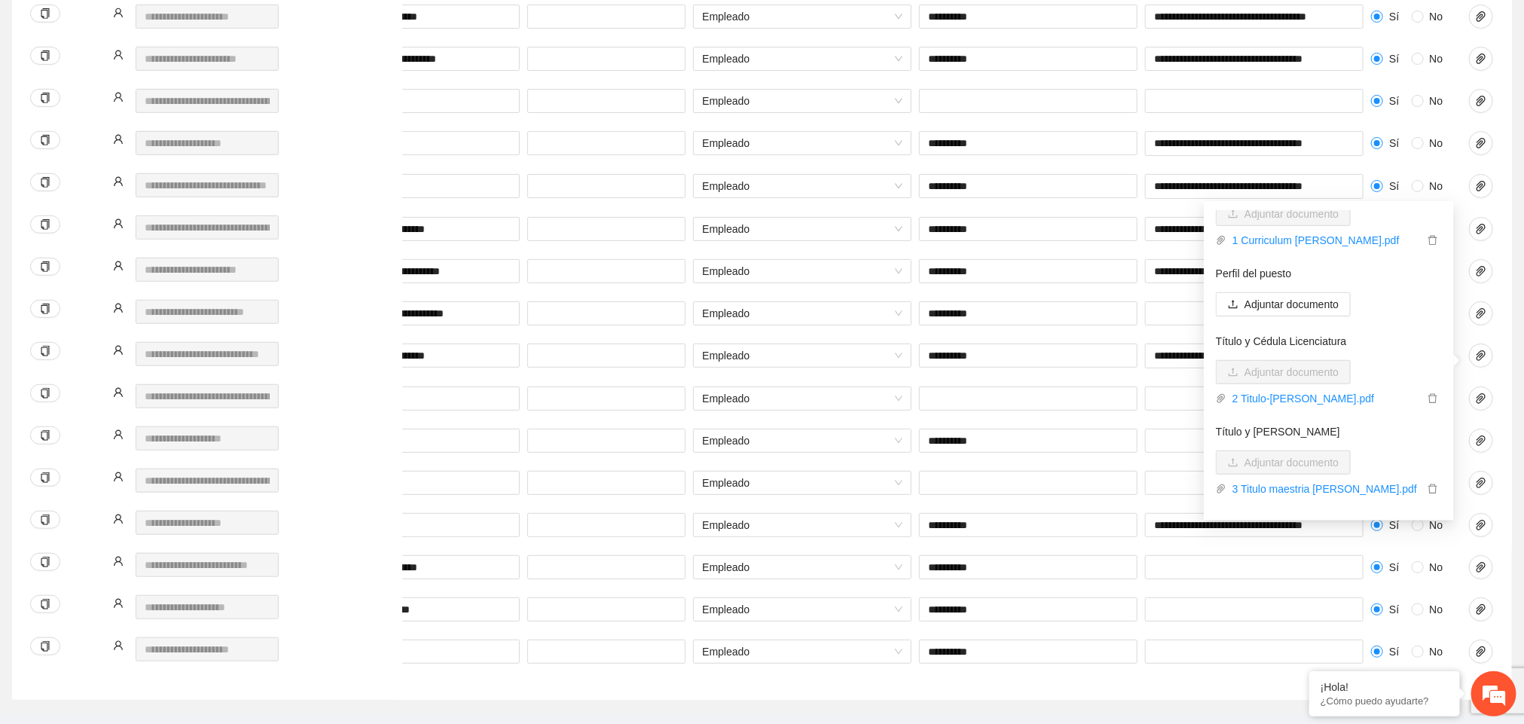
scroll to position [62, 0]
click at [1317, 313] on span "Adjuntar documento" at bounding box center [1291, 311] width 94 height 17
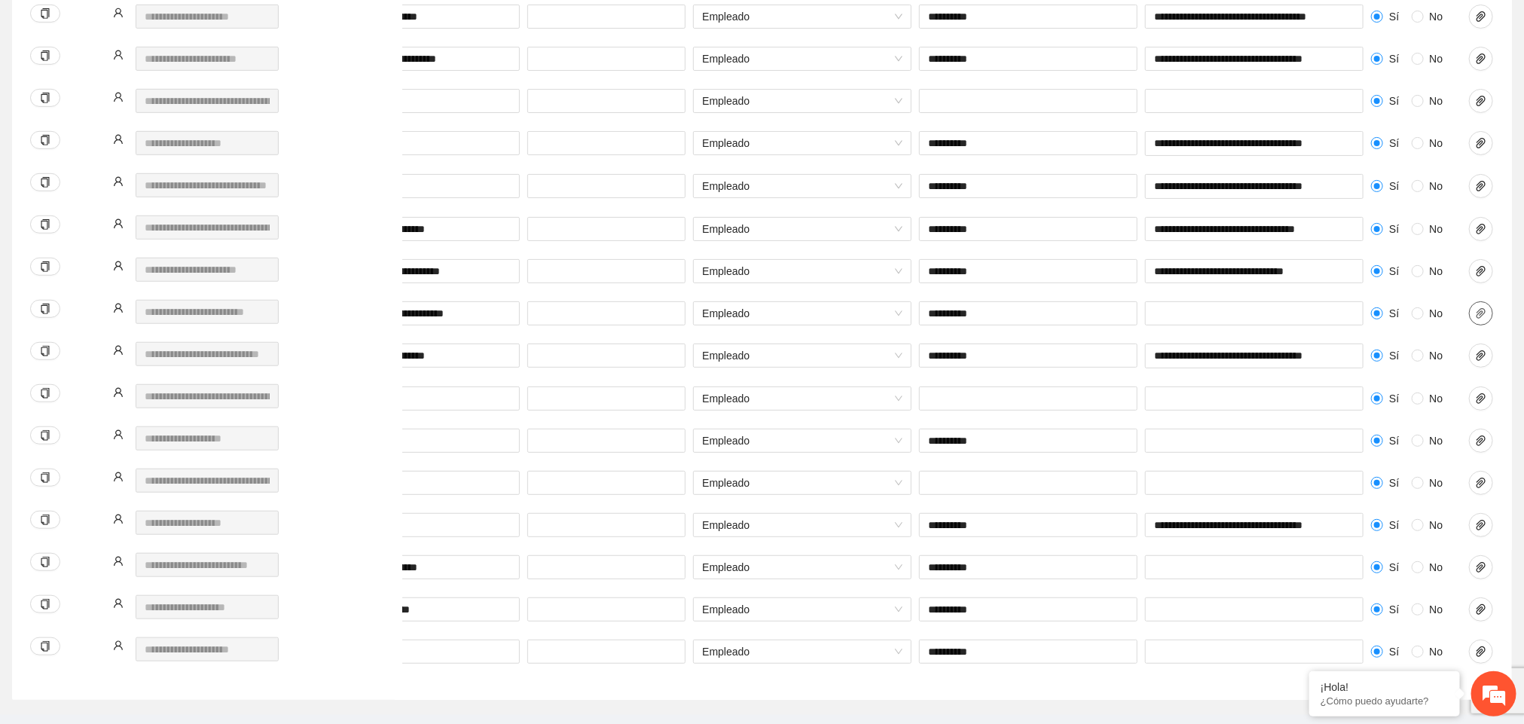
click at [1475, 319] on icon "paper-clip" at bounding box center [1481, 313] width 12 height 12
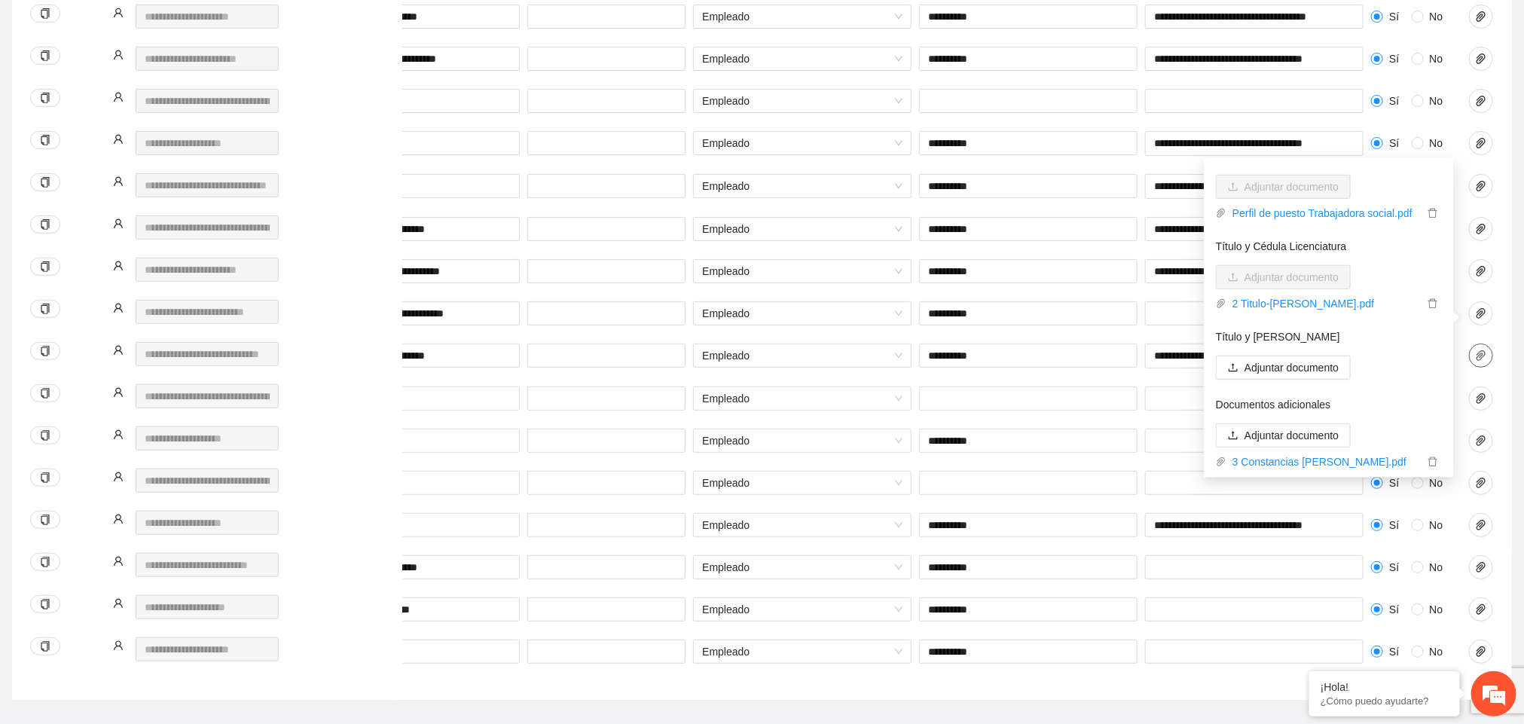
click at [1478, 355] on icon "paper-clip" at bounding box center [1481, 356] width 12 height 12
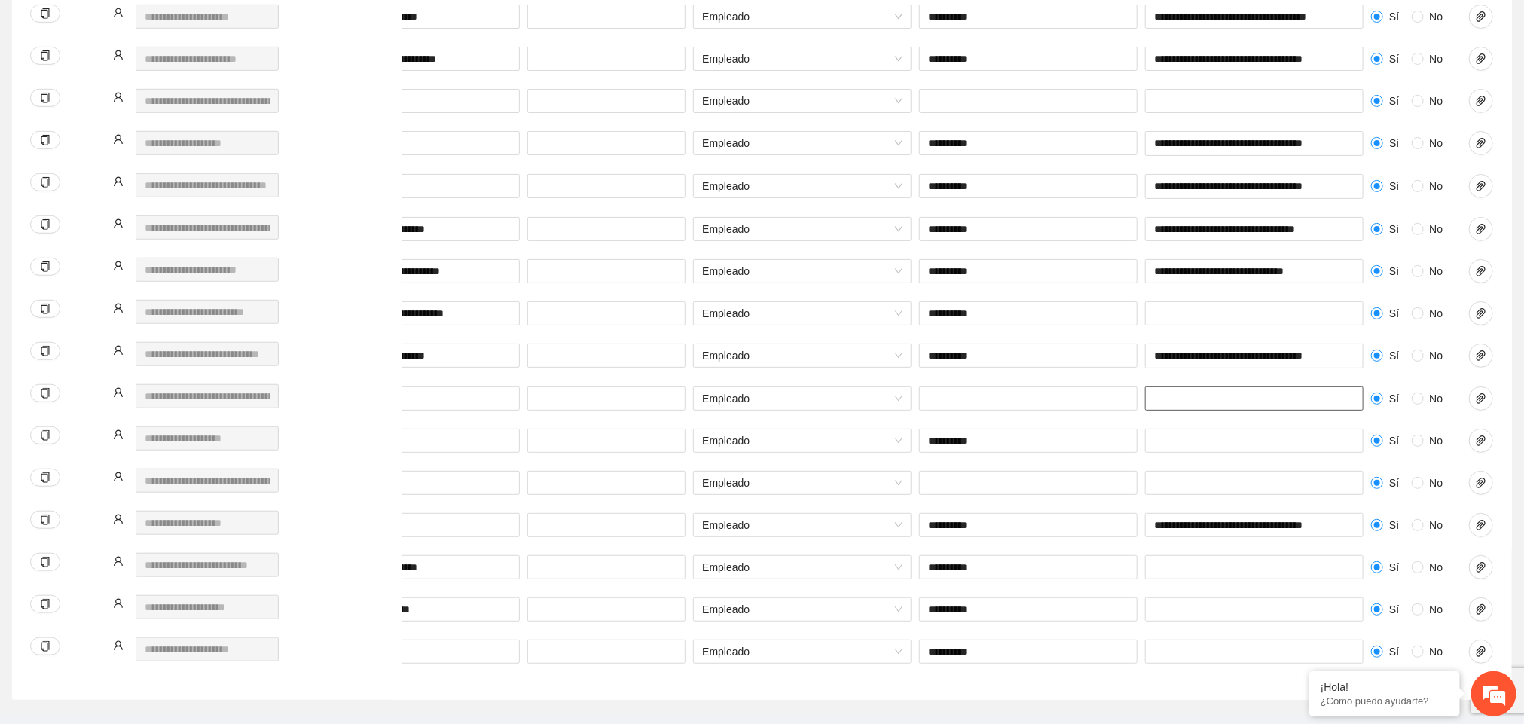
click at [1325, 407] on input "text" at bounding box center [1254, 398] width 218 height 24
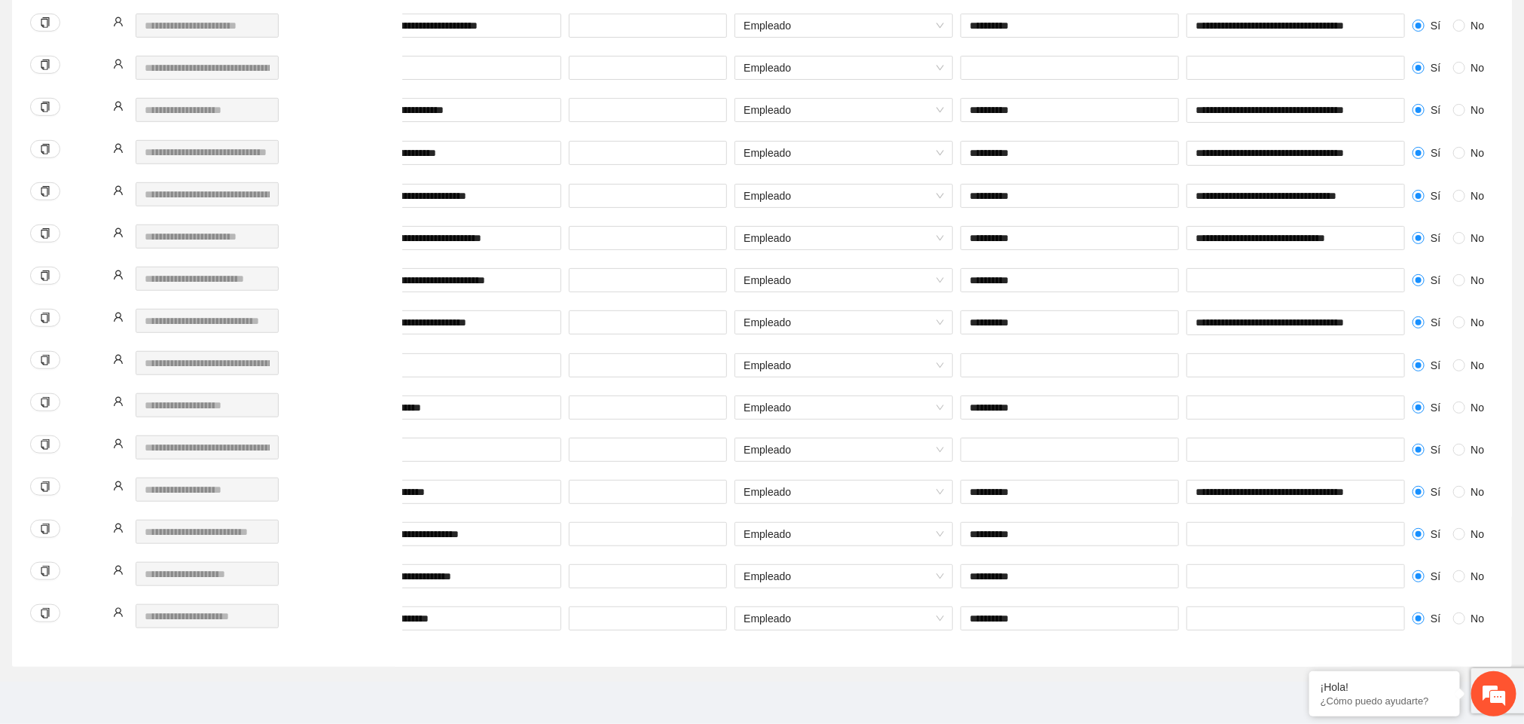
scroll to position [0, 271]
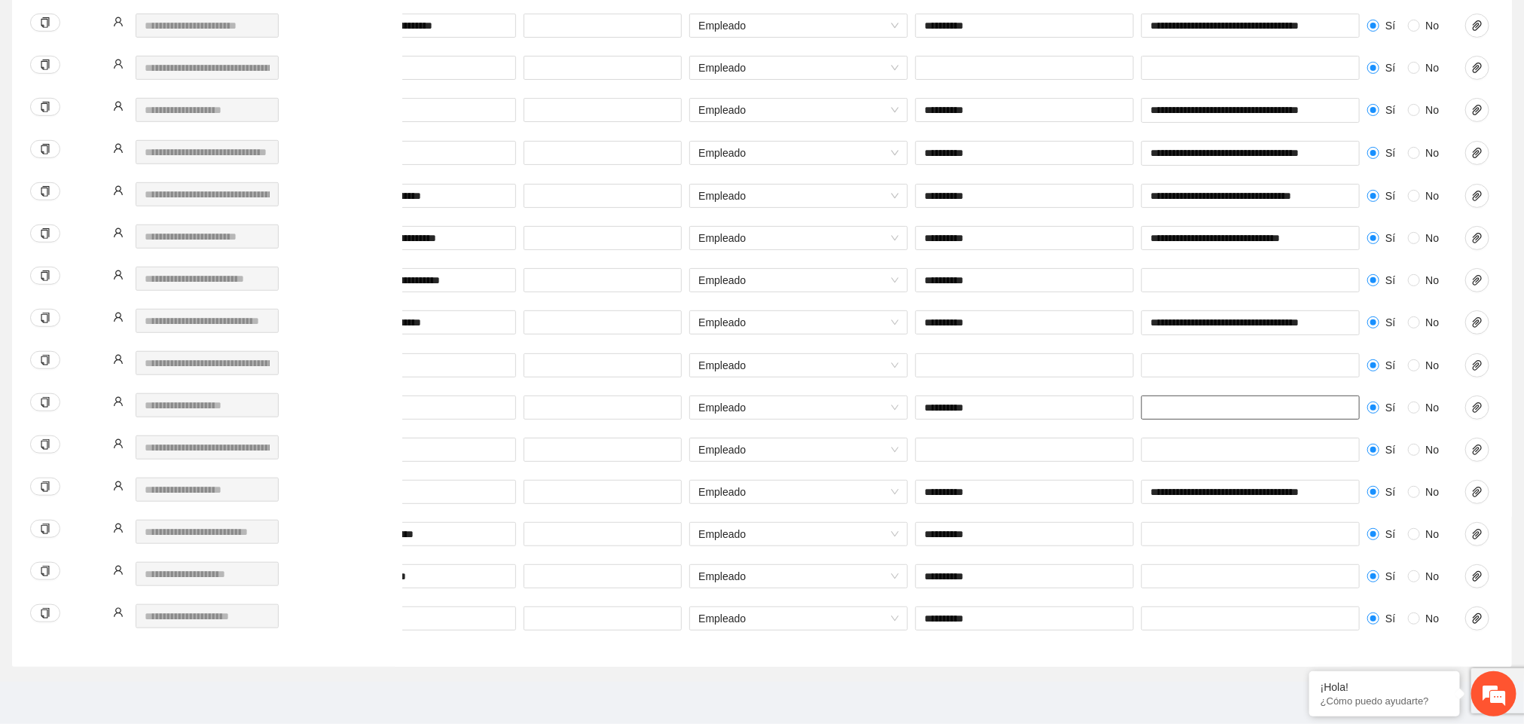
click at [1287, 407] on input "text" at bounding box center [1250, 407] width 218 height 24
click at [1478, 403] on icon "paper-clip" at bounding box center [1477, 407] width 12 height 12
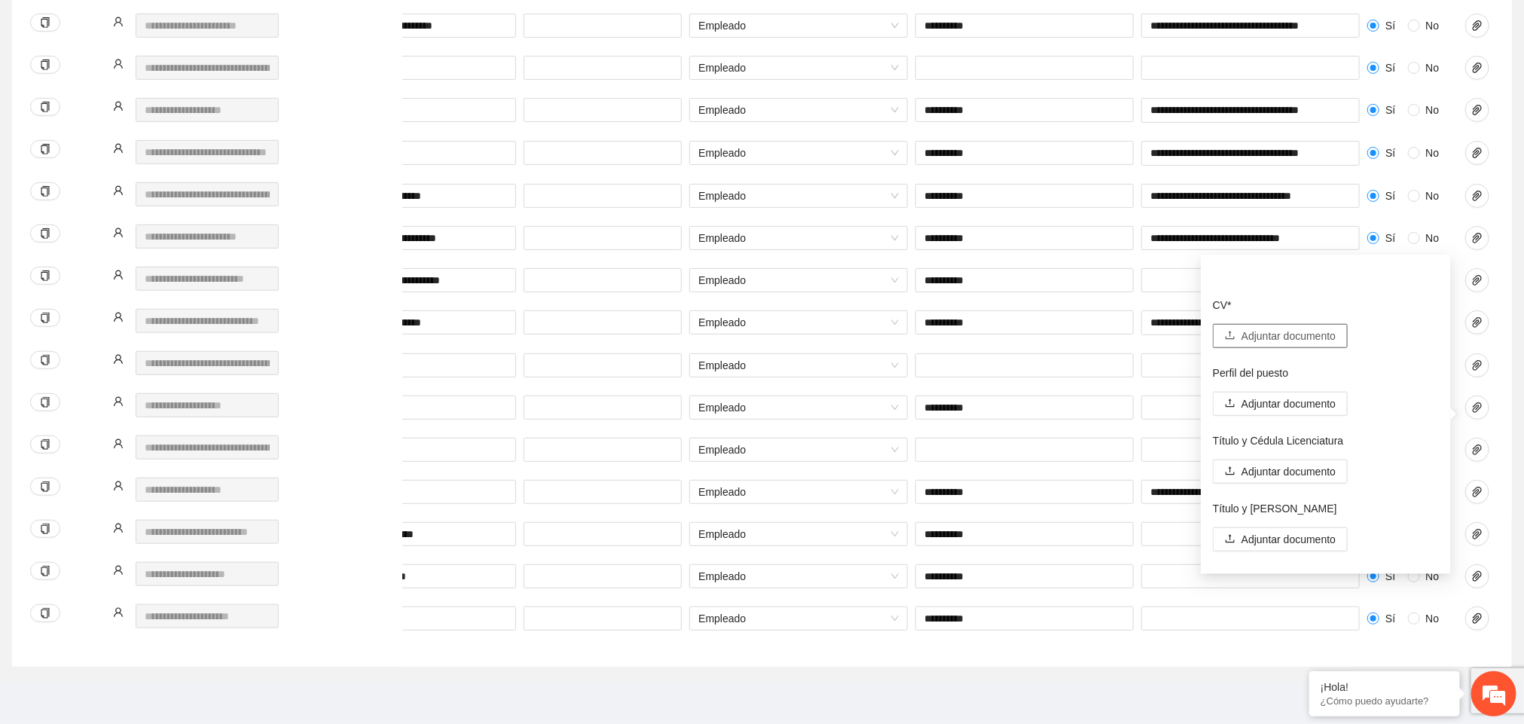
click at [1306, 328] on span "Adjuntar documento" at bounding box center [1288, 336] width 94 height 17
click at [1290, 395] on span "Adjuntar documento" at bounding box center [1288, 403] width 94 height 17
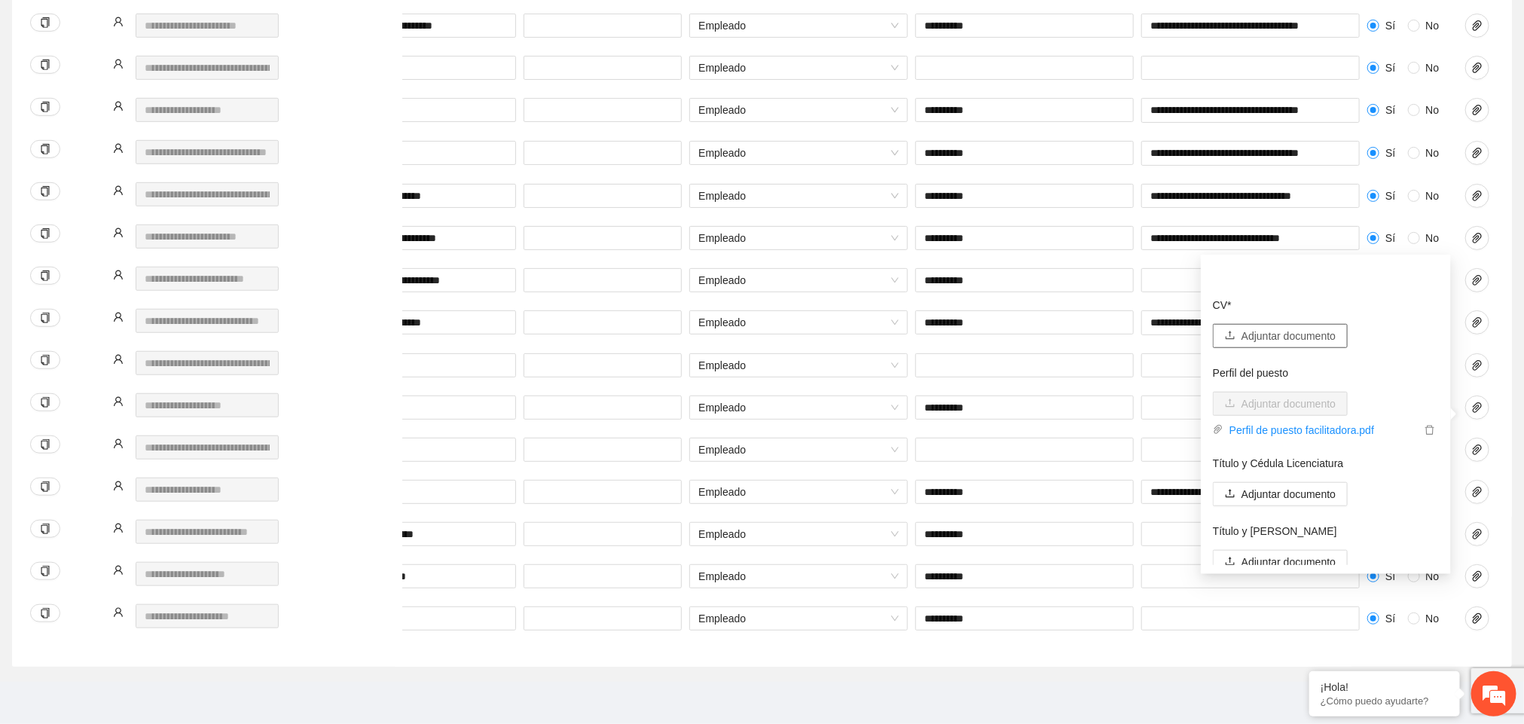
click at [1247, 328] on span "Adjuntar documento" at bounding box center [1288, 336] width 94 height 17
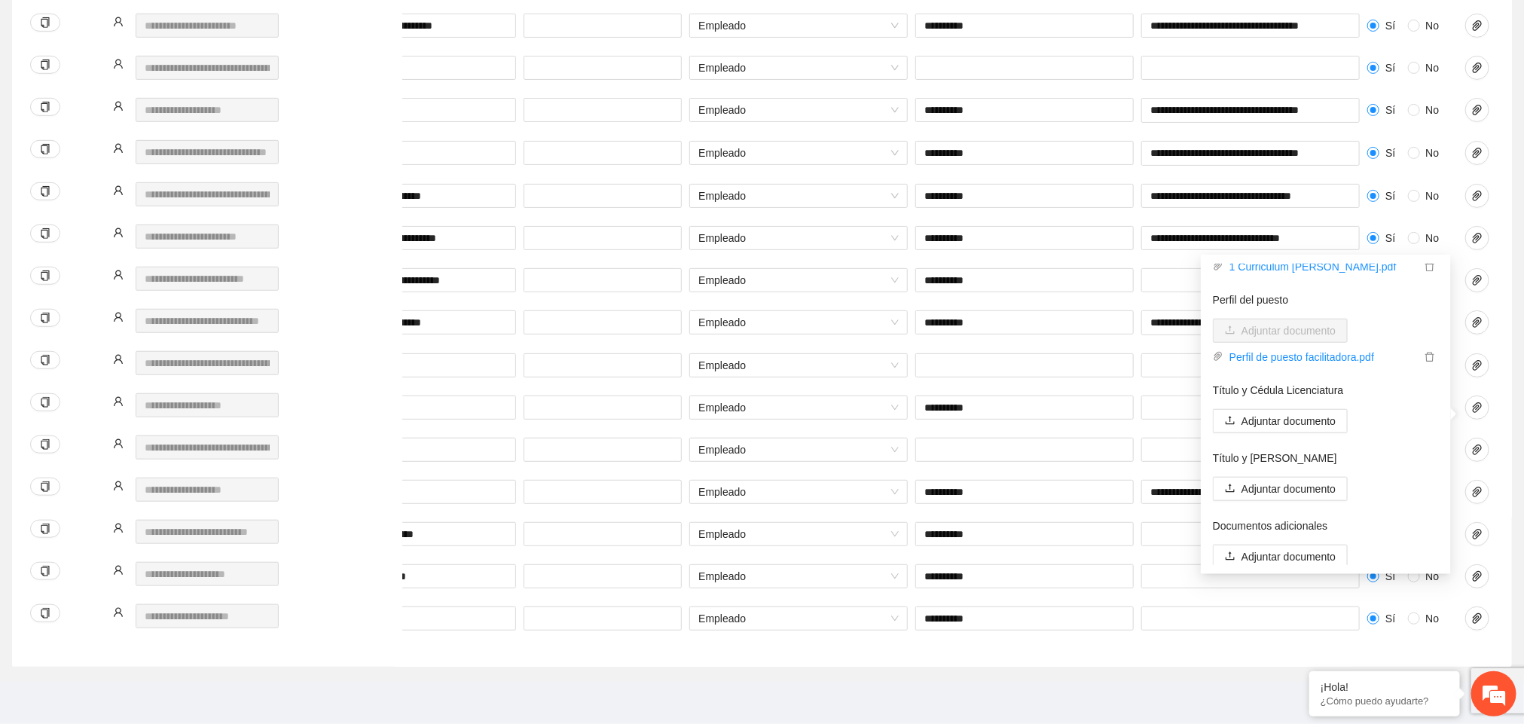
scroll to position [98, 0]
click at [1291, 547] on span "Adjuntar documento" at bounding box center [1288, 554] width 94 height 17
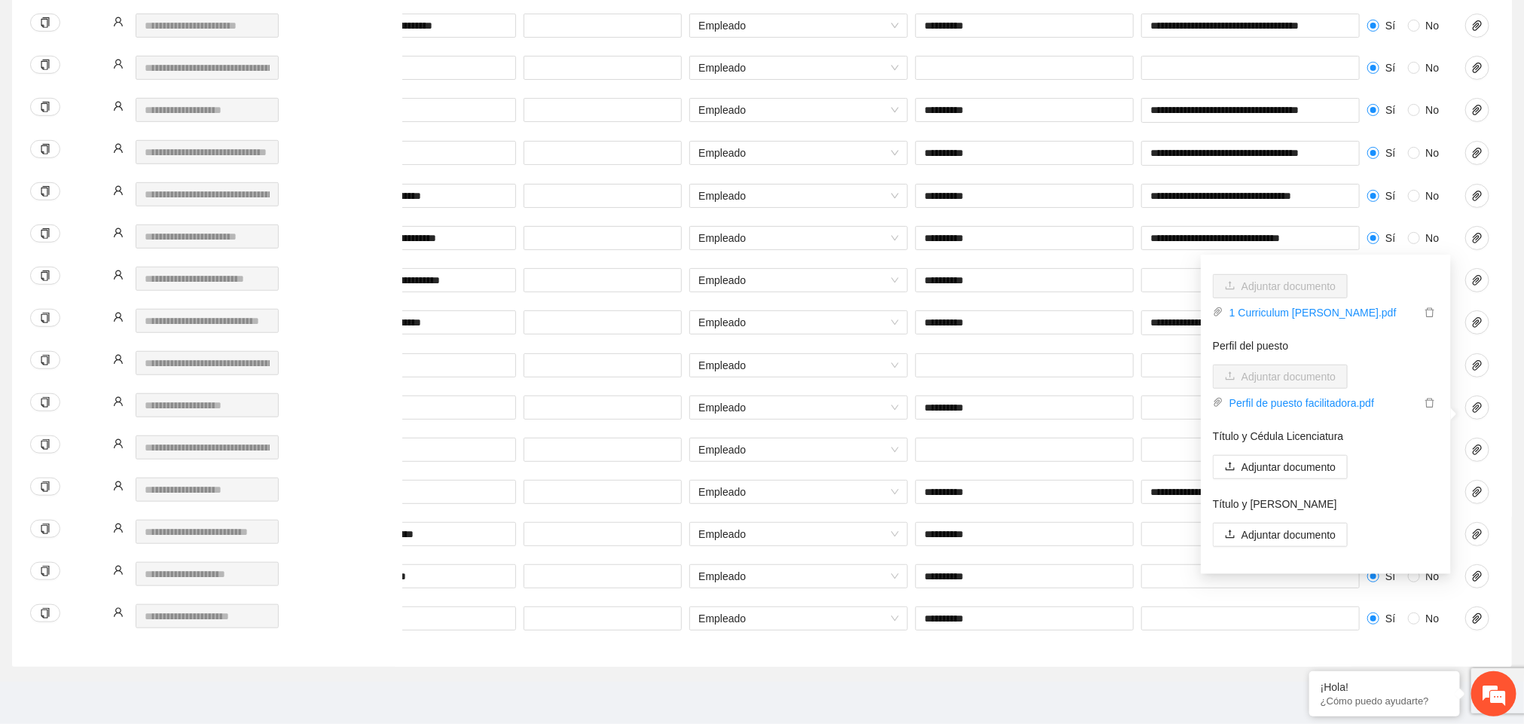
scroll to position [143, 0]
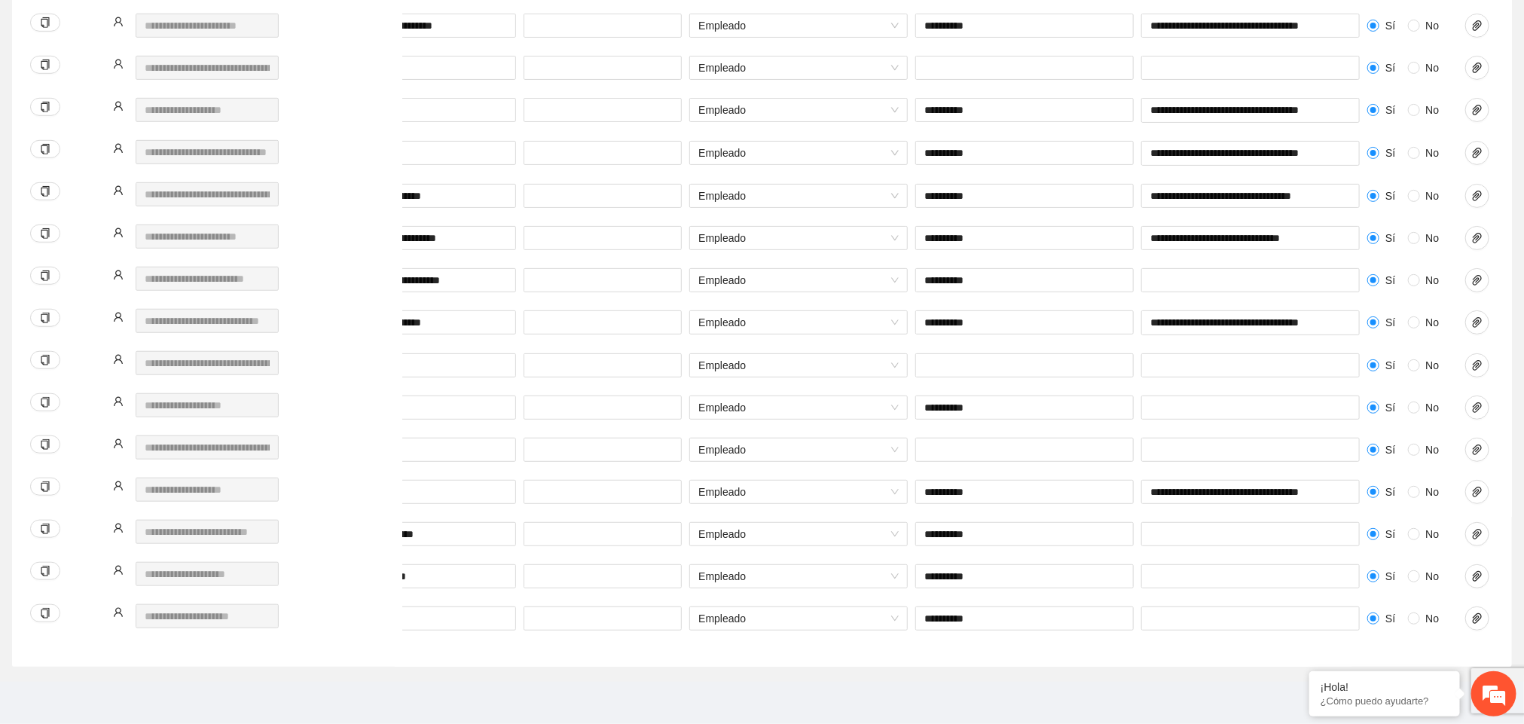
click at [1487, 396] on div at bounding box center [1499, 407] width 68 height 24
click at [1480, 398] on button "button" at bounding box center [1477, 407] width 24 height 24
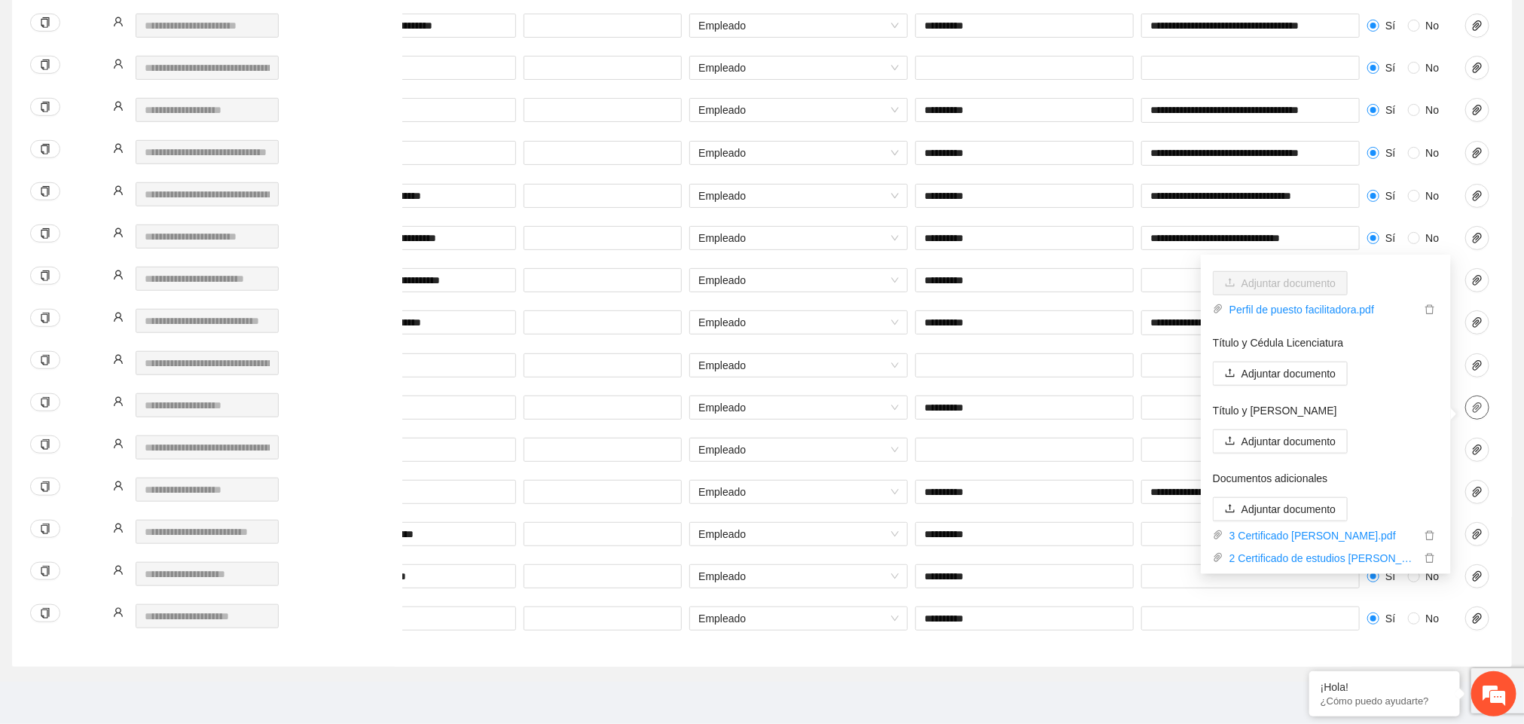
click at [1480, 398] on button "button" at bounding box center [1477, 407] width 24 height 24
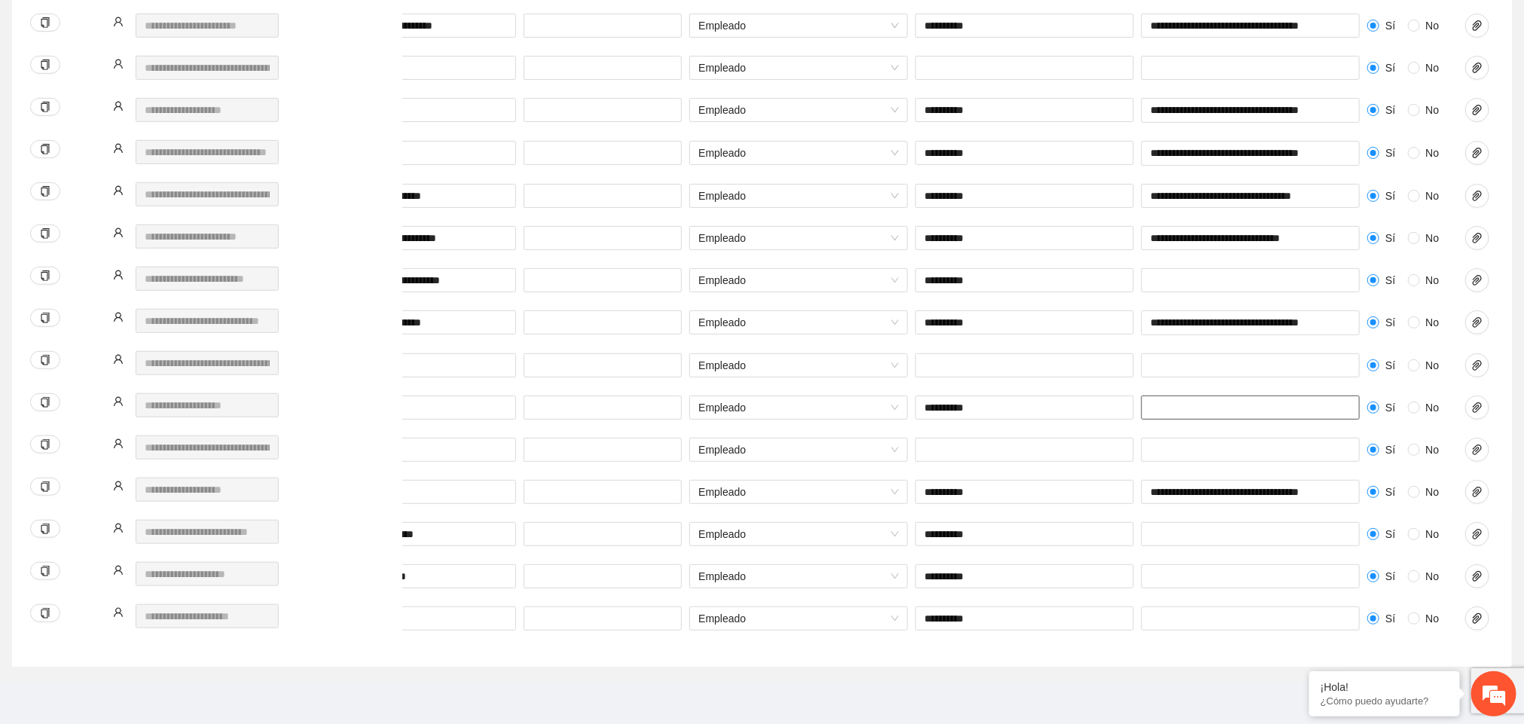
click at [1295, 400] on input "text" at bounding box center [1250, 407] width 218 height 24
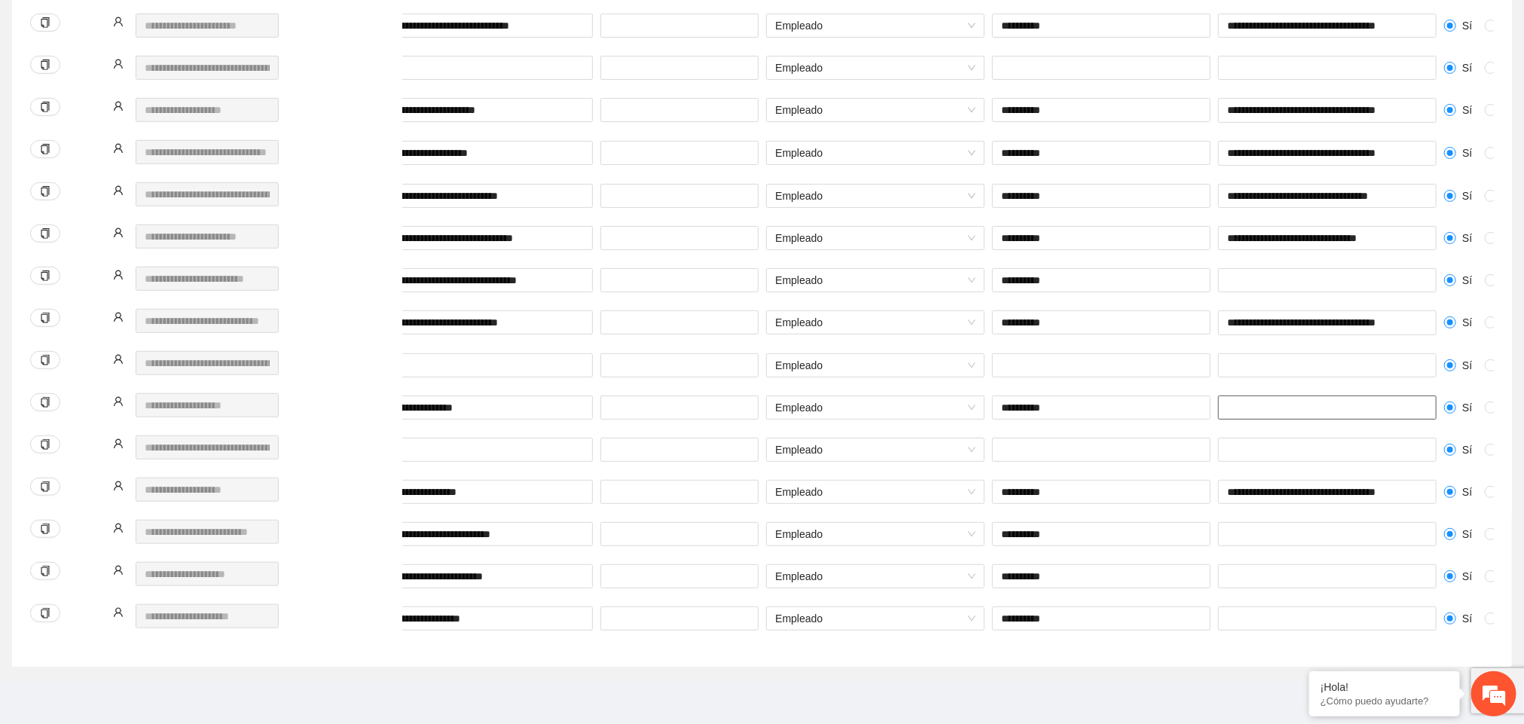
scroll to position [0, 156]
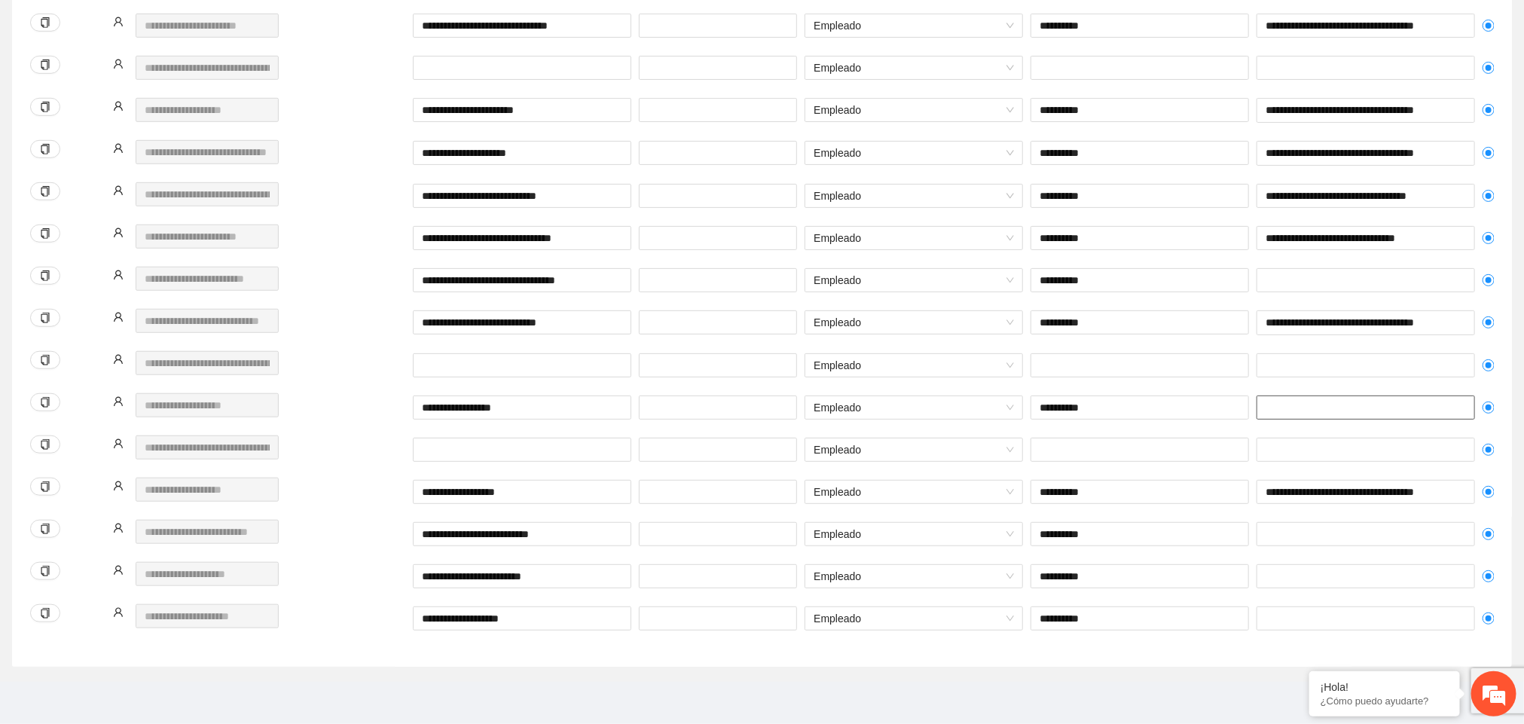
click at [1442, 409] on input "text" at bounding box center [1365, 407] width 218 height 24
click at [1449, 409] on input "text" at bounding box center [1365, 407] width 218 height 24
click at [1433, 375] on div at bounding box center [1366, 374] width 226 height 42
click at [1418, 410] on input "text" at bounding box center [1365, 407] width 218 height 24
click at [1264, 447] on input "text" at bounding box center [1365, 450] width 218 height 24
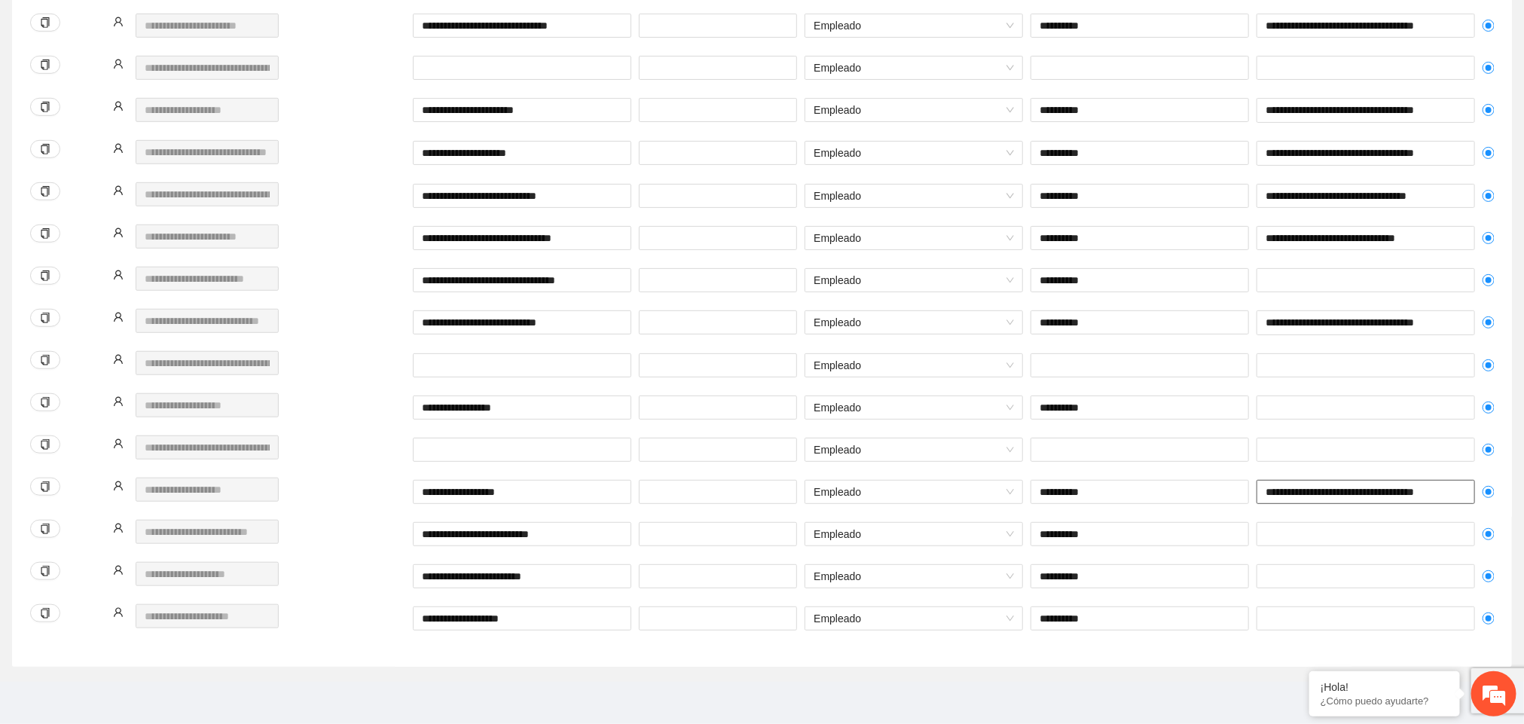
click at [1264, 489] on input "**********" at bounding box center [1365, 492] width 218 height 24
click at [1392, 493] on input "**********" at bounding box center [1365, 492] width 218 height 24
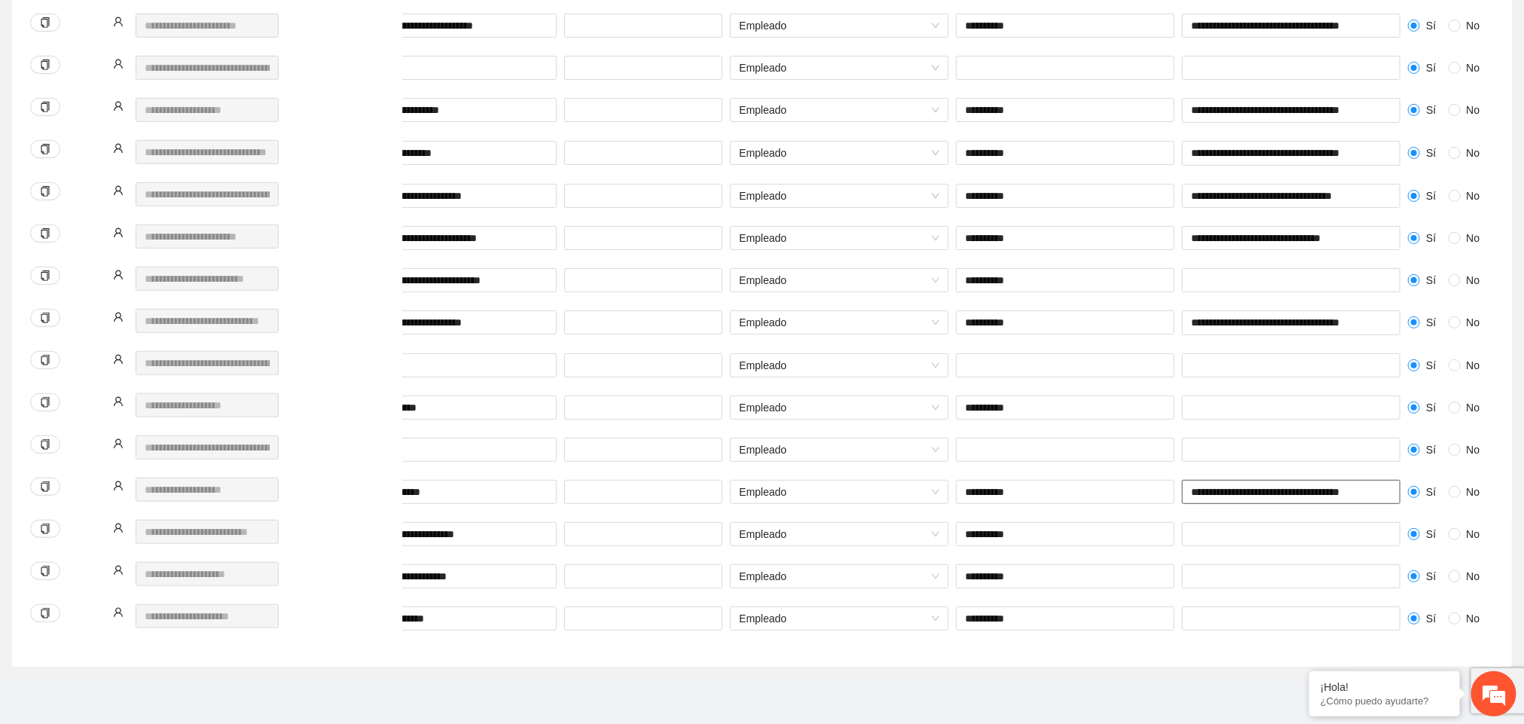
scroll to position [0, 267]
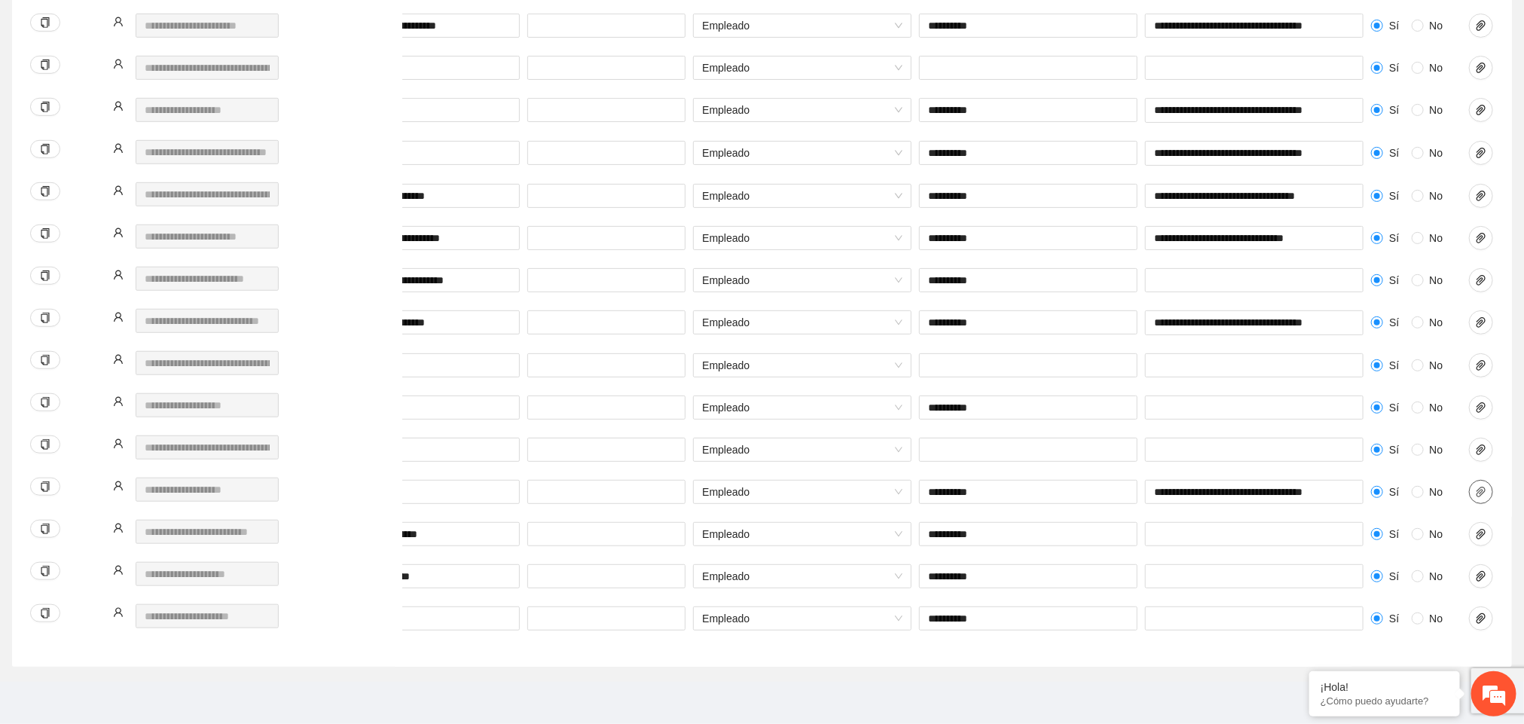
click at [1481, 490] on icon "paper-clip" at bounding box center [1480, 492] width 9 height 11
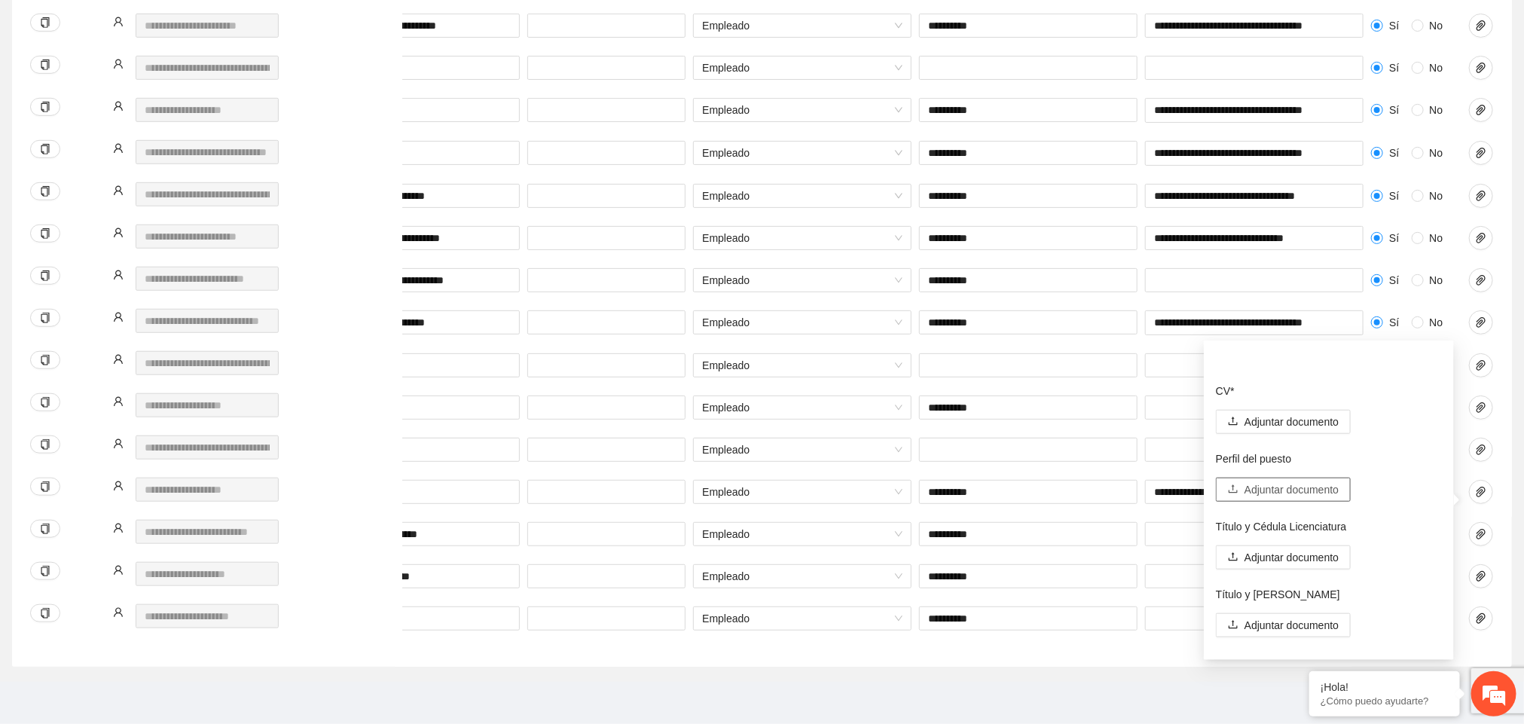
click at [1256, 481] on span "Adjuntar documento" at bounding box center [1291, 489] width 94 height 17
click at [1339, 414] on span "Adjuntar documento" at bounding box center [1291, 422] width 94 height 17
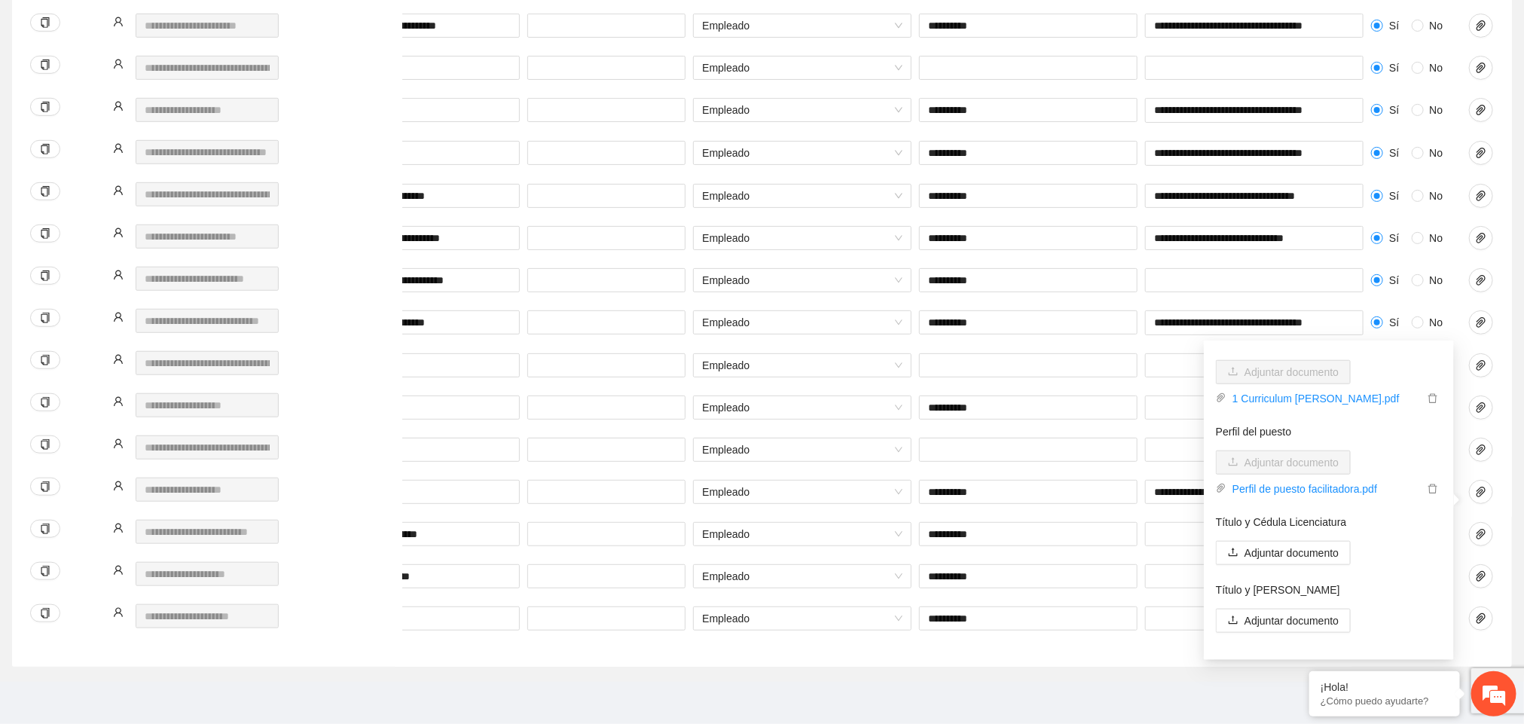
scroll to position [98, 0]
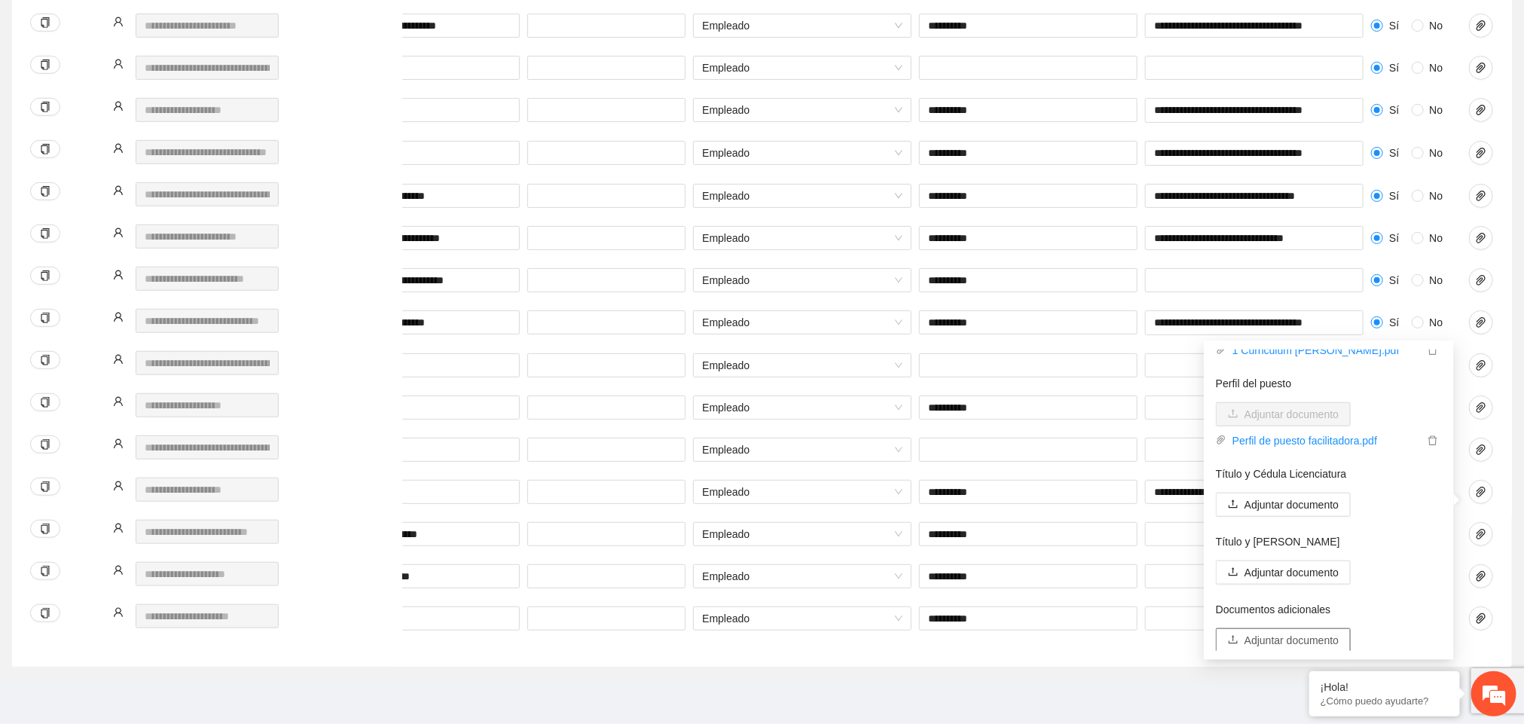
click at [1297, 632] on span "Adjuntar documento" at bounding box center [1291, 640] width 94 height 17
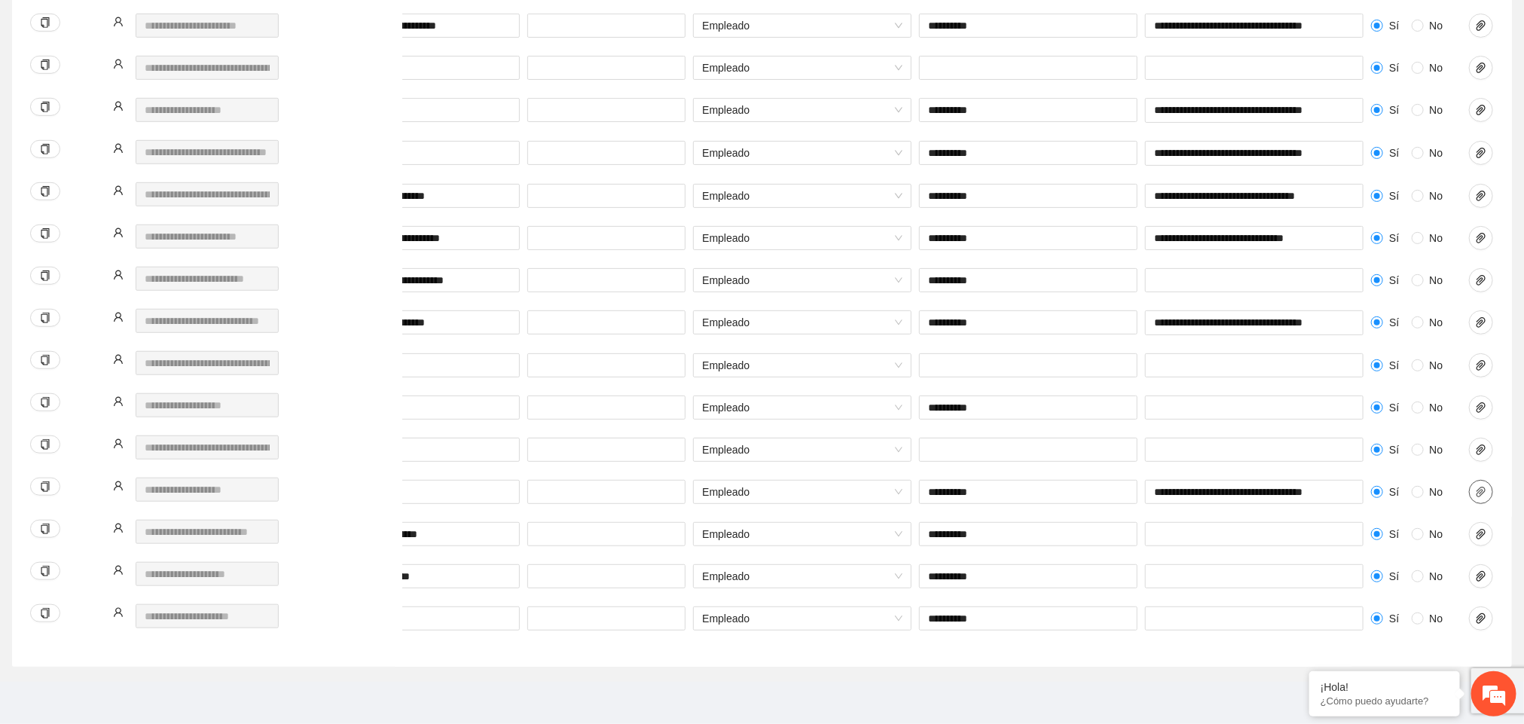
click at [1479, 496] on icon "paper-clip" at bounding box center [1481, 492] width 12 height 12
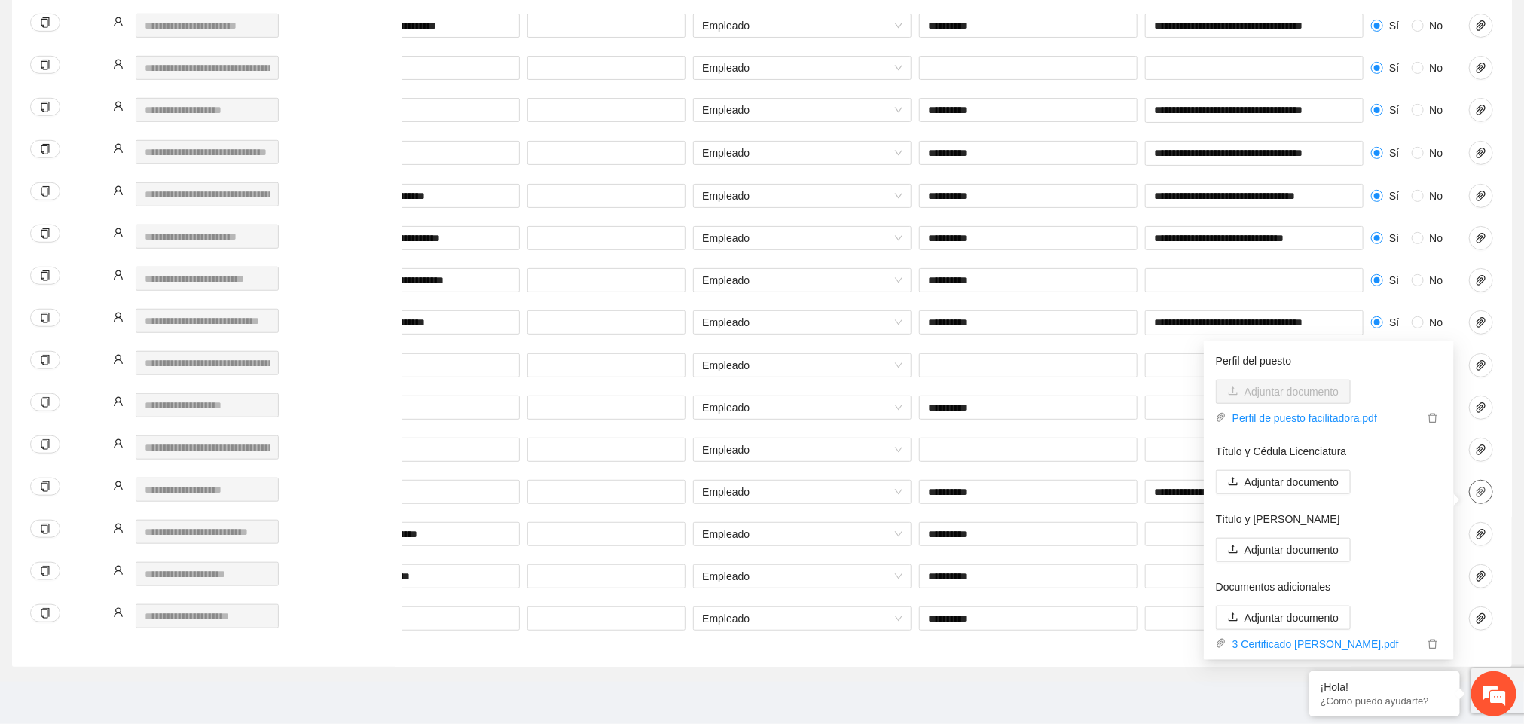
click at [1479, 496] on icon "paper-clip" at bounding box center [1481, 492] width 12 height 12
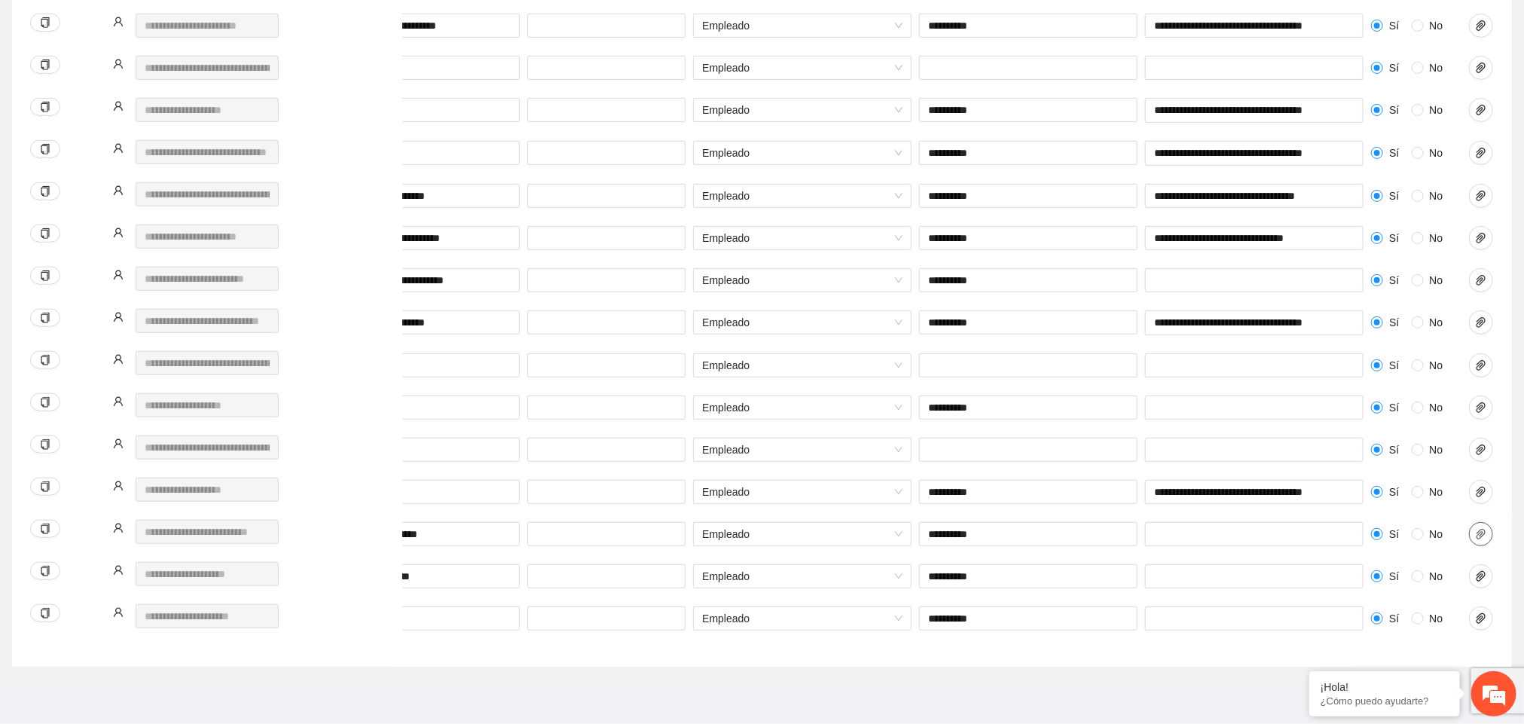
click at [1479, 533] on icon "paper-clip" at bounding box center [1480, 534] width 9 height 11
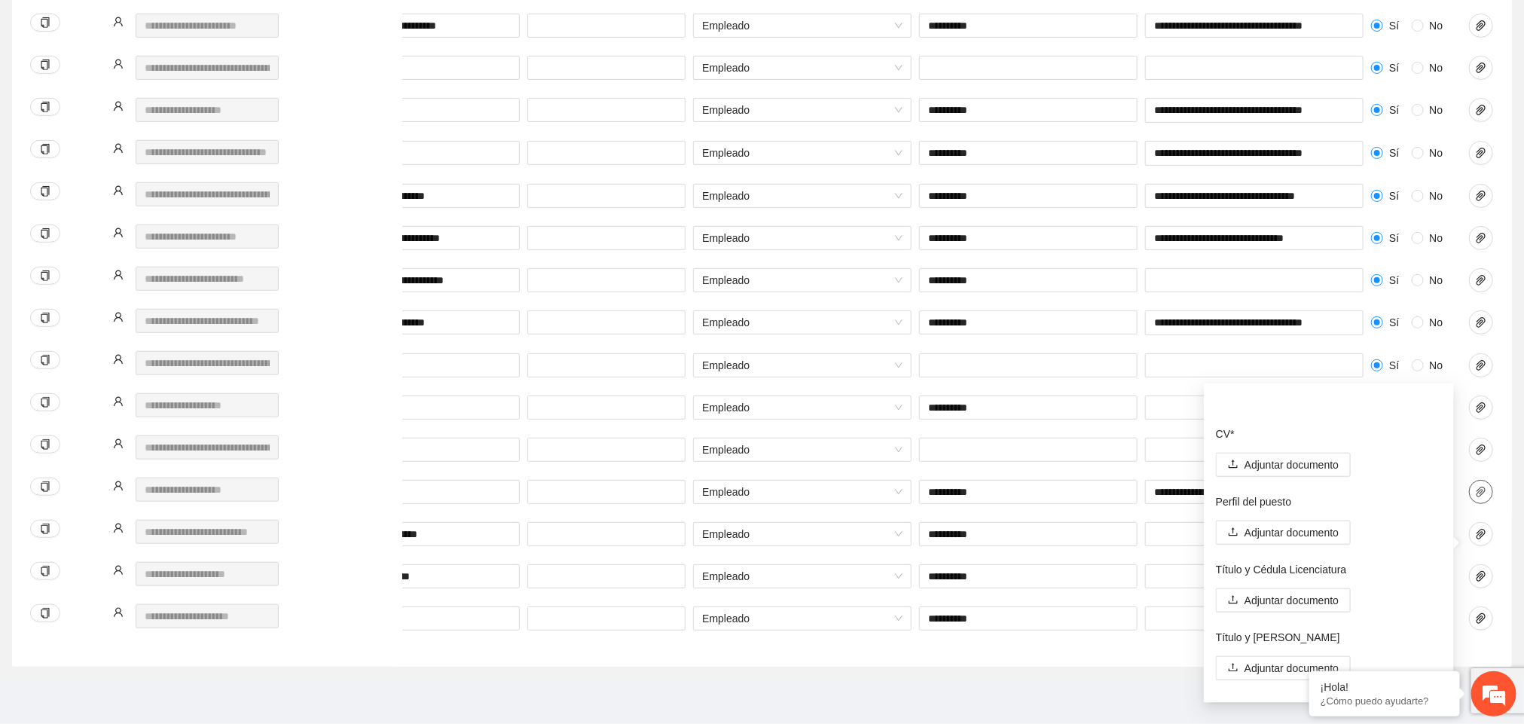
click at [1479, 500] on button "button" at bounding box center [1481, 492] width 24 height 24
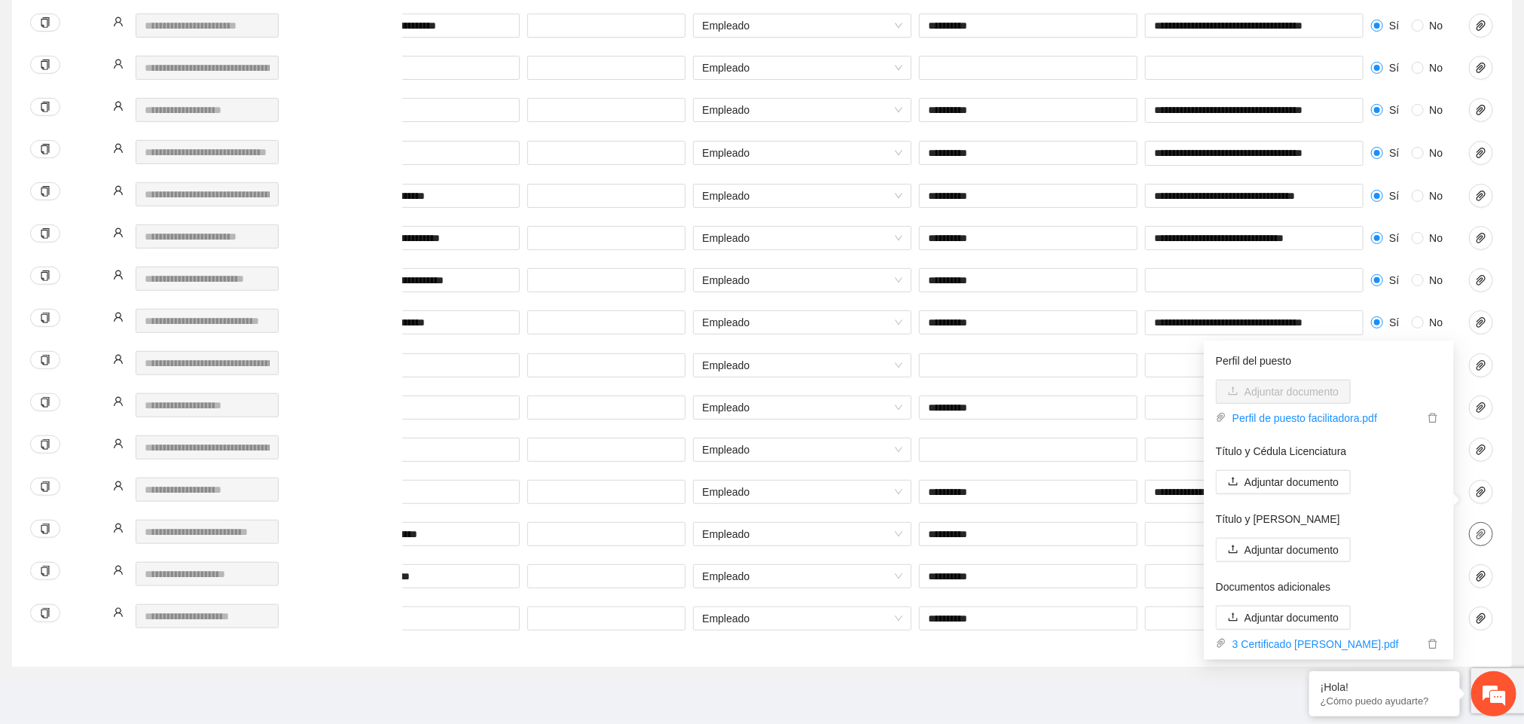
click at [1483, 531] on icon "paper-clip" at bounding box center [1481, 534] width 12 height 12
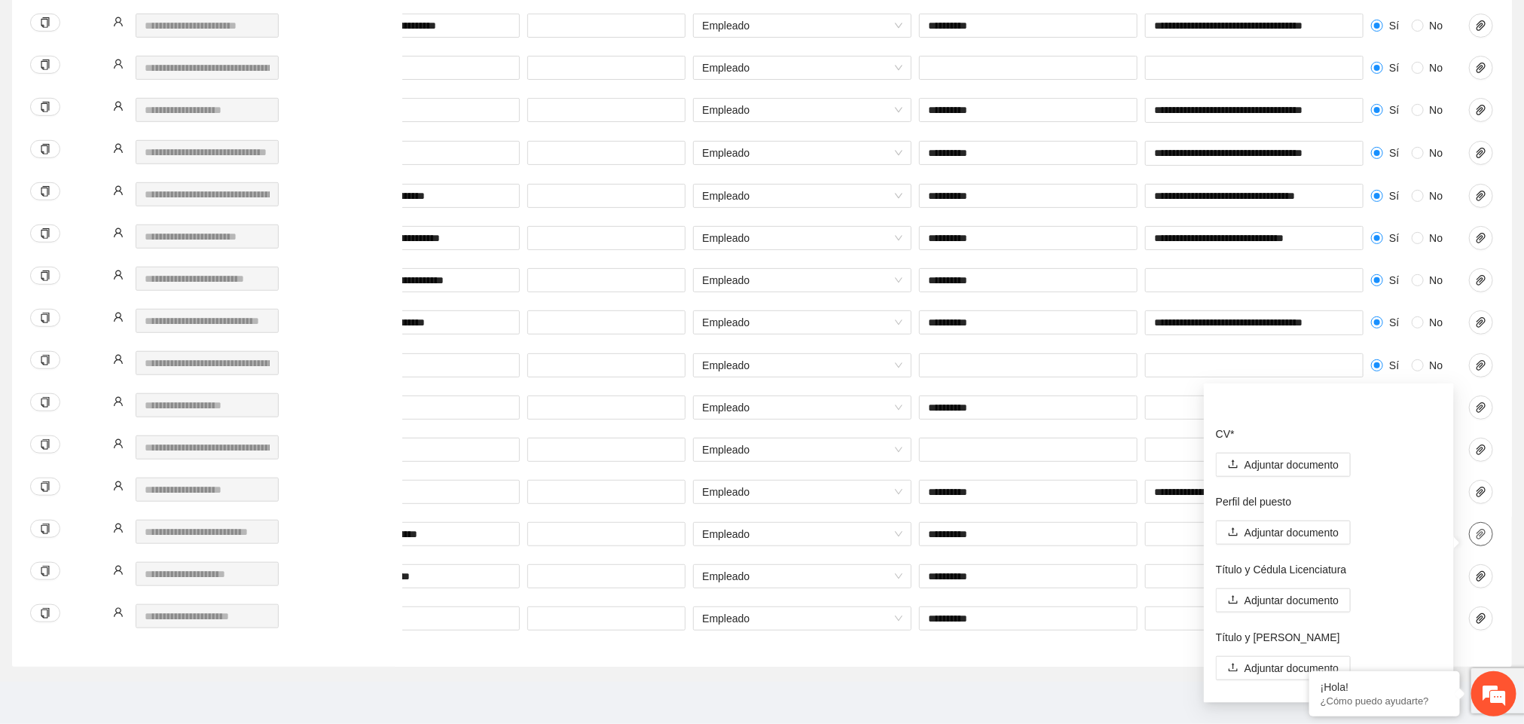
click at [1483, 531] on icon "paper-clip" at bounding box center [1481, 534] width 12 height 12
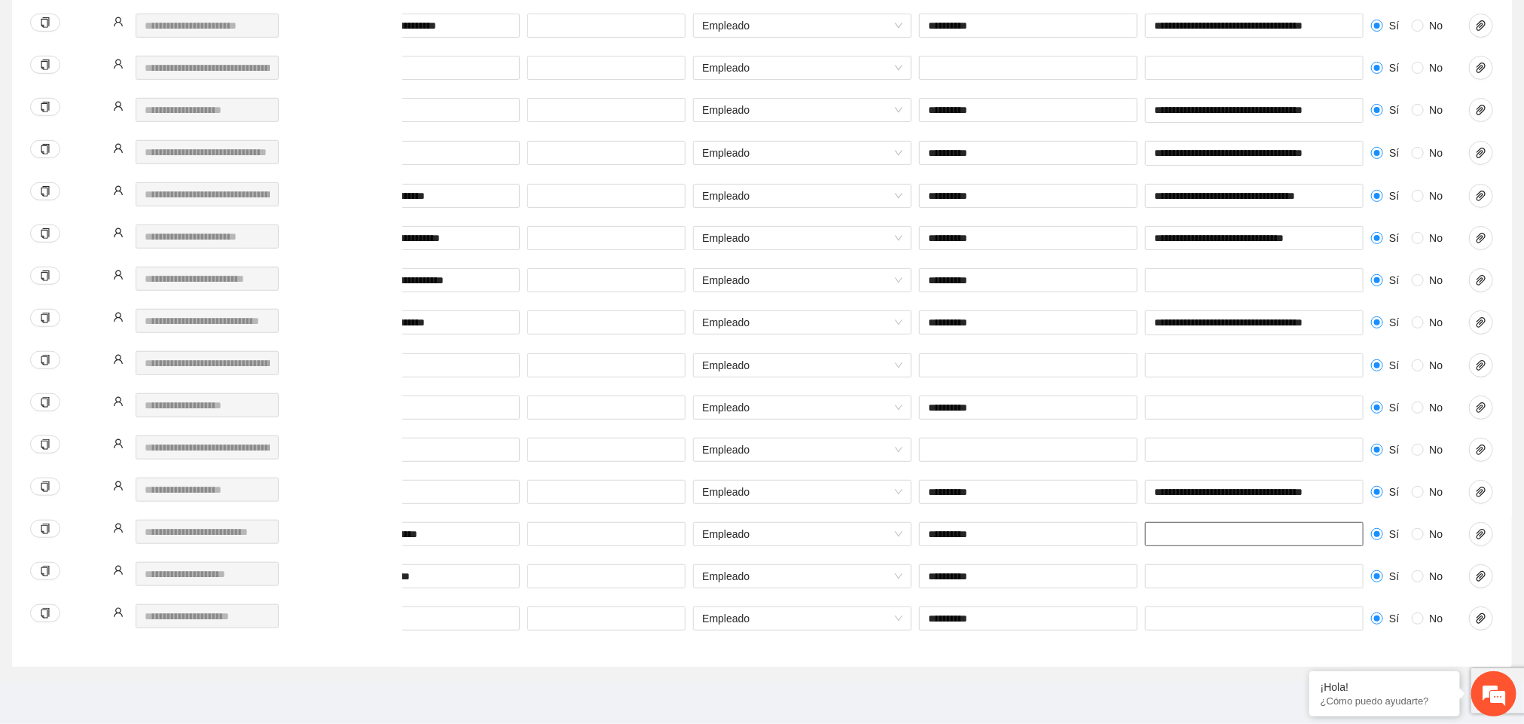
click at [1302, 531] on input "text" at bounding box center [1254, 534] width 218 height 24
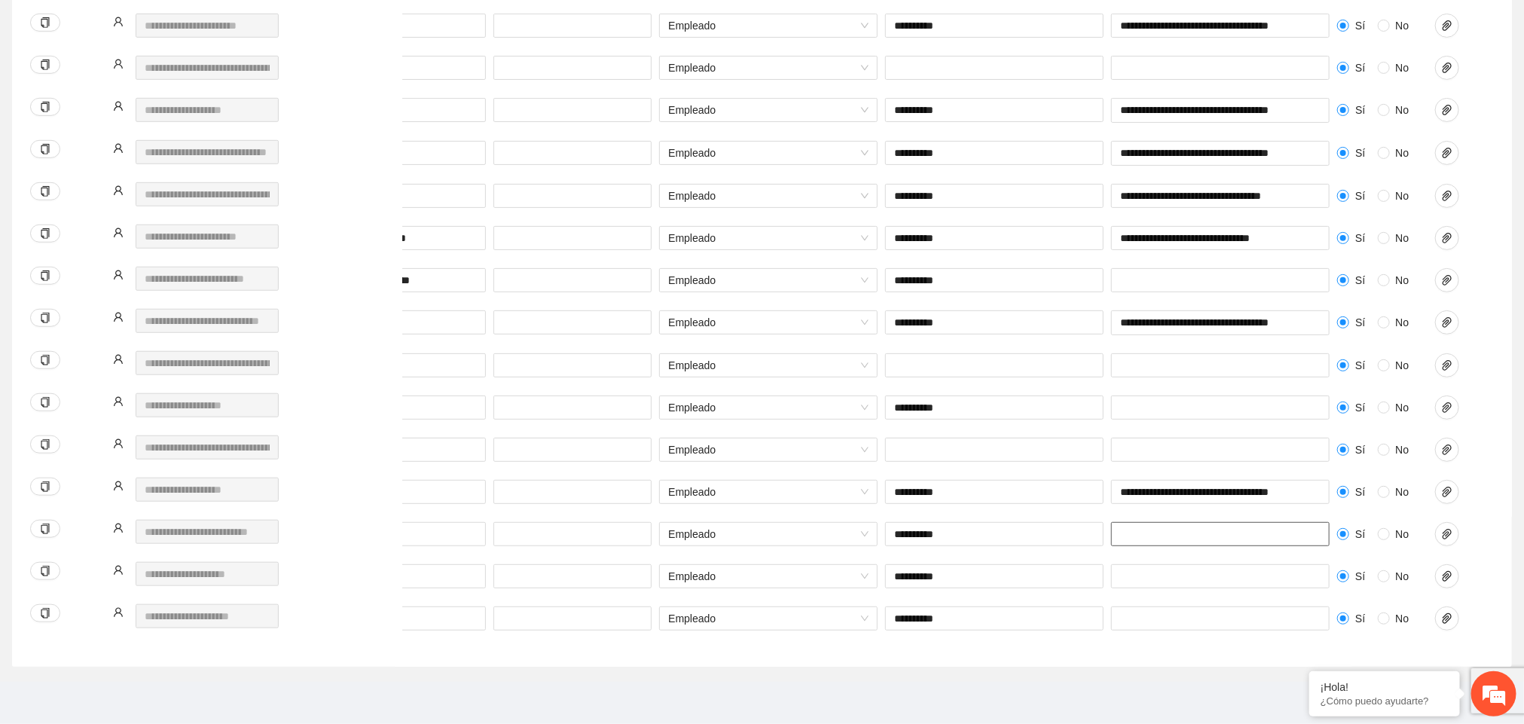
scroll to position [0, 263]
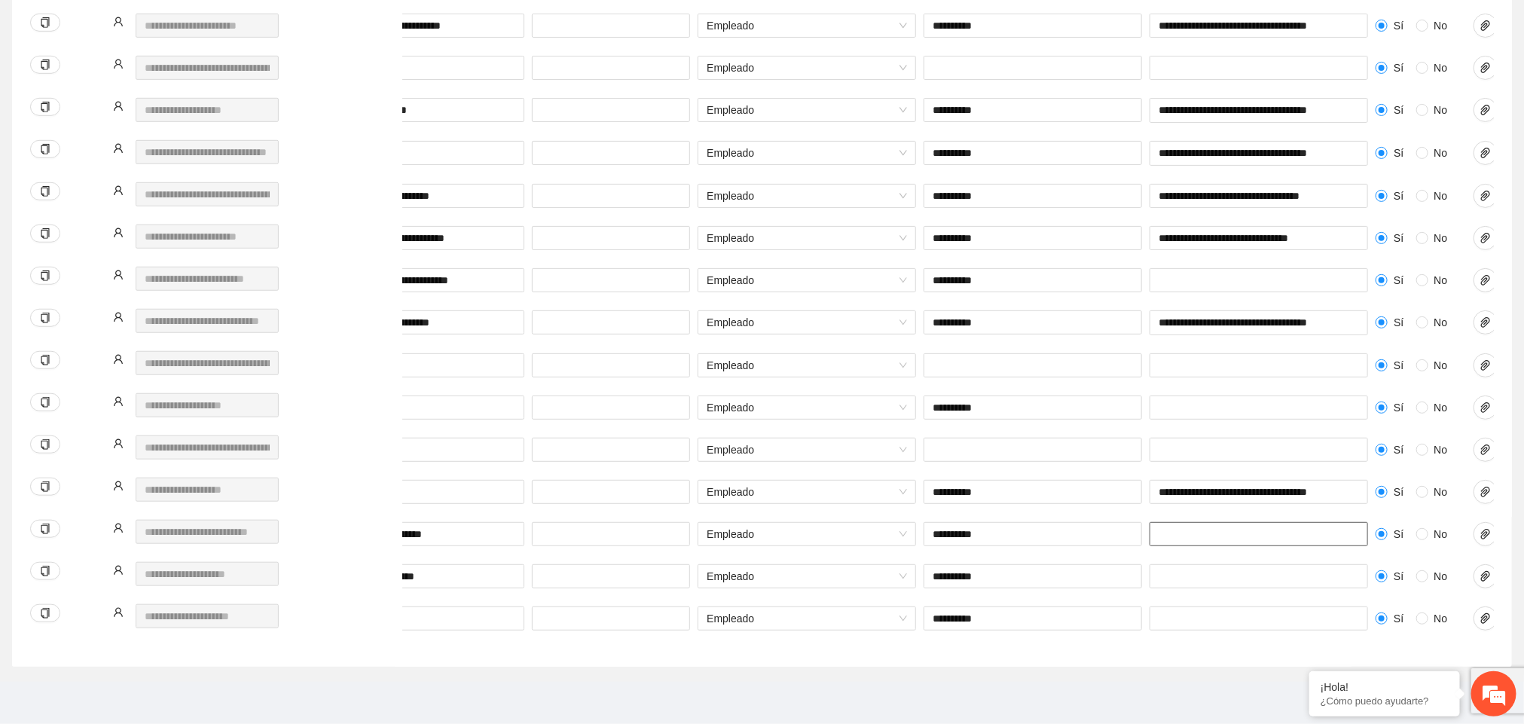
click at [1200, 529] on input "text" at bounding box center [1258, 534] width 218 height 24
paste input "**********"
click at [1223, 531] on input "**********" at bounding box center [1258, 533] width 218 height 25
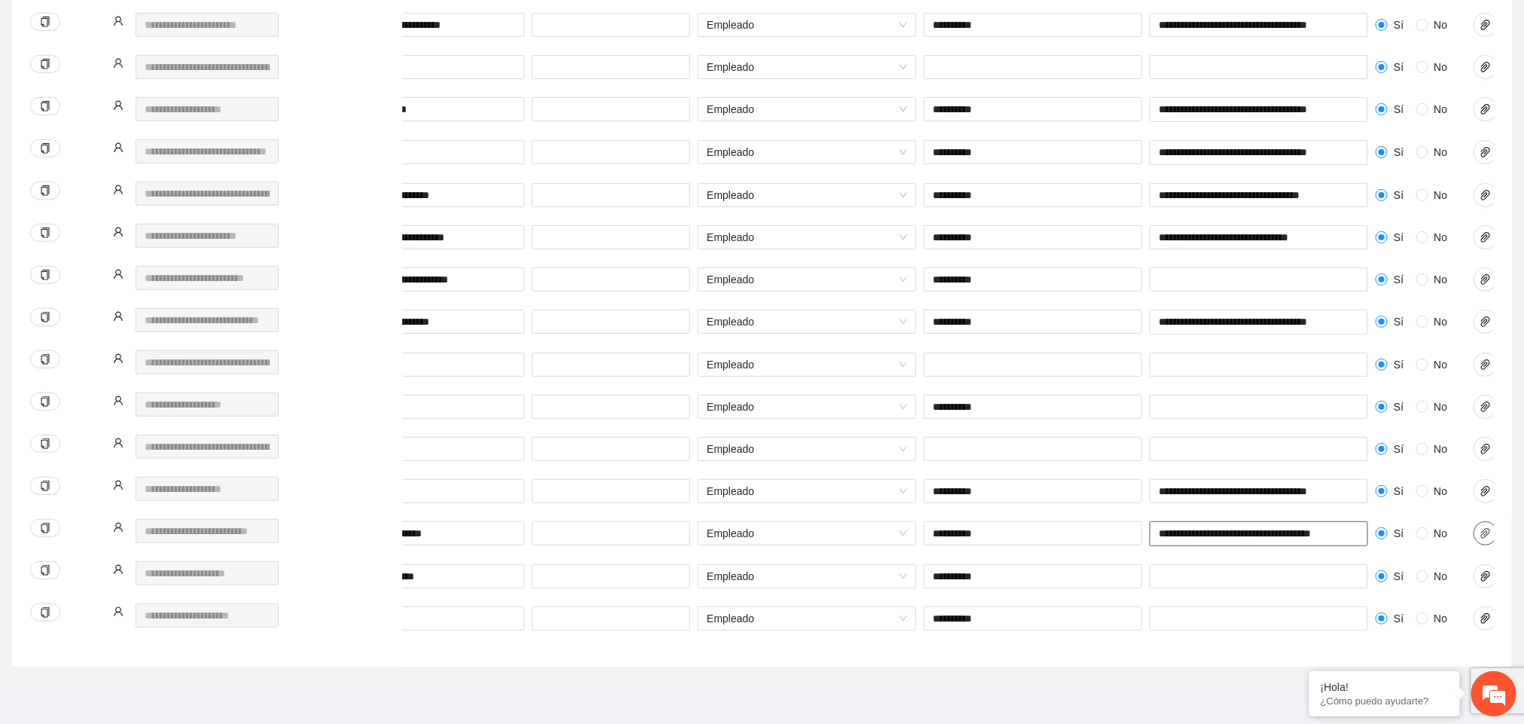
type input "**********"
click at [1483, 529] on icon "paper-clip" at bounding box center [1485, 533] width 12 height 12
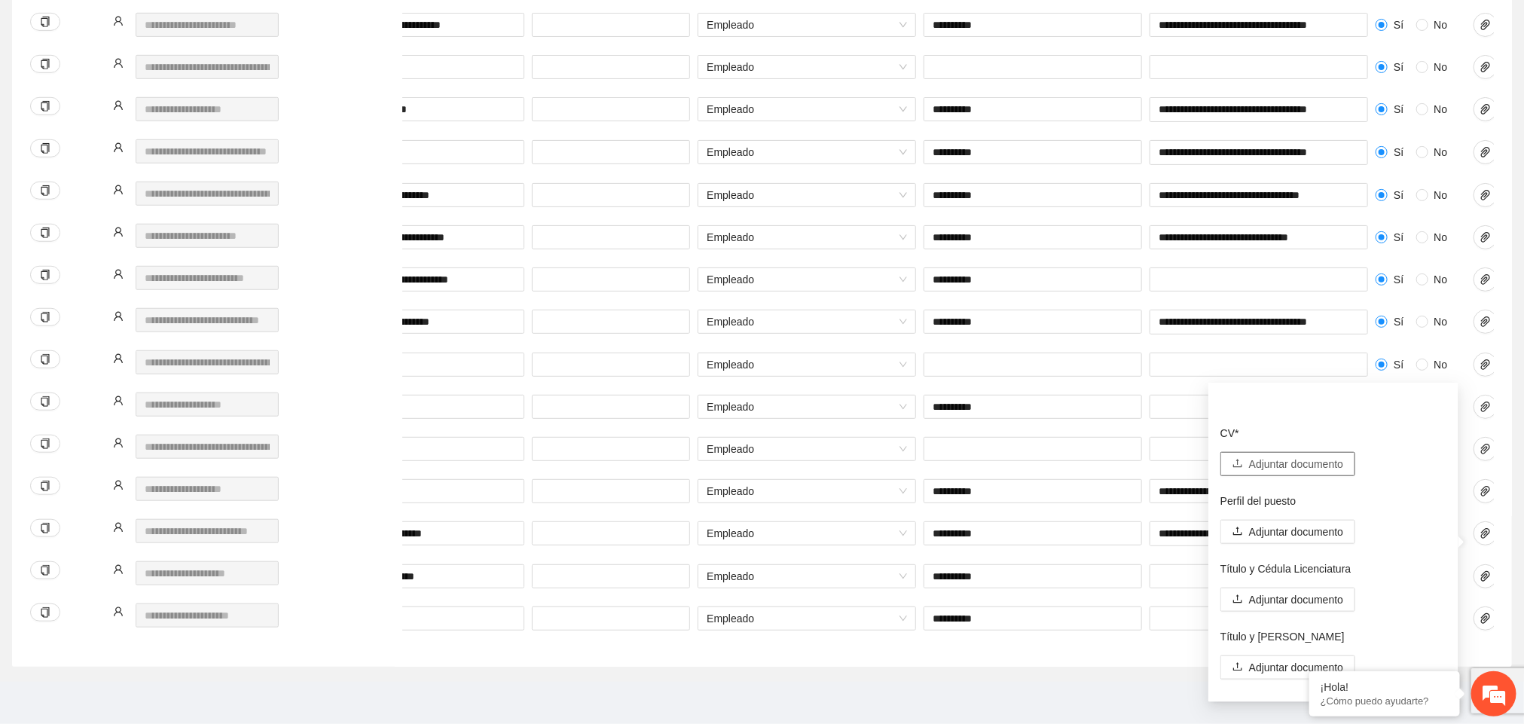
click at [1308, 456] on span "Adjuntar documento" at bounding box center [1296, 464] width 94 height 17
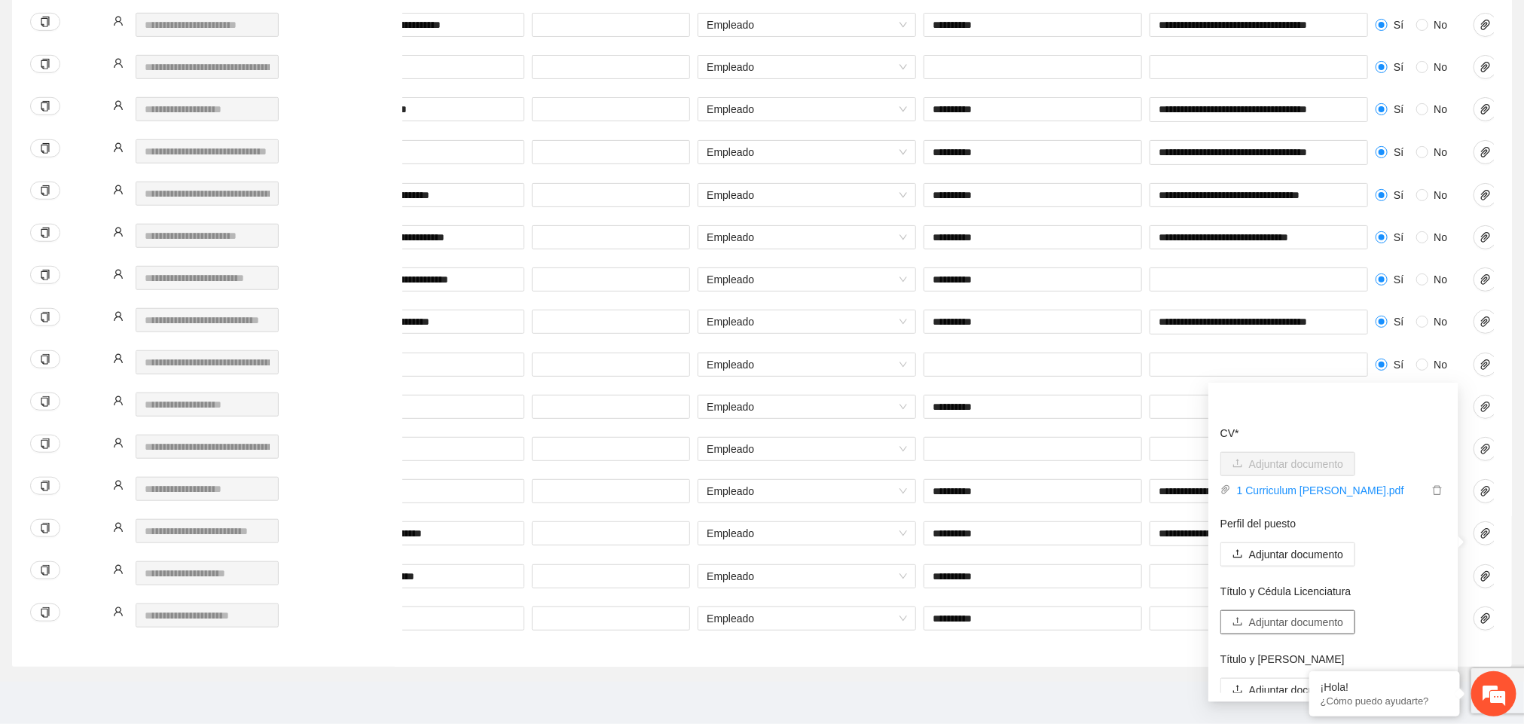
click at [1270, 614] on span "Adjuntar documento" at bounding box center [1296, 622] width 94 height 17
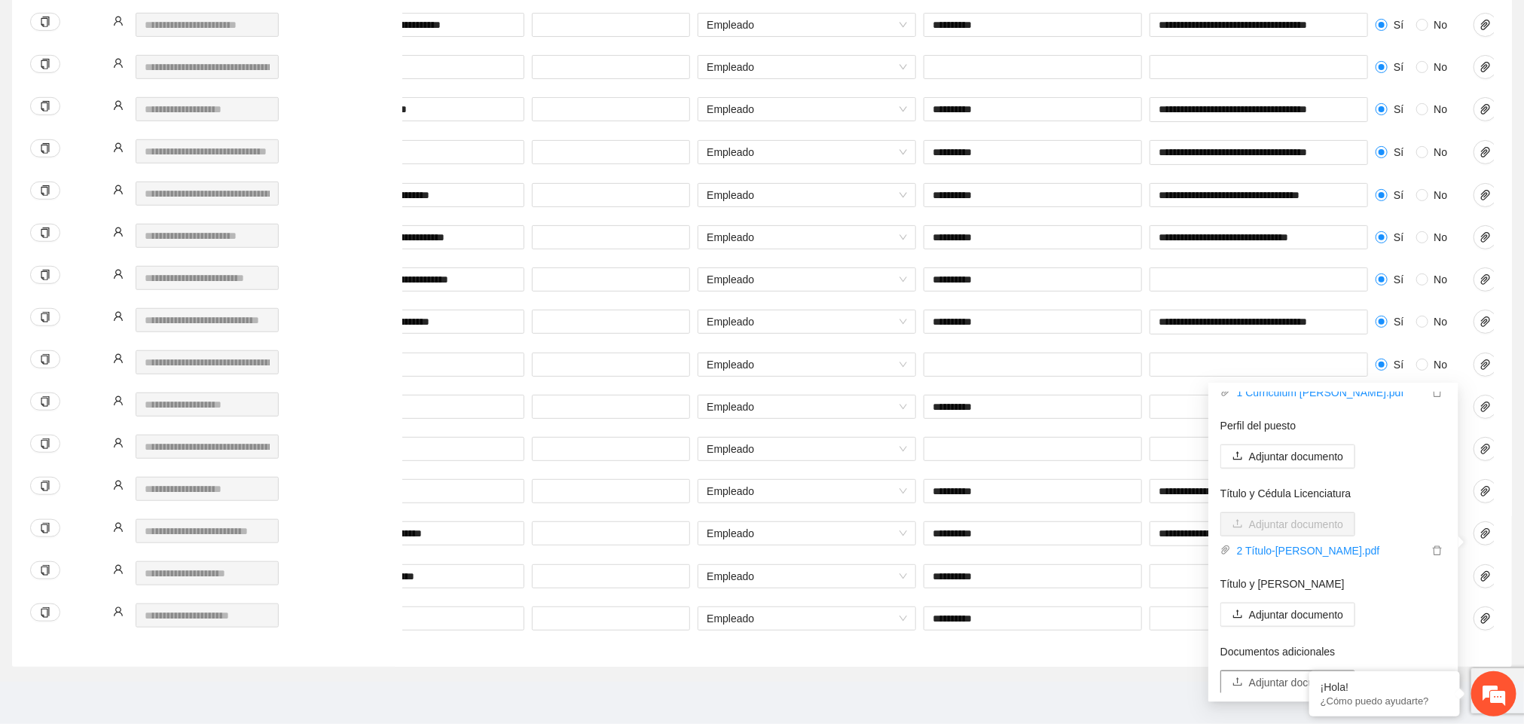
click at [1268, 674] on span "Adjuntar documento" at bounding box center [1296, 682] width 94 height 17
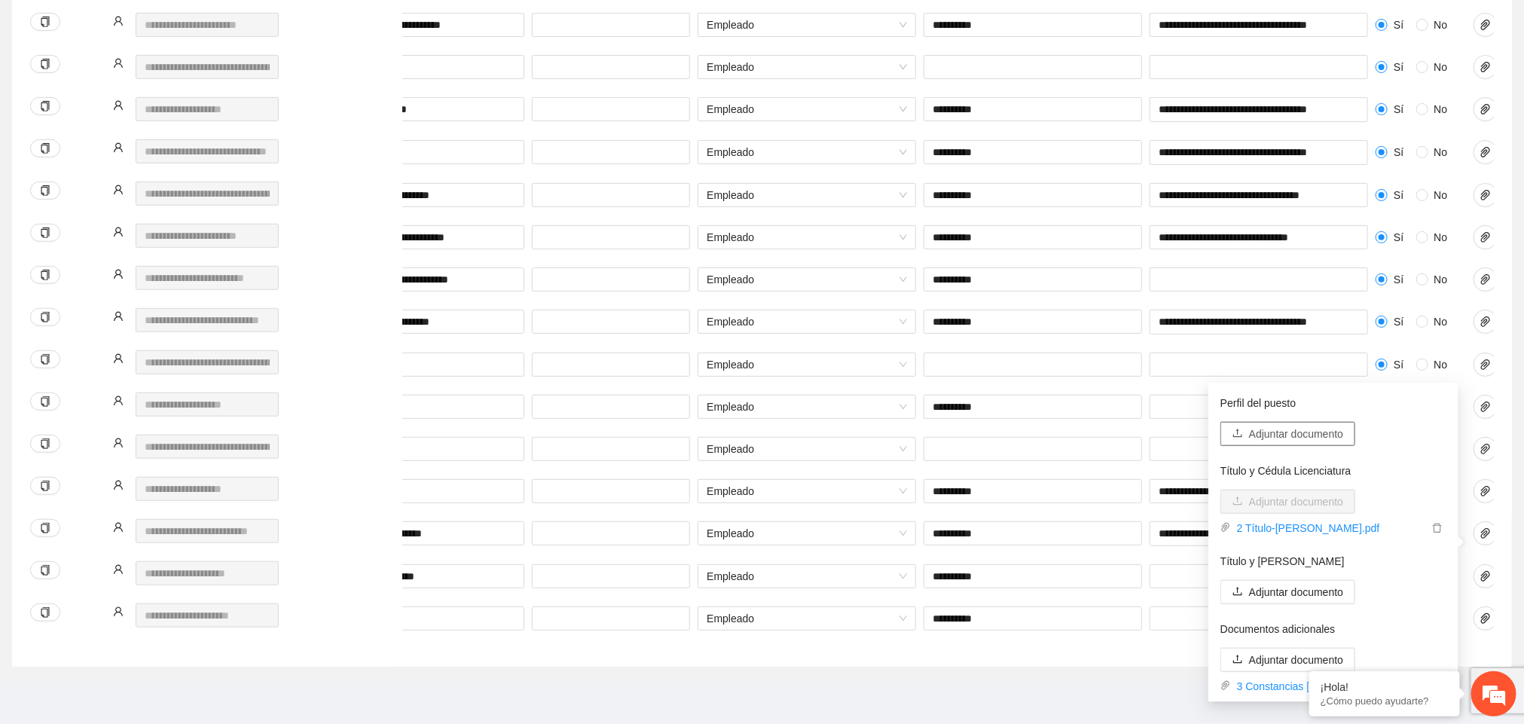
click at [1291, 426] on span "Adjuntar documento" at bounding box center [1296, 434] width 94 height 17
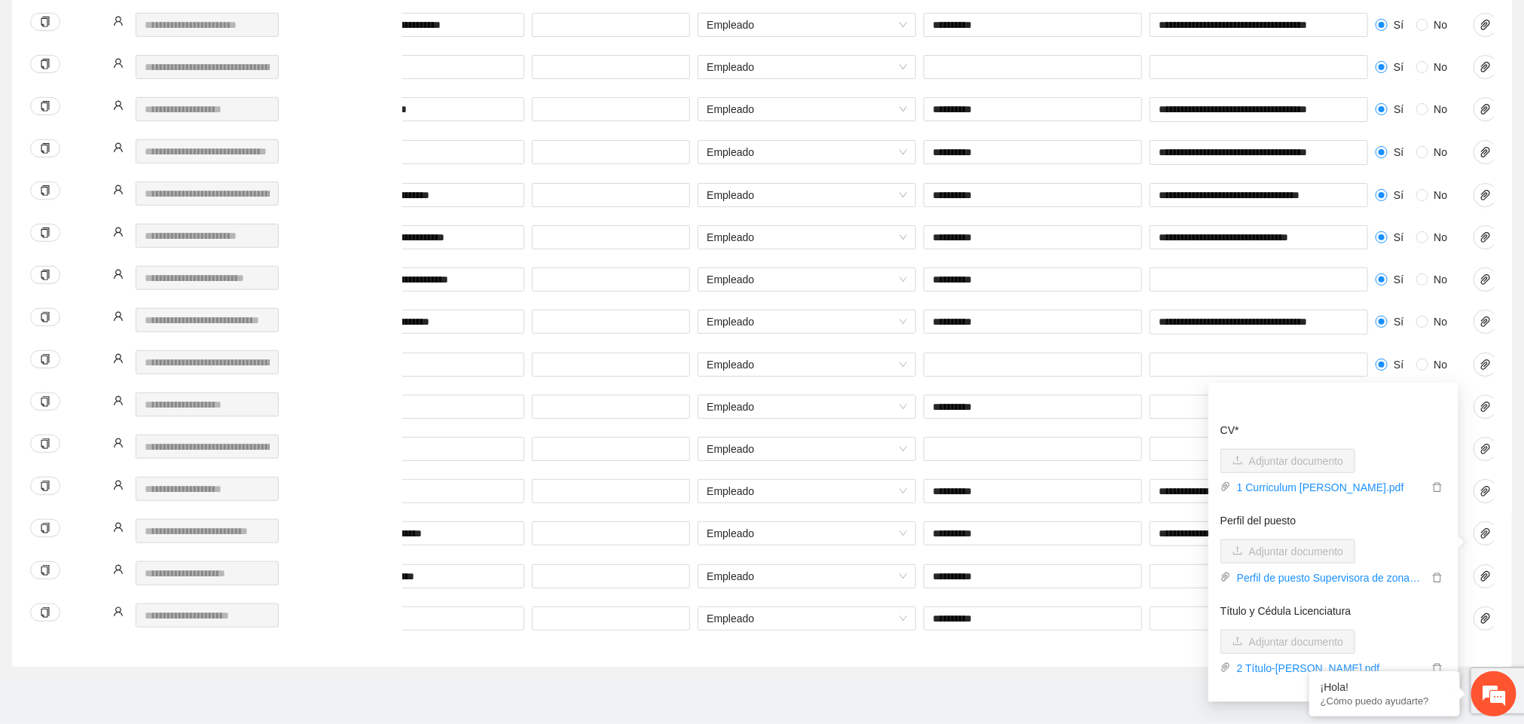
scroll to position [0, 0]
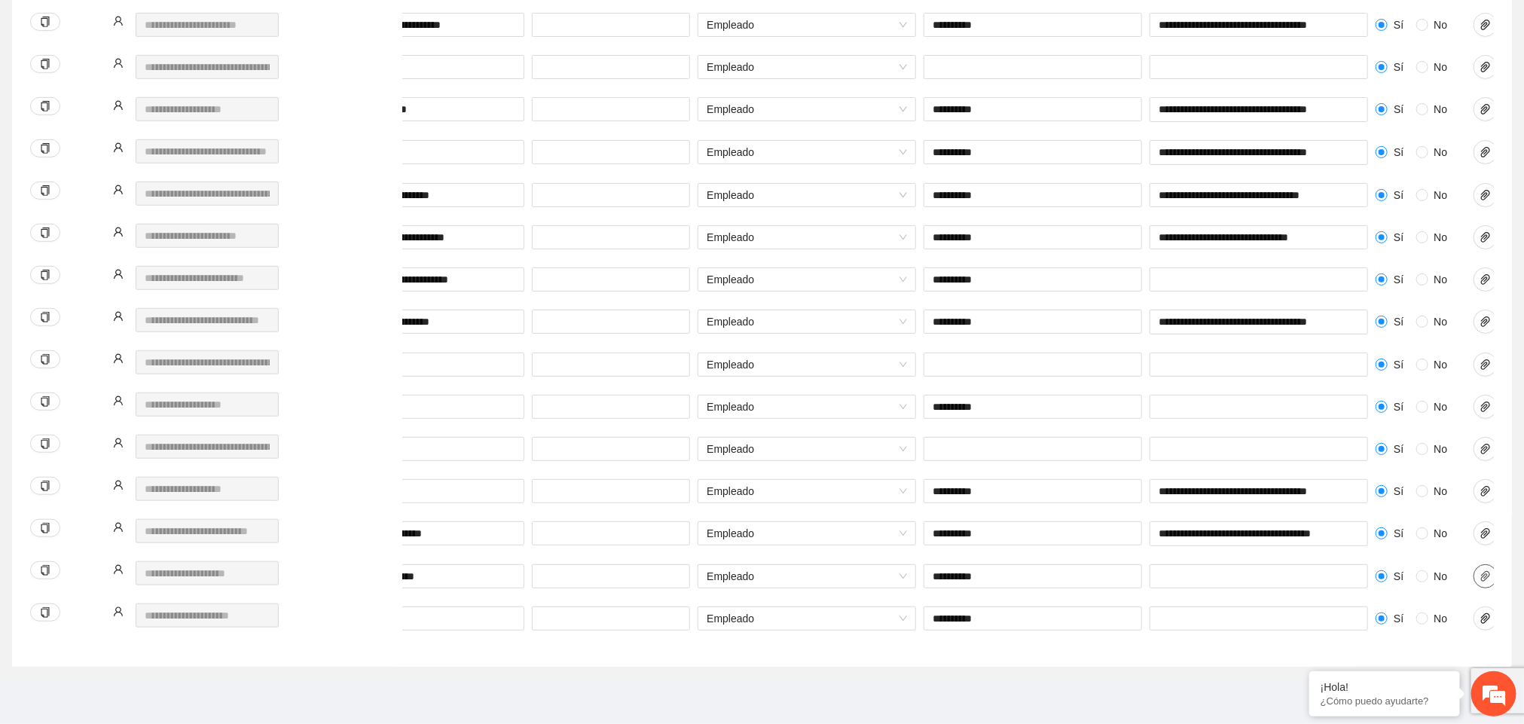
click at [1485, 582] on icon "paper-clip" at bounding box center [1485, 576] width 12 height 12
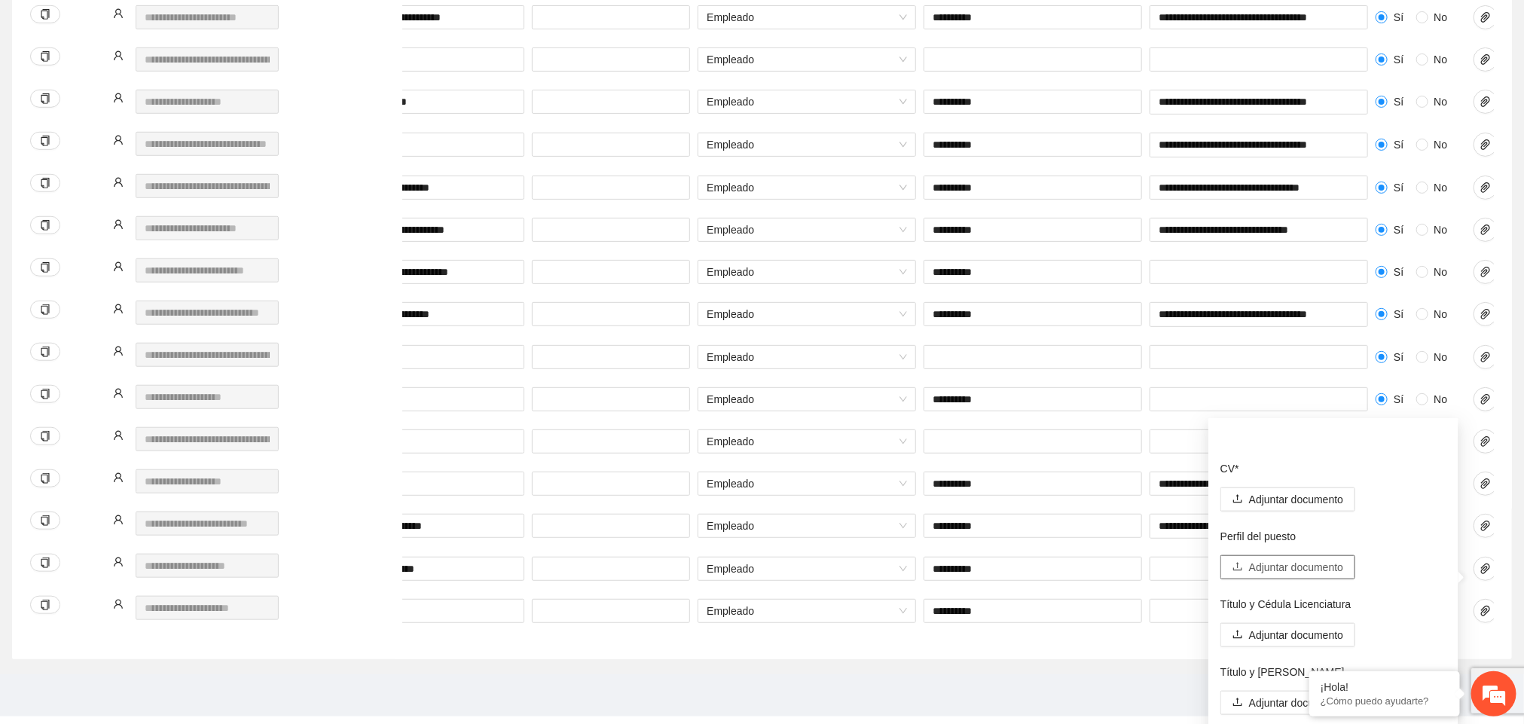
click at [1287, 566] on span "Adjuntar documento" at bounding box center [1296, 567] width 94 height 17
click at [1296, 488] on button "Adjuntar documento" at bounding box center [1287, 499] width 135 height 24
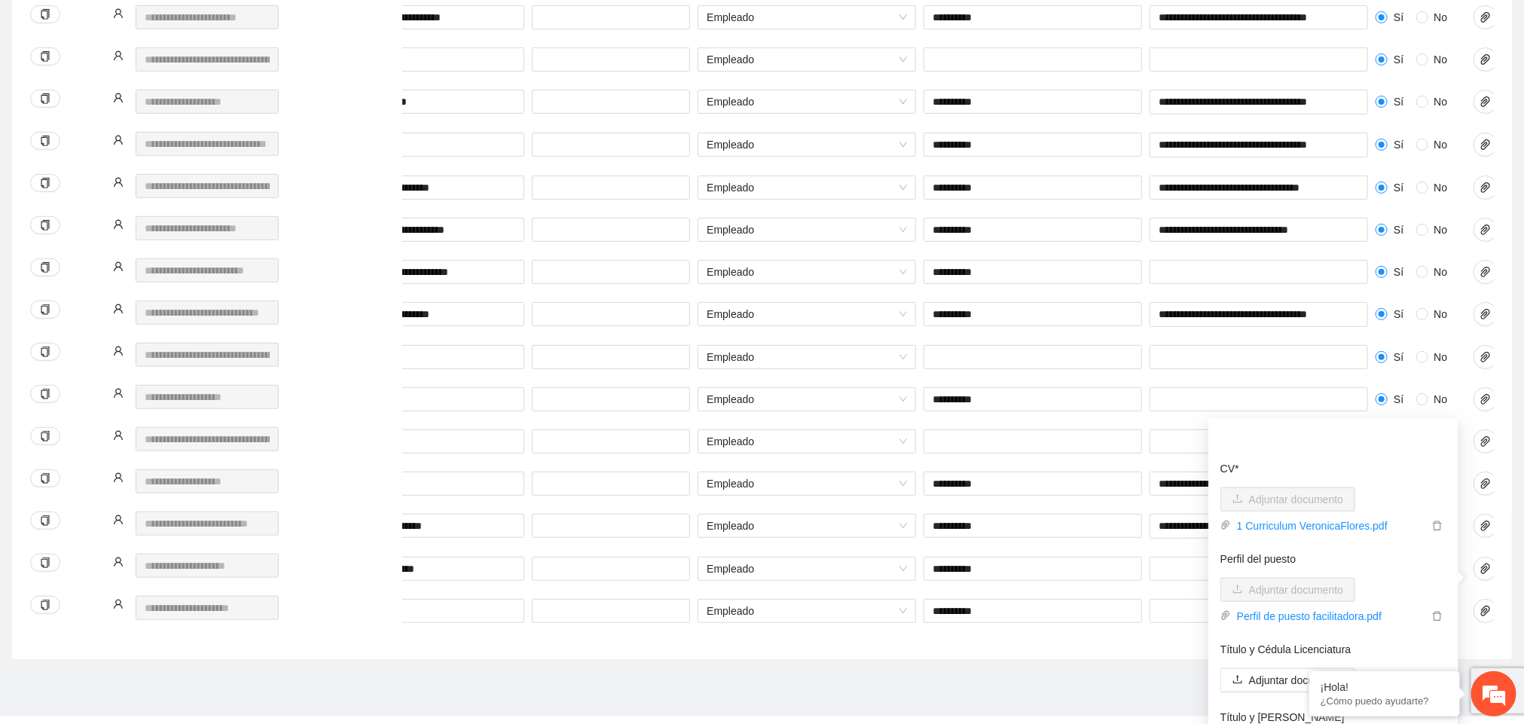
scroll to position [98, 0]
click at [1249, 712] on span "Adjuntar documento" at bounding box center [1296, 718] width 94 height 17
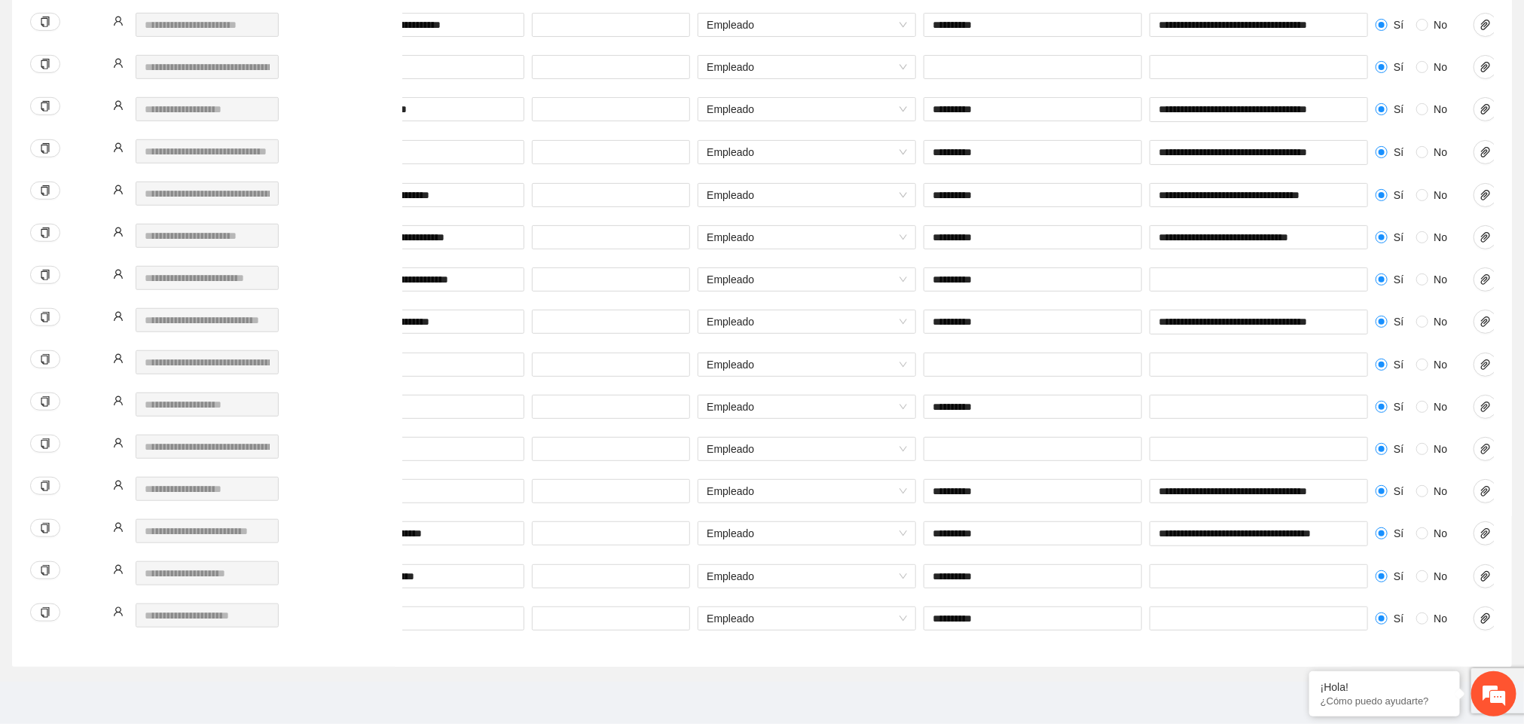
scroll to position [502, 0]
click at [1488, 570] on icon "paper-clip" at bounding box center [1485, 576] width 12 height 12
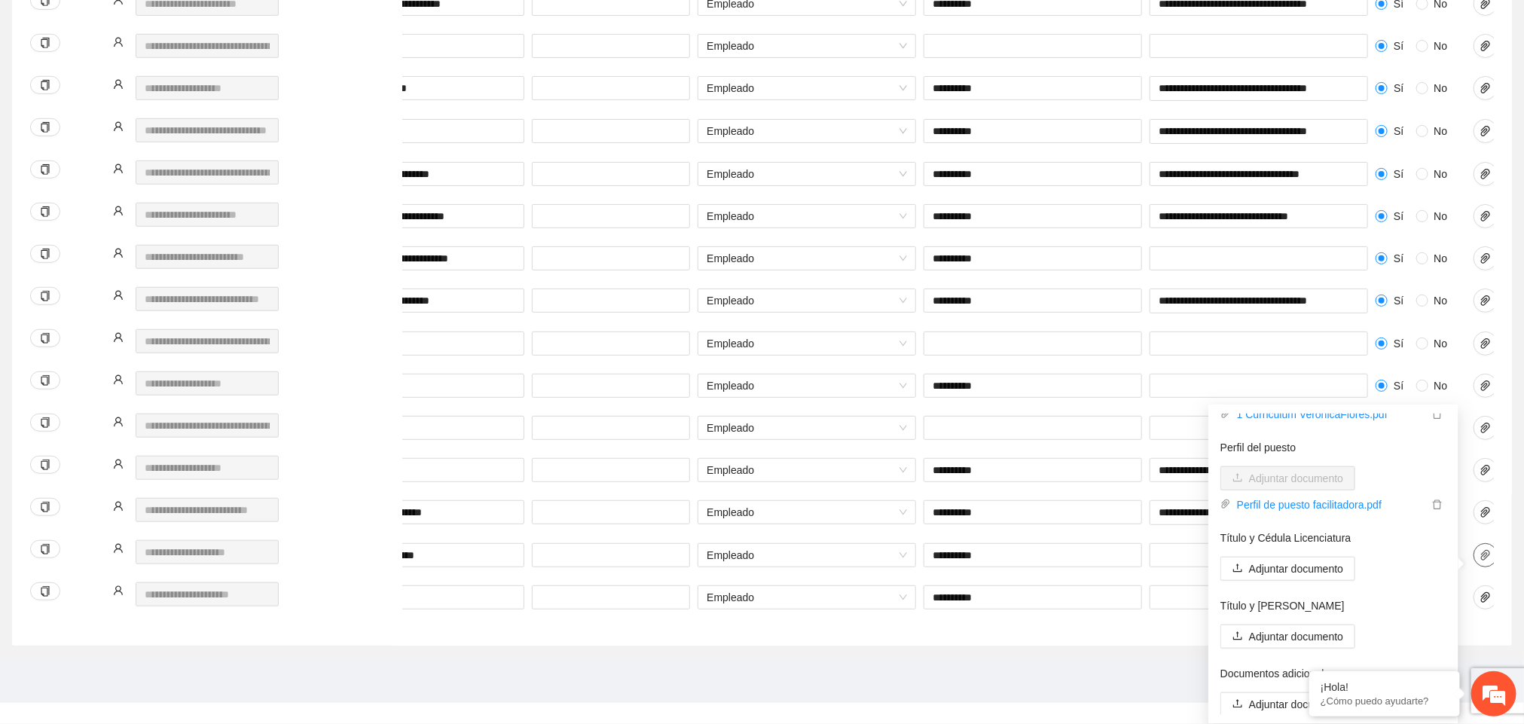
scroll to position [121, 0]
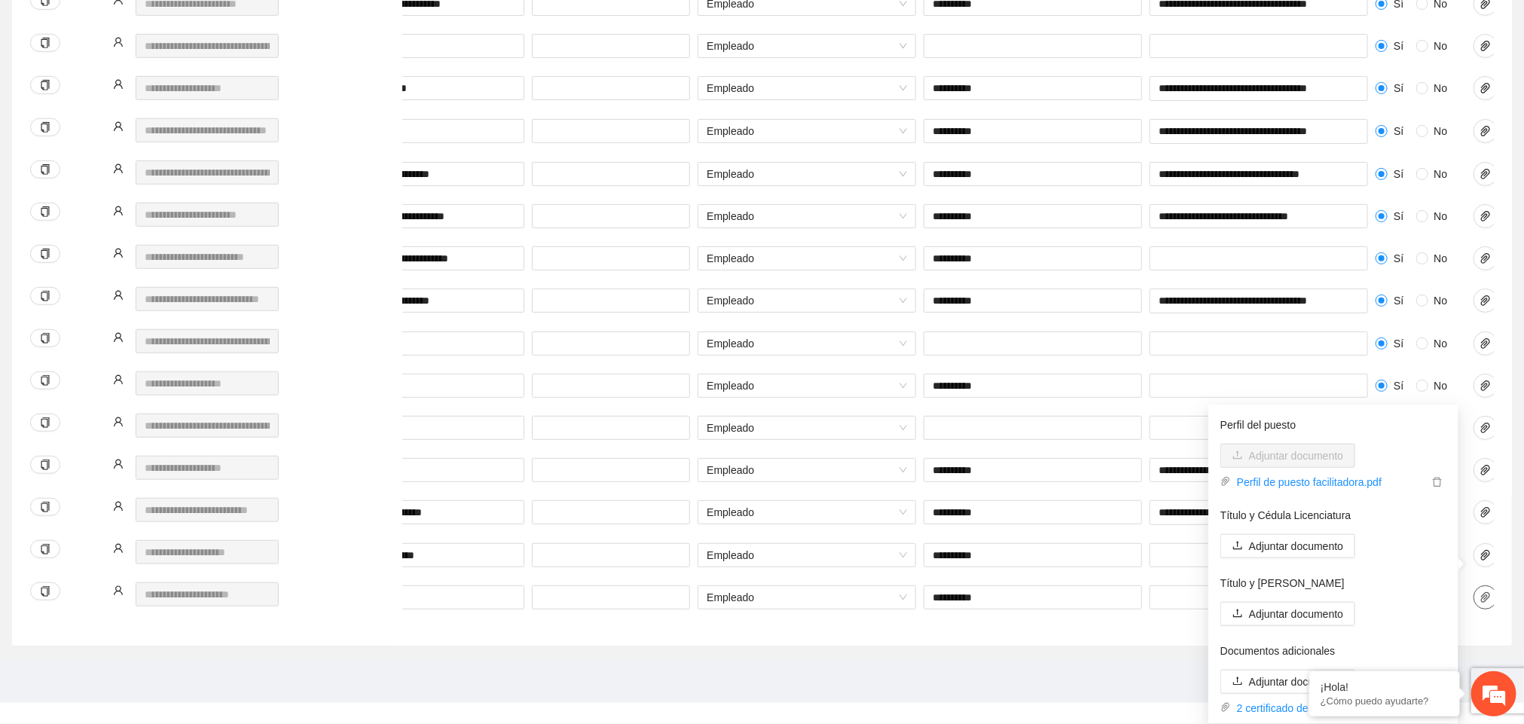
click at [1485, 594] on icon "paper-clip" at bounding box center [1485, 597] width 12 height 12
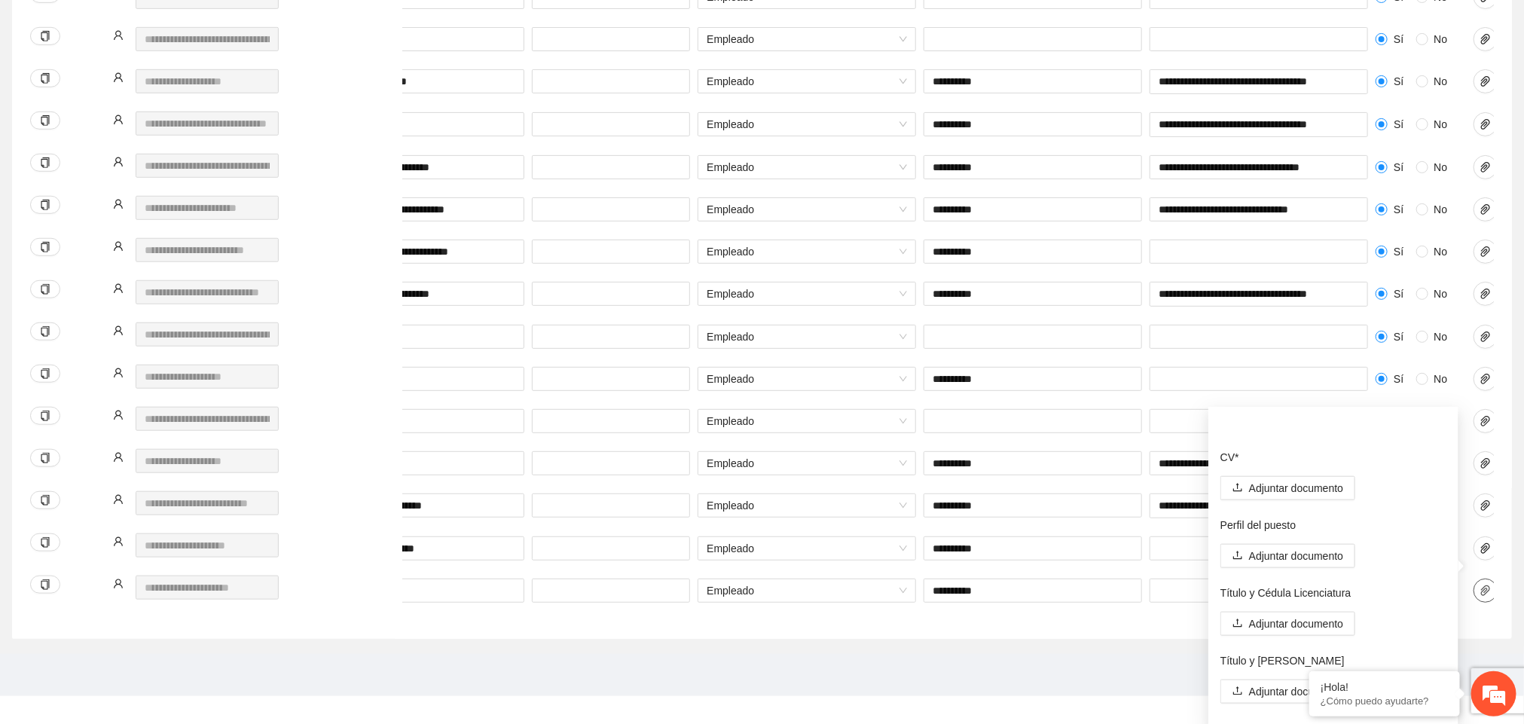
click at [1485, 594] on icon "paper-clip" at bounding box center [1485, 591] width 12 height 12
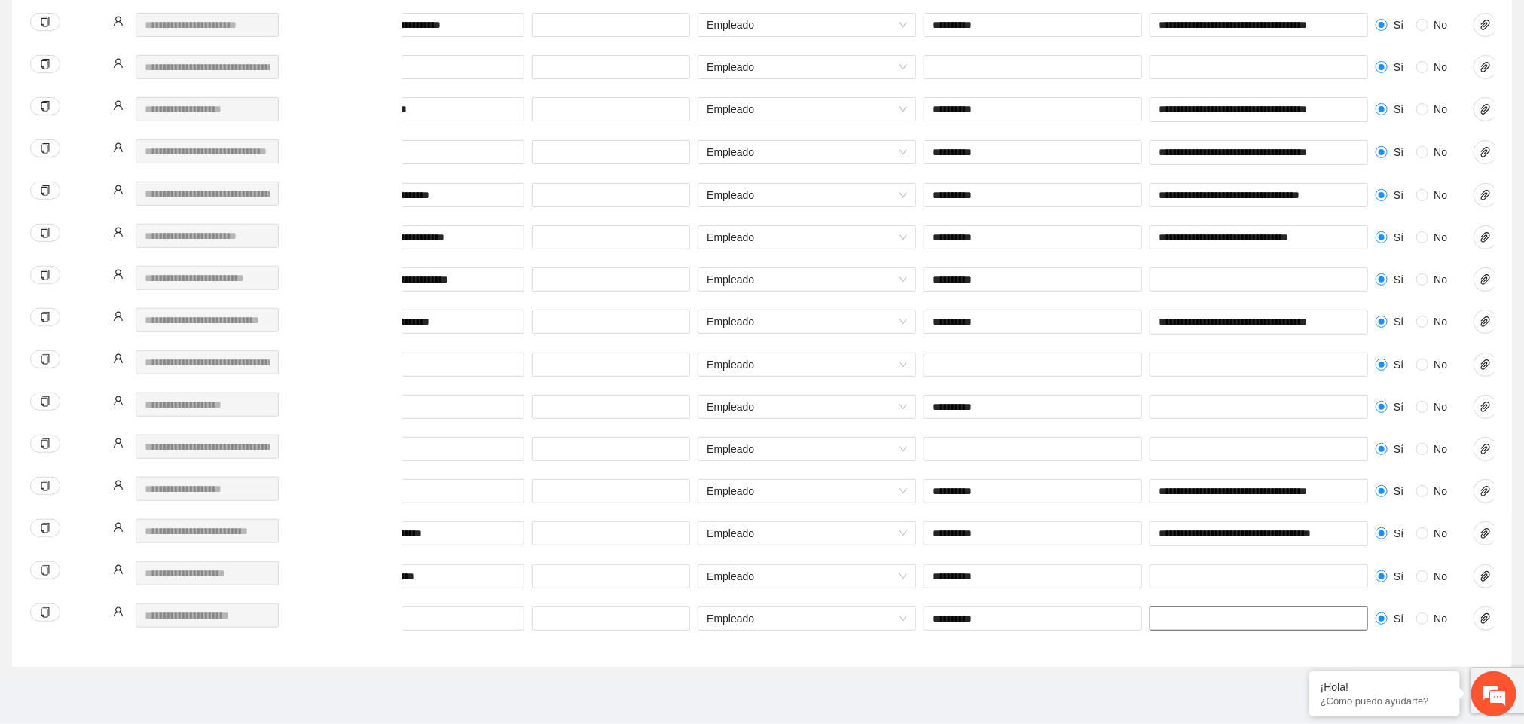
click at [1349, 606] on input "text" at bounding box center [1258, 618] width 218 height 24
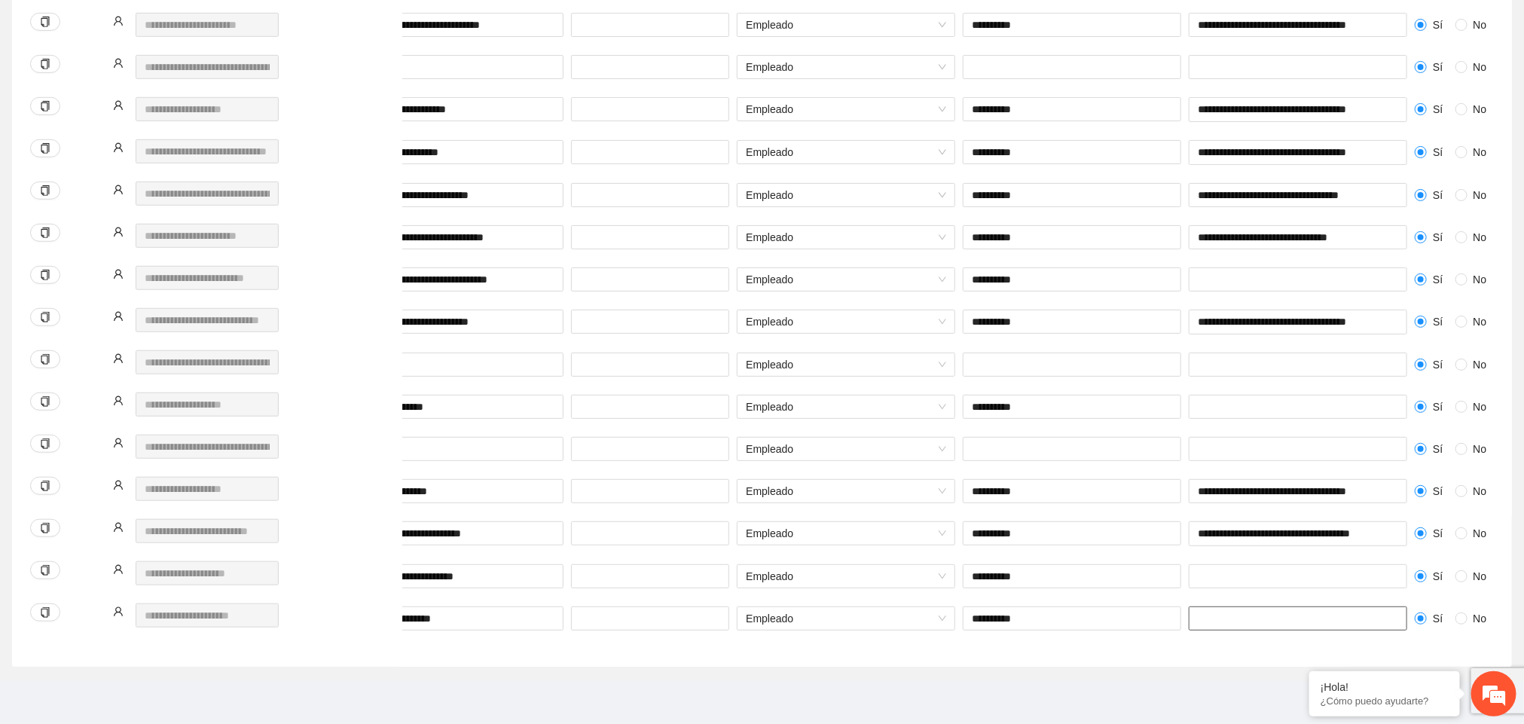
scroll to position [0, 261]
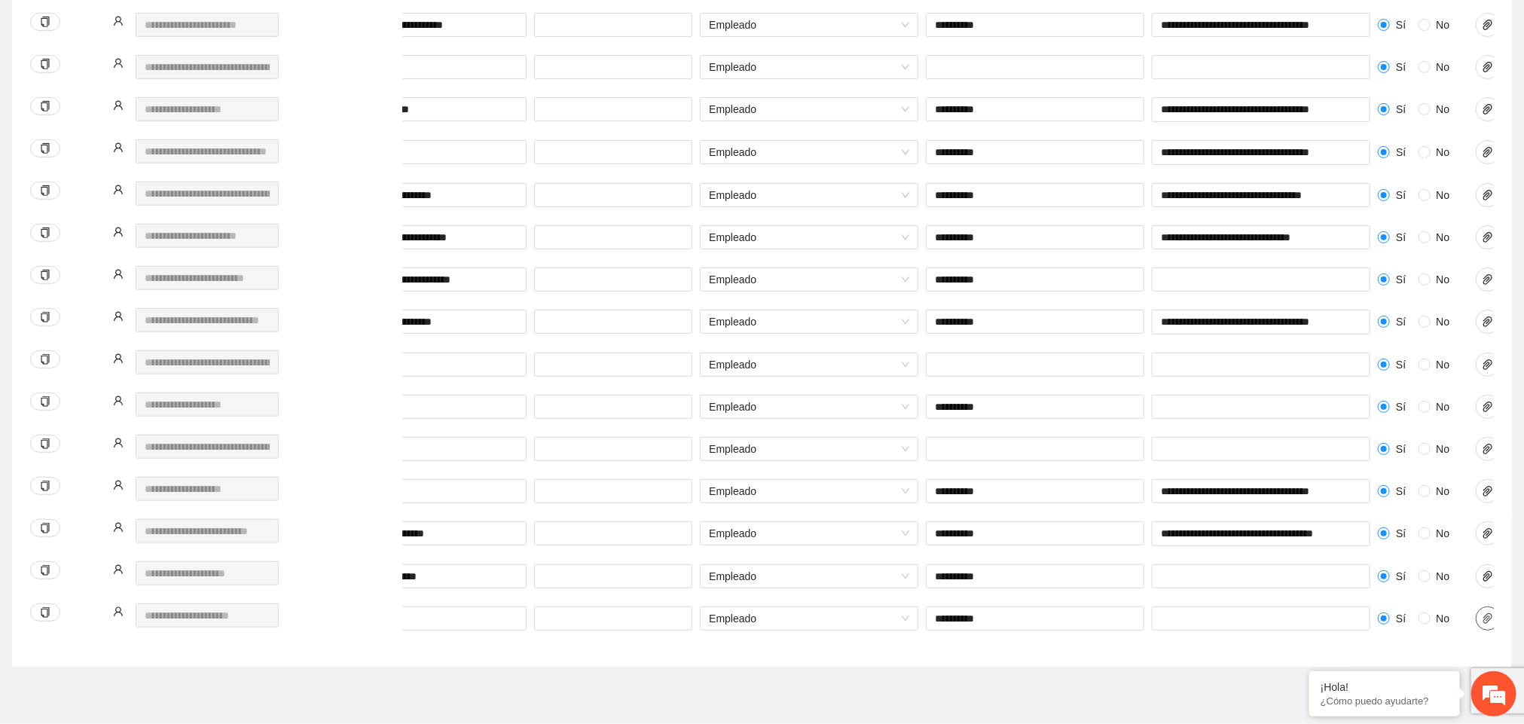
click at [1488, 612] on icon "paper-clip" at bounding box center [1488, 618] width 12 height 12
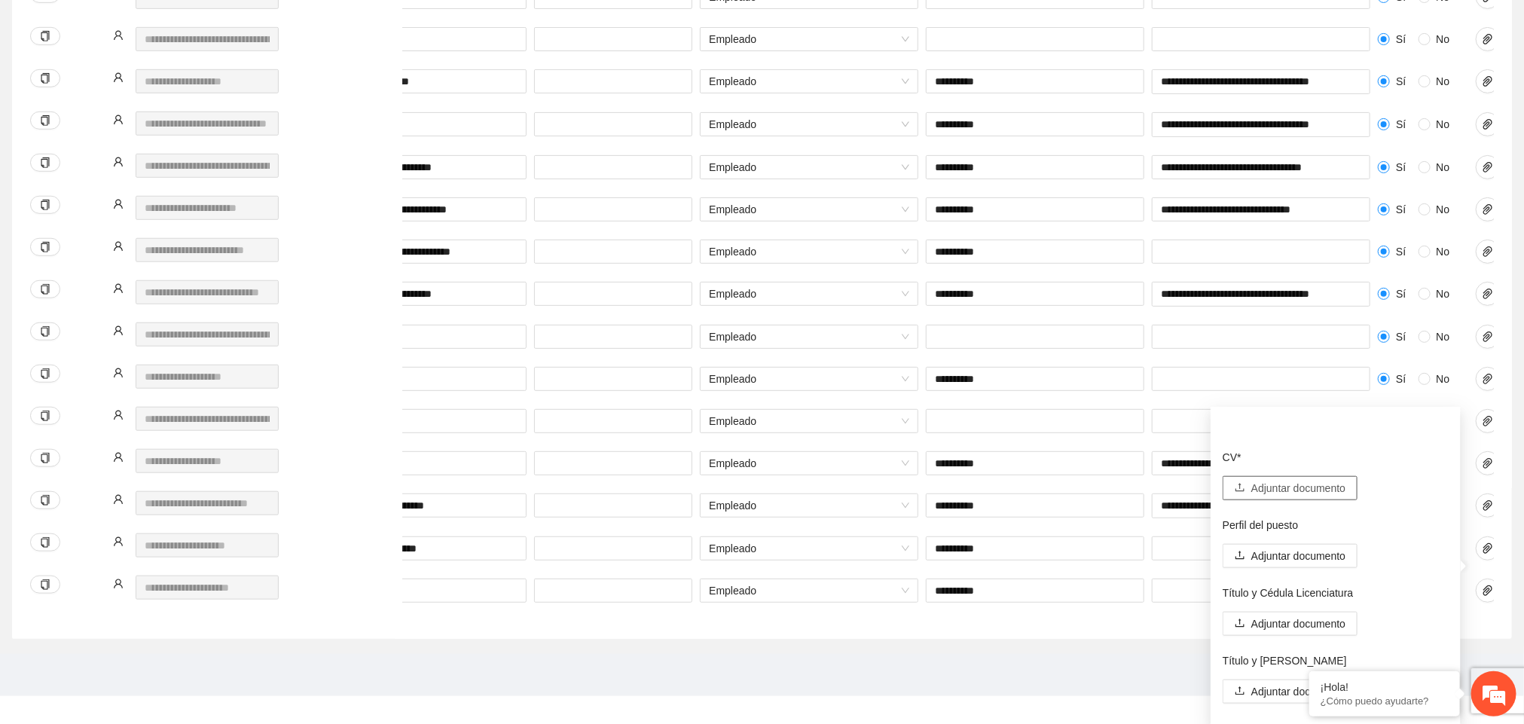
click at [1289, 481] on span "Adjuntar documento" at bounding box center [1298, 488] width 94 height 17
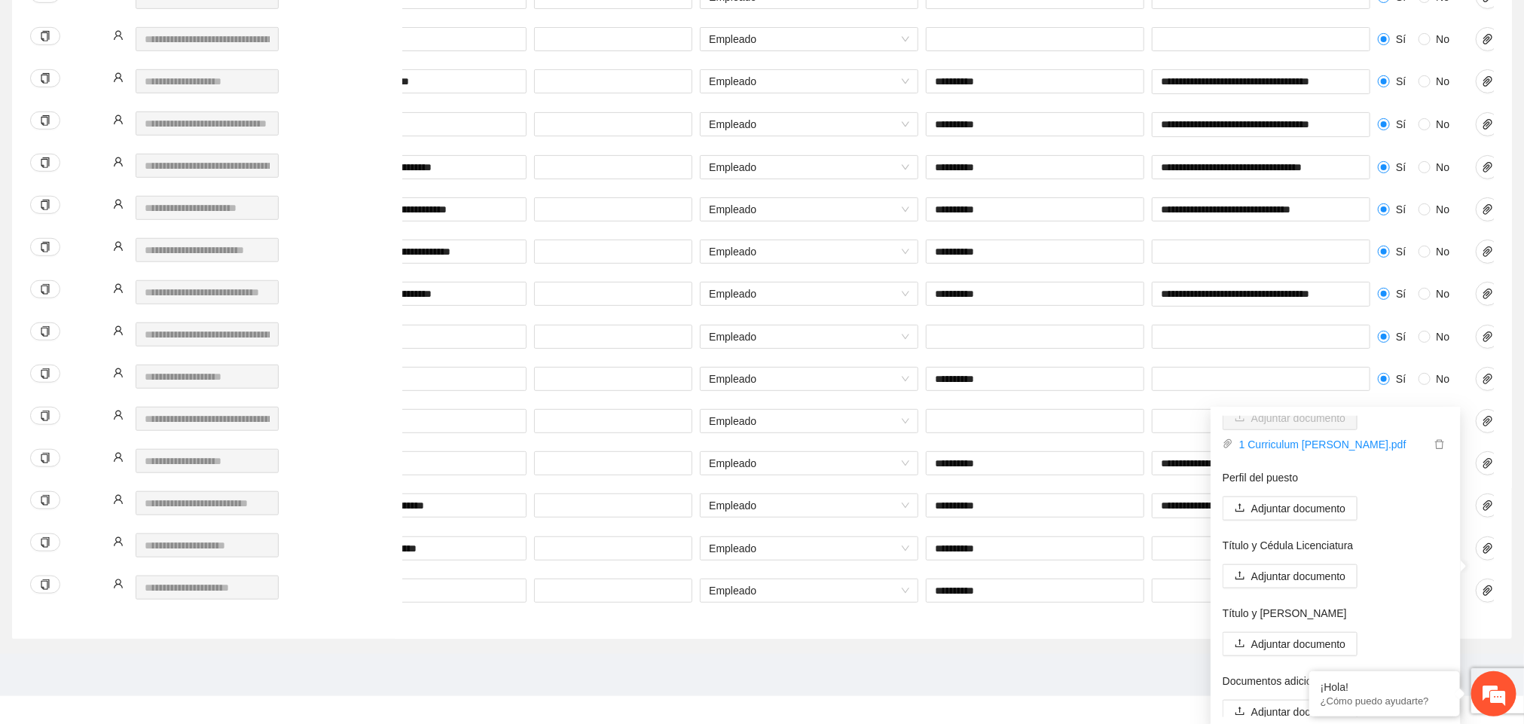
scroll to position [75, 0]
click at [1263, 708] on span "Adjuntar documento" at bounding box center [1298, 706] width 94 height 17
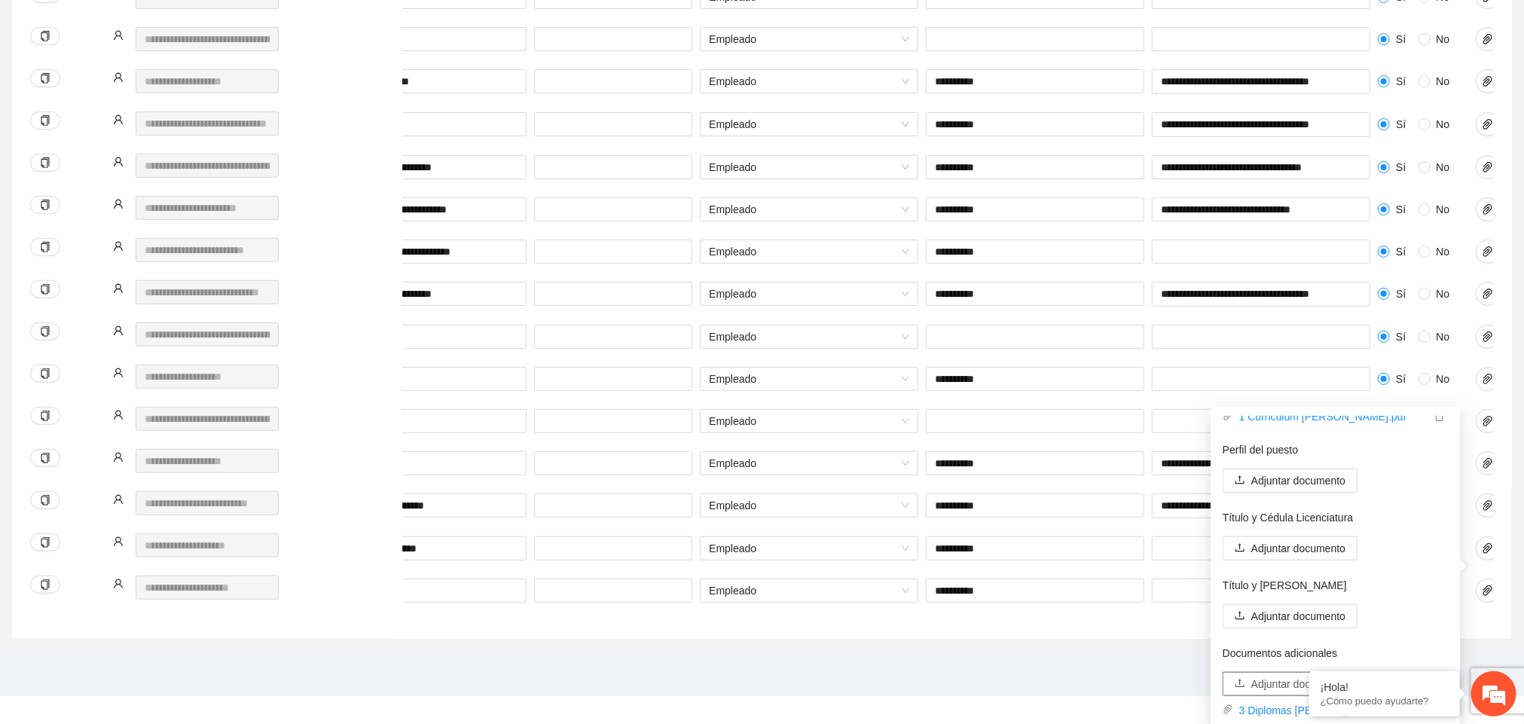
scroll to position [121, 0]
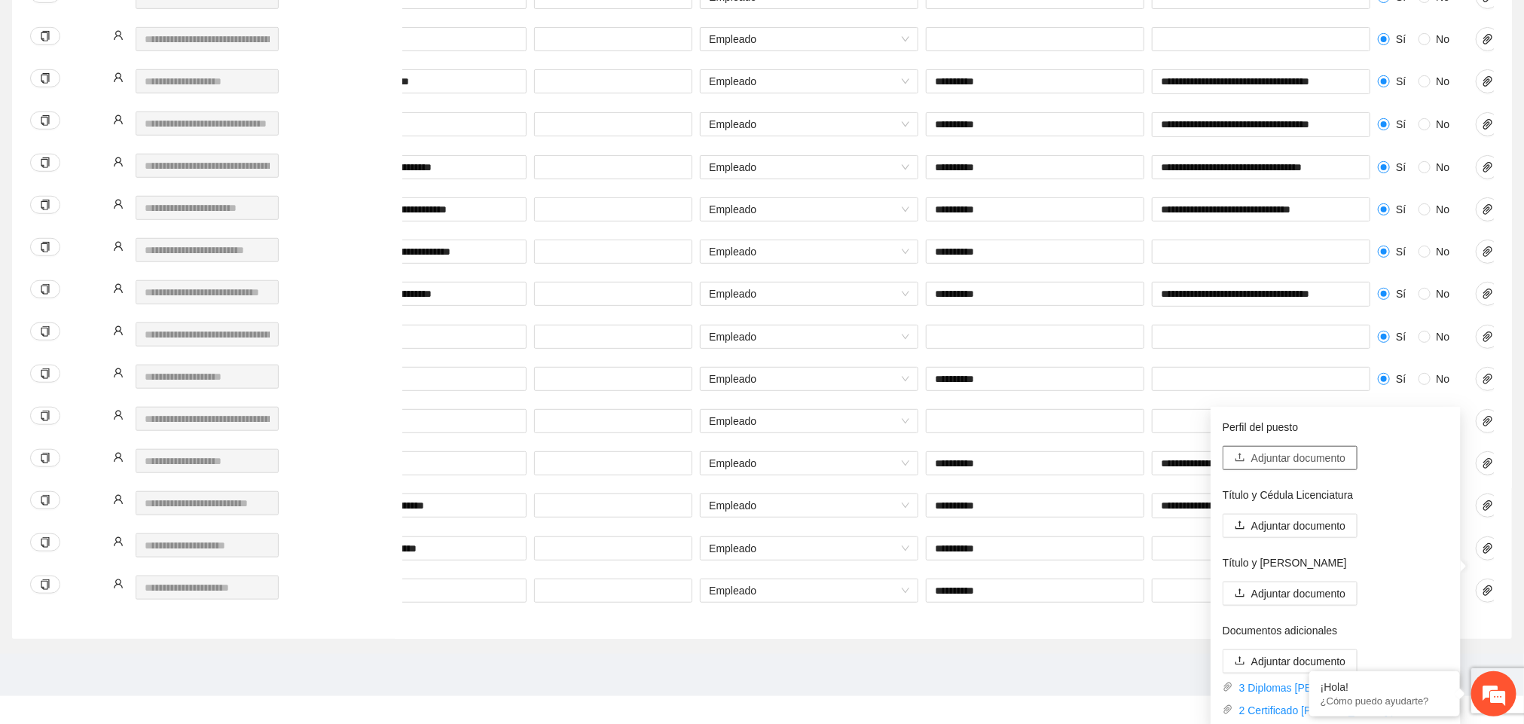
click at [1320, 459] on span "Adjuntar documento" at bounding box center [1298, 458] width 94 height 17
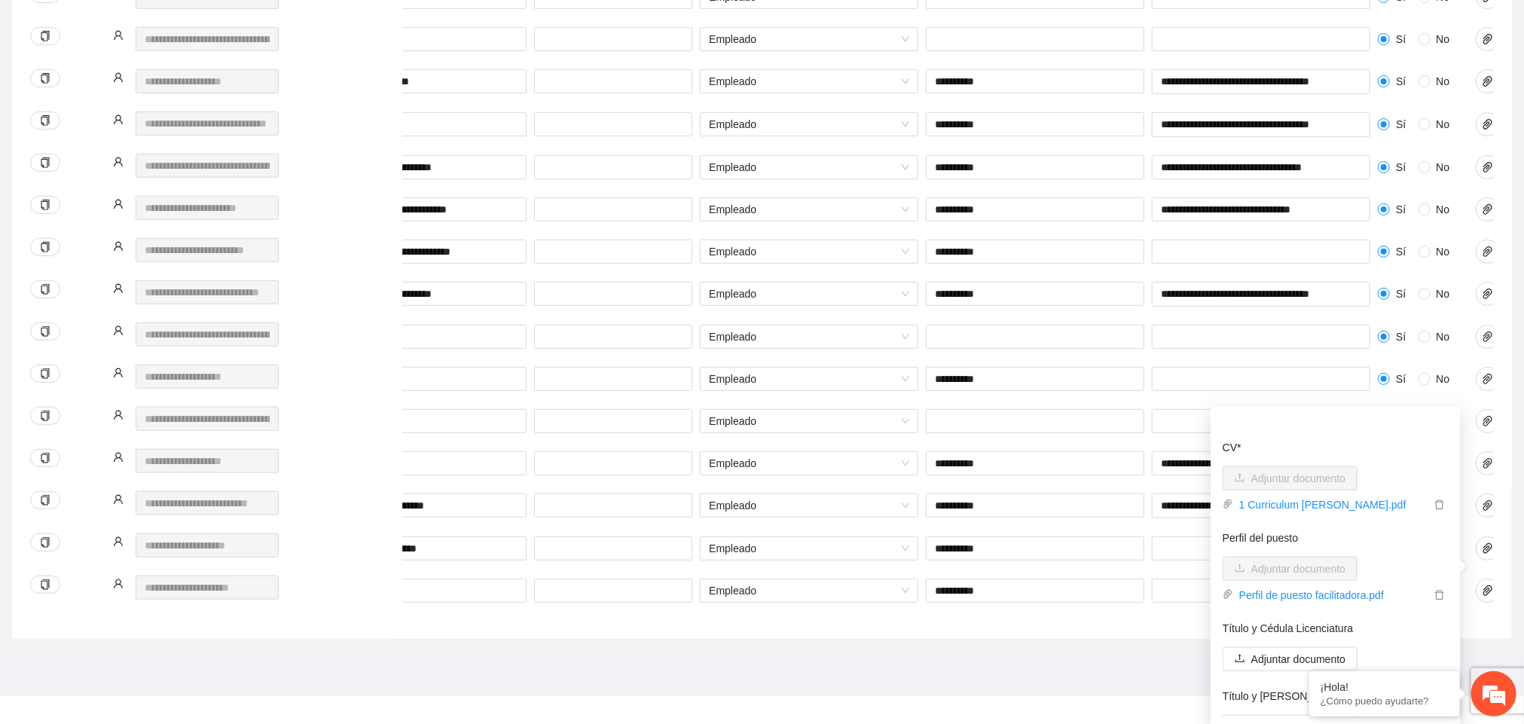
scroll to position [143, 0]
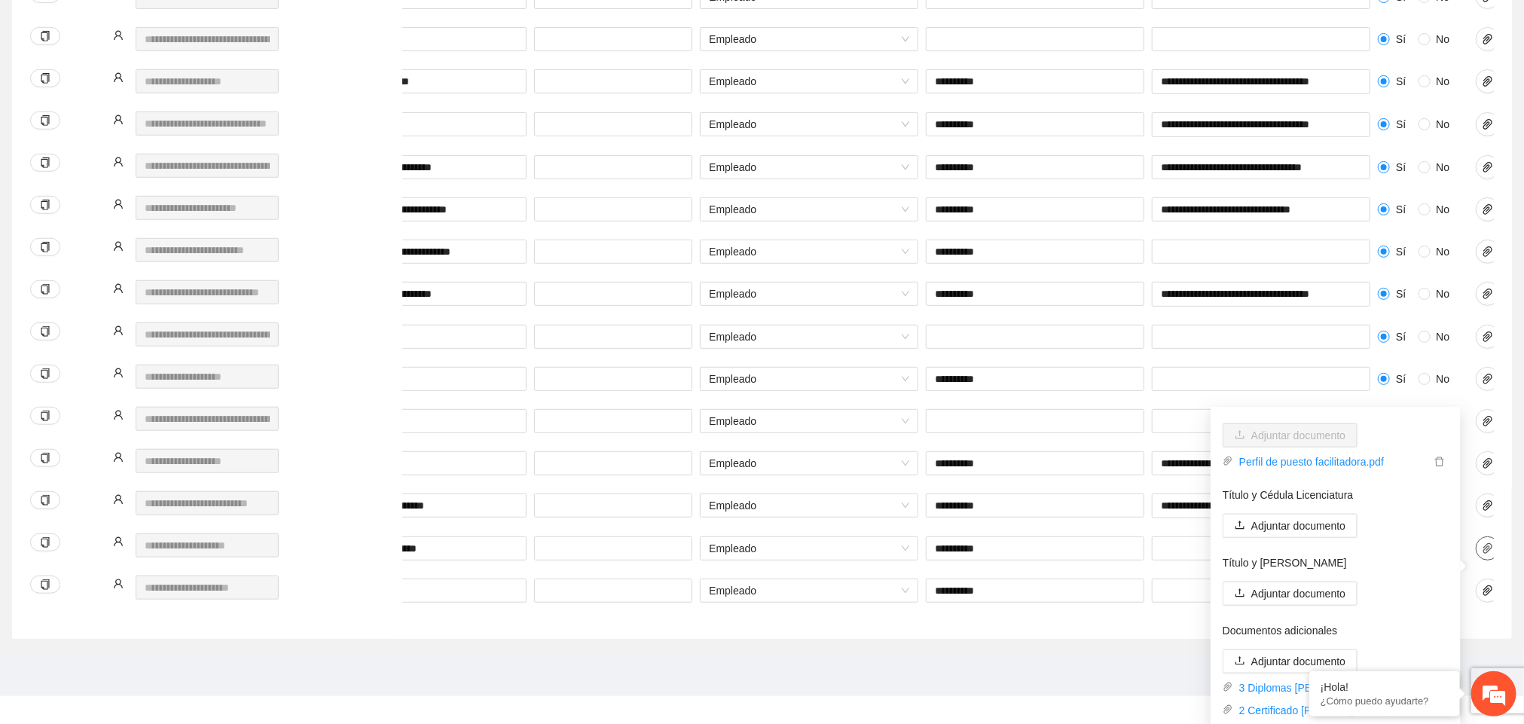
click at [1482, 554] on icon "paper-clip" at bounding box center [1488, 548] width 12 height 12
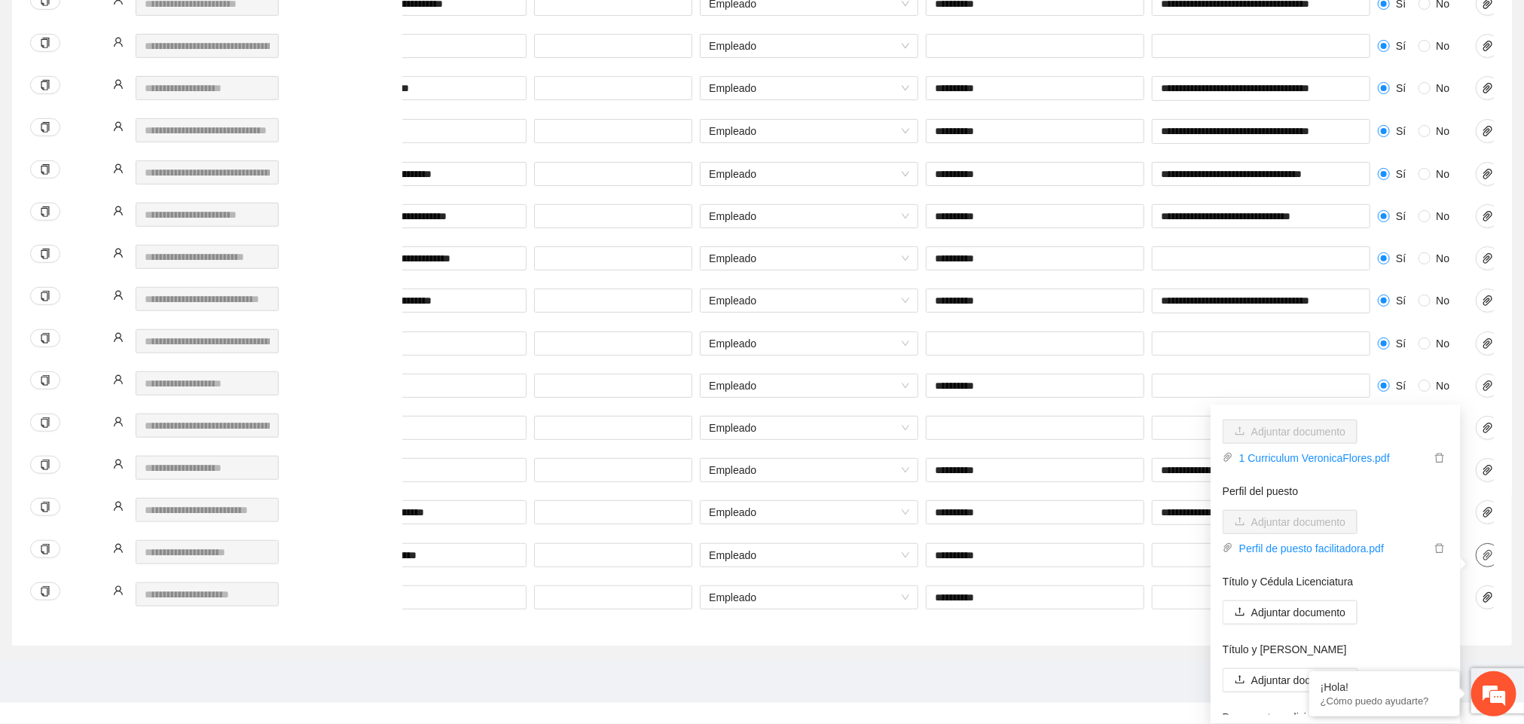
scroll to position [121, 0]
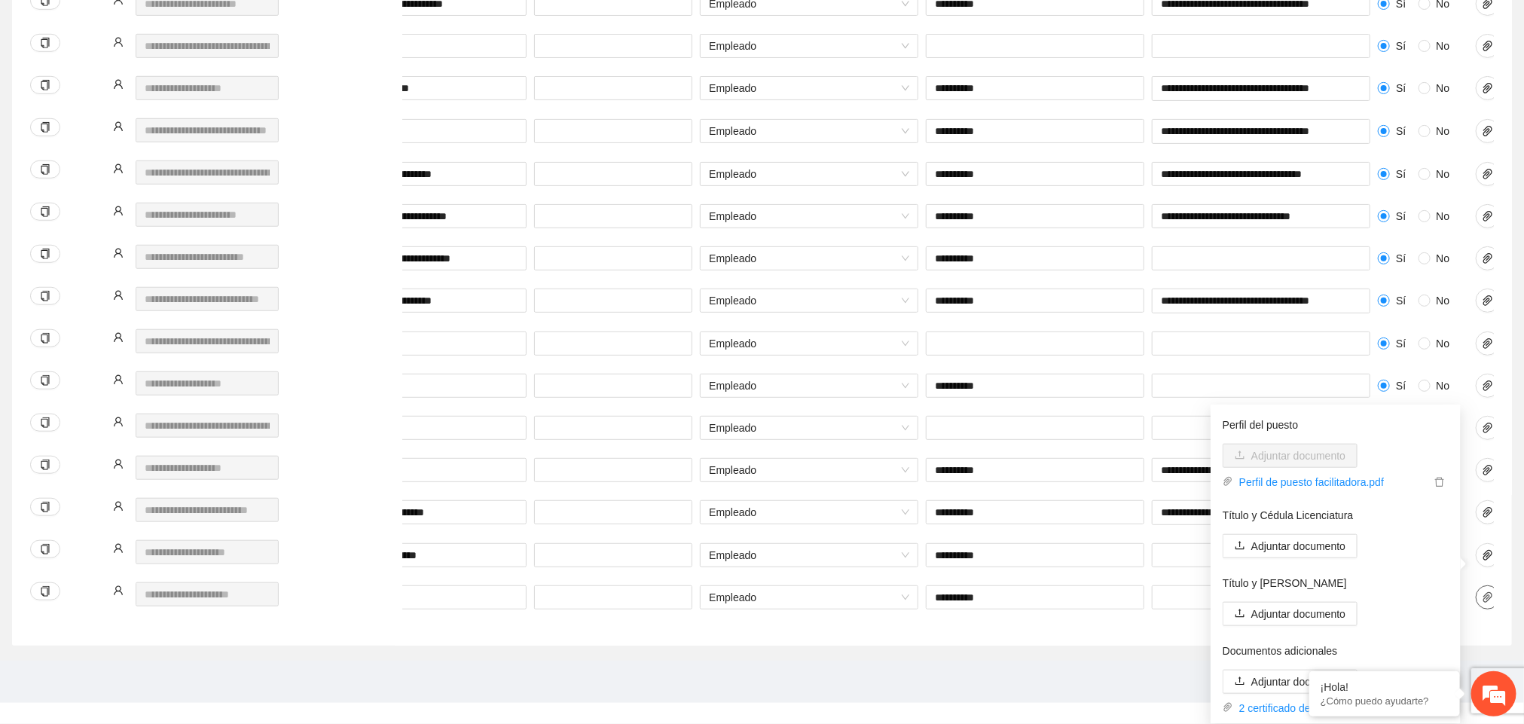
click at [1487, 601] on icon "paper-clip" at bounding box center [1487, 597] width 9 height 11
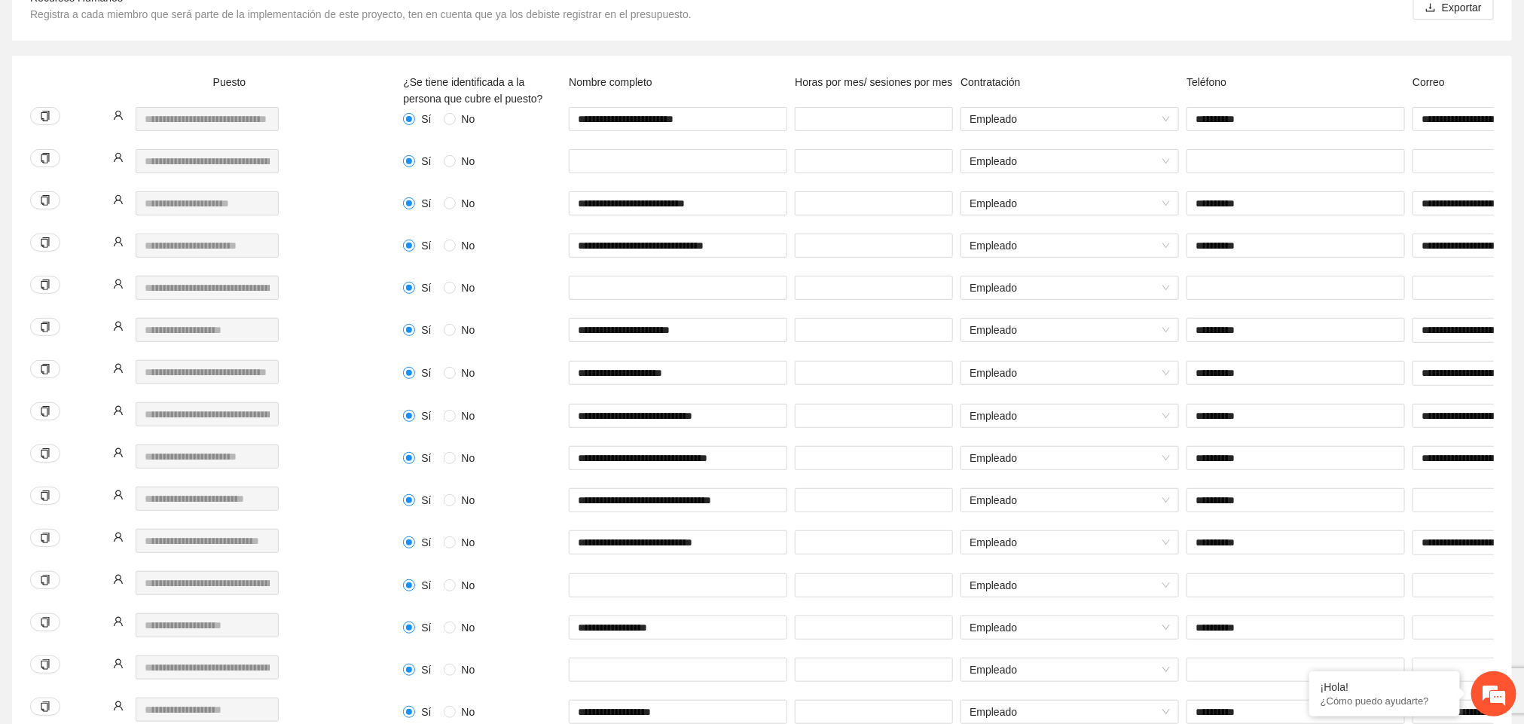
scroll to position [256, 0]
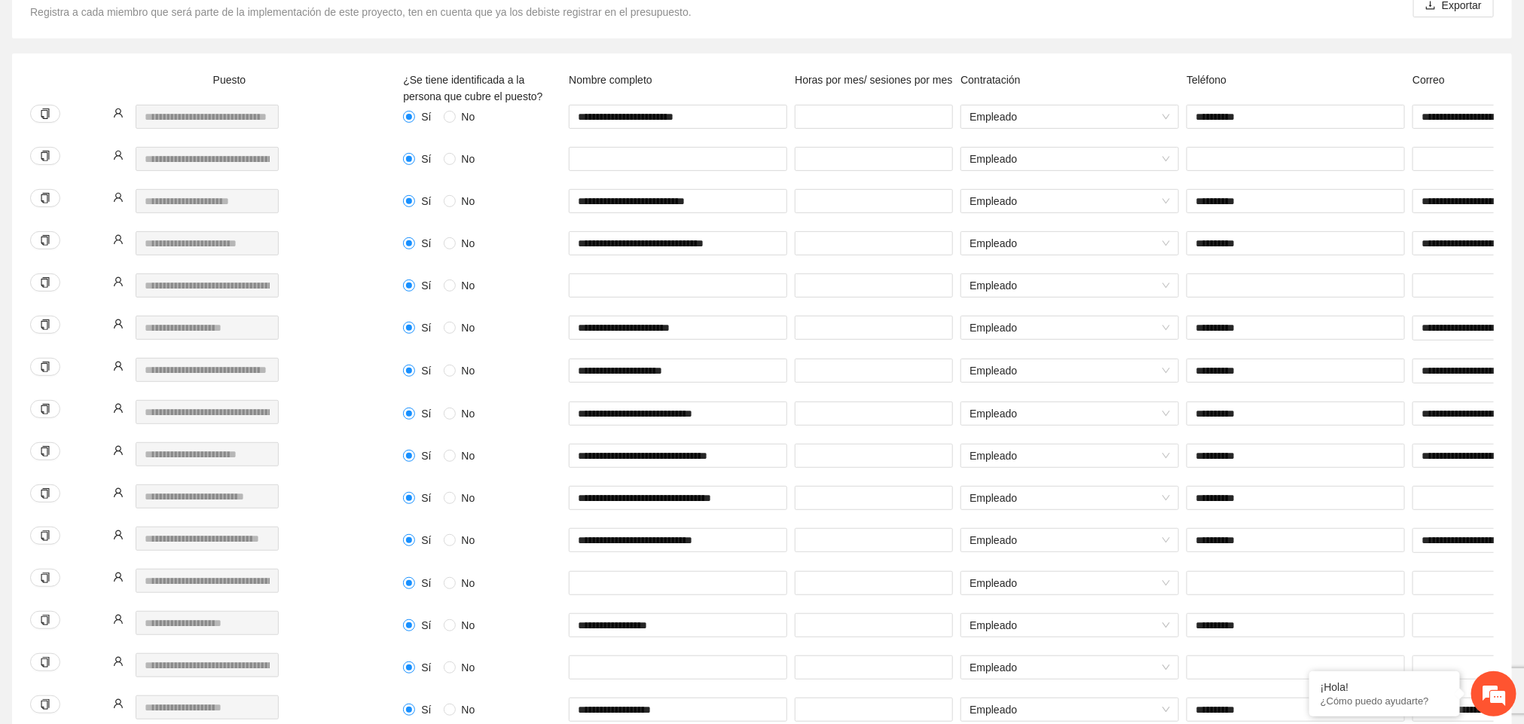
click at [120, 156] on icon "user" at bounding box center [118, 155] width 9 height 9
click at [45, 151] on icon "copy" at bounding box center [45, 156] width 11 height 11
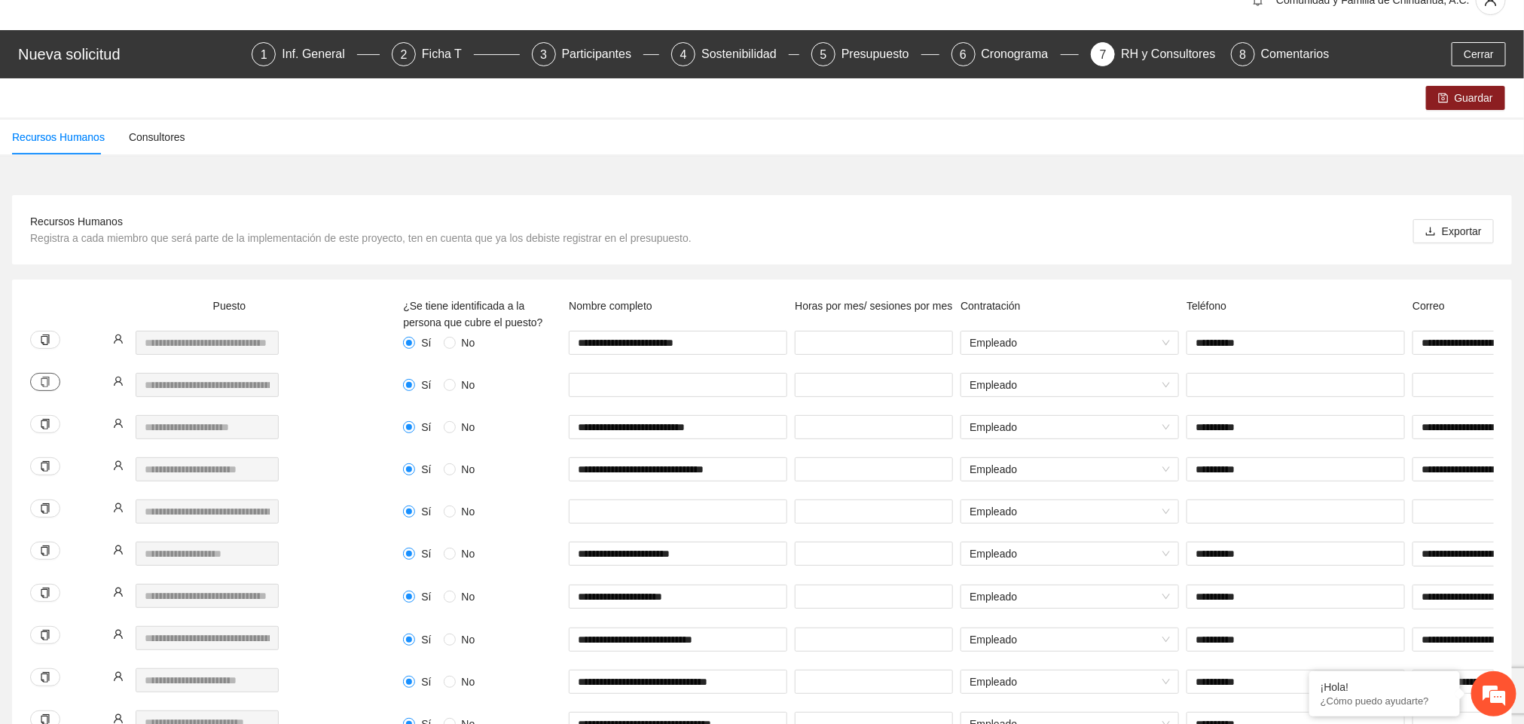
scroll to position [28, 0]
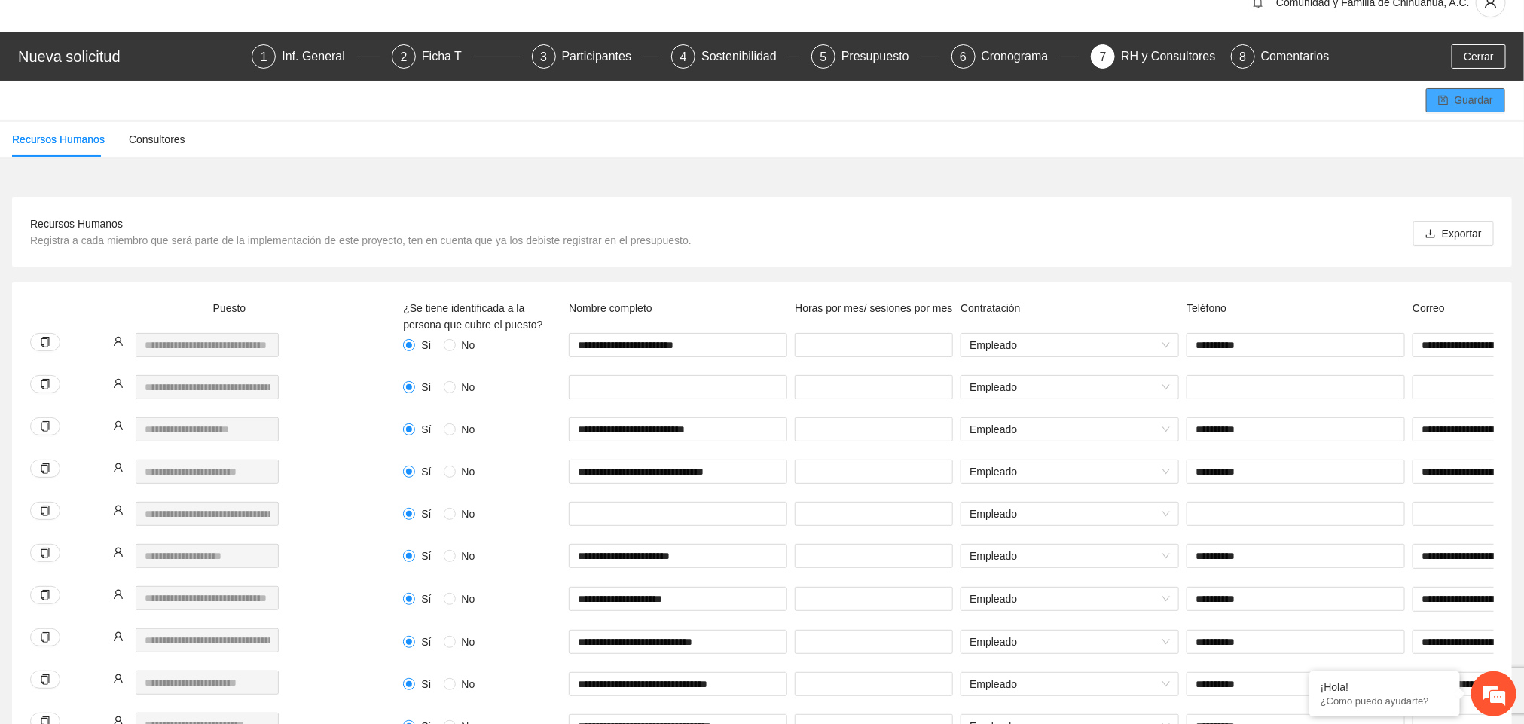
click at [1460, 100] on span "Guardar" at bounding box center [1474, 100] width 38 height 17
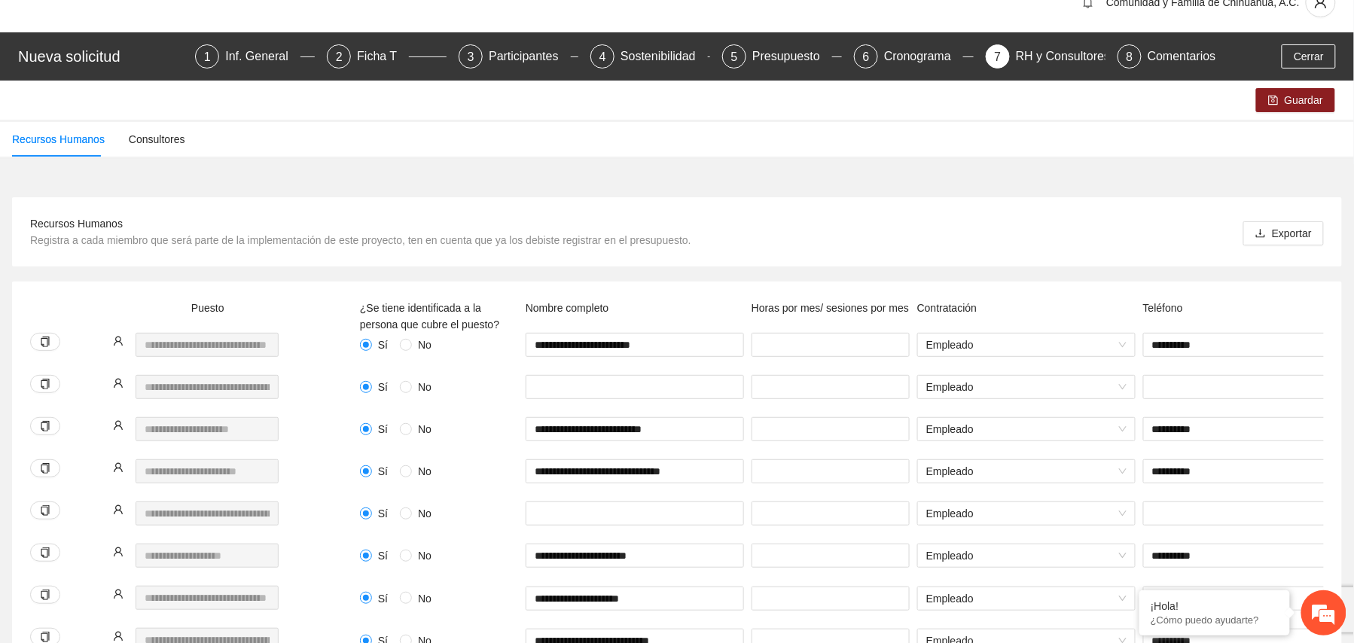
drag, startPoint x: 1519, startPoint y: 0, endPoint x: 423, endPoint y: 130, distance: 1103.0
click at [423, 130] on div "Recursos Humanos Consultores" at bounding box center [677, 139] width 1354 height 35
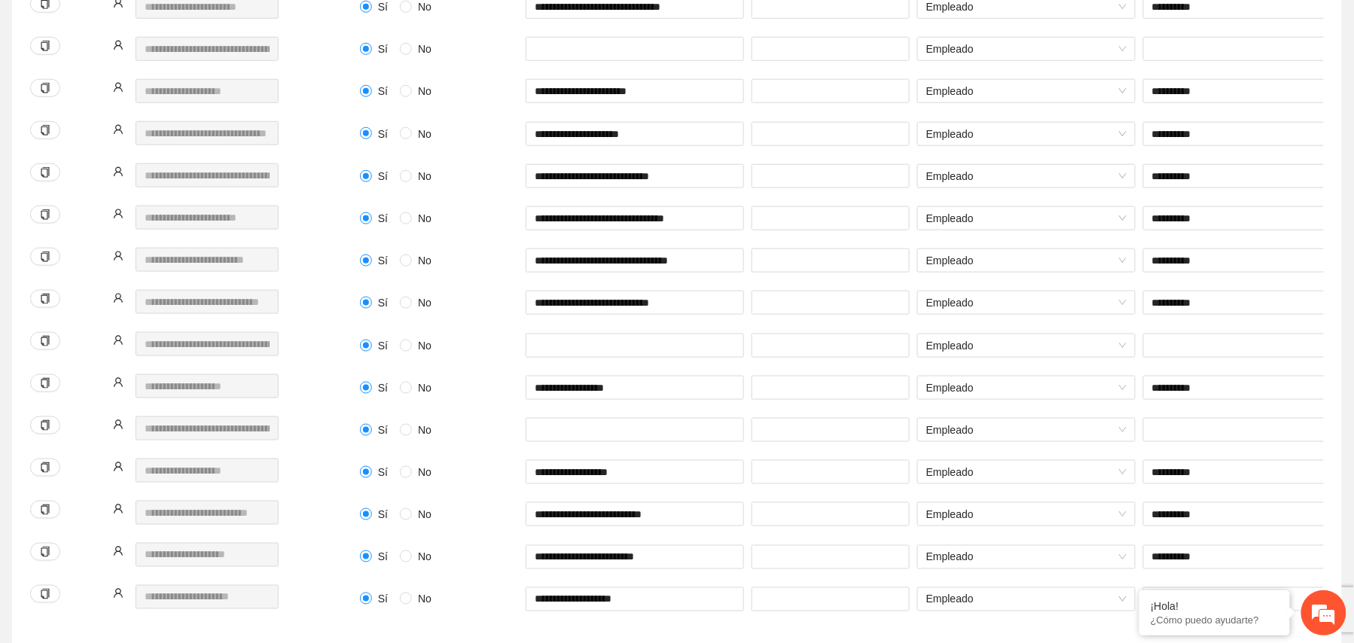
scroll to position [495, 0]
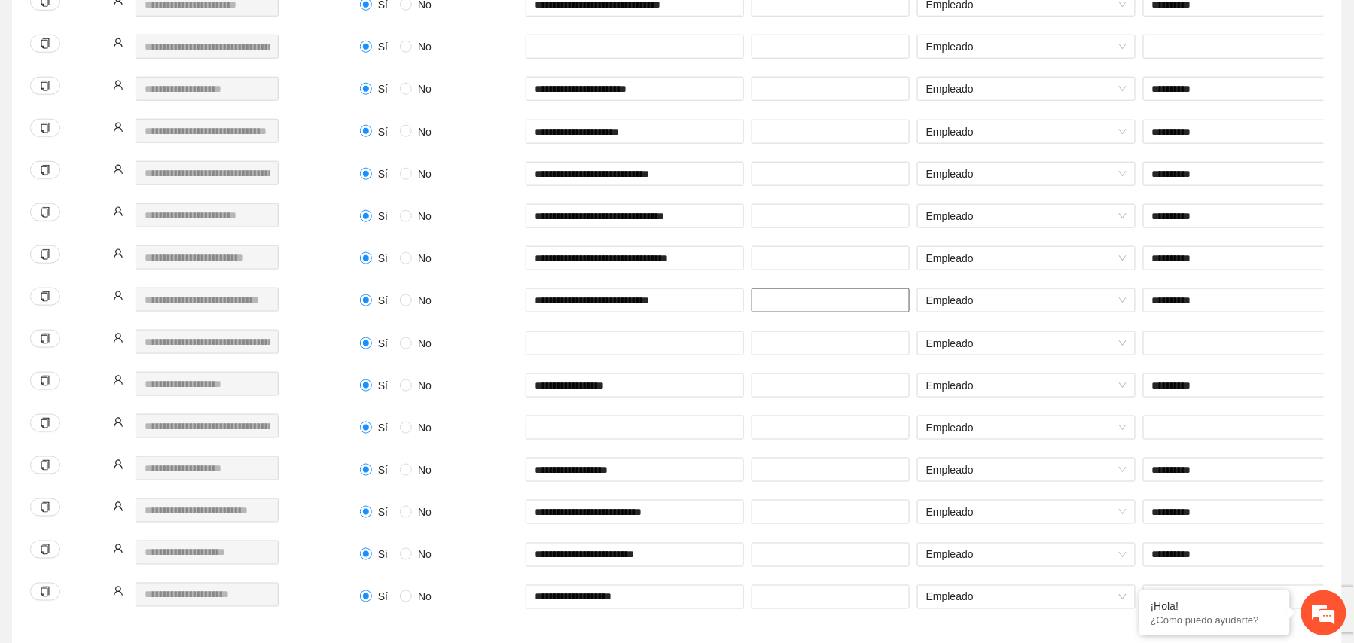
click at [827, 301] on input "number" at bounding box center [831, 300] width 158 height 24
type input "***"
click at [786, 513] on input "number" at bounding box center [831, 512] width 158 height 24
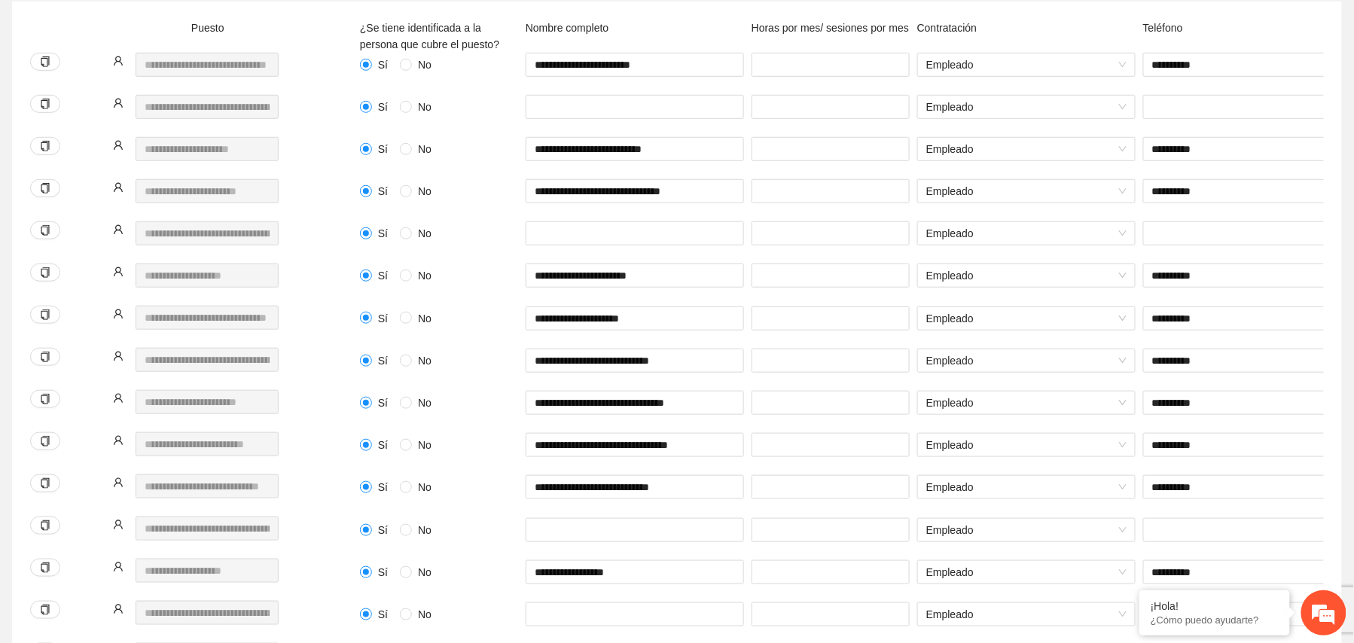
scroll to position [577, 0]
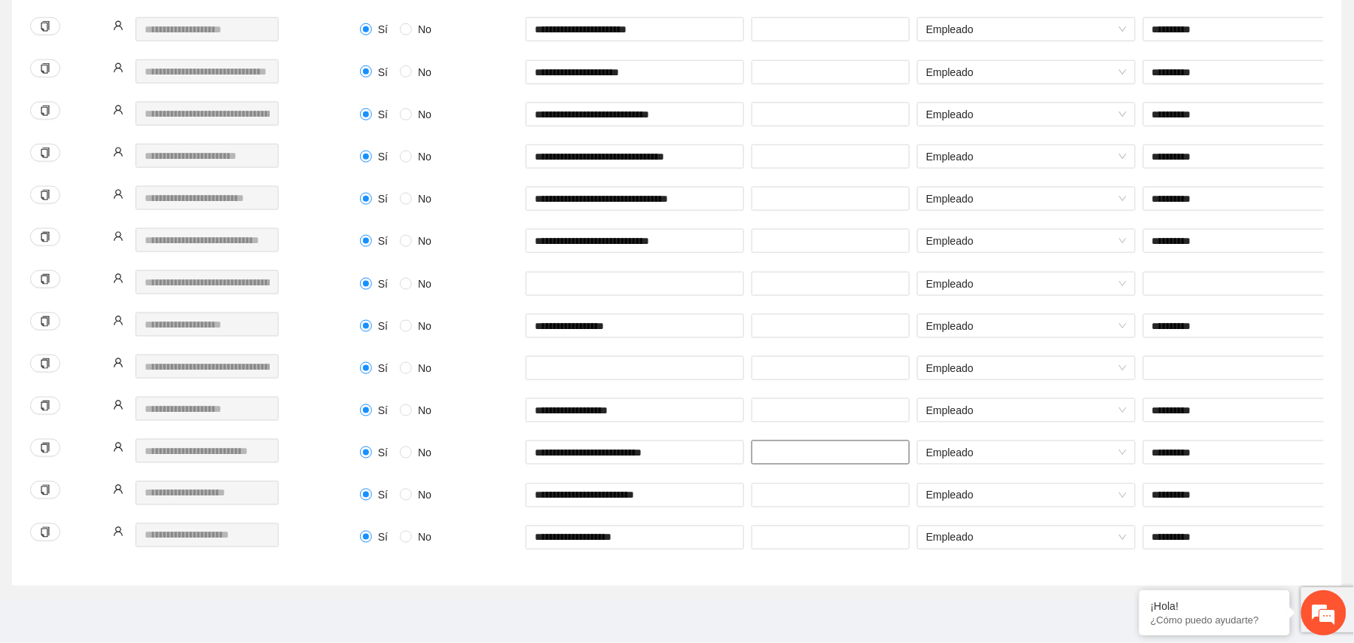
type input "***"
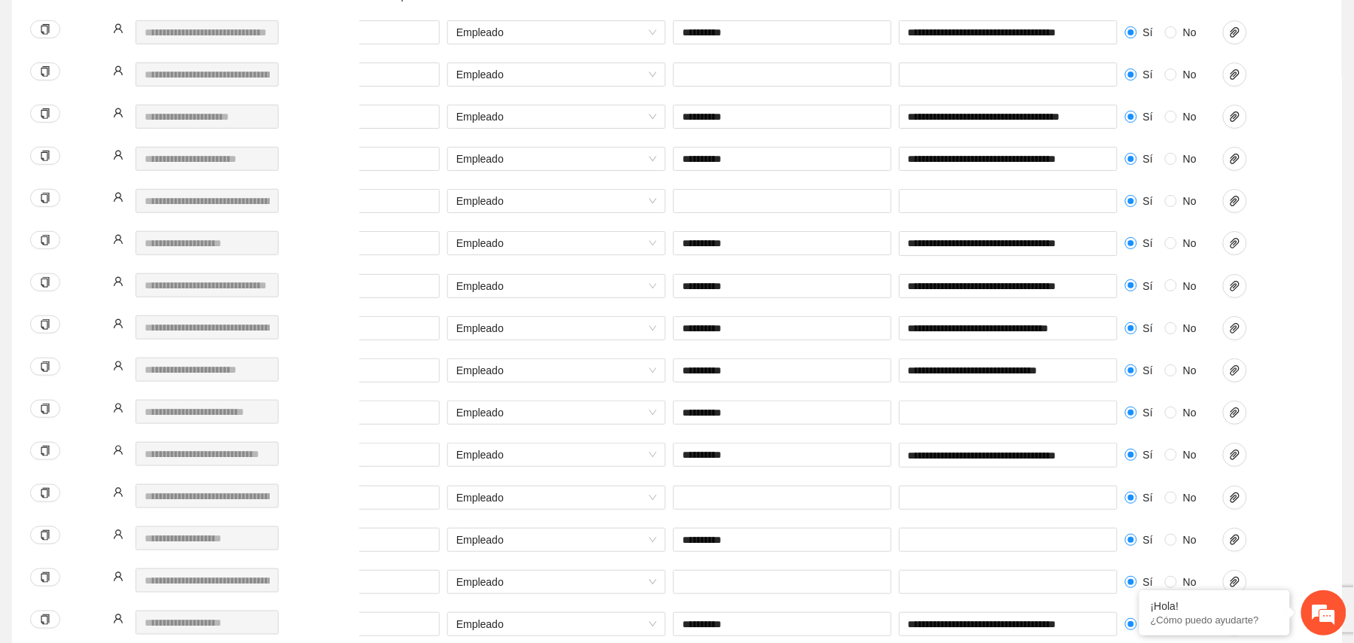
scroll to position [312, 0]
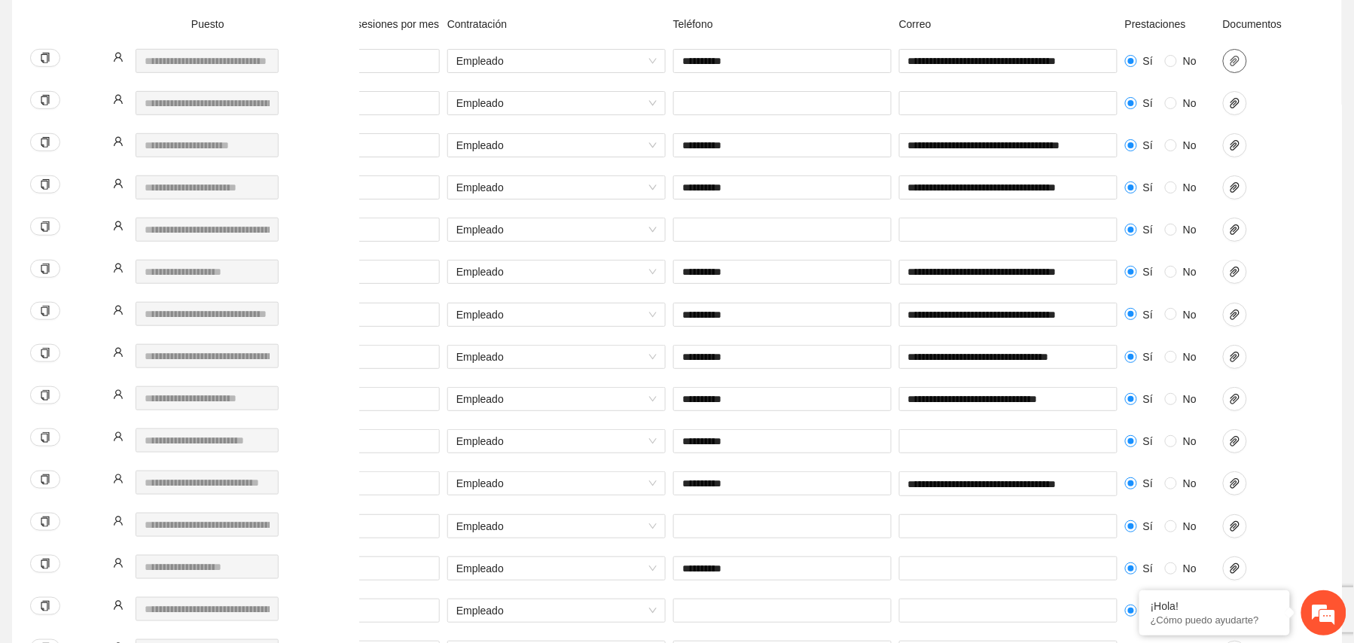
click at [1240, 64] on icon "paper-clip" at bounding box center [1235, 61] width 12 height 12
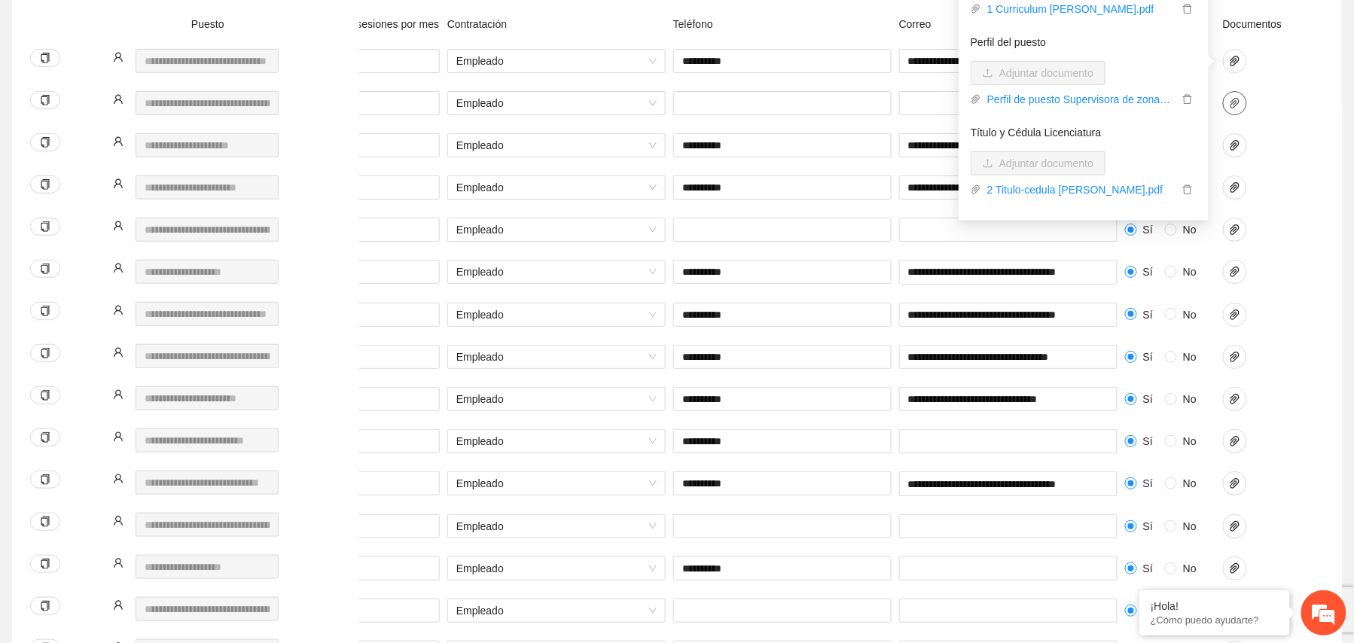
click at [1235, 100] on icon "paper-clip" at bounding box center [1235, 103] width 12 height 12
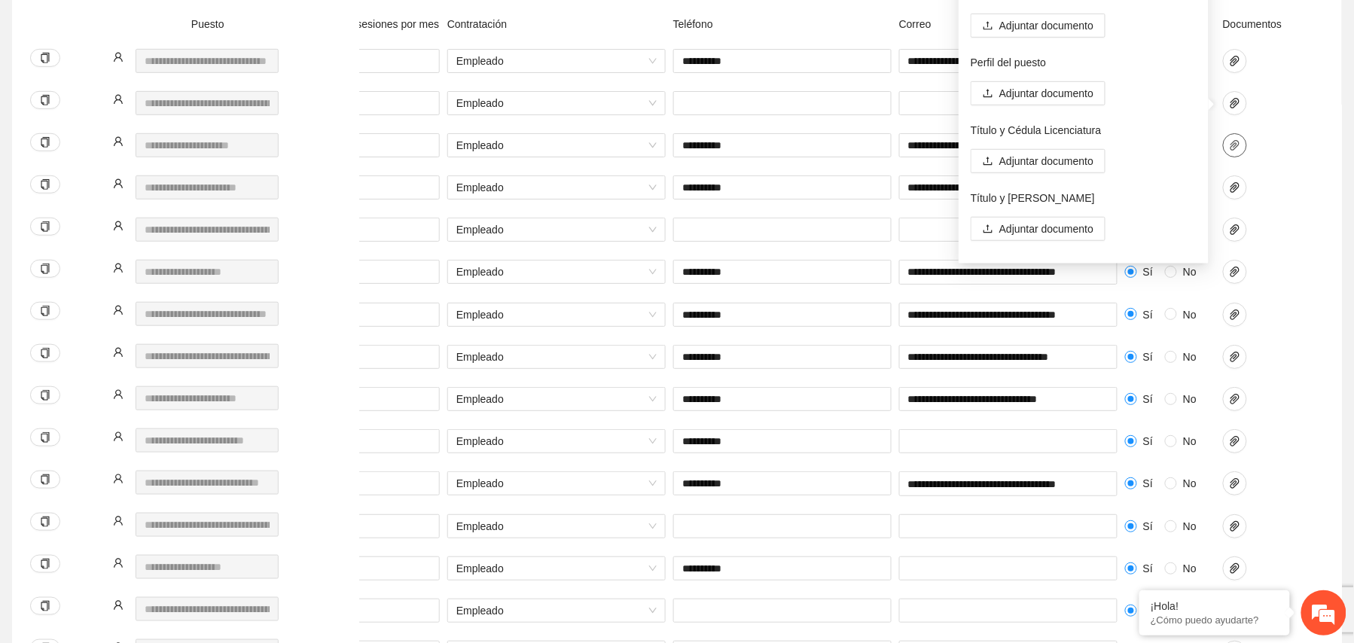
click at [1231, 148] on icon "paper-clip" at bounding box center [1235, 145] width 9 height 11
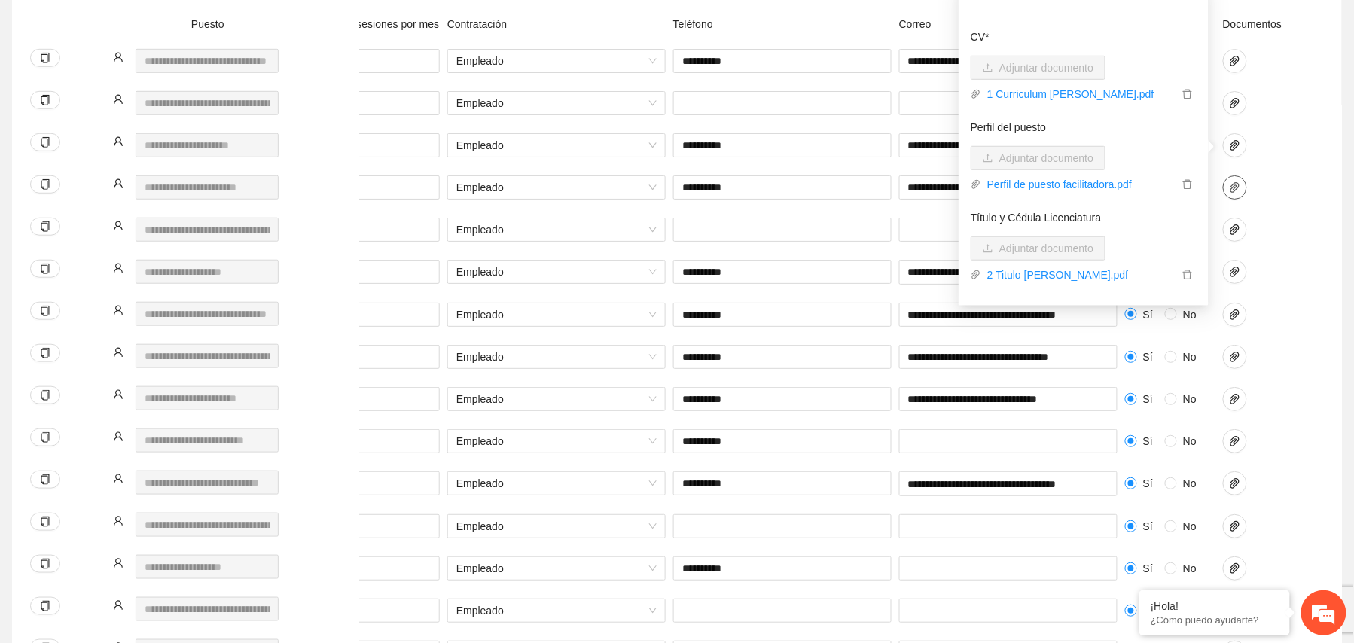
click at [1234, 188] on icon "paper-clip" at bounding box center [1235, 187] width 9 height 11
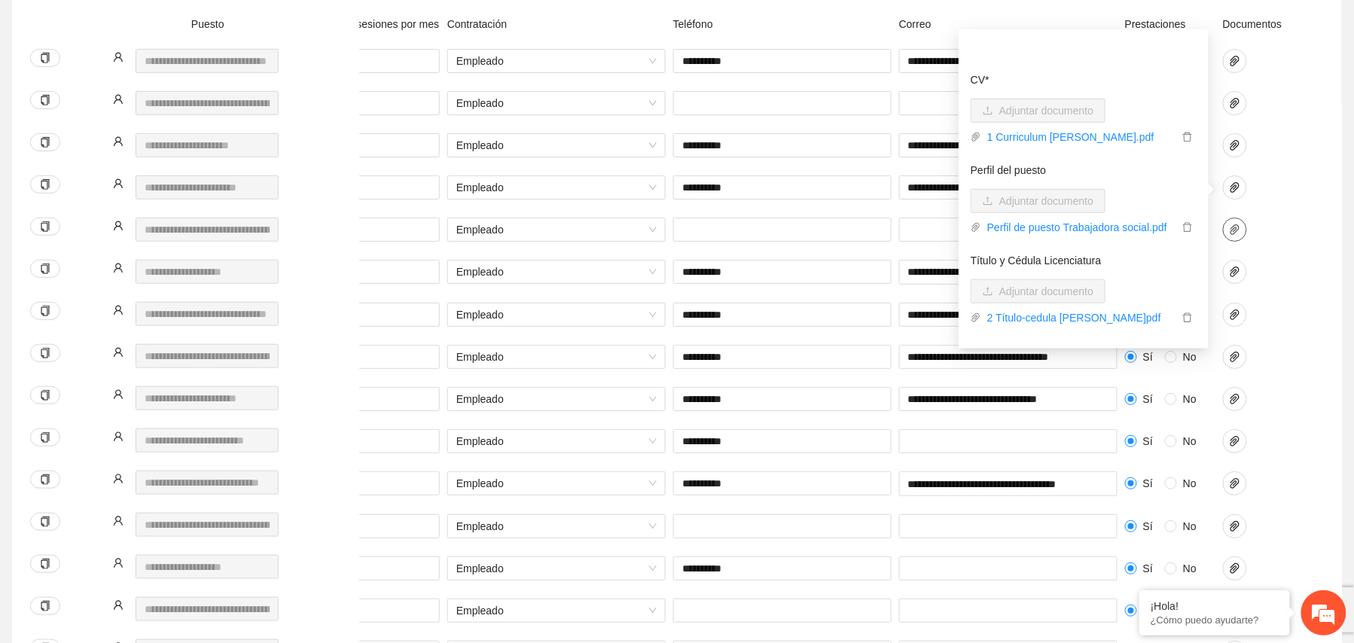
click at [1236, 224] on button "button" at bounding box center [1235, 230] width 24 height 24
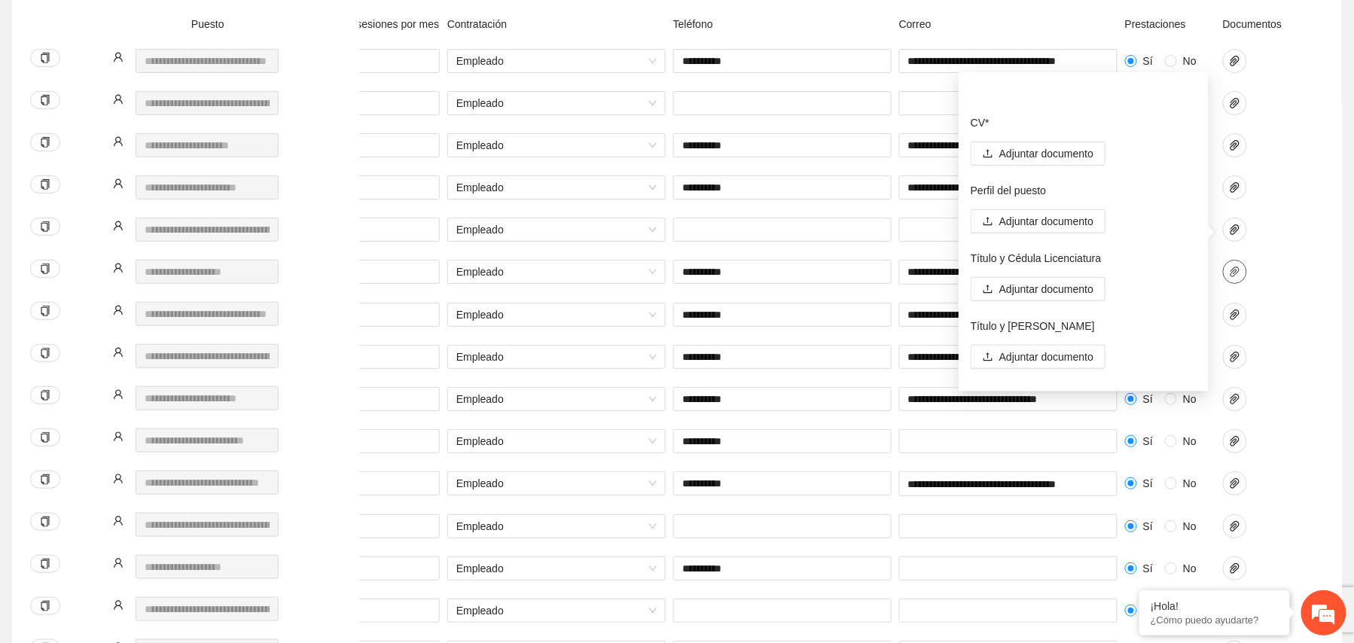
click at [1234, 271] on icon "paper-clip" at bounding box center [1235, 272] width 12 height 12
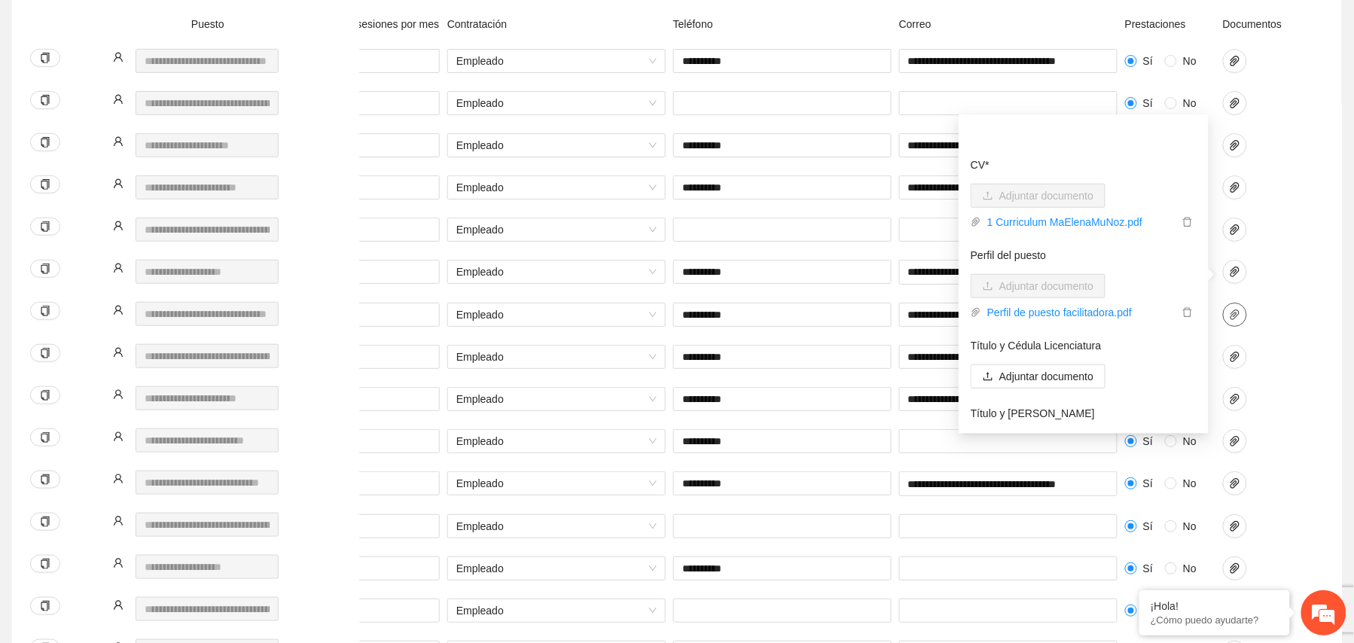
click at [1234, 320] on icon "paper-clip" at bounding box center [1235, 315] width 9 height 11
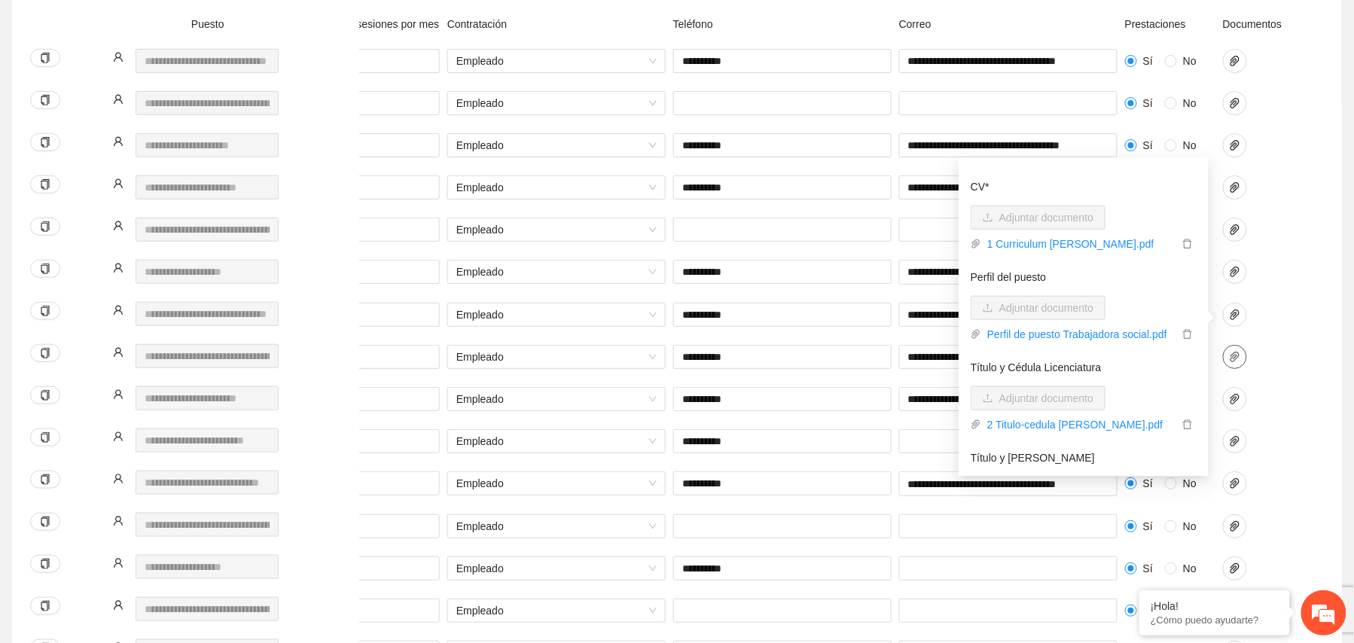
click at [1237, 353] on icon "paper-clip" at bounding box center [1235, 357] width 12 height 12
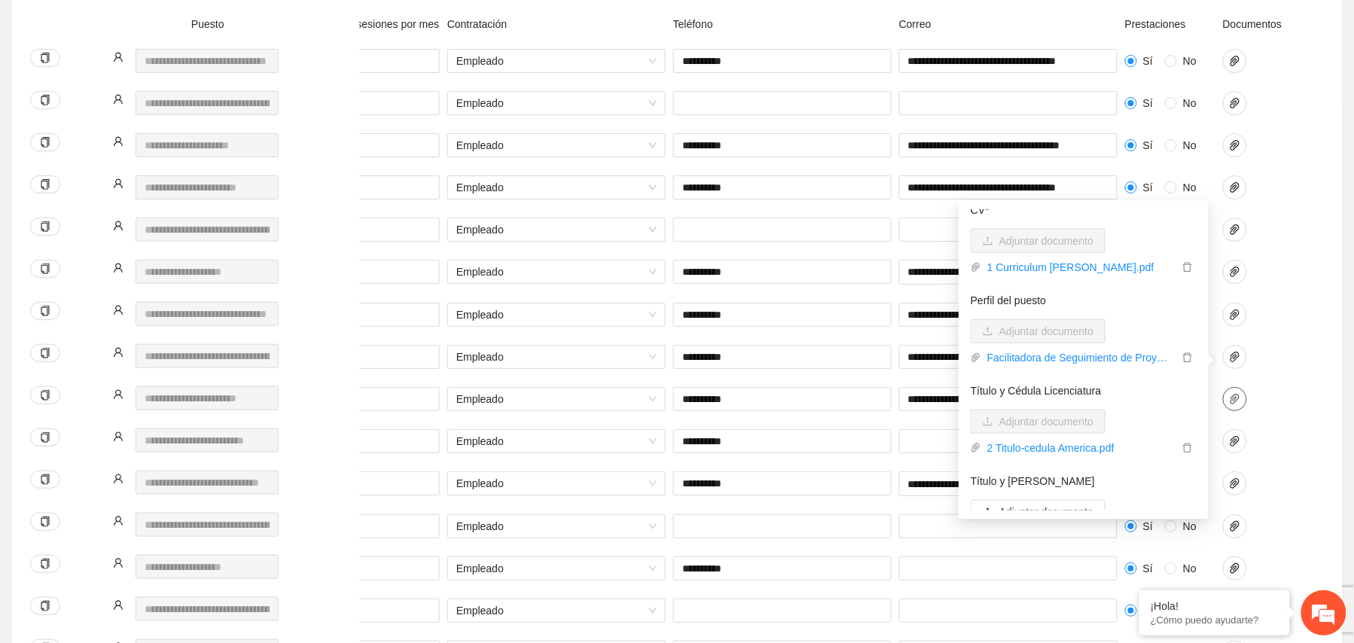
click at [1238, 398] on icon "paper-clip" at bounding box center [1235, 399] width 9 height 11
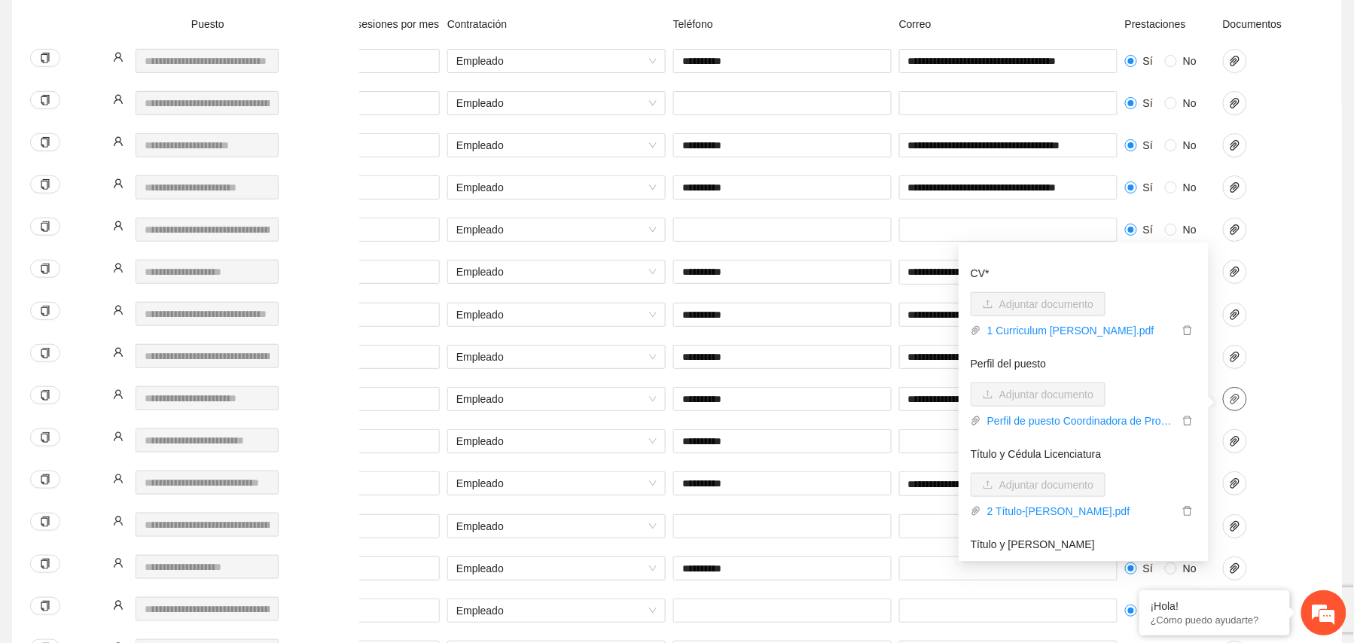
scroll to position [16, 0]
click at [1241, 447] on icon "paper-clip" at bounding box center [1235, 441] width 12 height 12
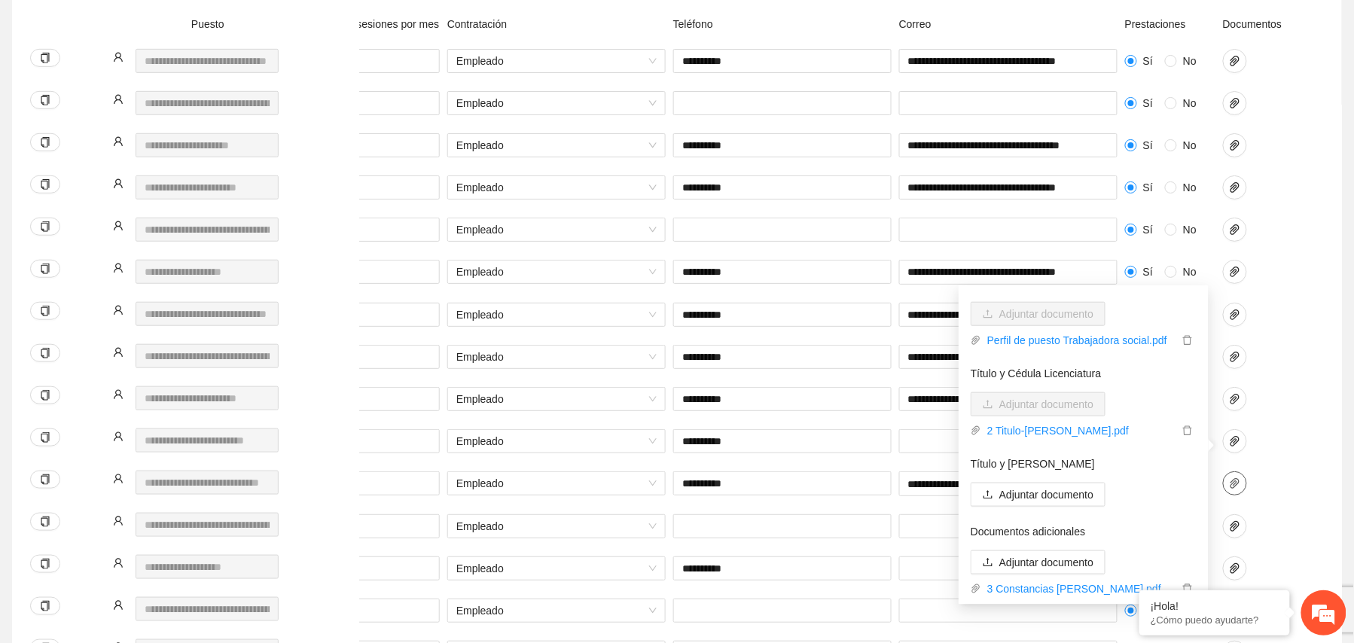
click at [1236, 479] on button "button" at bounding box center [1235, 484] width 24 height 24
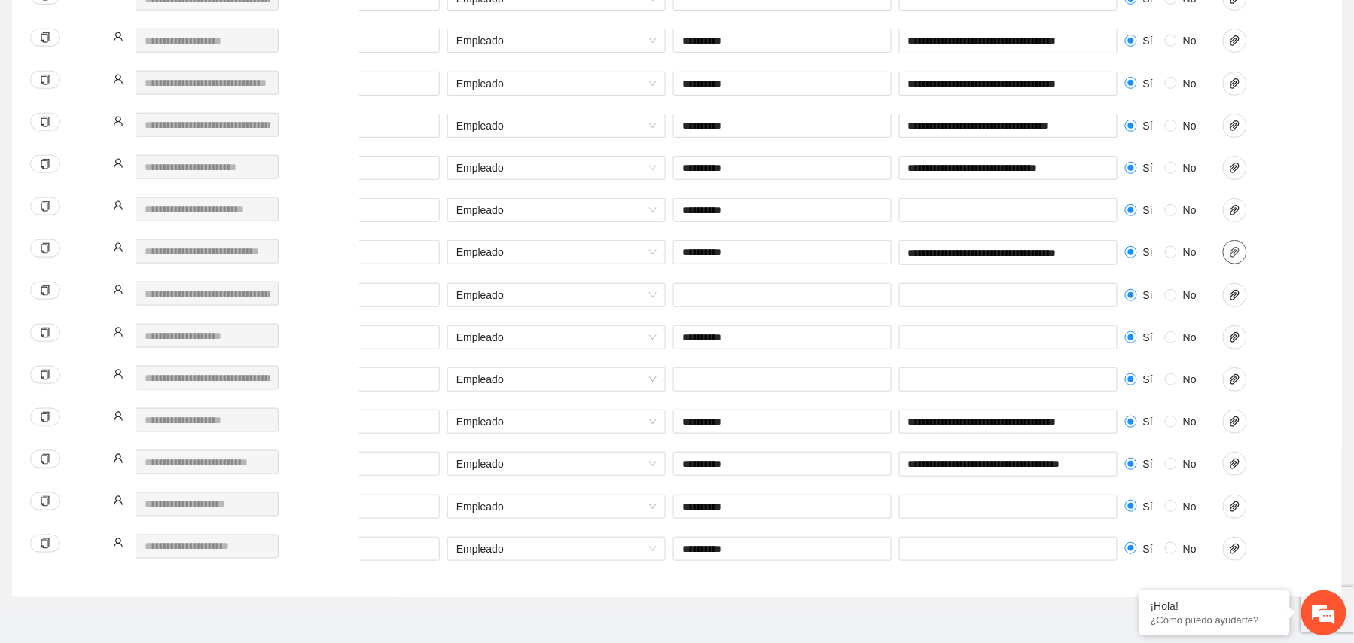
scroll to position [567, 0]
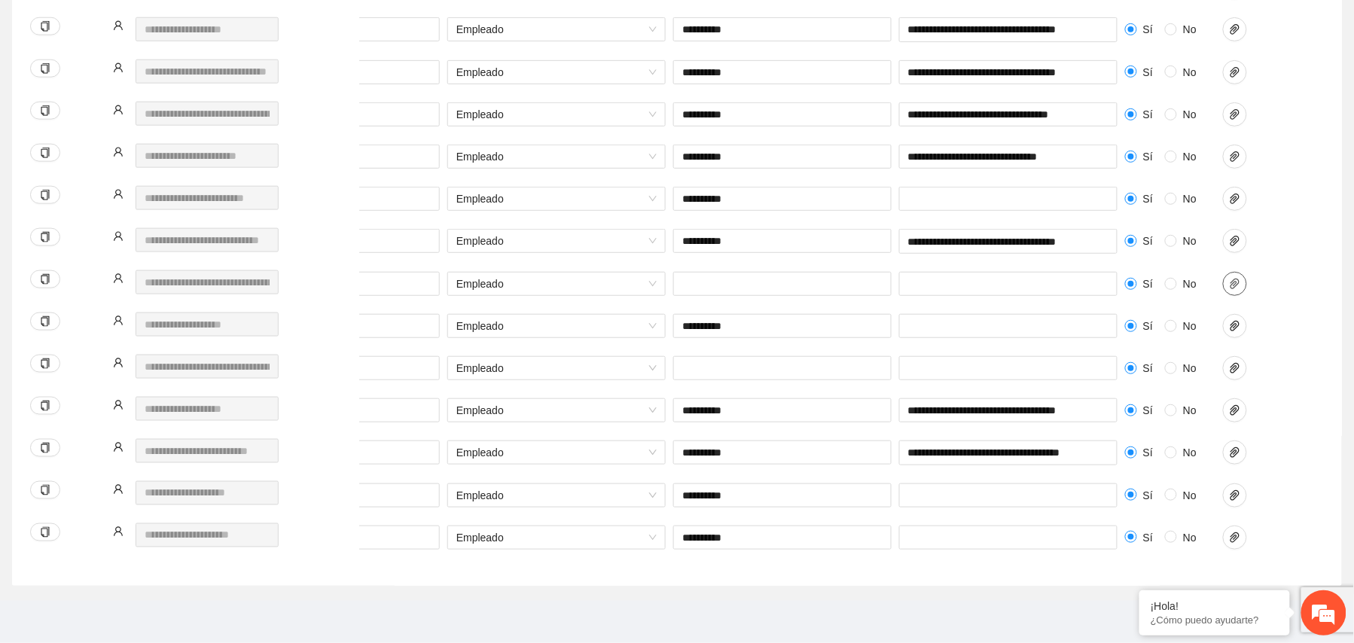
click at [1244, 278] on span "paper-clip" at bounding box center [1235, 284] width 23 height 12
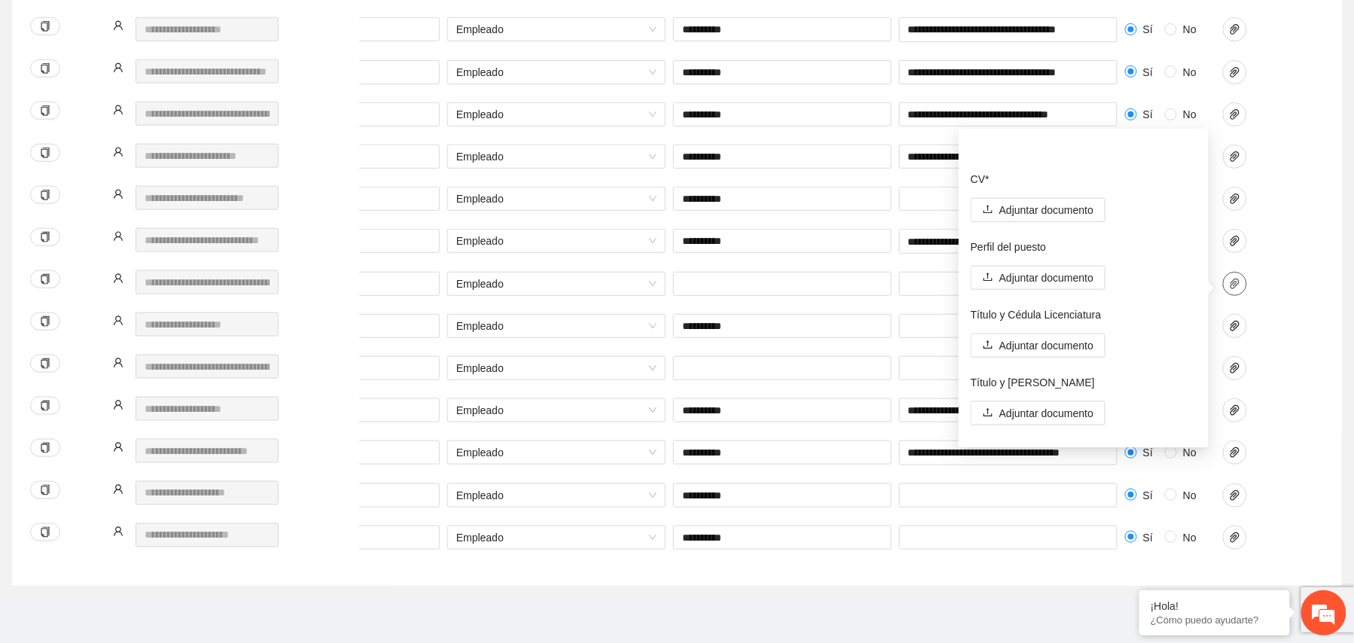
click at [1244, 278] on span "paper-clip" at bounding box center [1235, 284] width 23 height 12
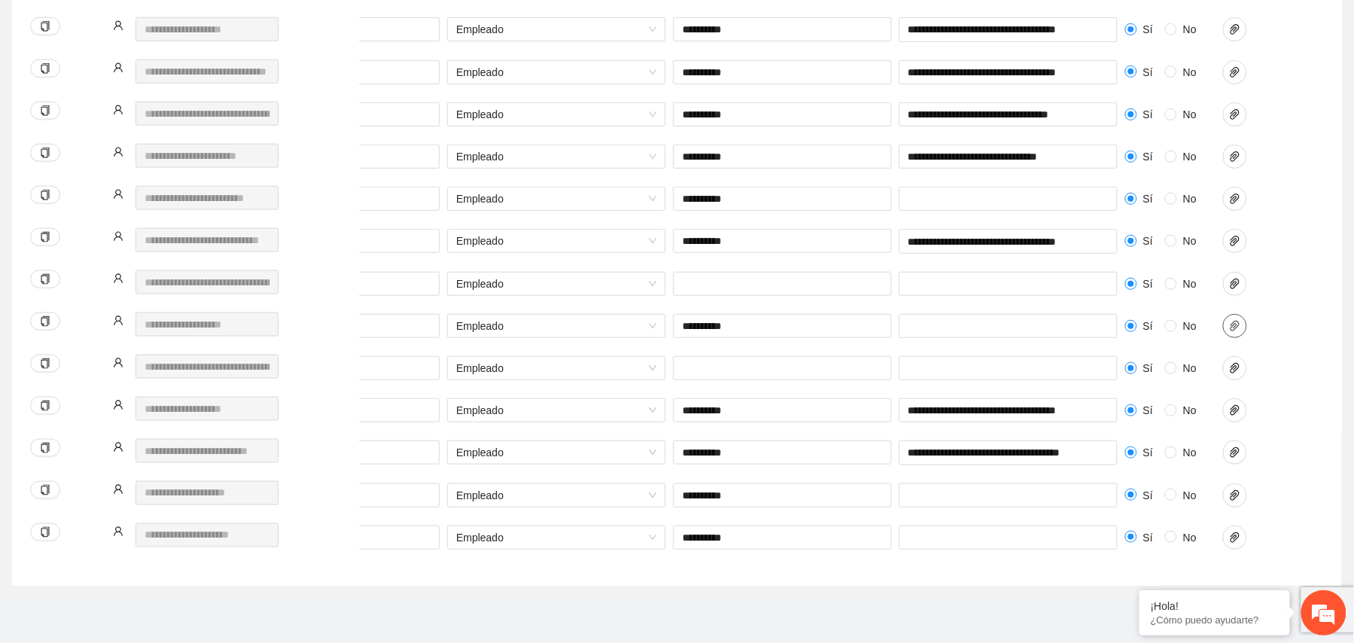
click at [1239, 321] on icon "paper-clip" at bounding box center [1235, 326] width 9 height 11
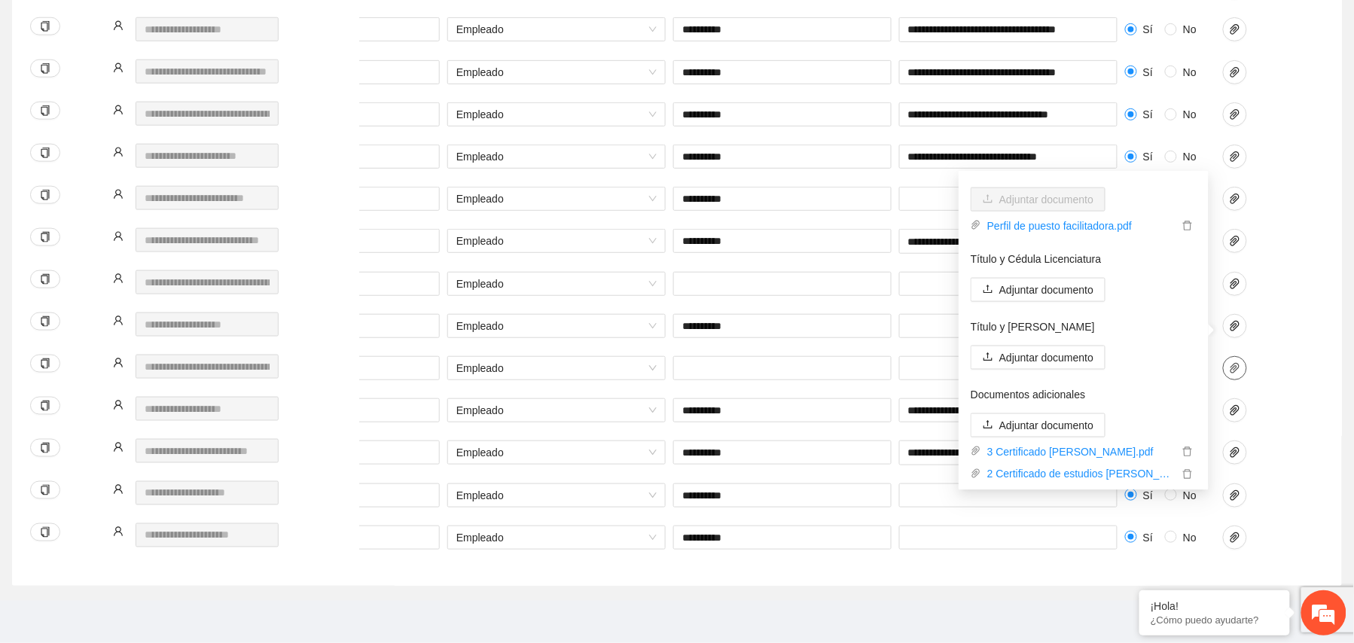
click at [1228, 362] on span "paper-clip" at bounding box center [1235, 368] width 23 height 12
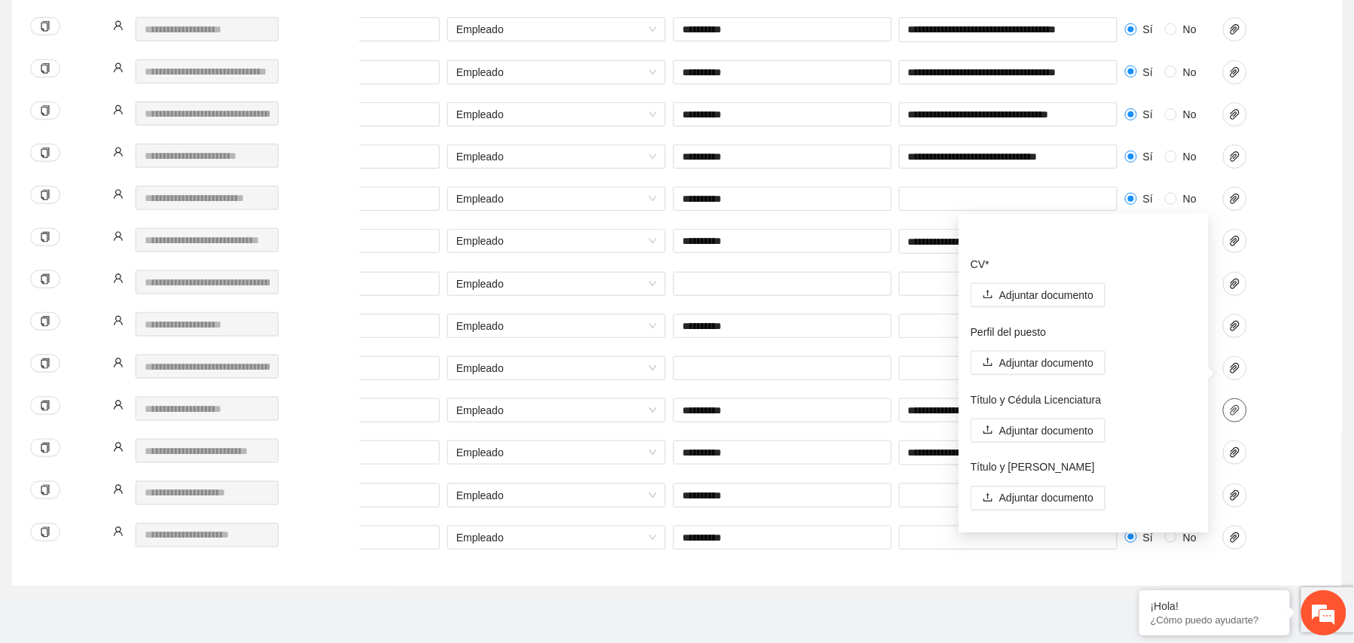
click at [1234, 405] on icon "paper-clip" at bounding box center [1235, 410] width 9 height 11
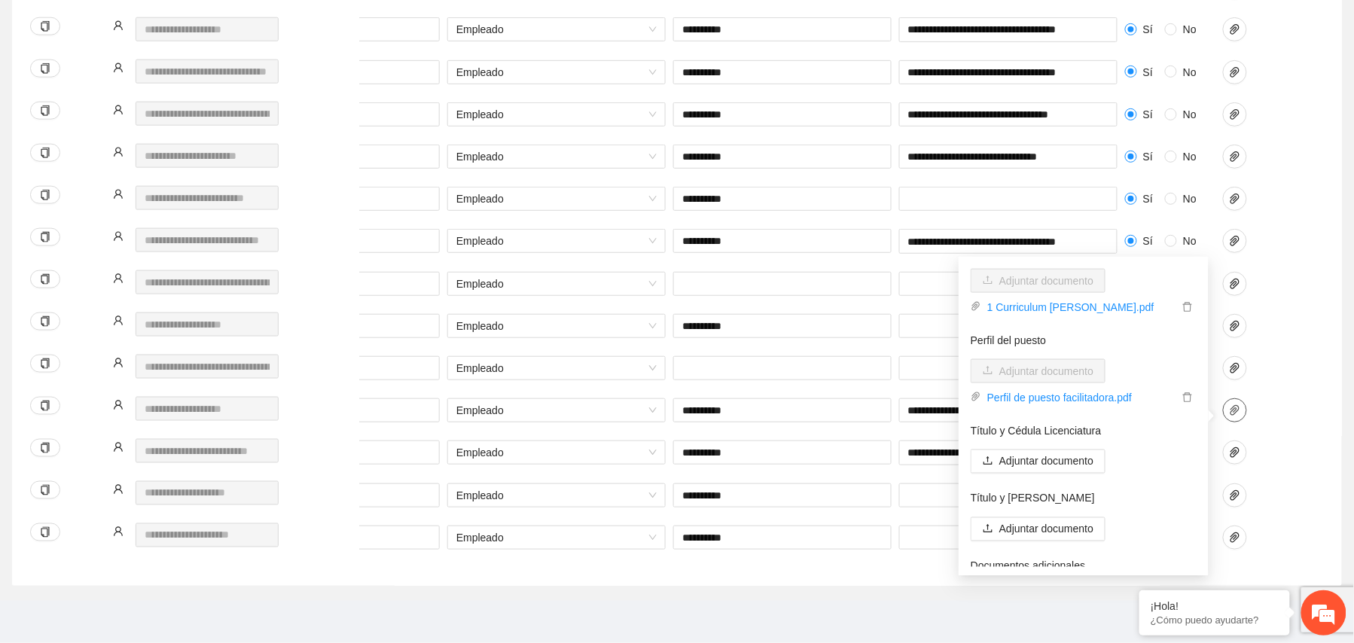
scroll to position [121, 0]
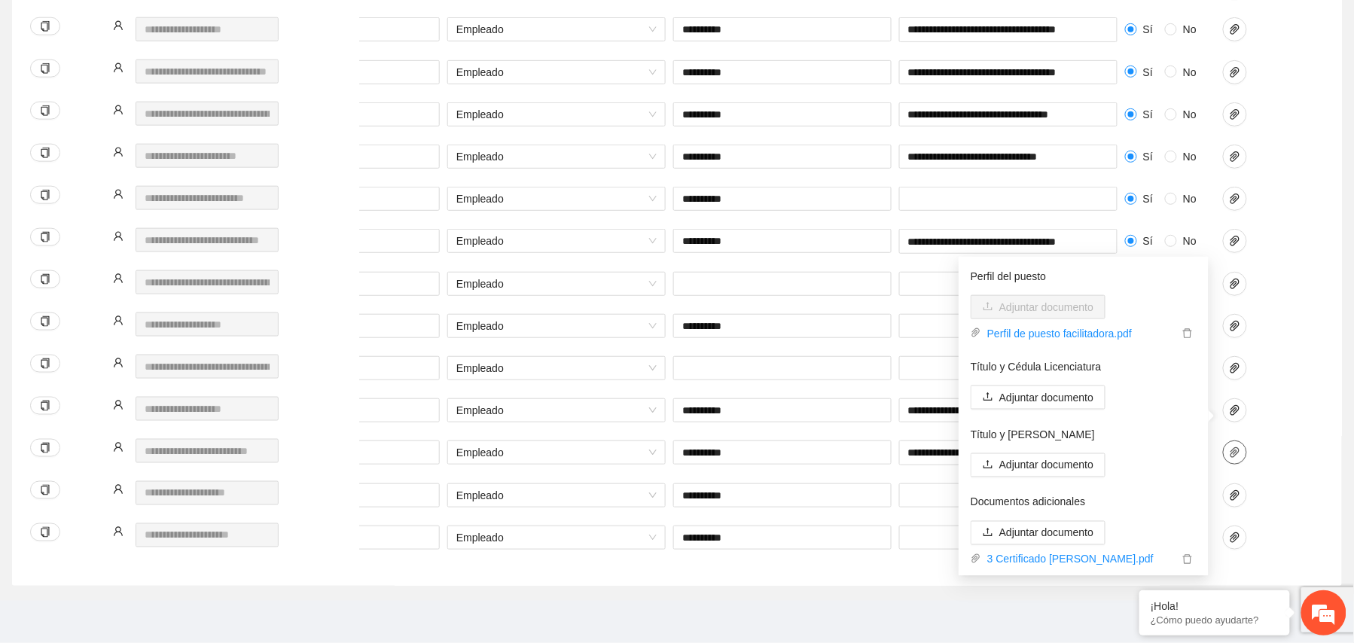
click at [1236, 447] on icon "paper-clip" at bounding box center [1235, 453] width 12 height 12
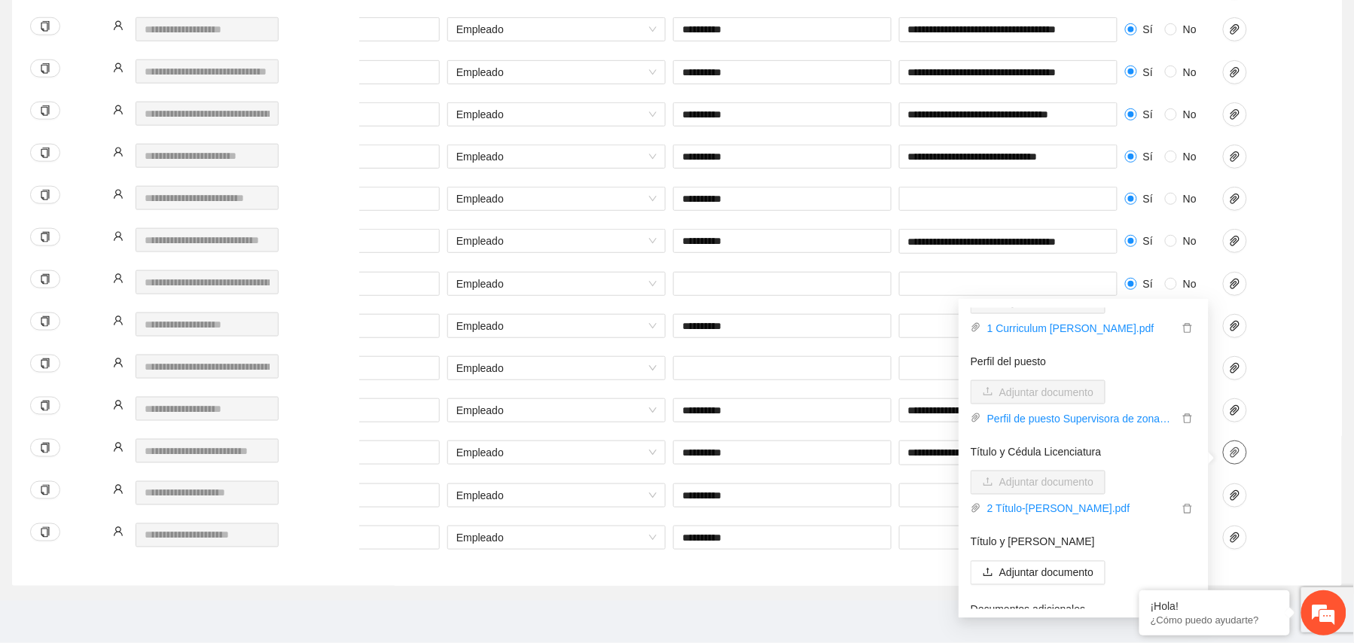
scroll to position [145, 0]
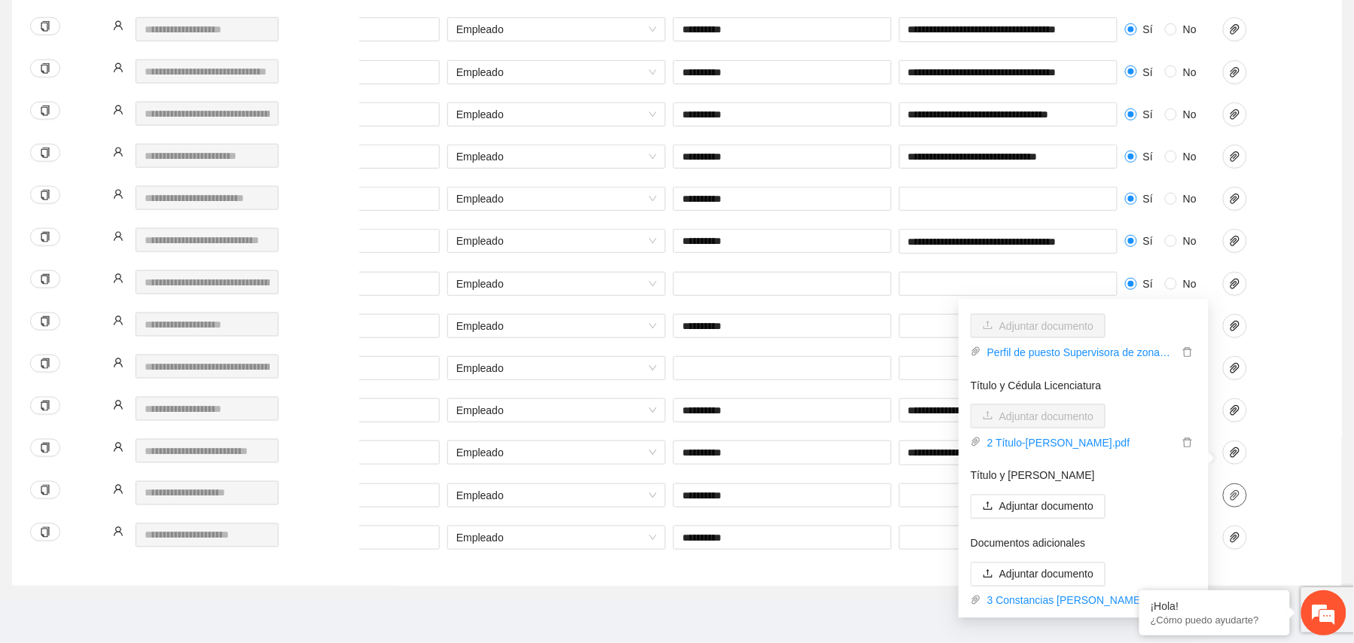
click at [1238, 490] on icon "paper-clip" at bounding box center [1235, 495] width 9 height 11
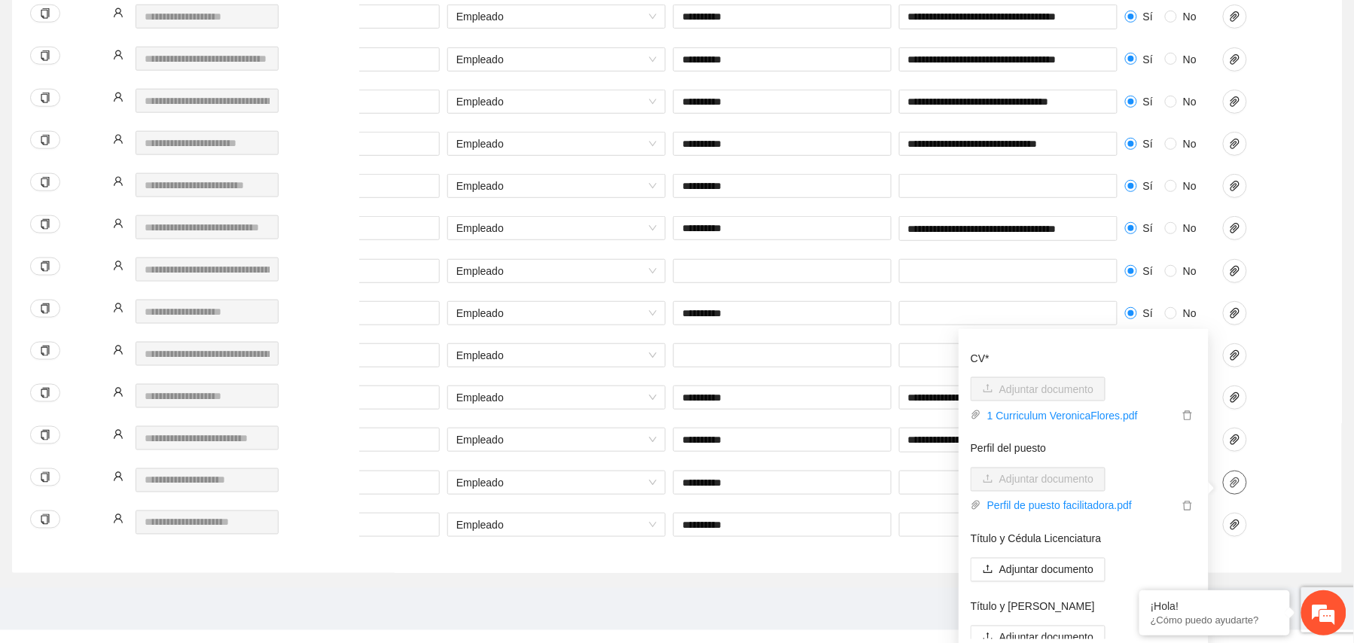
scroll to position [122, 0]
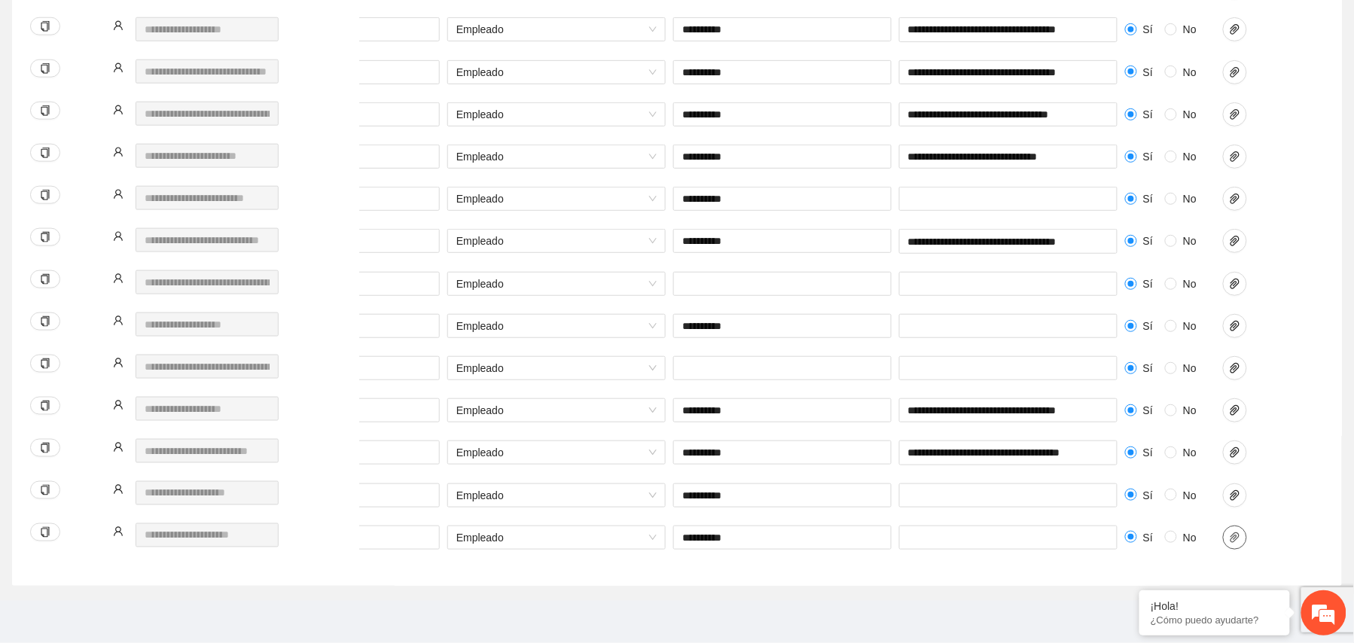
click at [1233, 532] on icon "paper-clip" at bounding box center [1235, 538] width 12 height 12
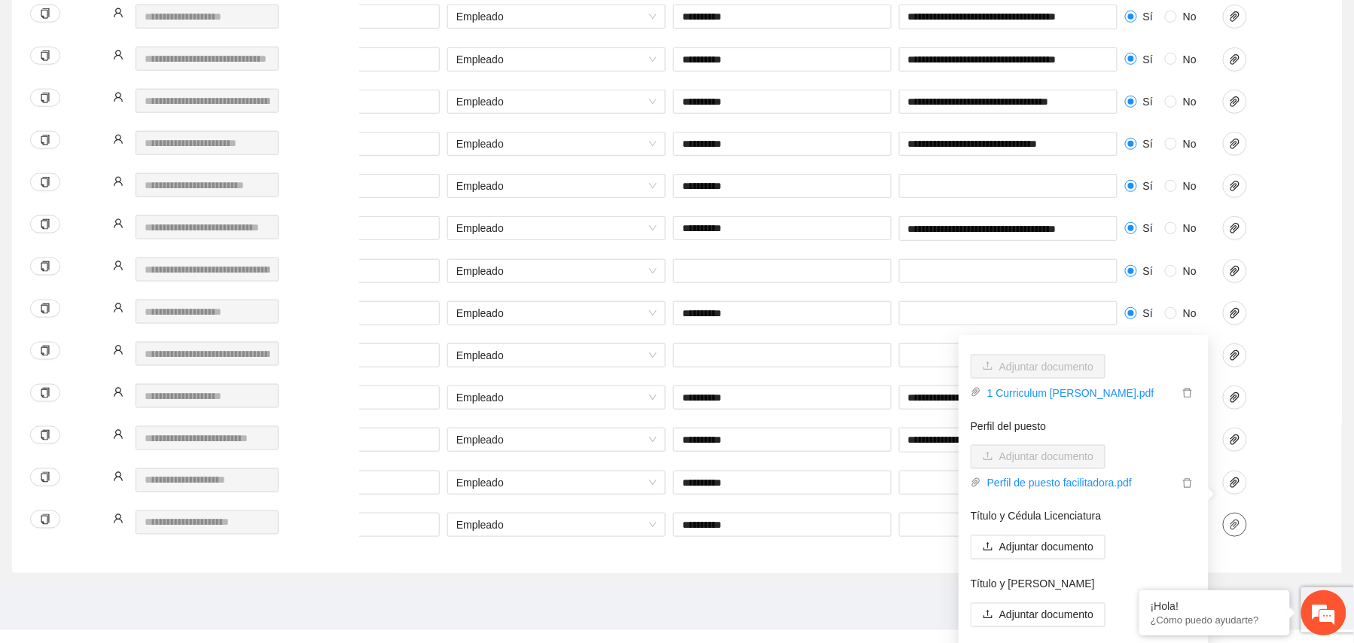
scroll to position [145, 0]
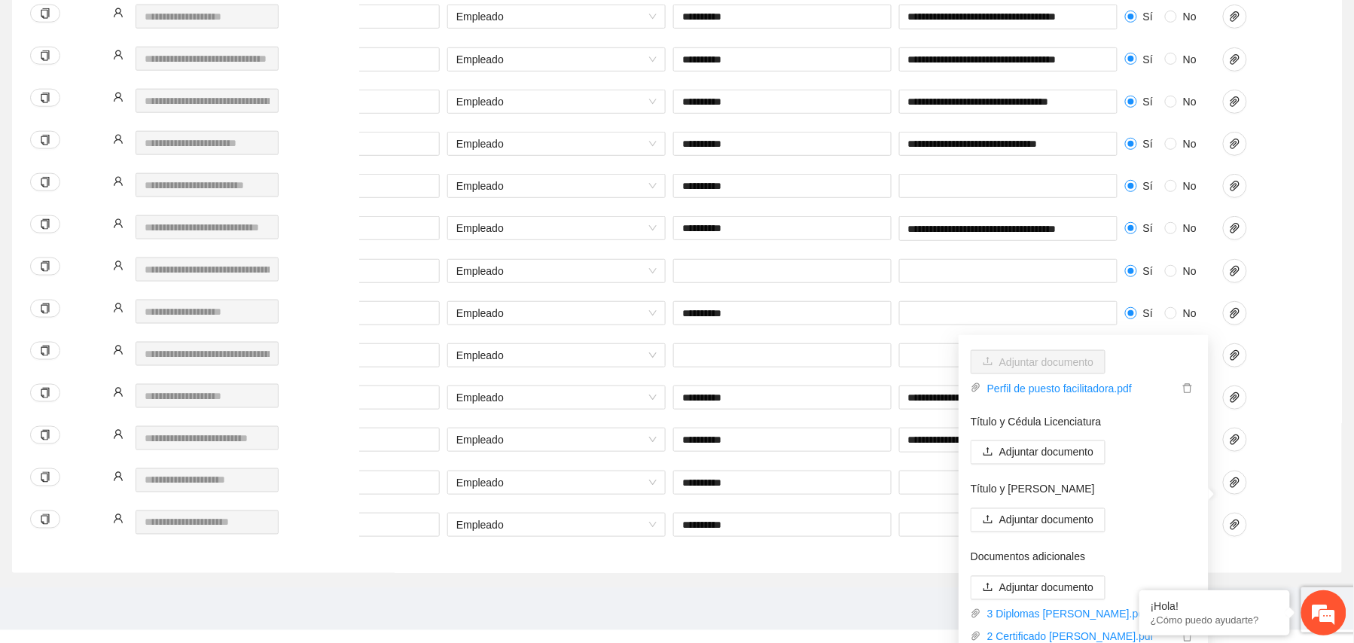
click at [1272, 504] on div at bounding box center [1257, 492] width 75 height 42
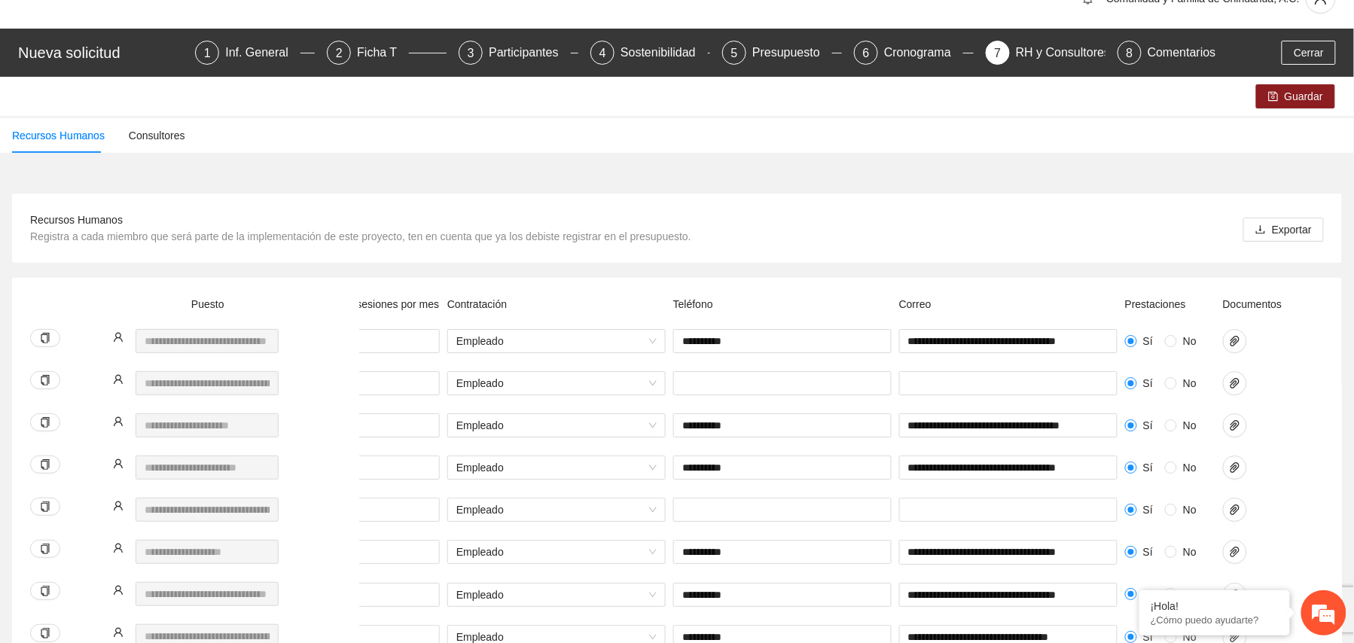
scroll to position [0, 0]
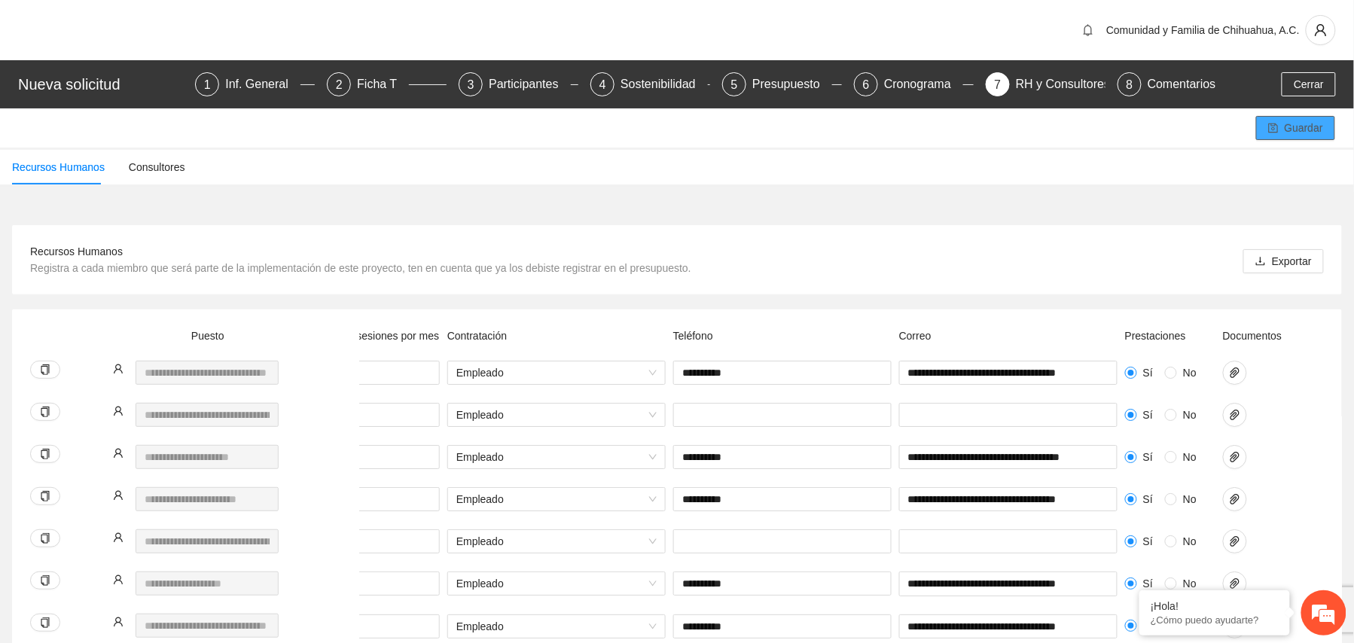
click at [1305, 124] on span "Guardar" at bounding box center [1304, 128] width 38 height 17
click at [791, 82] on div "Presupuesto" at bounding box center [793, 84] width 80 height 24
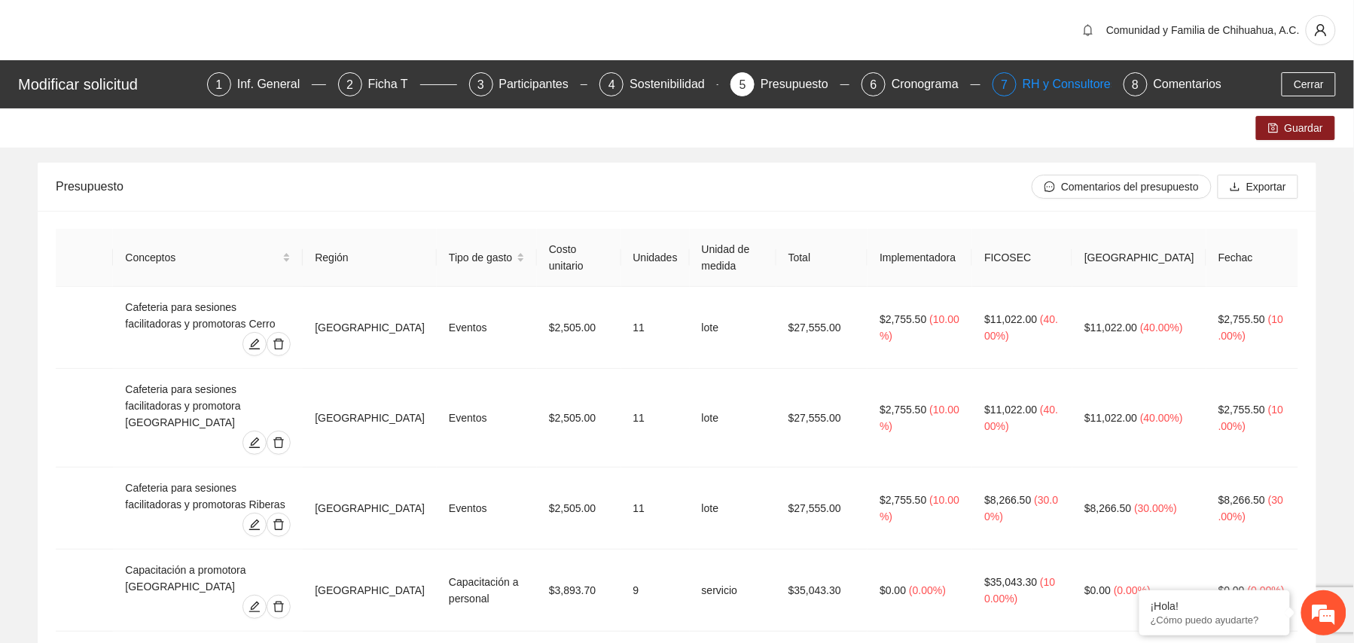
click at [1076, 79] on div "RH y Consultores" at bounding box center [1076, 84] width 106 height 24
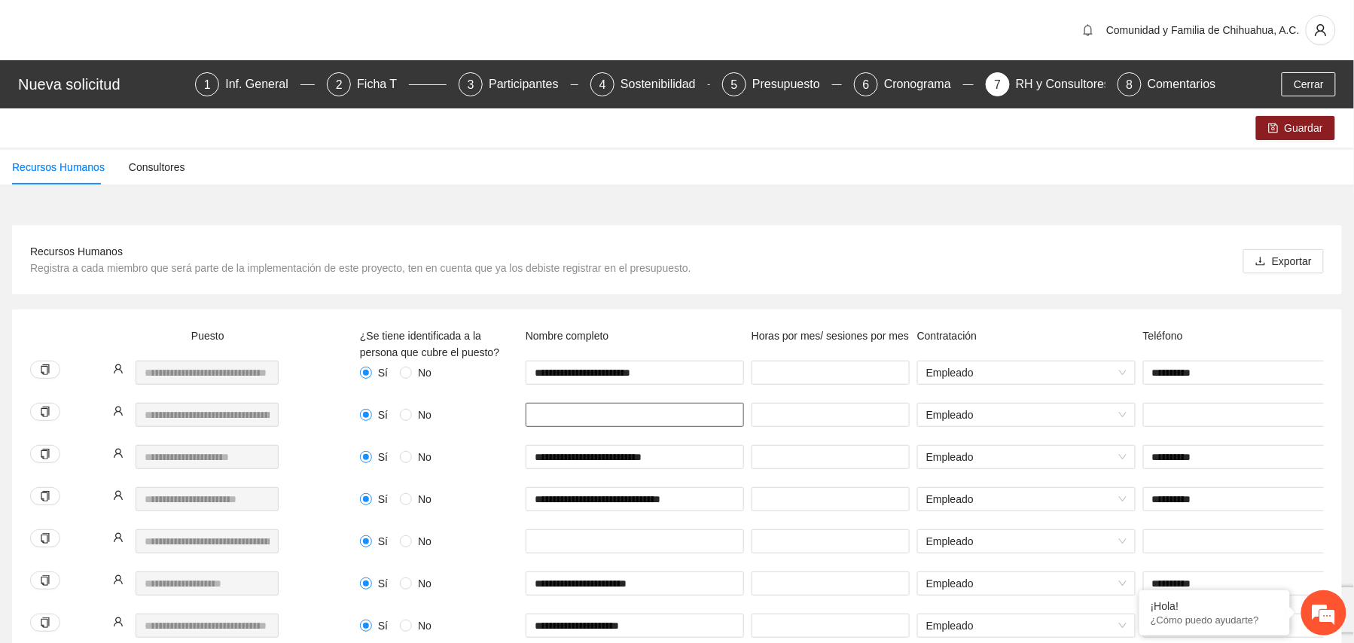
click at [555, 410] on input "text" at bounding box center [635, 415] width 218 height 24
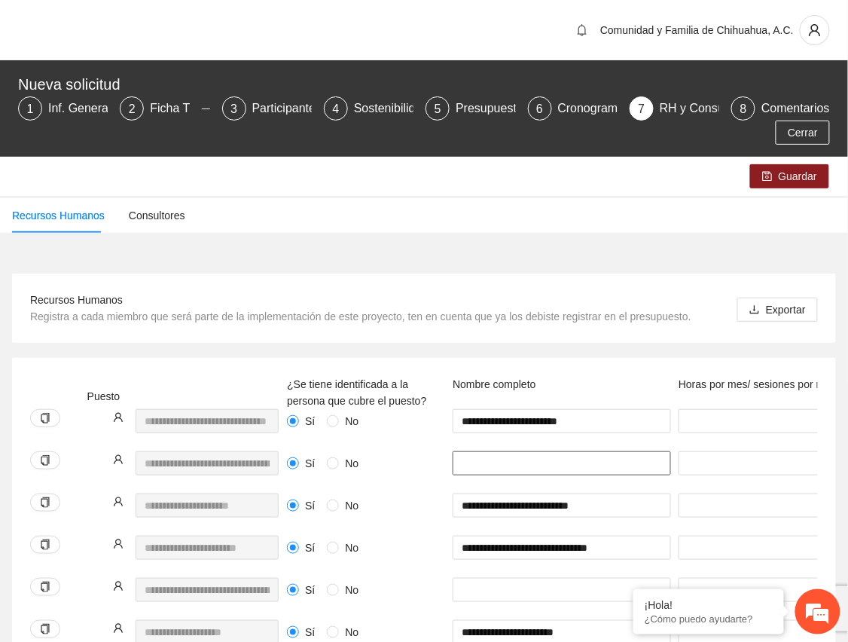
paste input "**********"
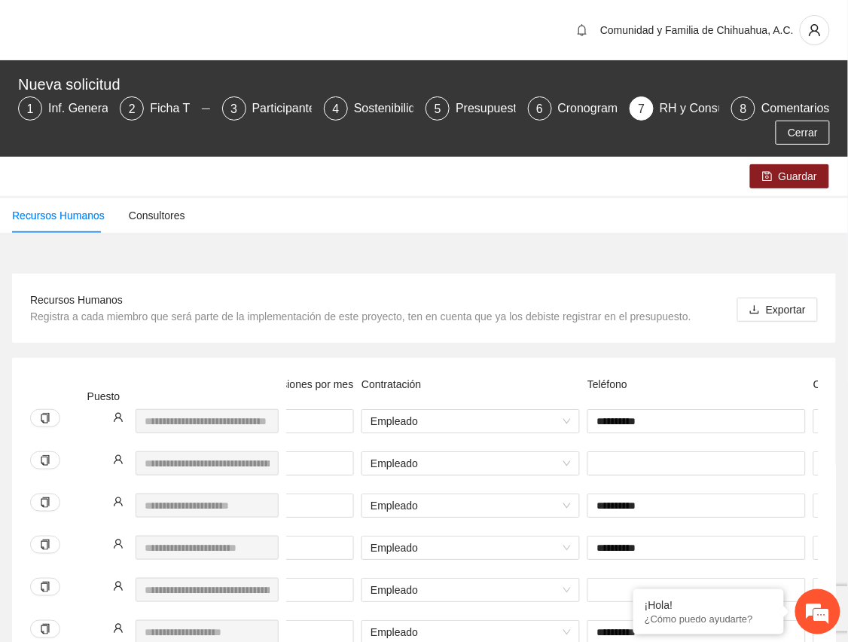
type input "**********"
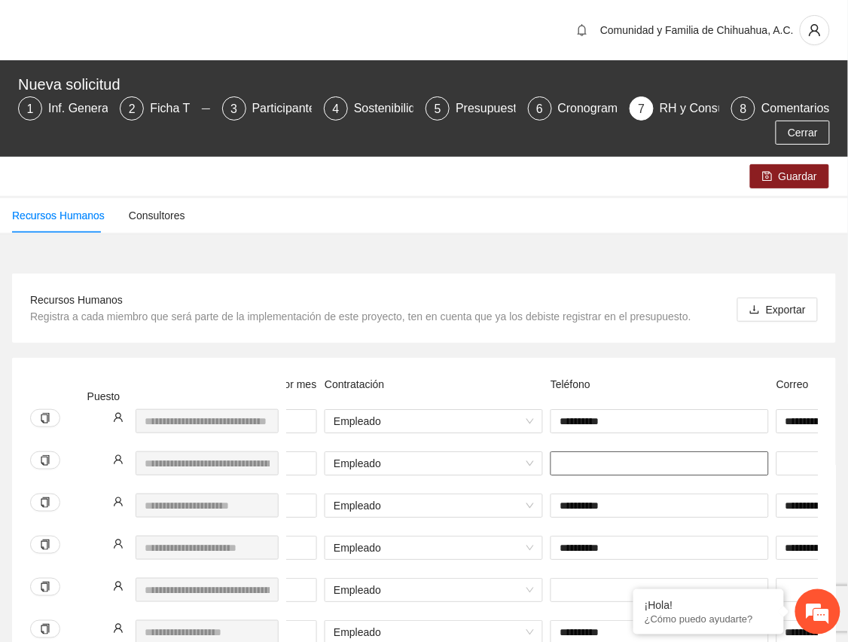
click at [624, 464] on input "text" at bounding box center [660, 463] width 218 height 24
paste input "**********"
click at [591, 462] on input "**********" at bounding box center [660, 463] width 218 height 24
click at [582, 462] on input "**********" at bounding box center [660, 463] width 218 height 24
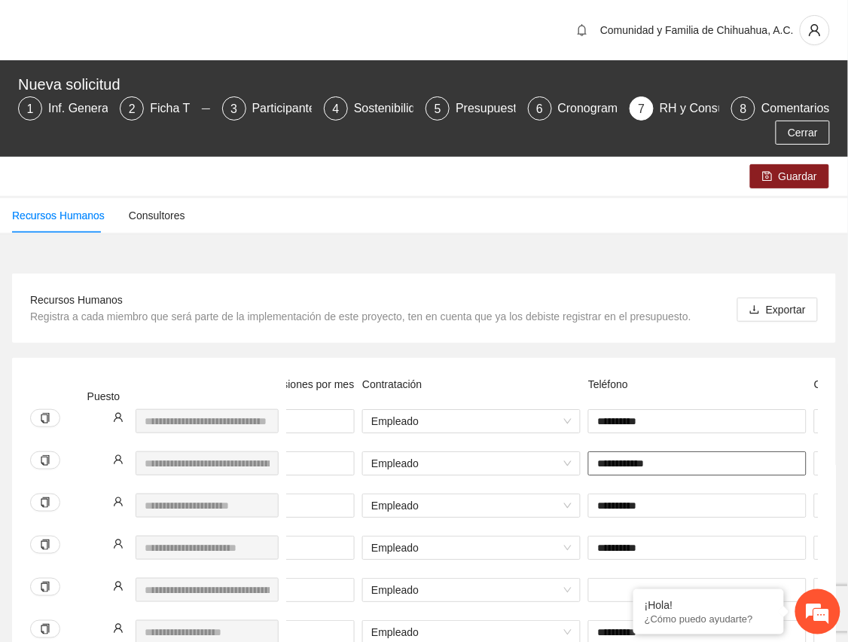
scroll to position [0, 519]
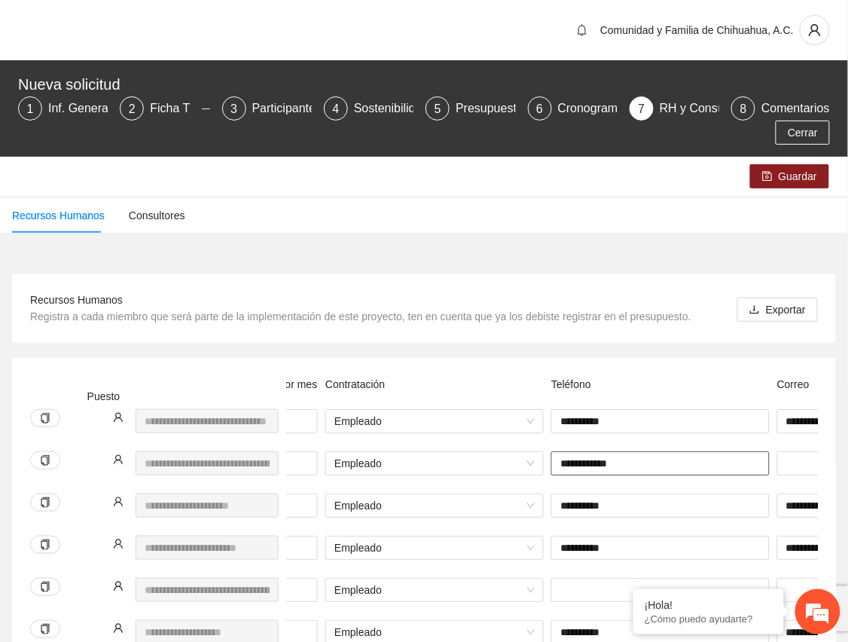
click at [575, 469] on input "**********" at bounding box center [660, 463] width 218 height 24
type input "**********"
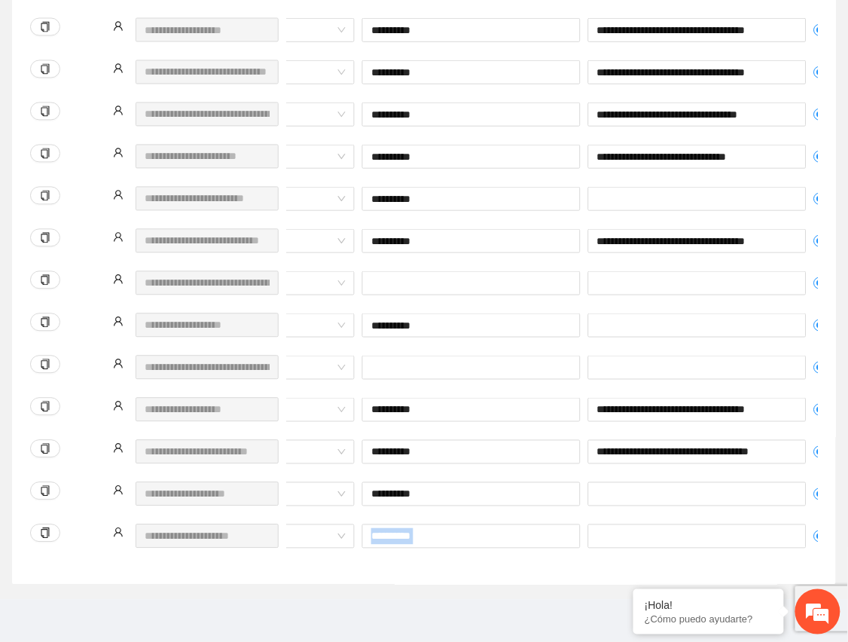
scroll to position [0, 904]
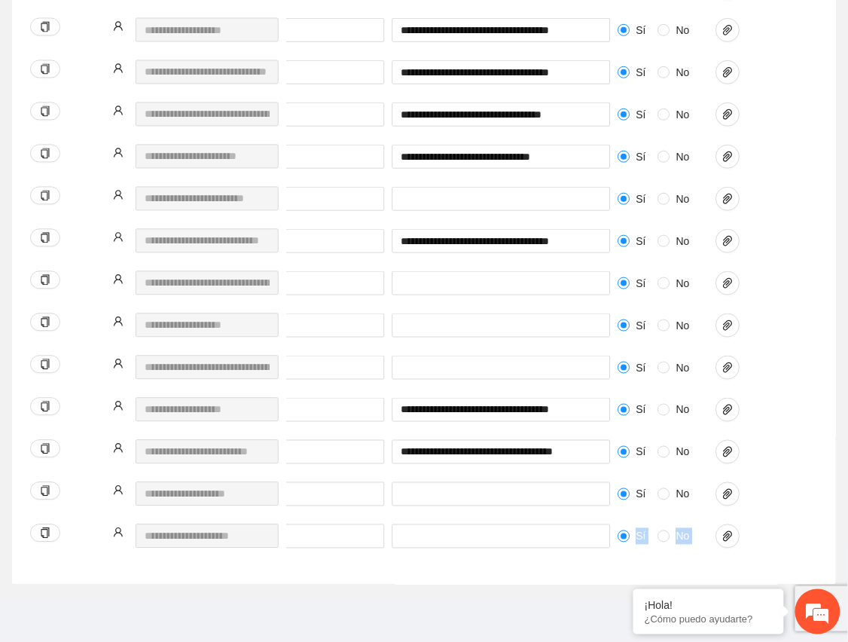
drag, startPoint x: 646, startPoint y: 548, endPoint x: 835, endPoint y: 558, distance: 188.6
click at [835, 558] on div "**********" at bounding box center [424, 170] width 824 height 829
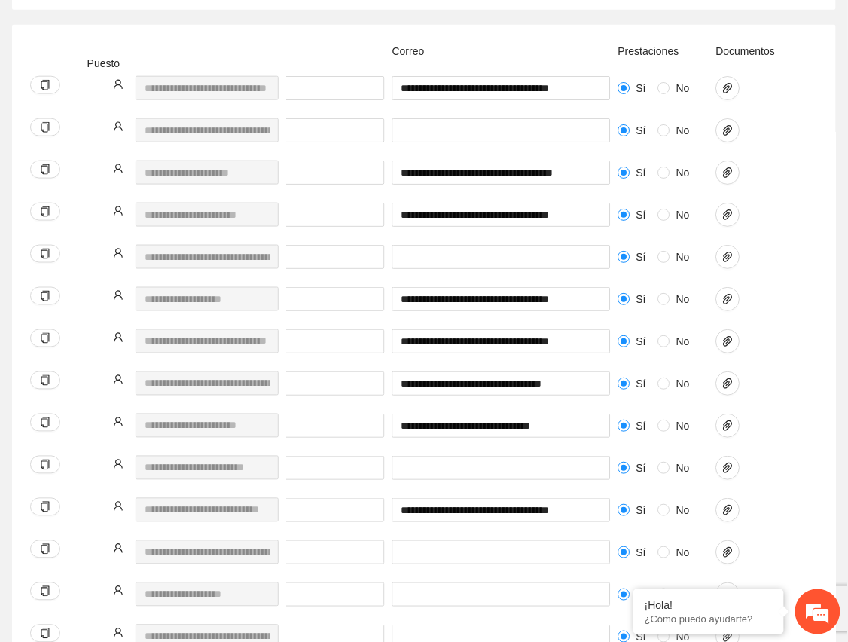
scroll to position [256, 0]
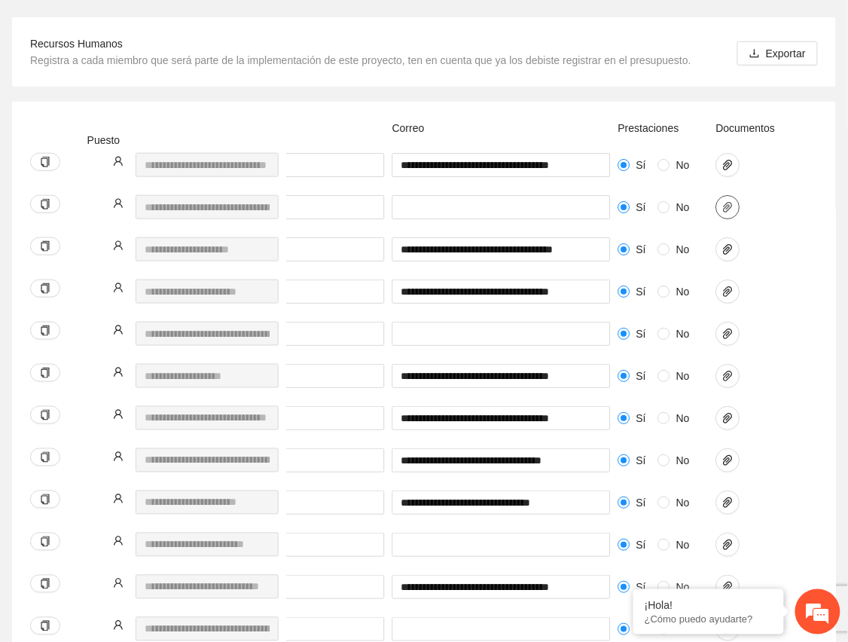
click at [732, 214] on button "button" at bounding box center [728, 207] width 24 height 24
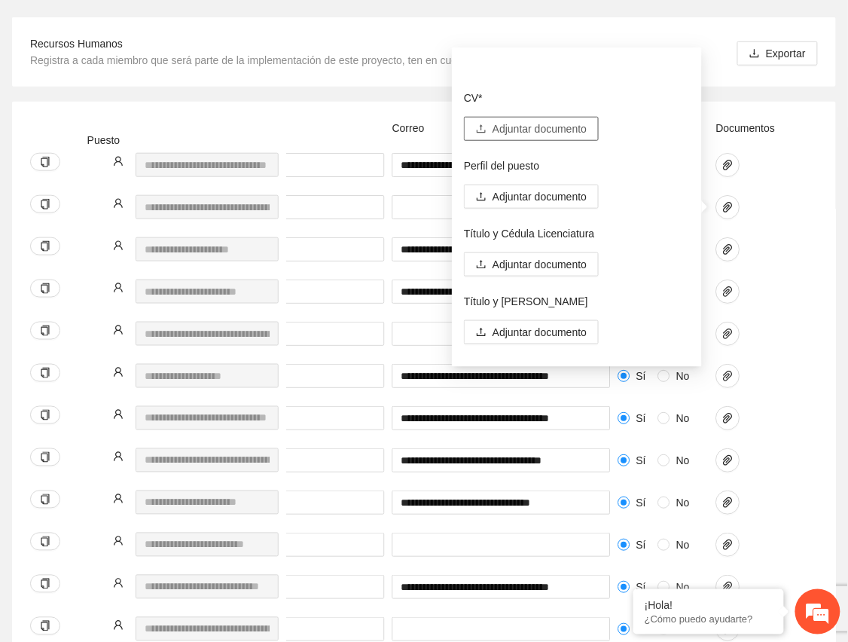
click at [573, 131] on span "Adjuntar documento" at bounding box center [540, 129] width 94 height 17
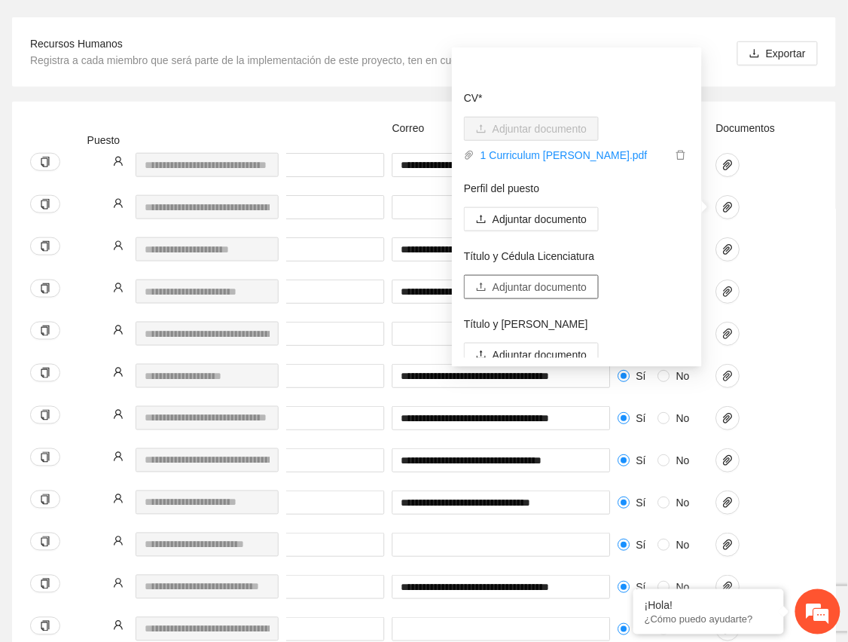
click at [529, 281] on span "Adjuntar documento" at bounding box center [540, 287] width 94 height 17
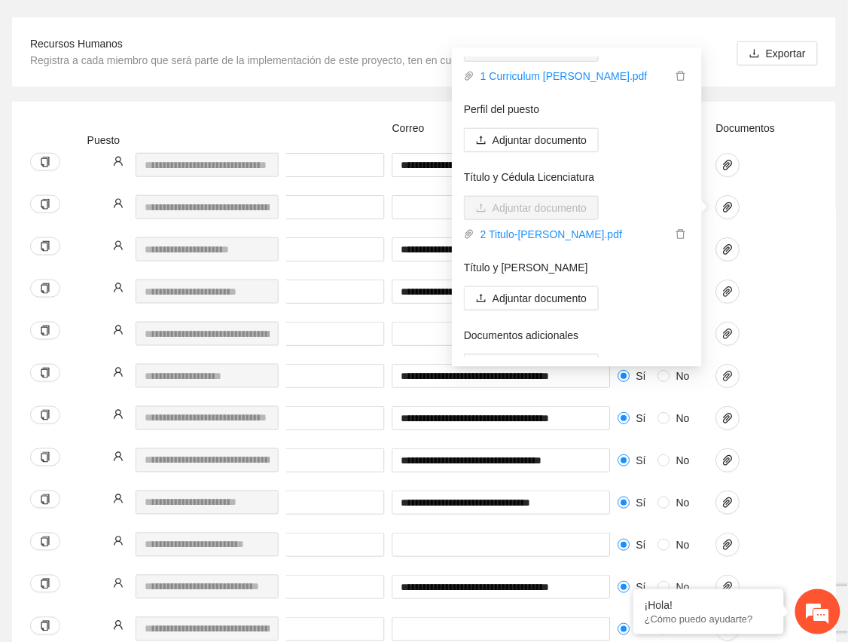
scroll to position [93, 0]
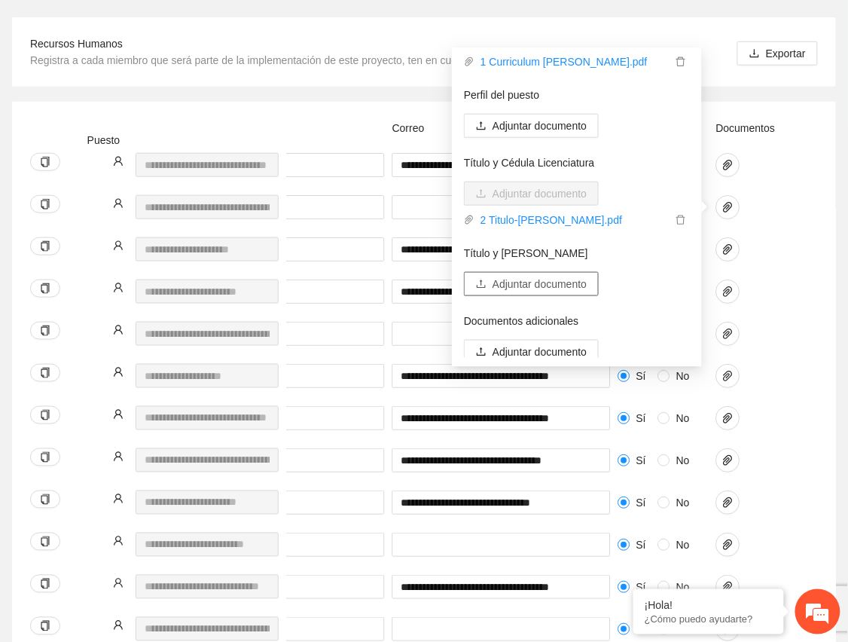
click at [541, 281] on span "Adjuntar documento" at bounding box center [540, 284] width 94 height 17
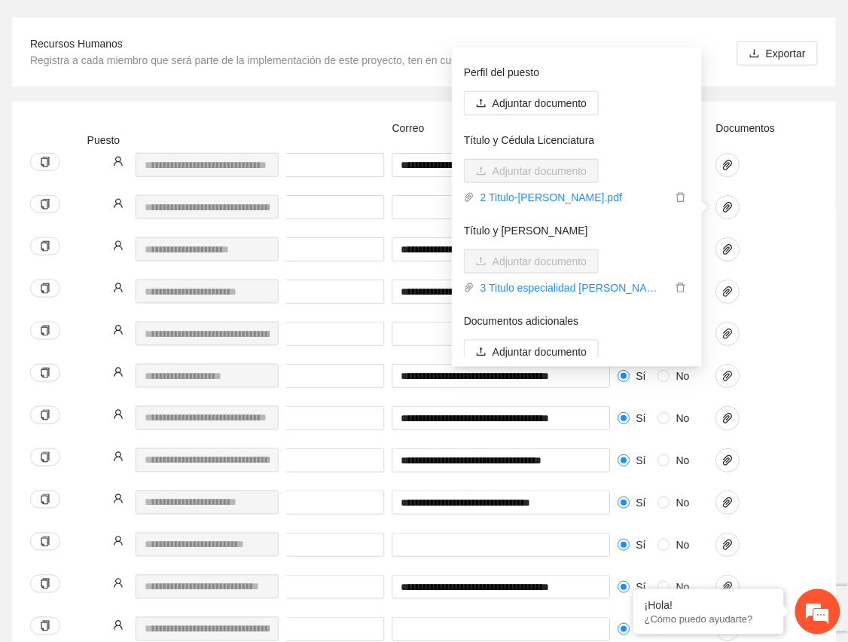
scroll to position [116, 0]
click at [551, 350] on span "Adjuntar documento" at bounding box center [540, 351] width 94 height 17
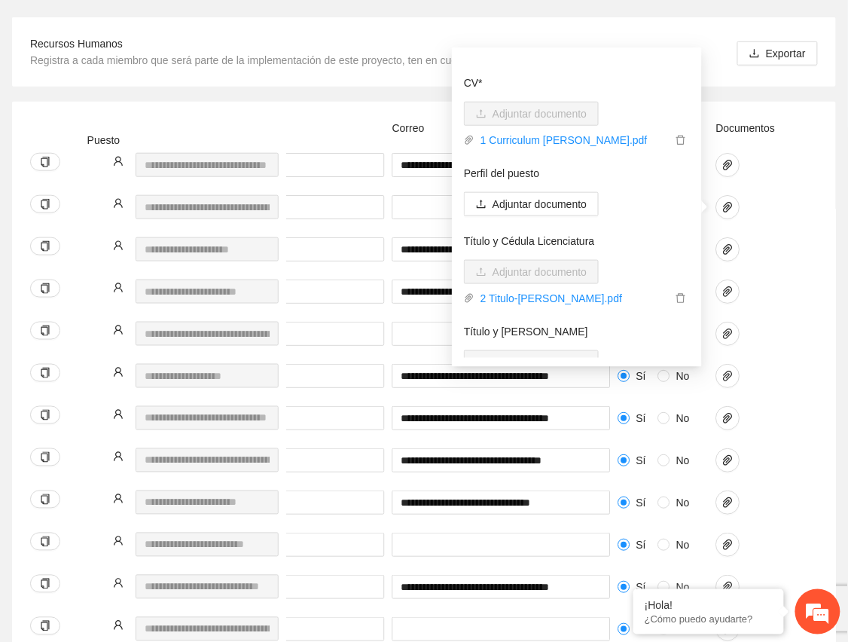
scroll to position [11, 0]
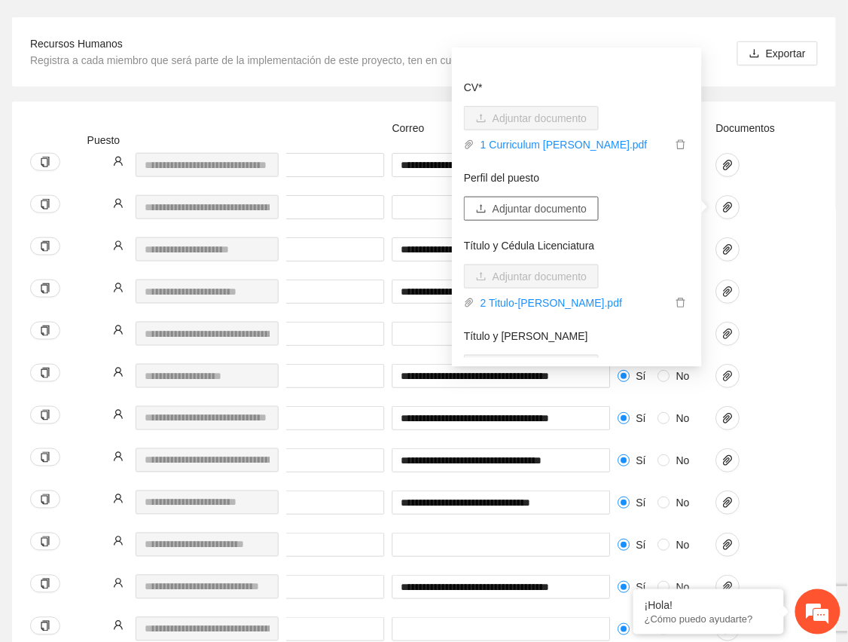
click at [503, 214] on span "Adjuntar documento" at bounding box center [540, 208] width 94 height 17
click at [817, 193] on div "**********" at bounding box center [98, 174] width 1439 height 42
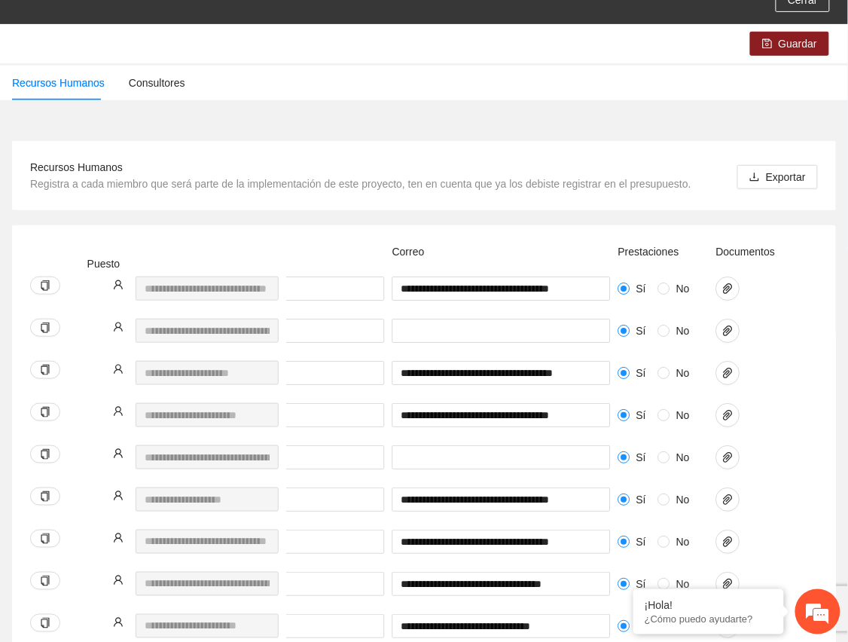
scroll to position [100, 0]
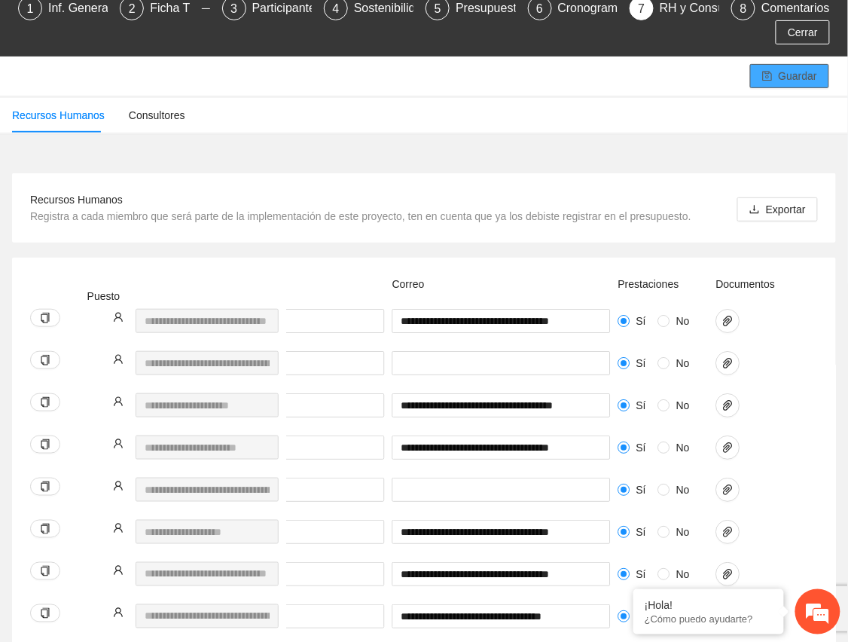
click at [798, 76] on span "Guardar" at bounding box center [798, 76] width 38 height 17
